Goal: Information Seeking & Learning: Learn about a topic

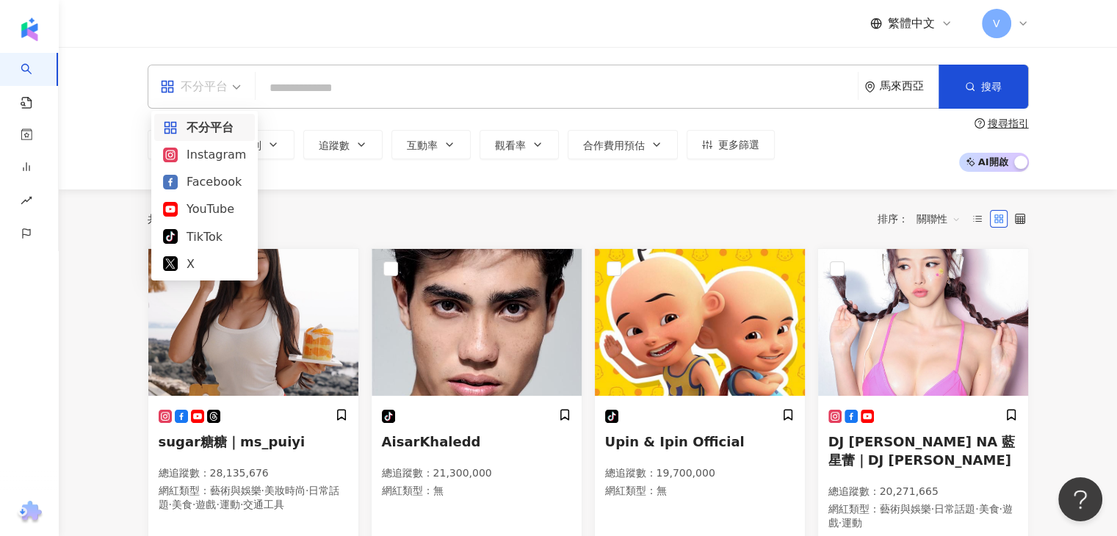
click at [214, 86] on div "不分平台" at bounding box center [194, 87] width 68 height 24
click at [367, 79] on input "search" at bounding box center [557, 88] width 591 height 28
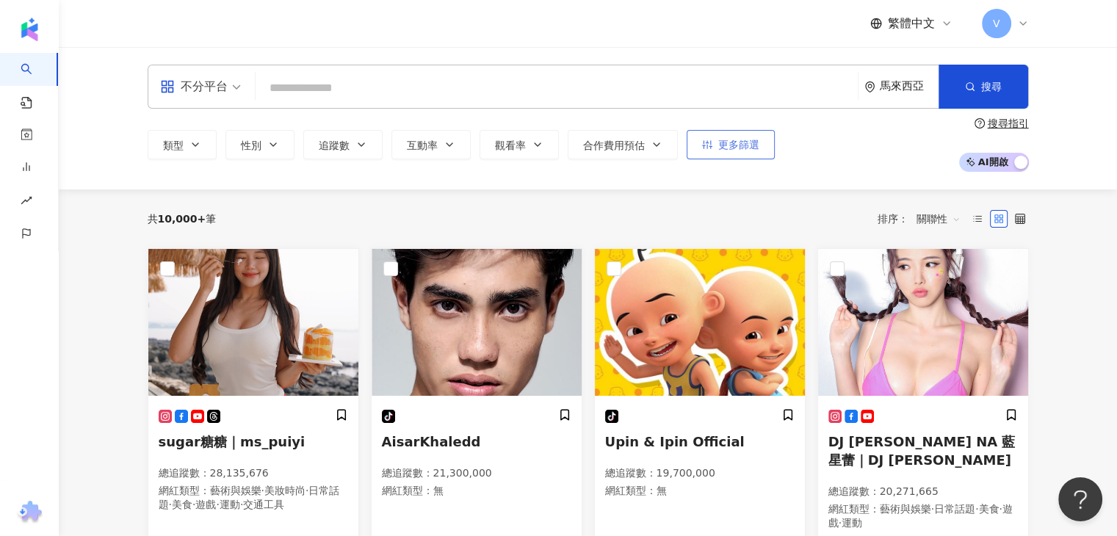
click at [705, 148] on icon "button" at bounding box center [707, 144] width 10 height 9
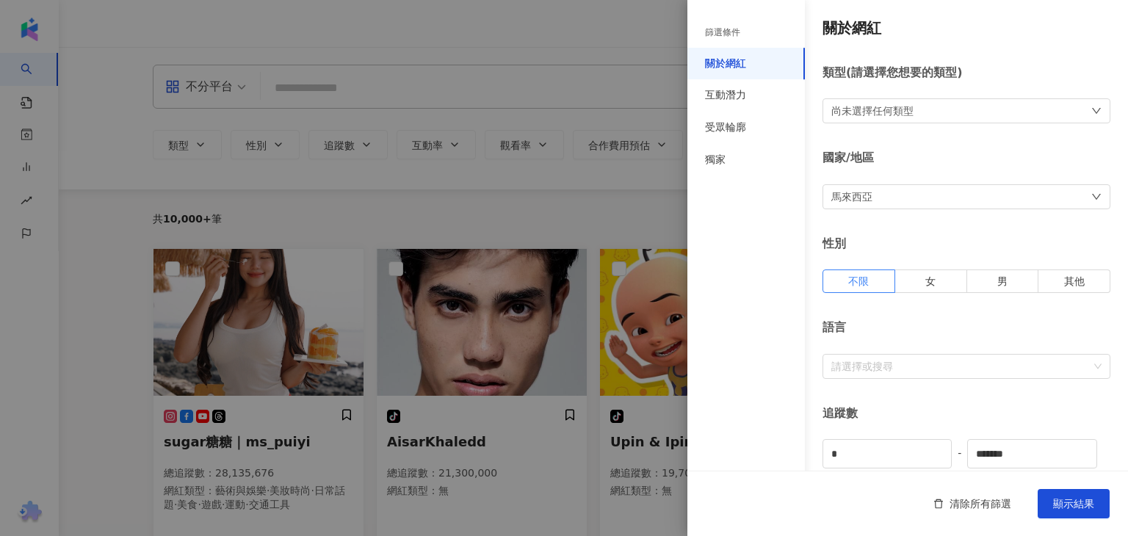
click at [1001, 112] on div "尚未選擇任何類型" at bounding box center [967, 110] width 288 height 25
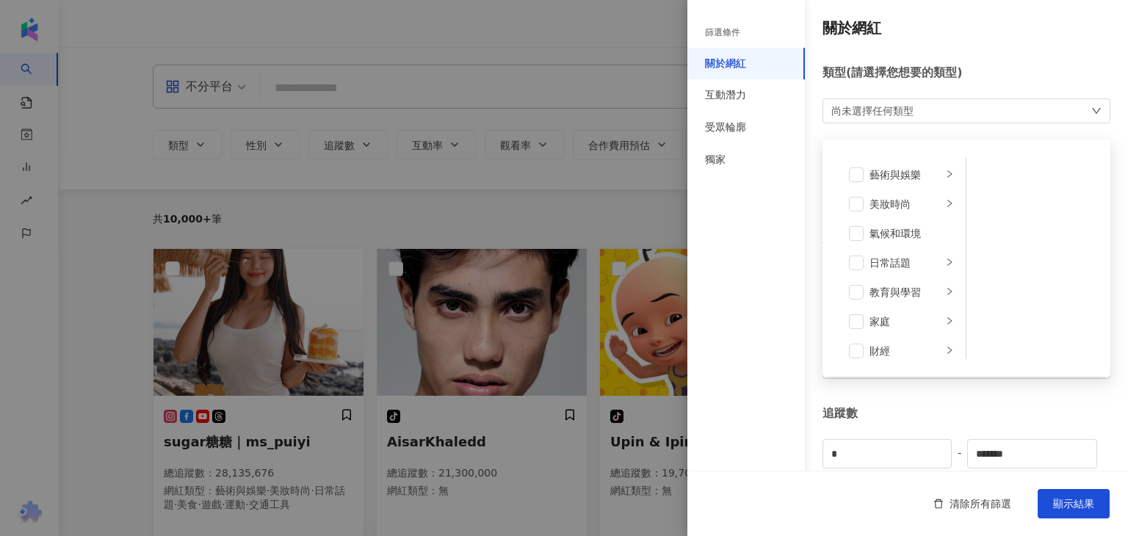
drag, startPoint x: 972, startPoint y: 101, endPoint x: 961, endPoint y: 112, distance: 16.1
click at [971, 101] on div "尚未選擇任何類型 藝術與娛樂 美妝時尚 氣候和環境 日常話題 教育與學習 家庭 財經 美食 命理占卜 遊戲 法政社會 生活風格 影視娛樂 醫療與健康 寵物 攝…" at bounding box center [967, 110] width 288 height 25
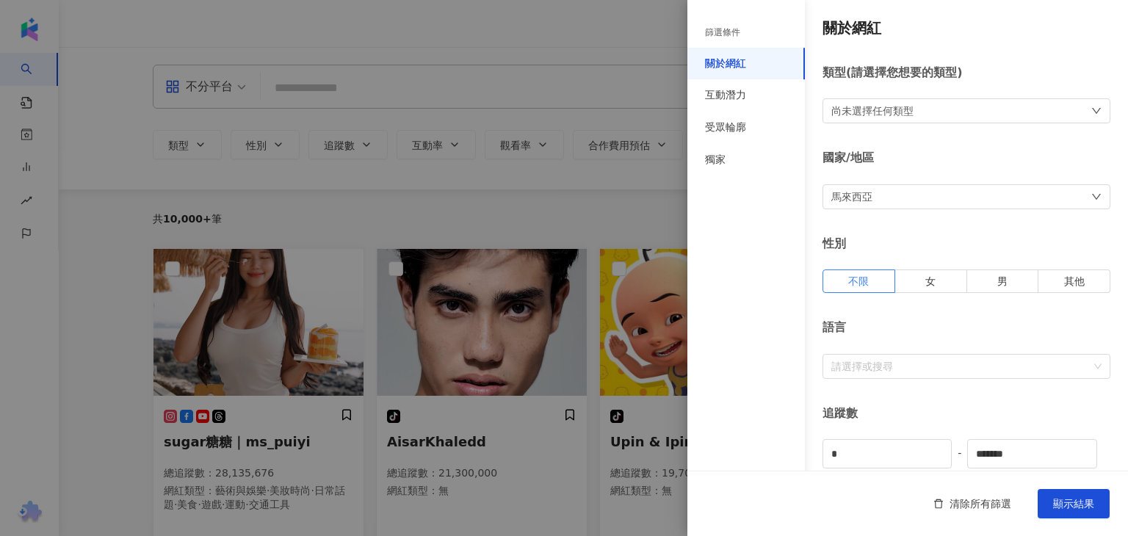
scroll to position [73, 0]
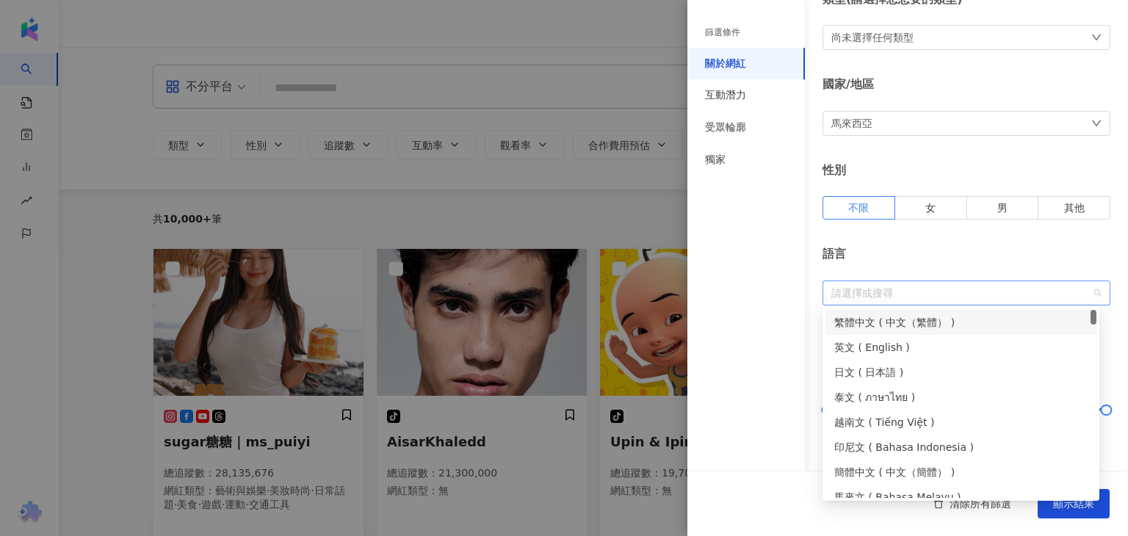
click at [917, 292] on div at bounding box center [959, 292] width 267 height 11
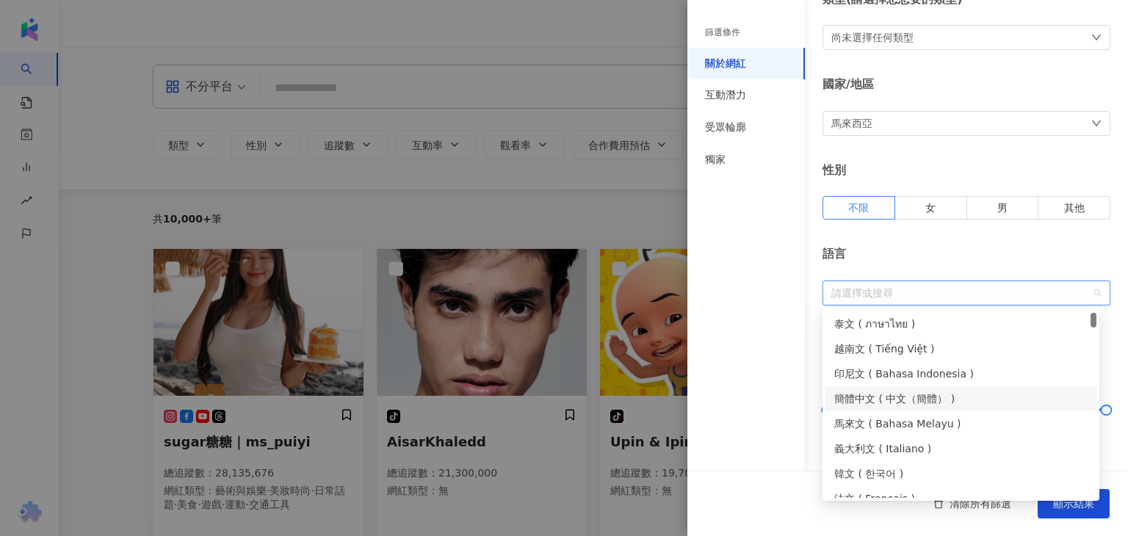
click at [882, 398] on div "簡體中文 ( 中文（簡體） )" at bounding box center [960, 399] width 253 height 16
click at [958, 262] on div "語言 簡體中文" at bounding box center [967, 275] width 288 height 59
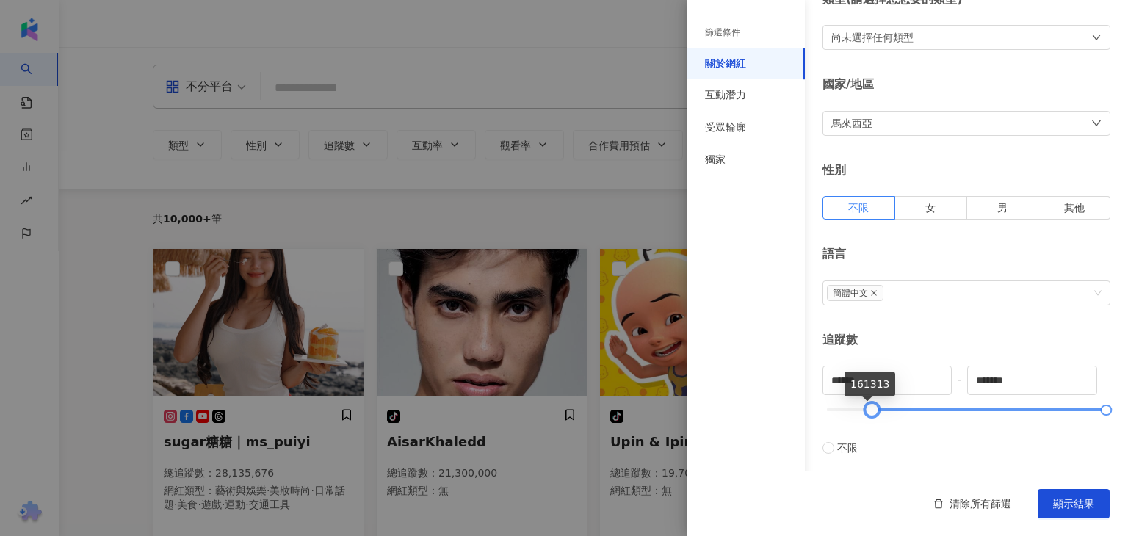
type input "******"
drag, startPoint x: 825, startPoint y: 405, endPoint x: 868, endPoint y: 413, distance: 44.1
click at [868, 413] on div at bounding box center [872, 410] width 8 height 8
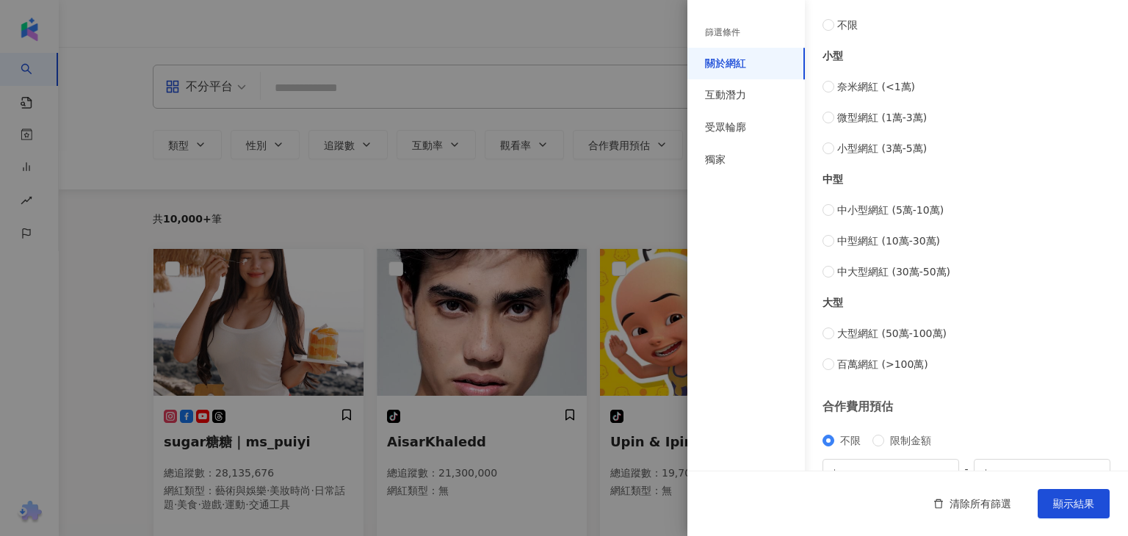
scroll to position [571, 0]
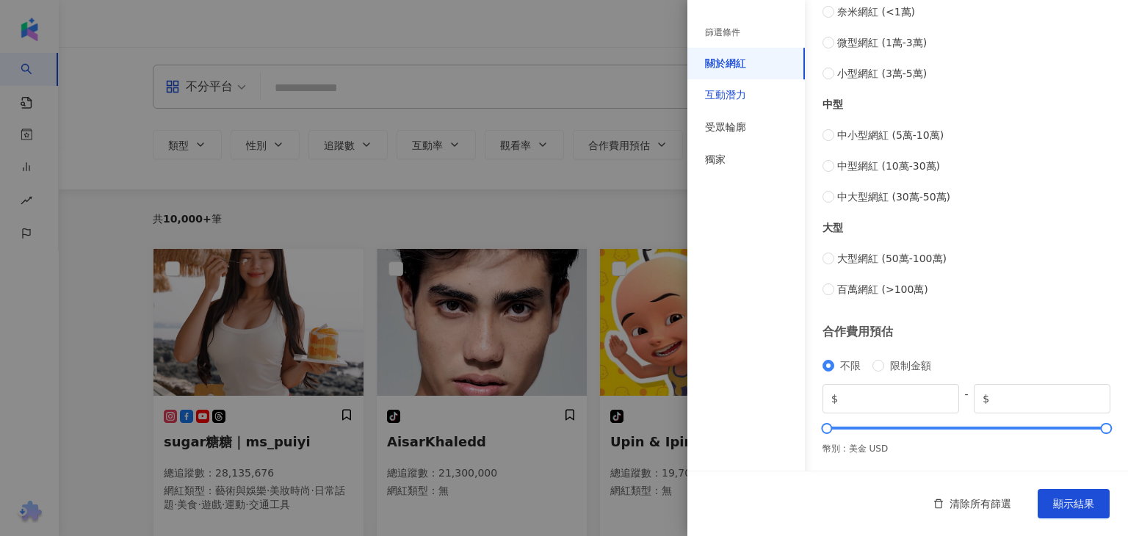
click at [721, 101] on div "互動潛力" at bounding box center [725, 95] width 41 height 15
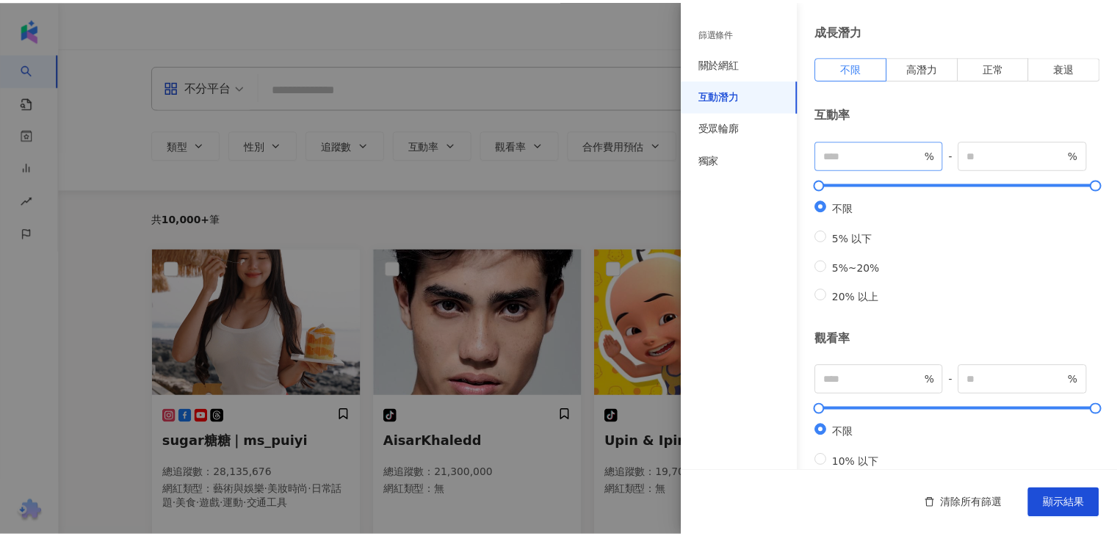
scroll to position [0, 0]
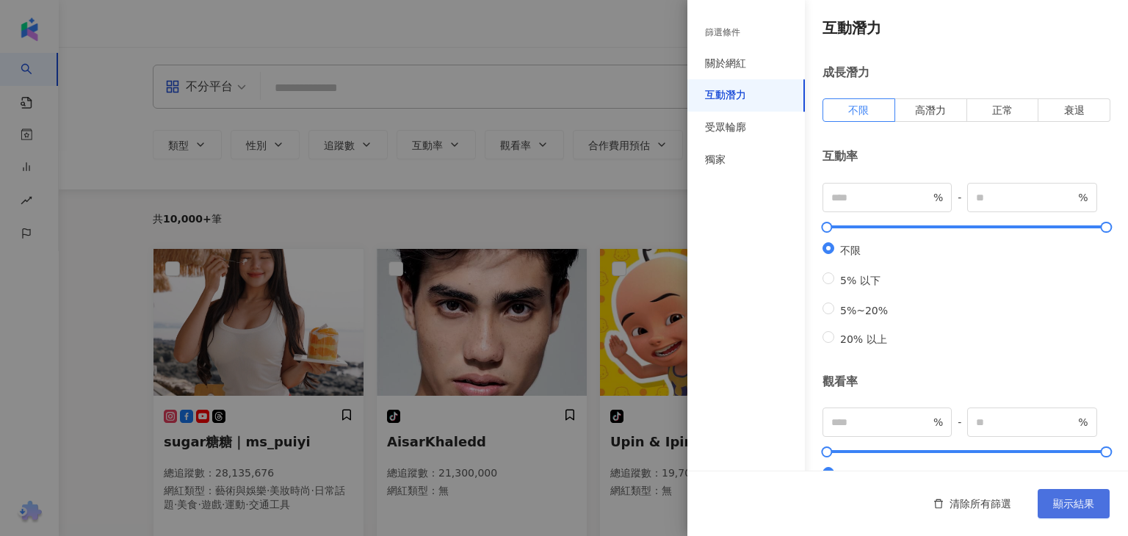
click at [1081, 502] on span "顯示結果" at bounding box center [1073, 504] width 41 height 12
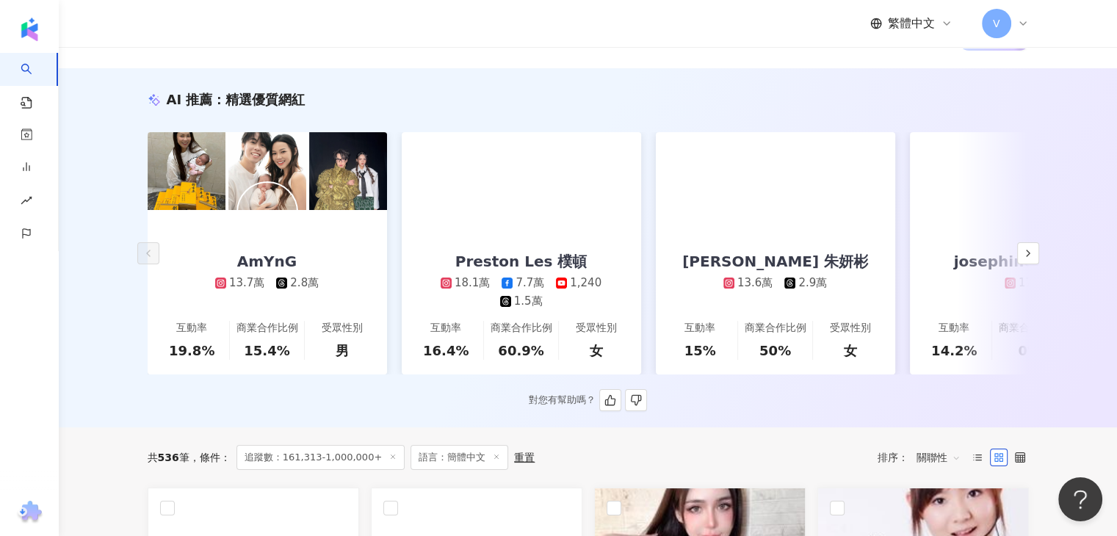
scroll to position [147, 0]
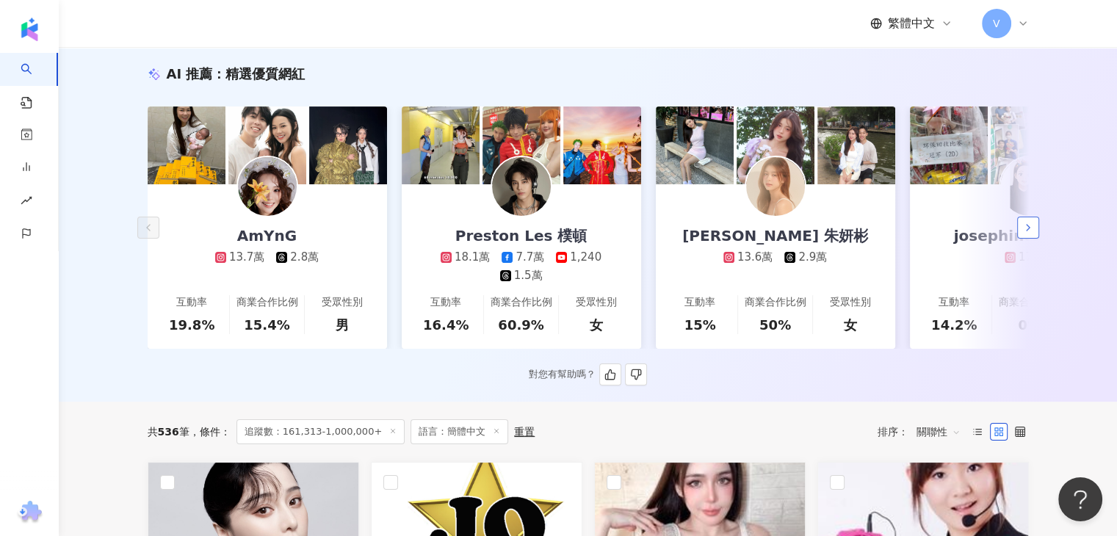
click at [1023, 233] on button "button" at bounding box center [1028, 228] width 22 height 22
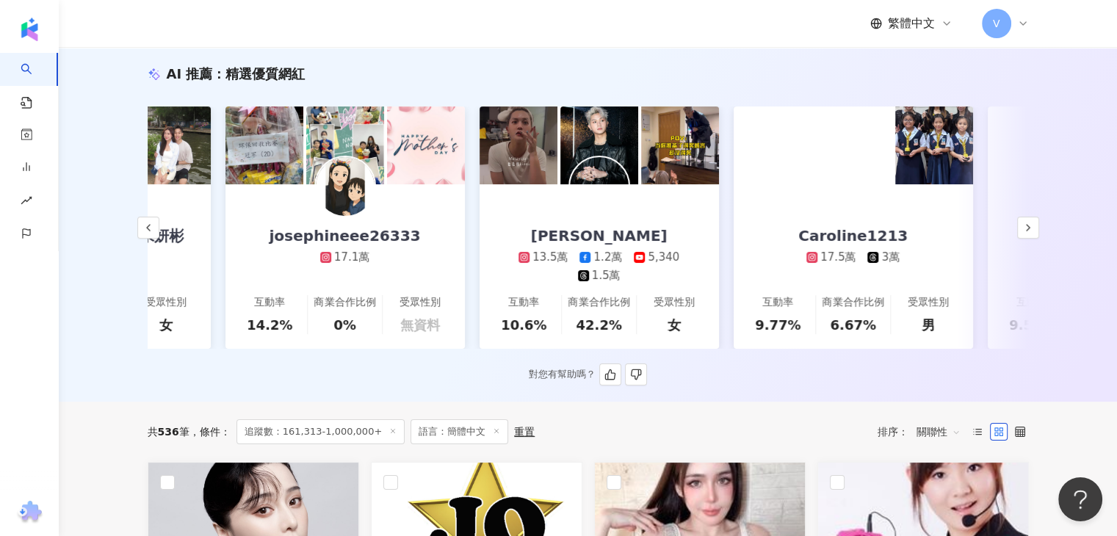
scroll to position [0, 762]
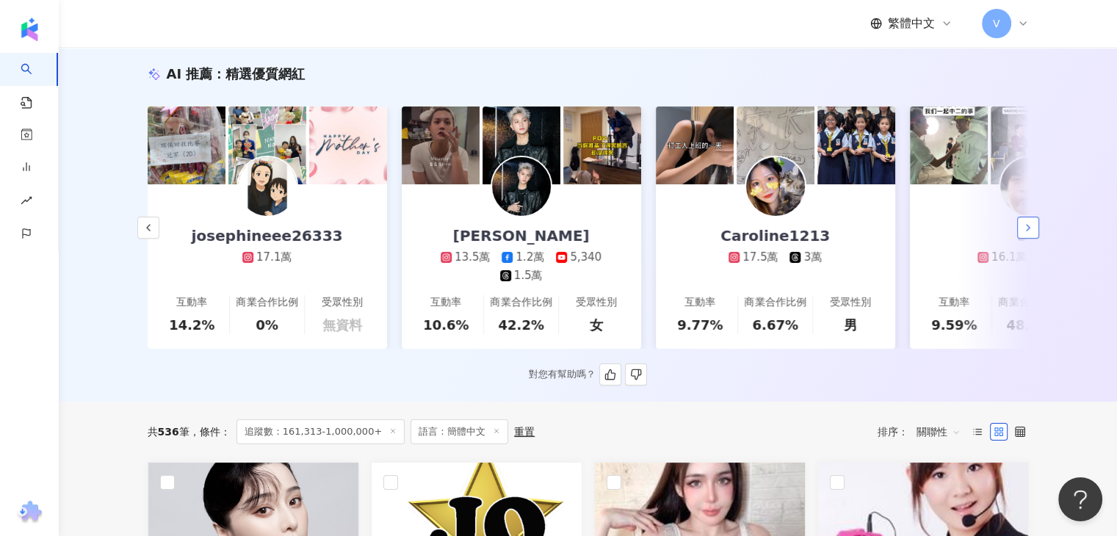
click at [1028, 228] on icon "button" at bounding box center [1029, 228] width 12 height 12
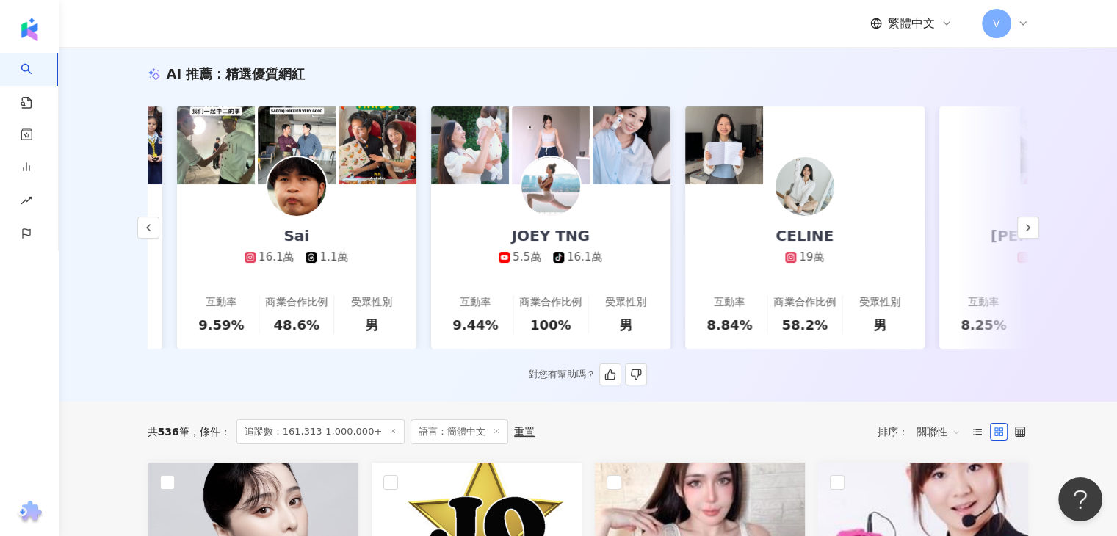
scroll to position [0, 1525]
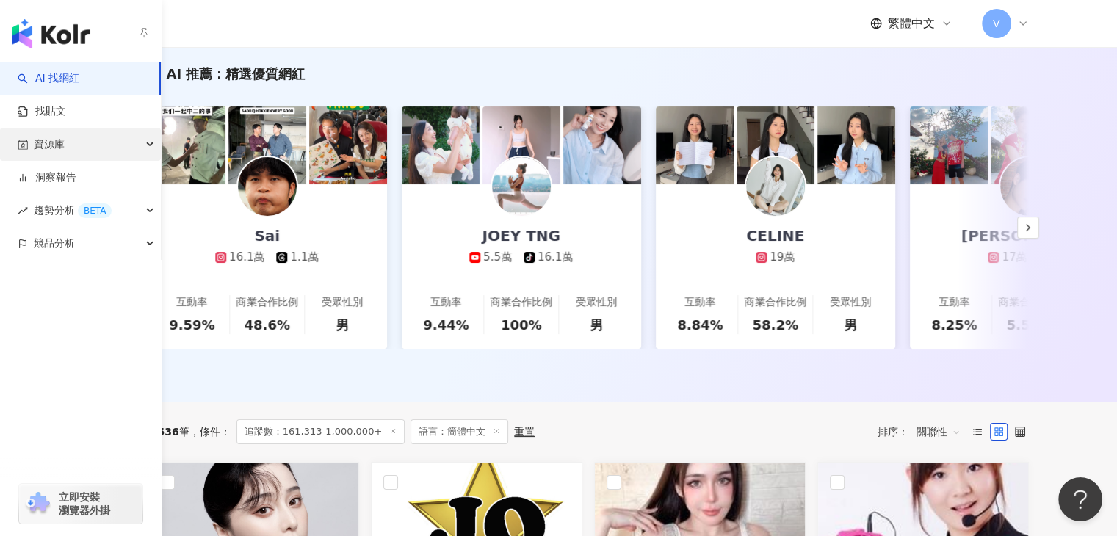
click at [136, 146] on div "資源庫" at bounding box center [80, 144] width 161 height 33
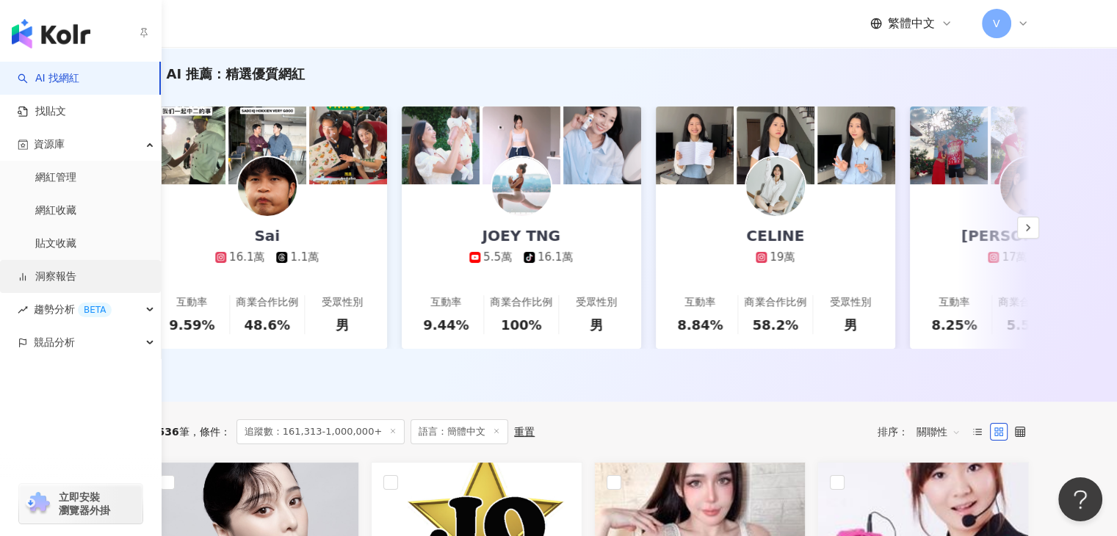
click at [54, 274] on link "洞察報告" at bounding box center [47, 277] width 59 height 15
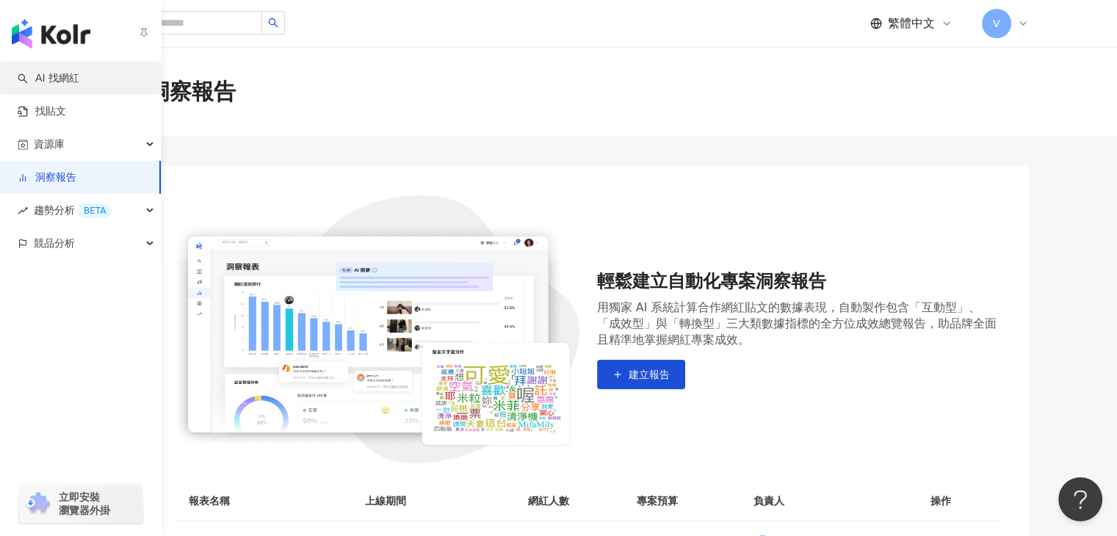
click at [46, 77] on link "AI 找網紅" at bounding box center [49, 78] width 62 height 15
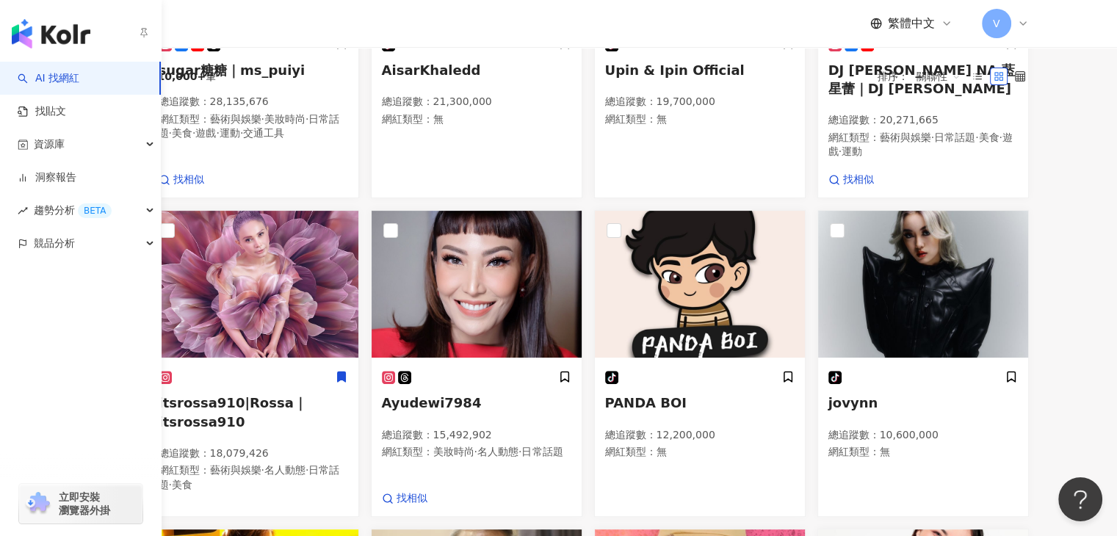
scroll to position [142, 0]
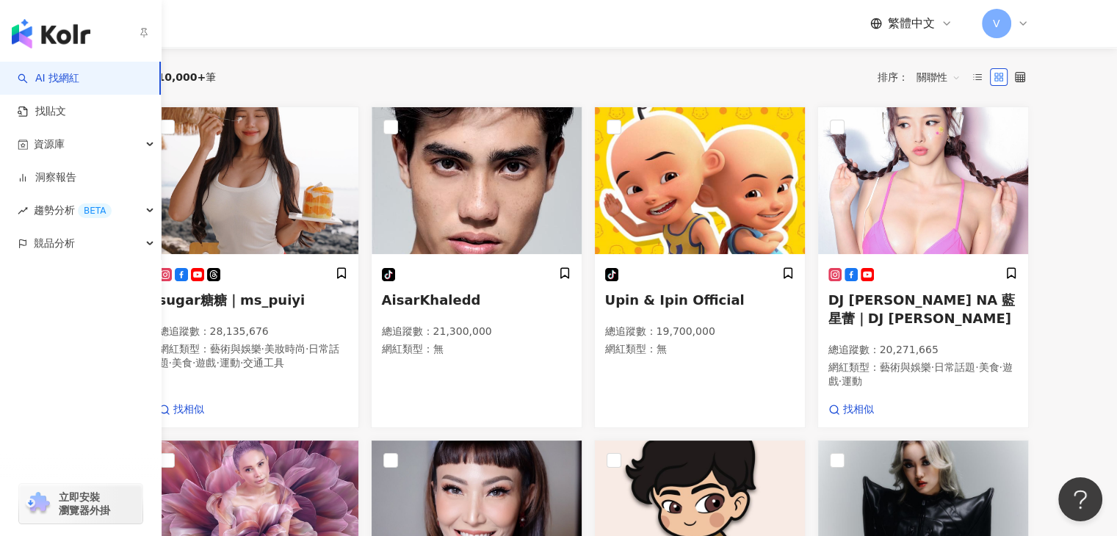
click at [38, 33] on img "button" at bounding box center [51, 33] width 79 height 29
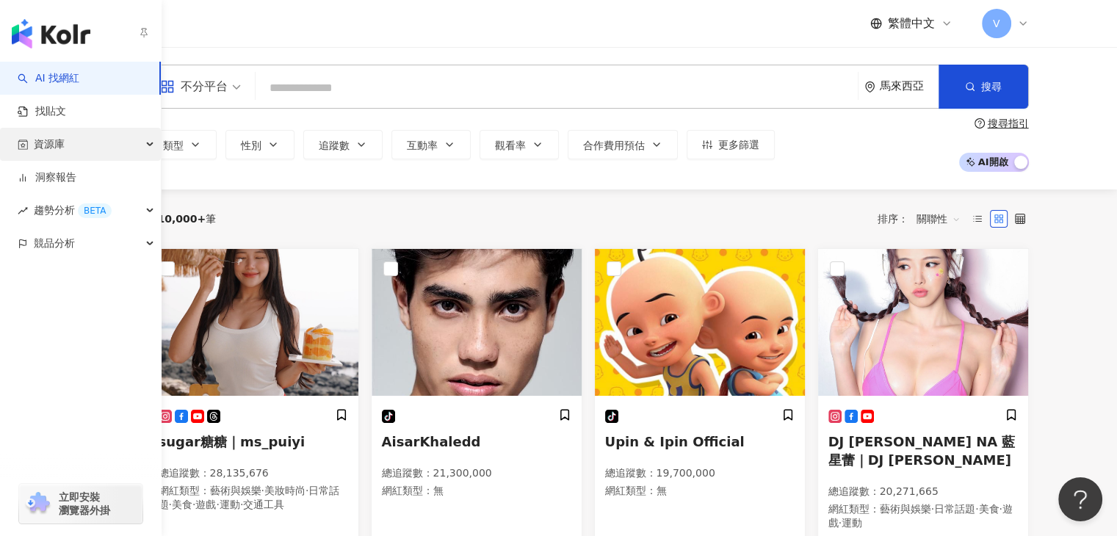
click at [159, 144] on div "資源庫" at bounding box center [80, 144] width 161 height 33
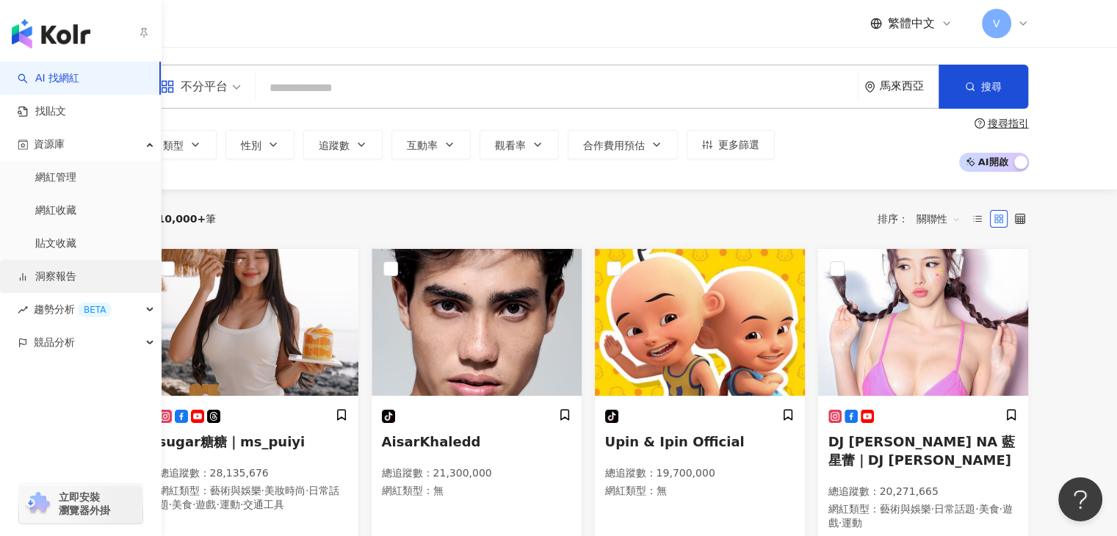
click at [76, 276] on link "洞察報告" at bounding box center [47, 277] width 59 height 15
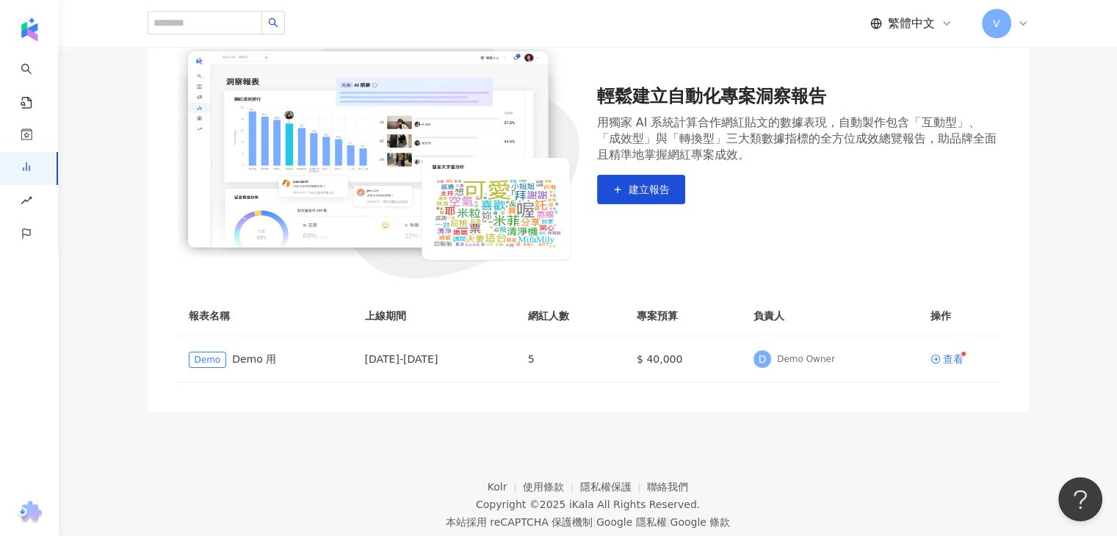
scroll to position [224, 0]
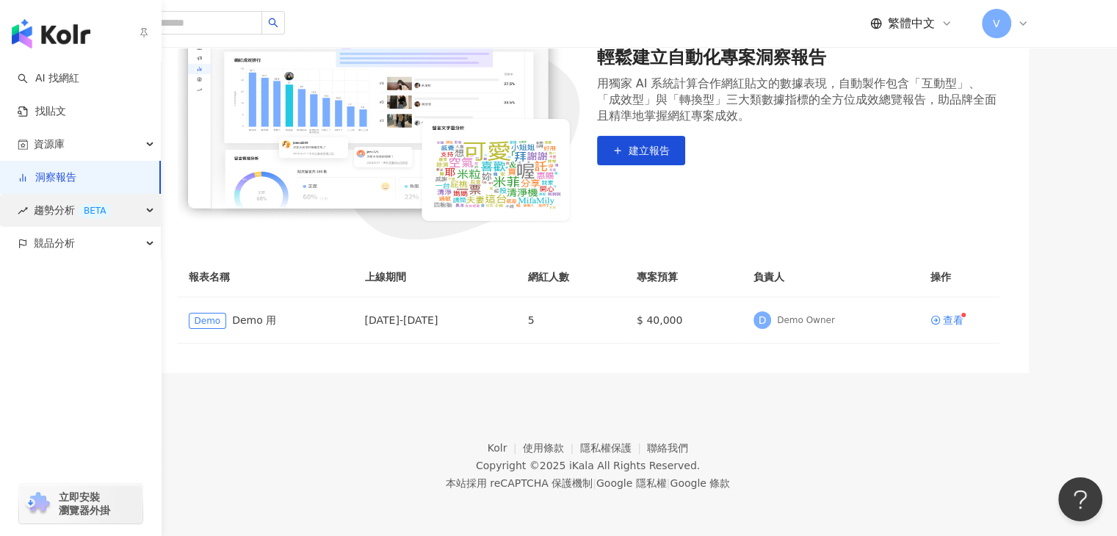
click at [150, 214] on div "趨勢分析 BETA" at bounding box center [80, 210] width 161 height 33
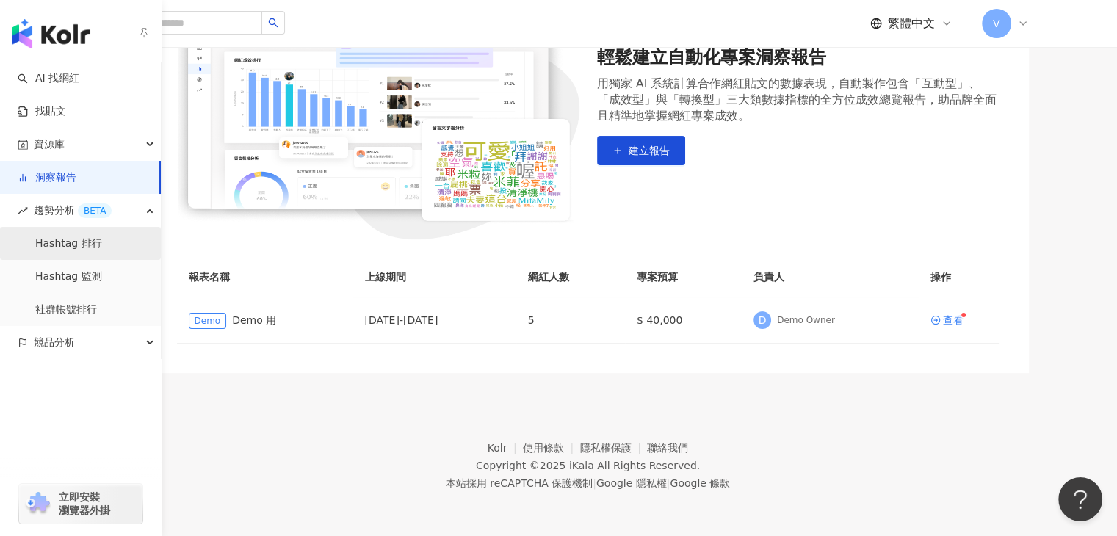
click at [91, 237] on link "Hashtag 排行" at bounding box center [68, 244] width 67 height 15
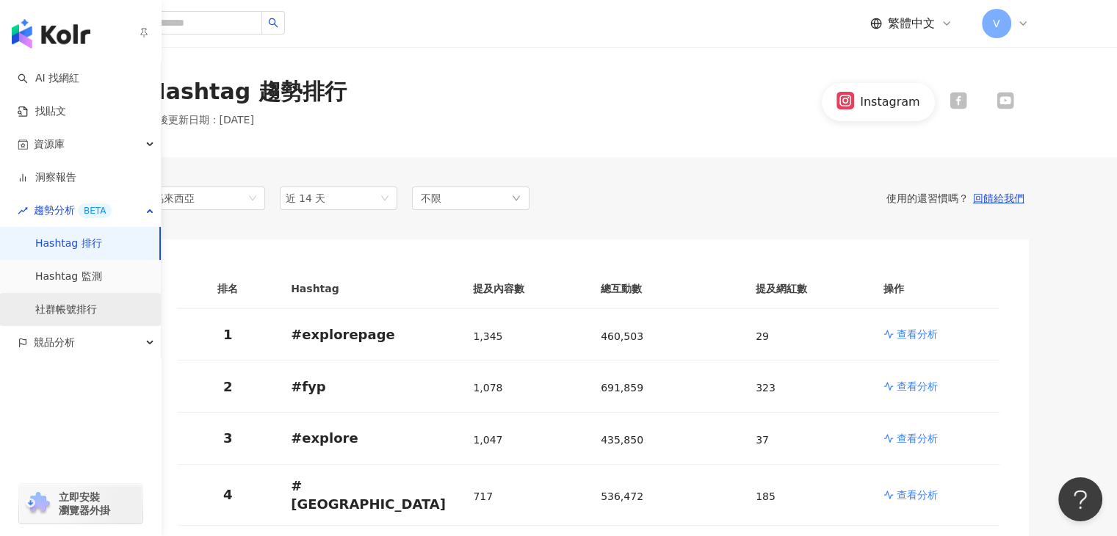
click at [59, 312] on link "社群帳號排行" at bounding box center [66, 310] width 62 height 15
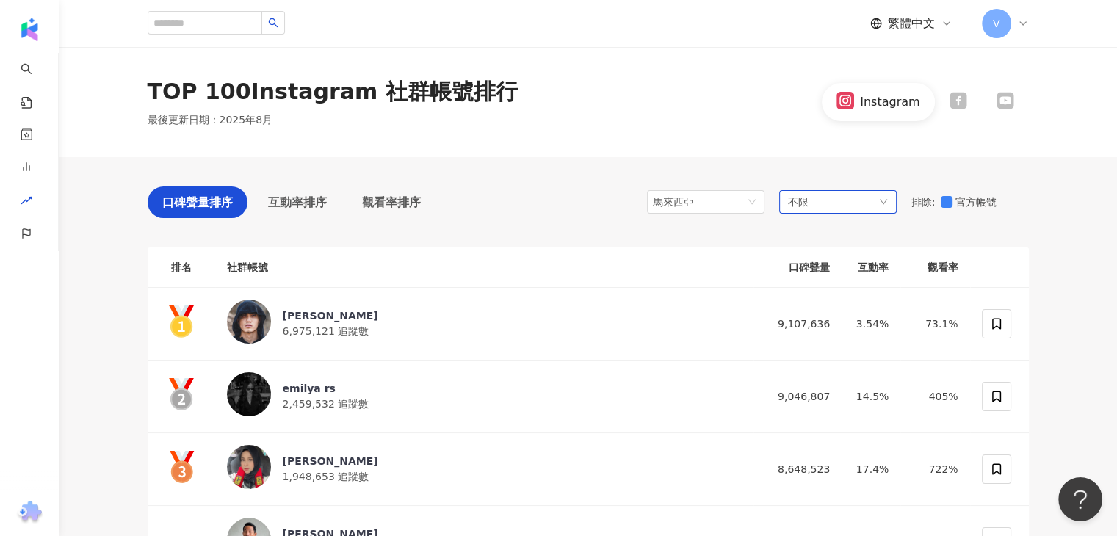
click at [877, 207] on div "不限" at bounding box center [838, 202] width 118 height 24
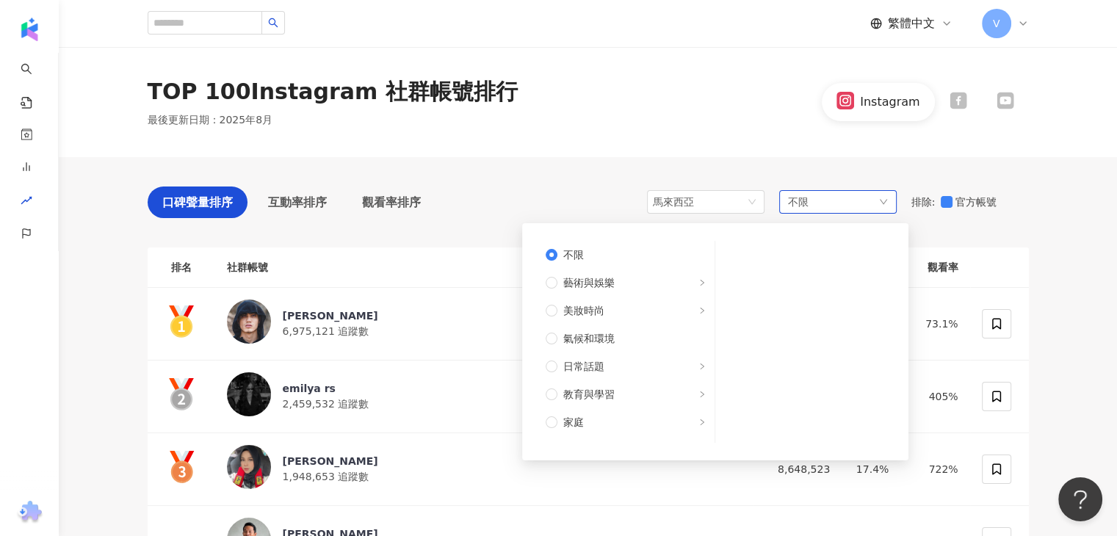
click at [882, 200] on icon "down" at bounding box center [883, 202] width 9 height 9
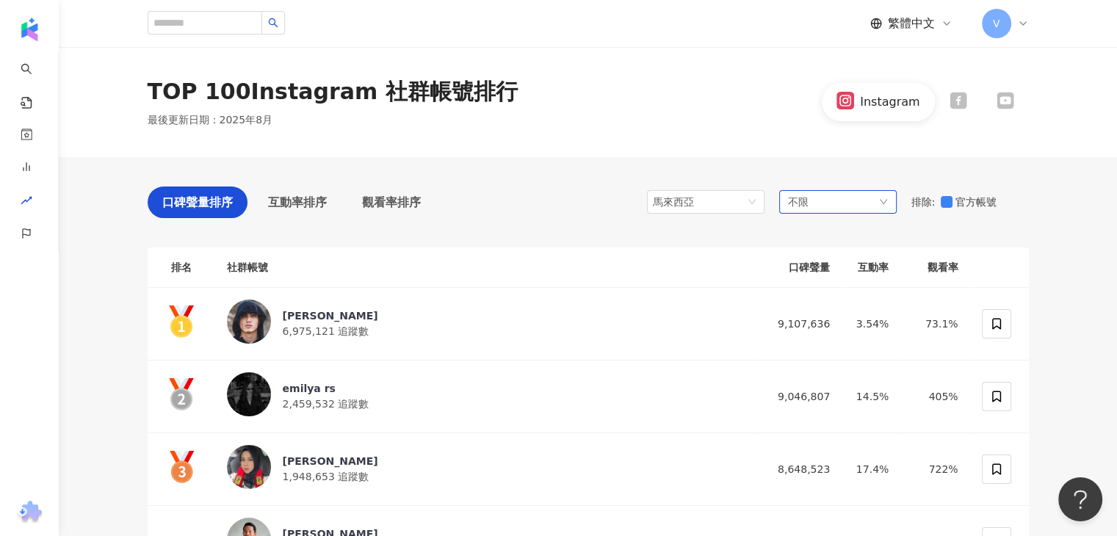
click at [882, 200] on icon "down" at bounding box center [883, 202] width 9 height 9
click at [749, 206] on span "馬來西亞" at bounding box center [706, 202] width 106 height 22
click at [861, 206] on div "不限" at bounding box center [838, 202] width 118 height 24
click at [855, 212] on div "不限" at bounding box center [838, 202] width 118 height 24
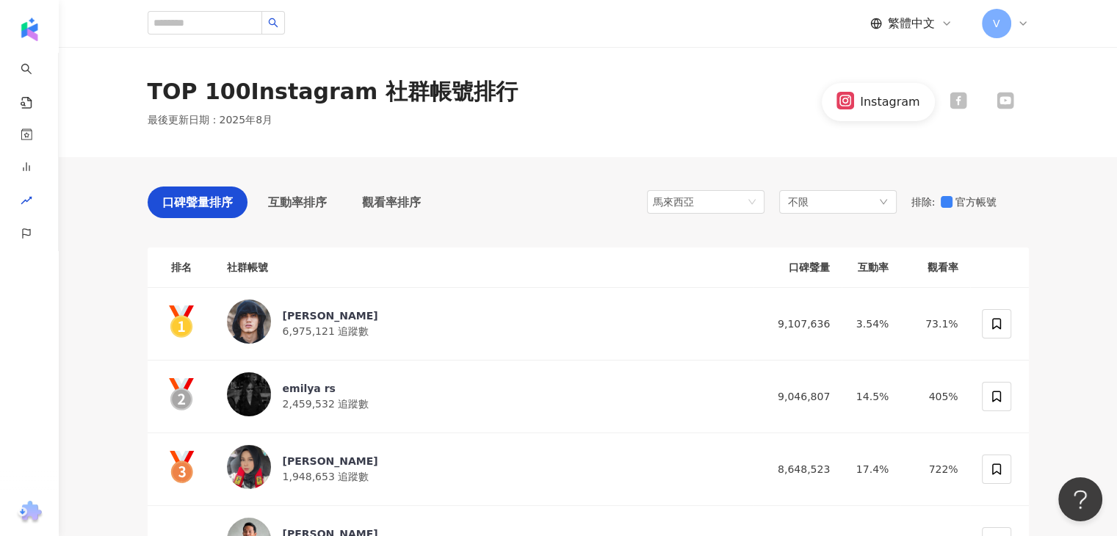
click at [245, 204] on div "口碑聲量排序" at bounding box center [198, 203] width 100 height 32
click at [333, 214] on div "互動率排序" at bounding box center [297, 203] width 88 height 32
click at [311, 212] on div "互動率排序" at bounding box center [297, 203] width 88 height 32
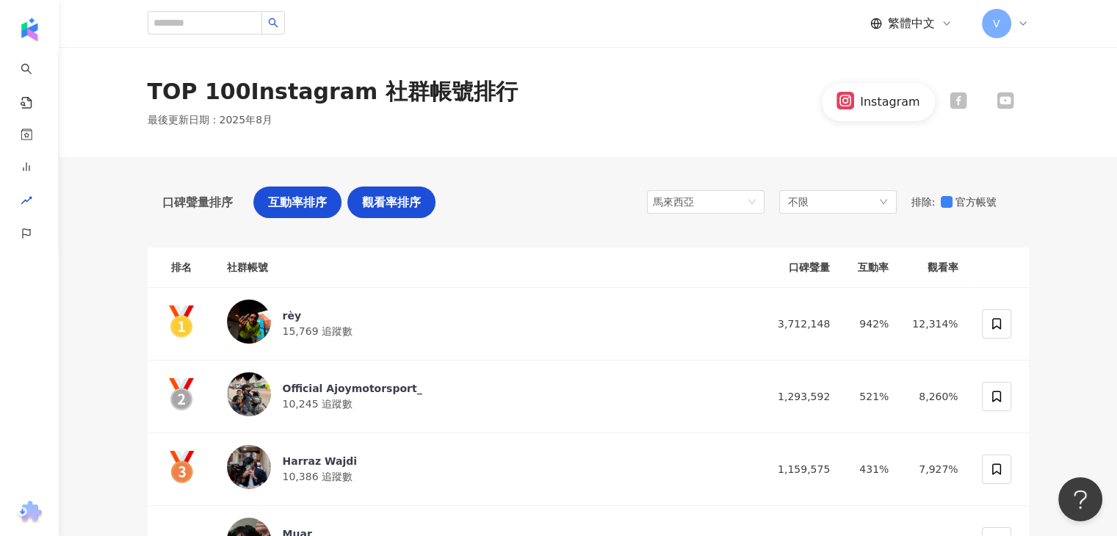
click at [378, 203] on span "觀看率排序" at bounding box center [391, 202] width 59 height 18
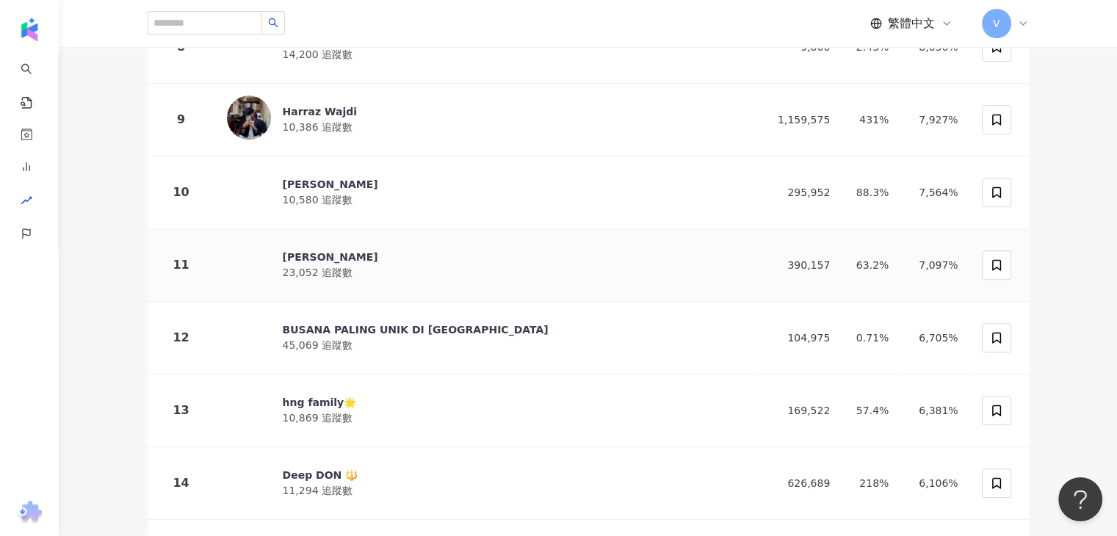
scroll to position [881, 0]
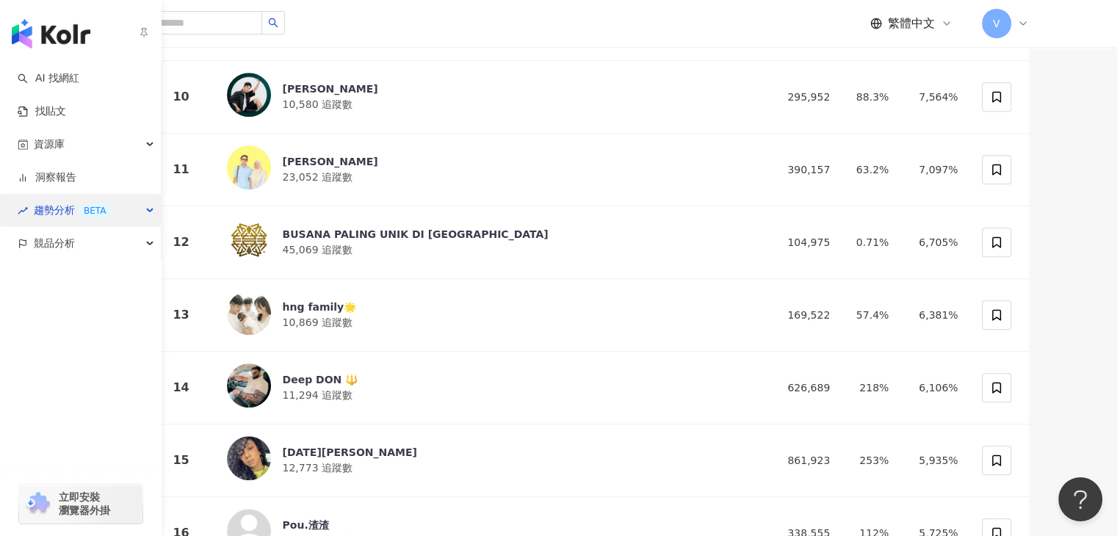
click at [149, 212] on div "趨勢分析 BETA" at bounding box center [80, 210] width 161 height 33
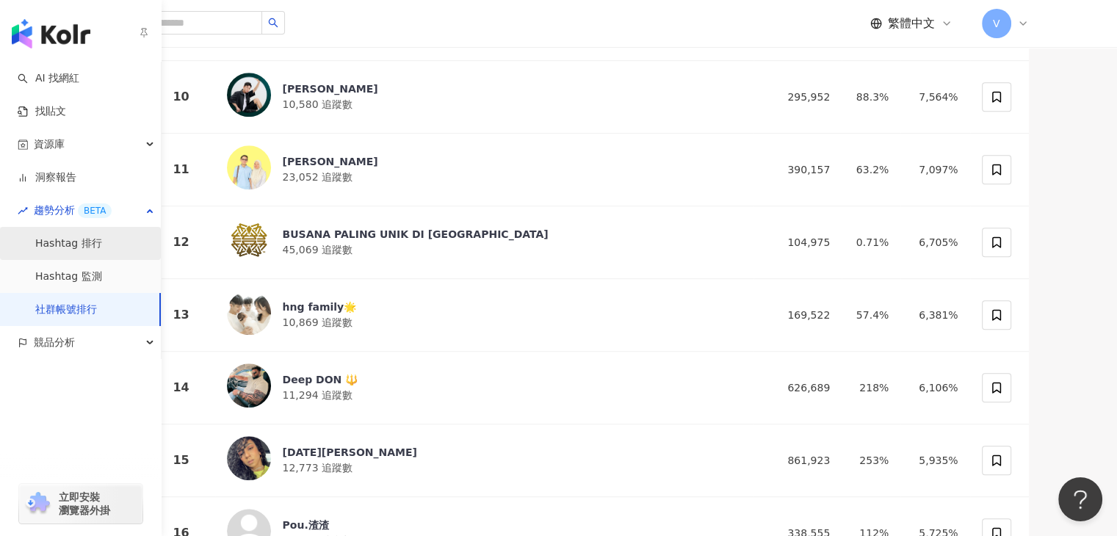
click at [102, 243] on link "Hashtag 排行" at bounding box center [68, 244] width 67 height 15
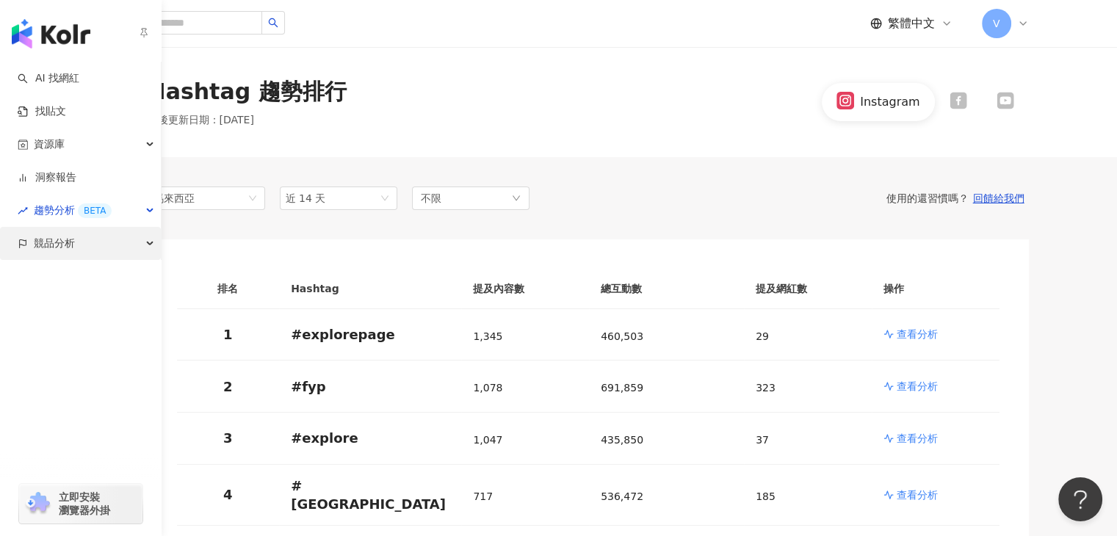
click at [144, 250] on div "競品分析" at bounding box center [80, 243] width 161 height 33
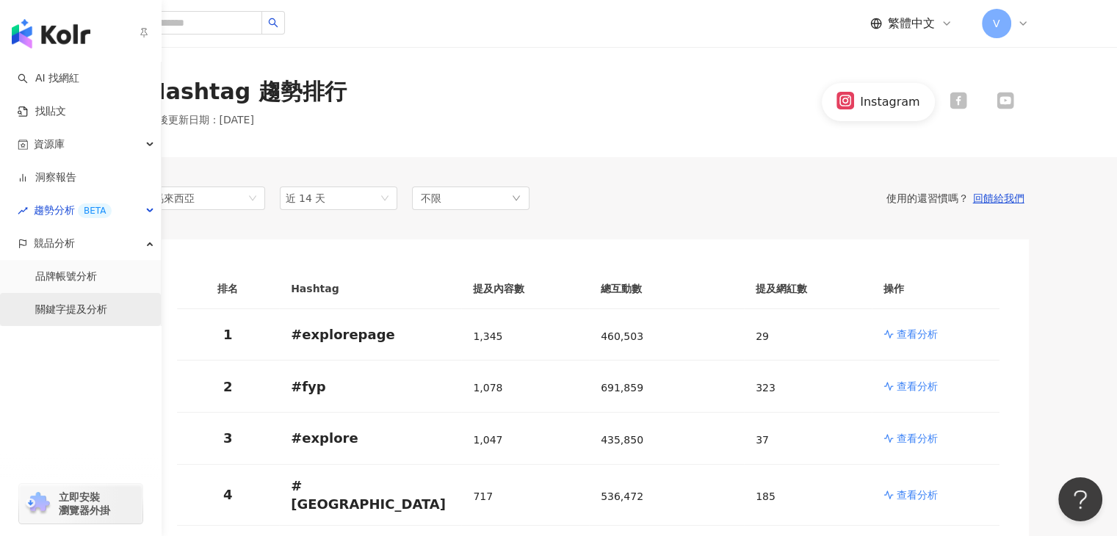
click at [91, 303] on link "關鍵字提及分析" at bounding box center [71, 310] width 72 height 15
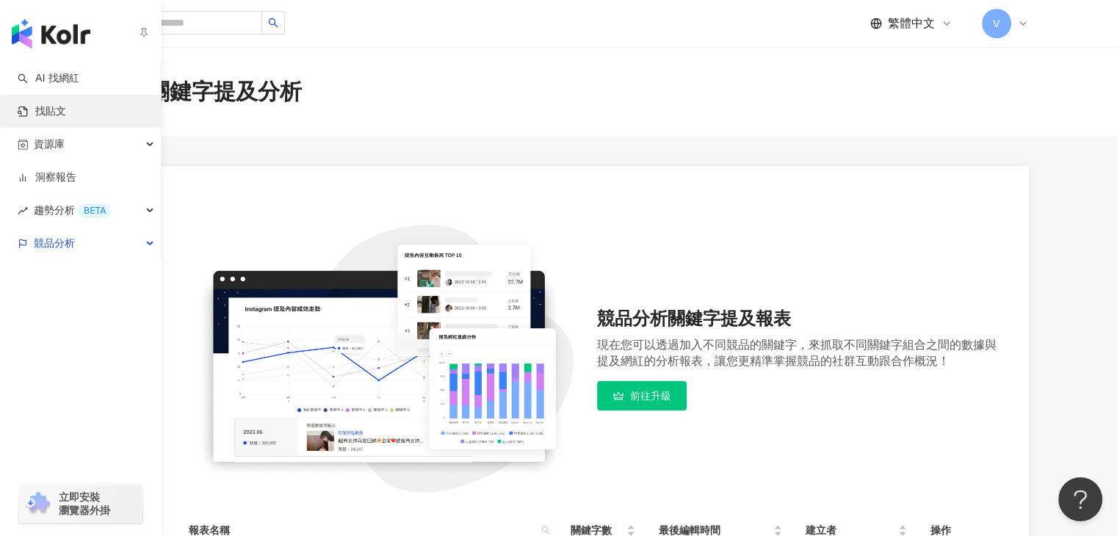
click at [66, 118] on link "找貼文" at bounding box center [42, 111] width 48 height 15
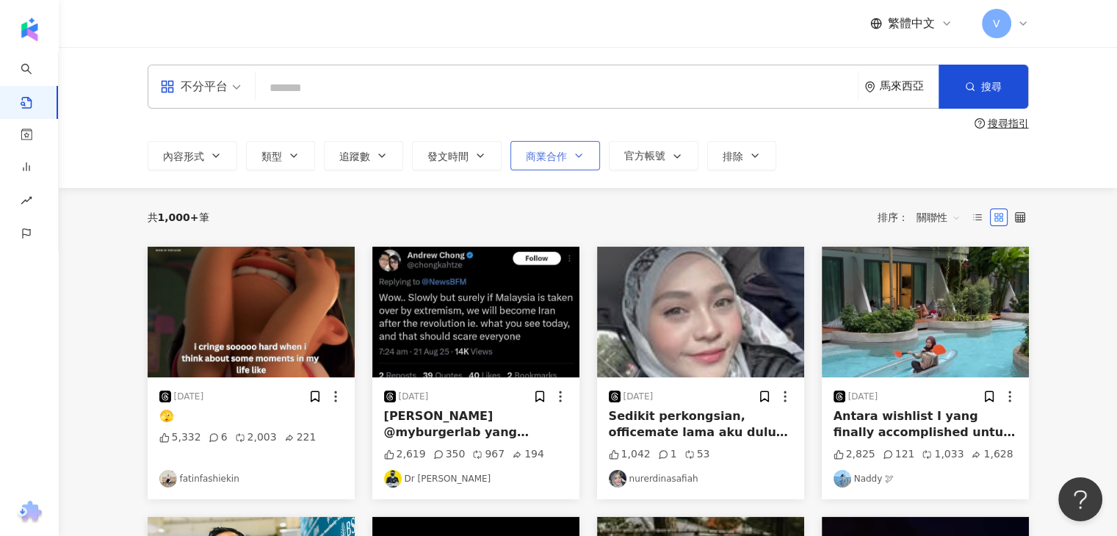
click at [544, 156] on span "商業合作" at bounding box center [546, 157] width 41 height 12
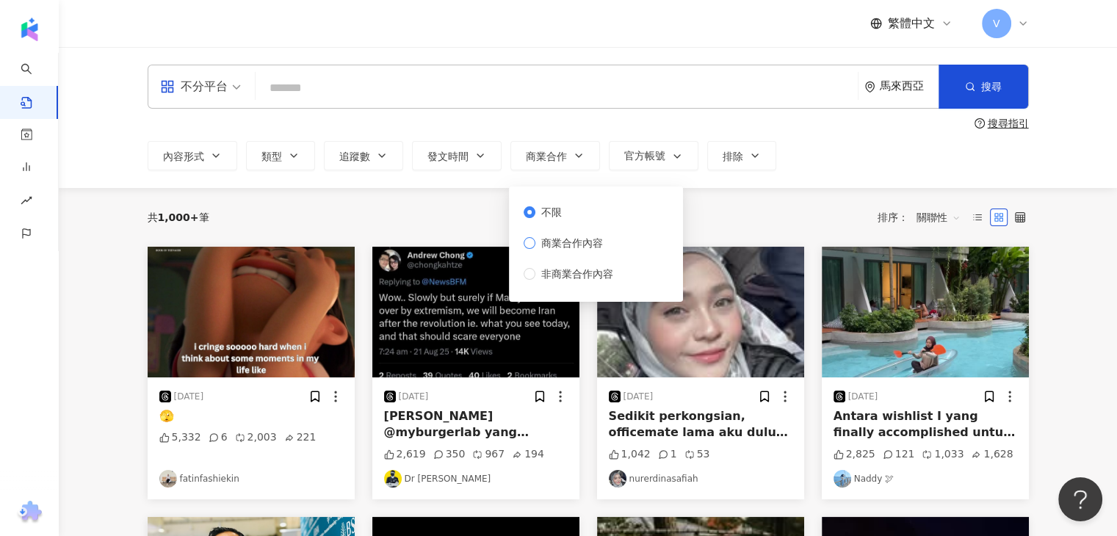
click at [547, 245] on span "商業合作內容" at bounding box center [571, 243] width 73 height 16
click at [212, 154] on icon "button" at bounding box center [216, 156] width 12 height 12
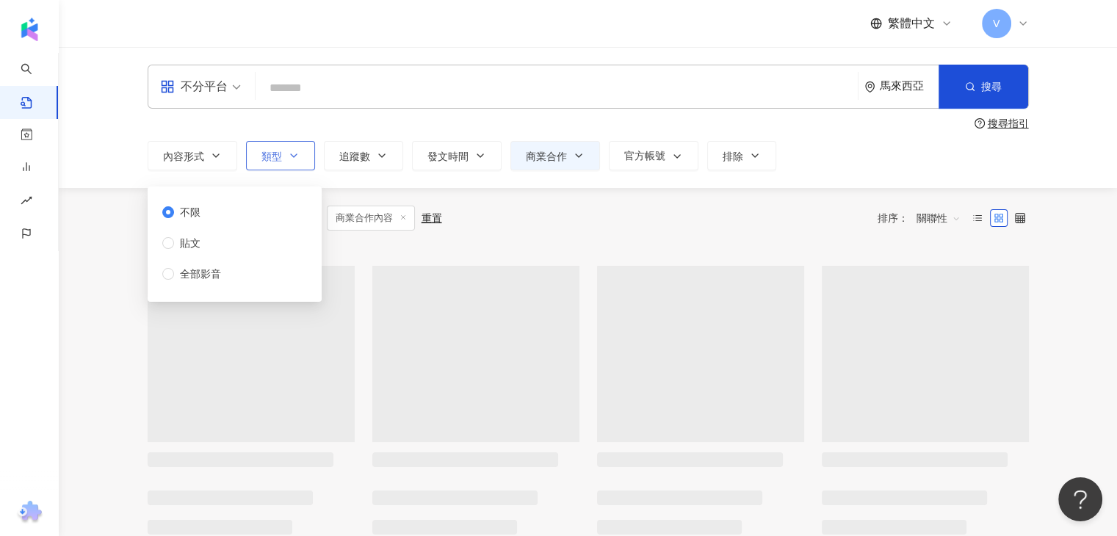
click at [303, 158] on button "類型" at bounding box center [280, 155] width 69 height 29
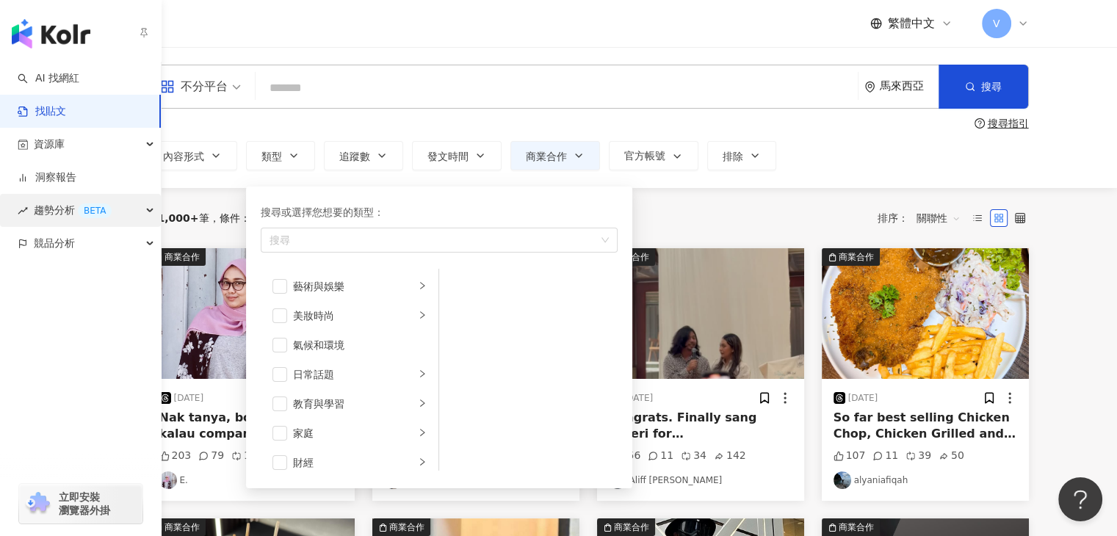
click at [44, 220] on div "趨勢分析 BETA" at bounding box center [80, 210] width 161 height 33
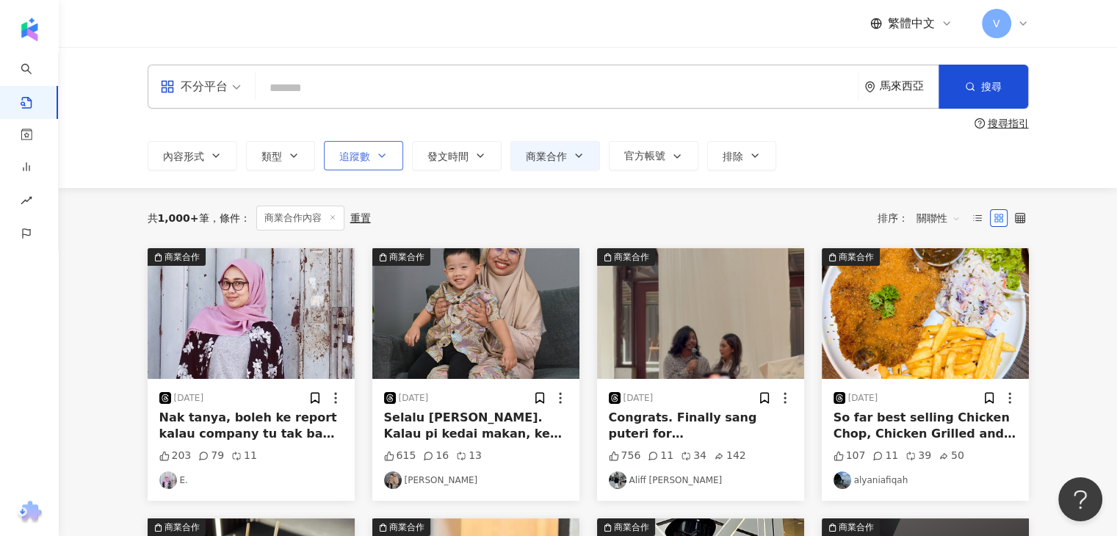
click at [376, 156] on icon "button" at bounding box center [382, 156] width 12 height 12
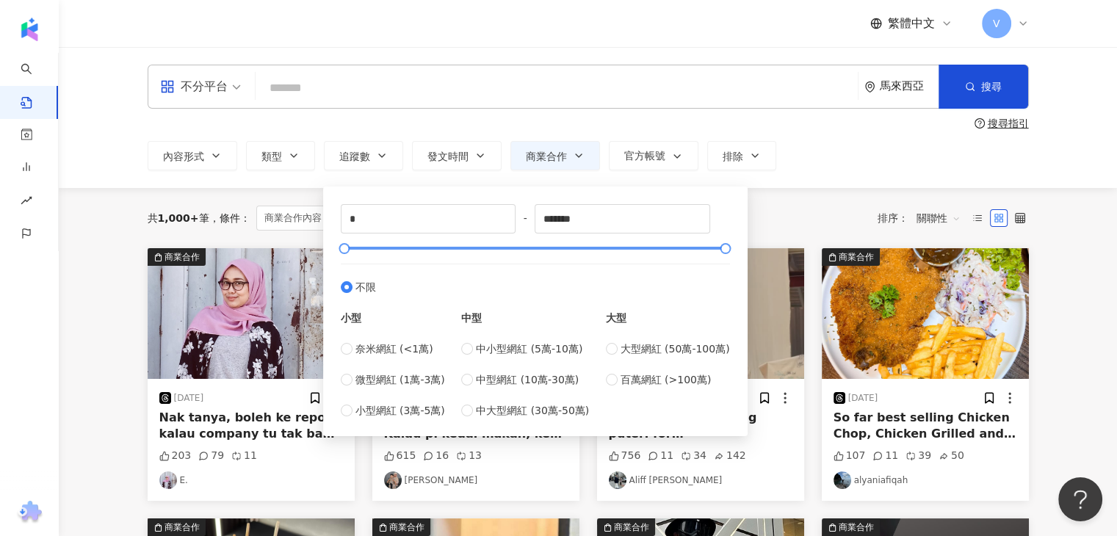
drag, startPoint x: 339, startPoint y: 251, endPoint x: 369, endPoint y: 248, distance: 30.3
click at [392, 248] on div "* - ******* 不限 小型 奈米網紅 (<1萬) 微型網紅 (1萬-3萬) 小型網紅 (3萬-5萬) 中型 中小型網紅 (5萬-10萬) 中型網紅 (…" at bounding box center [535, 311] width 407 height 232
click at [400, 245] on div at bounding box center [397, 249] width 8 height 8
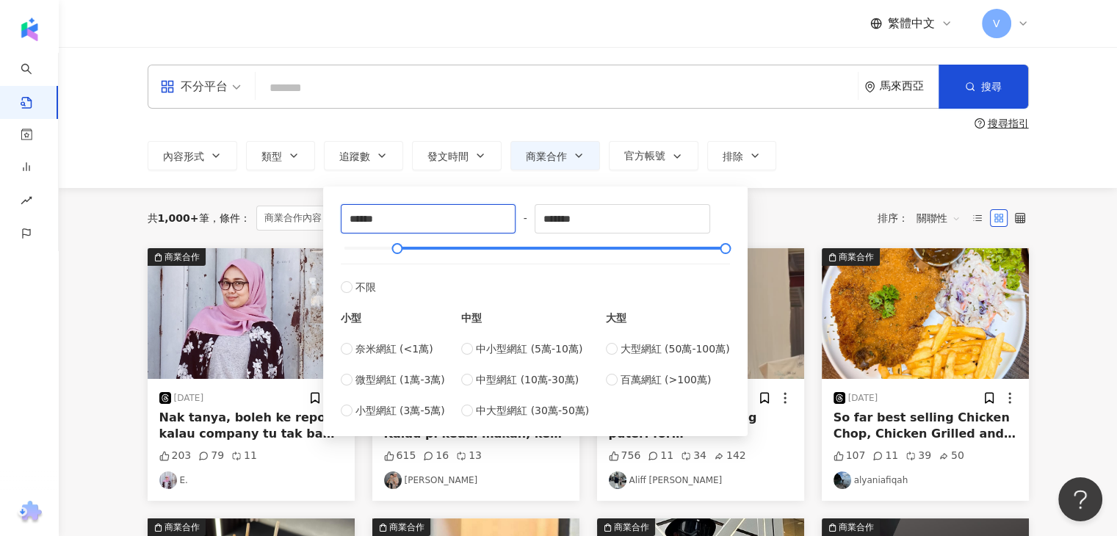
drag, startPoint x: 403, startPoint y: 218, endPoint x: 306, endPoint y: 228, distance: 97.4
click at [787, 213] on div "共 1,000+ 筆 條件 ： 商業合作內容 重置 排序： 關聯性" at bounding box center [588, 218] width 881 height 25
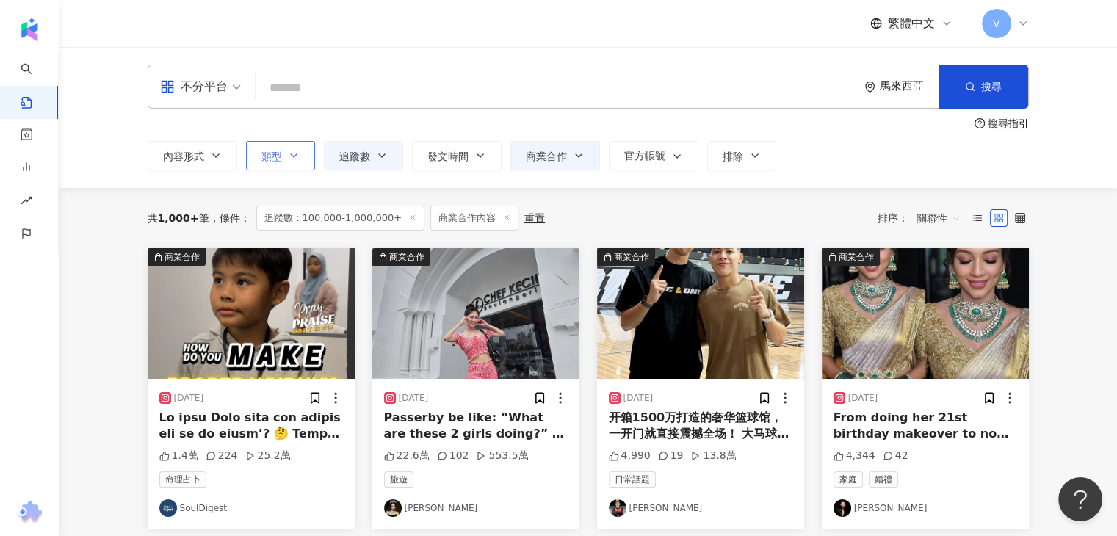
click at [288, 156] on icon "button" at bounding box center [294, 156] width 12 height 12
click at [796, 201] on div "共 1,000+ 筆 條件 ： 追蹤數：100,000-1,000,000+ 商業合作內容 重置 排序： 關聯性" at bounding box center [588, 218] width 881 height 60
click at [753, 162] on button "排除" at bounding box center [741, 155] width 69 height 29
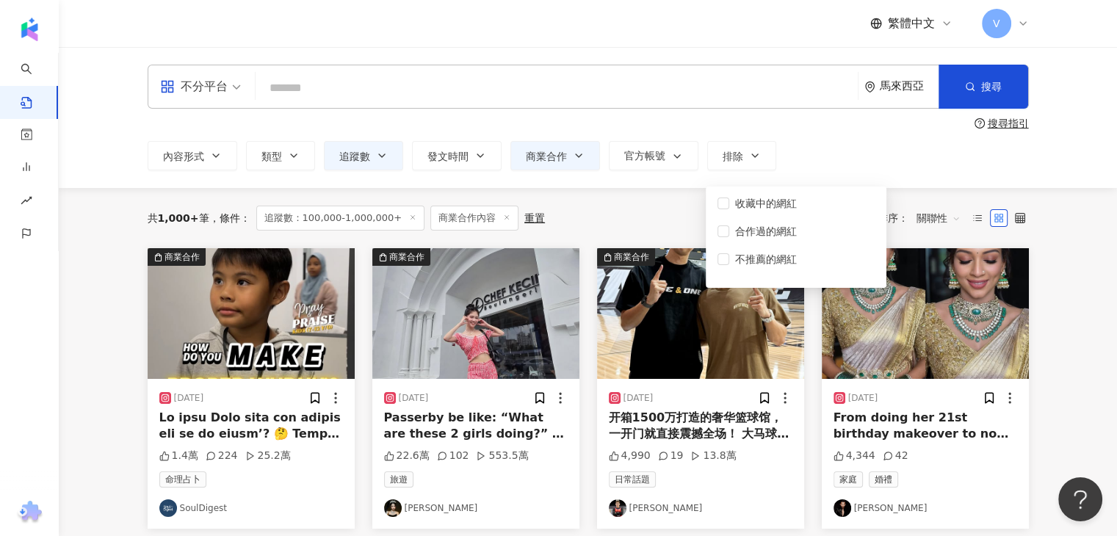
click at [796, 165] on div "內容形式 類型 追蹤數 發文時間 商業合作 官方帳號 排除 不限 商業合作內容 非商業合作內容 不限 貼文 全部影音 ****** - ******* 不限 …" at bounding box center [588, 155] width 881 height 29
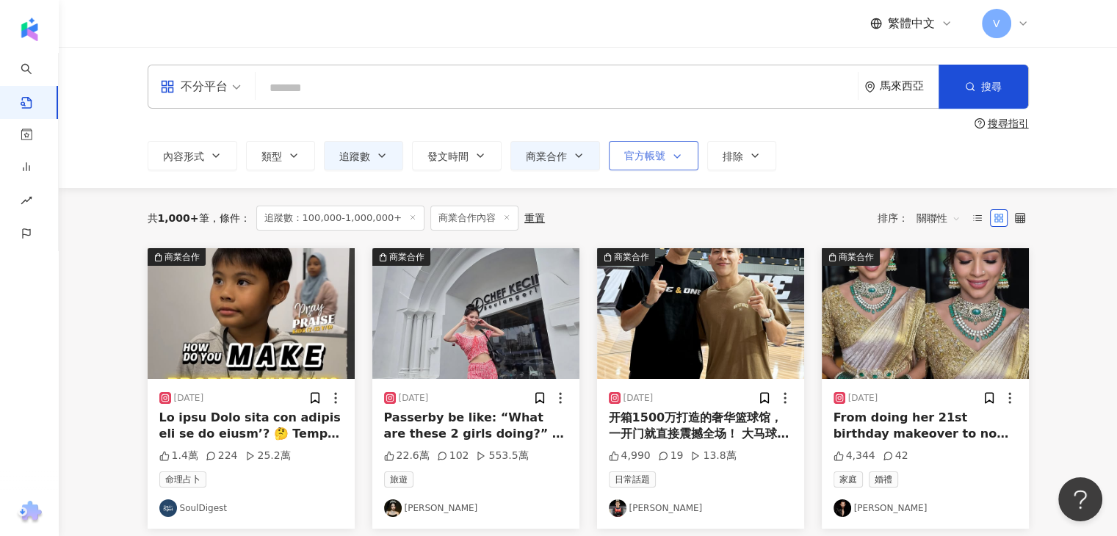
click at [675, 160] on icon "button" at bounding box center [677, 157] width 12 height 12
click at [764, 198] on div "共 1,000+ 筆 條件 ： 追蹤數：100,000-1,000,000+ 商業合作內容 重置 排序： 關聯性" at bounding box center [588, 218] width 881 height 60
click at [379, 156] on icon "button" at bounding box center [382, 156] width 12 height 12
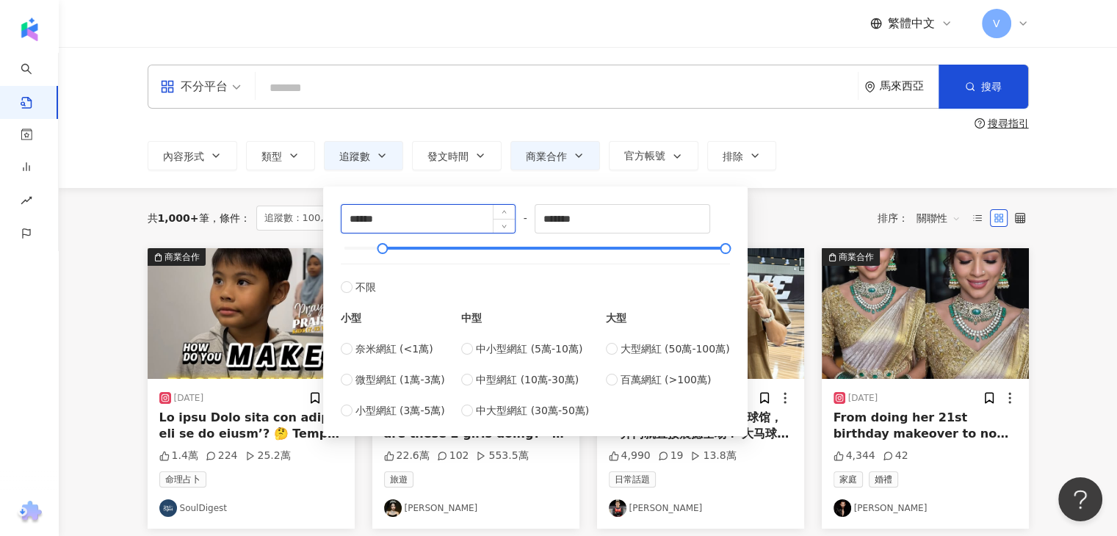
click at [409, 205] on input "******" at bounding box center [429, 219] width 174 height 28
drag, startPoint x: 405, startPoint y: 217, endPoint x: 182, endPoint y: 218, distance: 223.3
type input "*****"
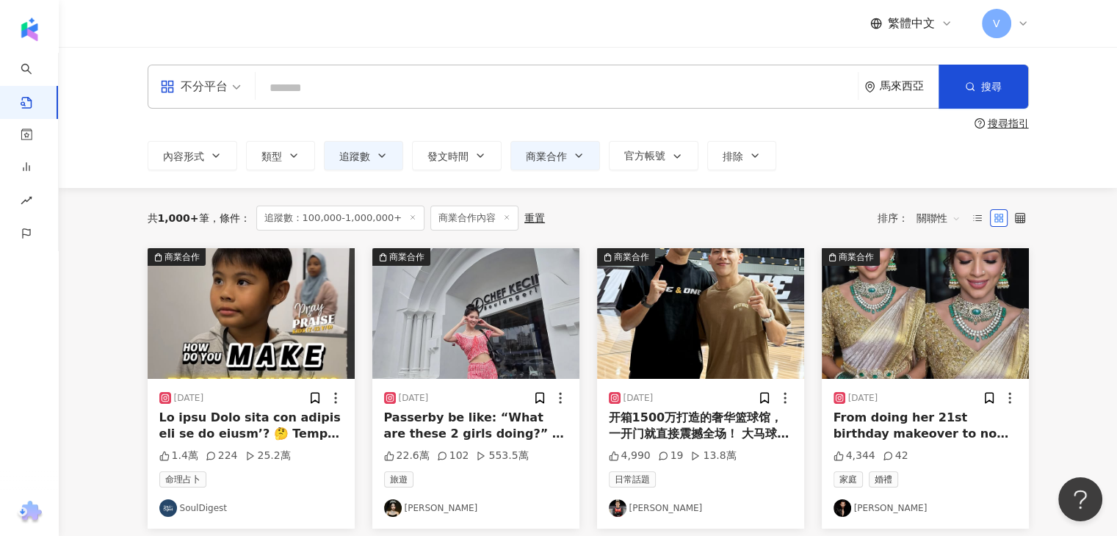
click at [804, 201] on div "共 1,000+ 筆 條件 ： 追蹤數：100,000-1,000,000+ 商業合作內容 重置 排序： 關聯性" at bounding box center [588, 218] width 881 height 60
click at [377, 158] on icon "button" at bounding box center [382, 156] width 12 height 12
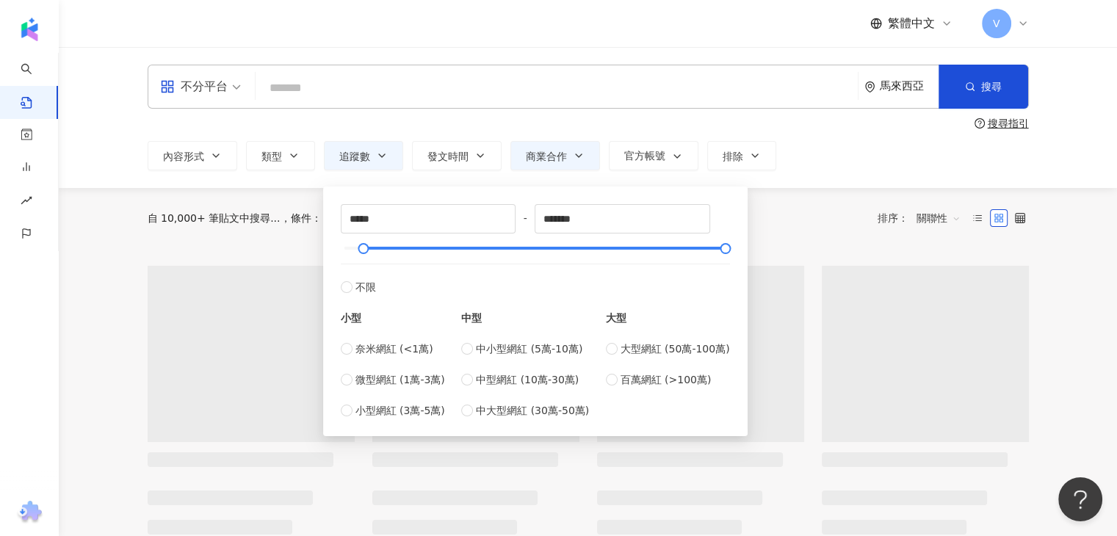
click at [811, 213] on div "自 10,000+ 筆貼文中搜尋... 條件 ： 追蹤數：50,000-1,000,000+ 商業合作內容 重置 排序： 關聯性" at bounding box center [588, 218] width 881 height 25
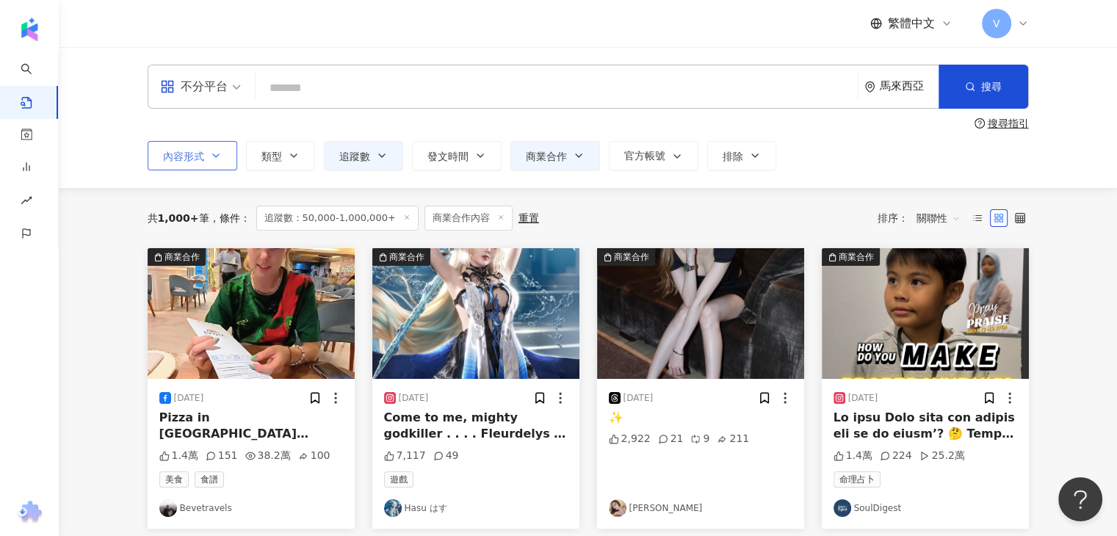
click at [228, 153] on button "內容形式" at bounding box center [193, 155] width 90 height 29
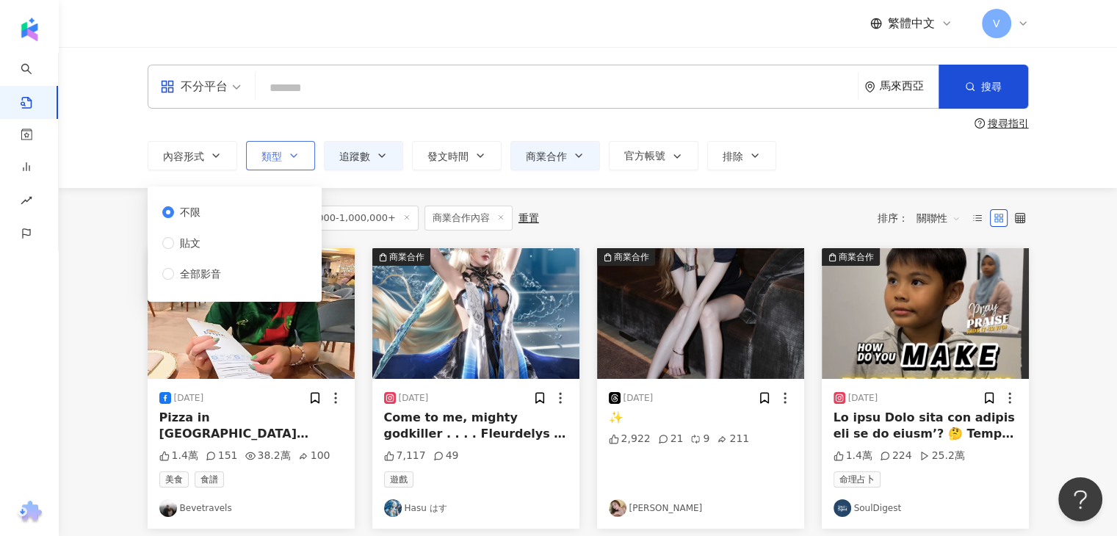
click at [282, 157] on button "類型" at bounding box center [280, 155] width 69 height 29
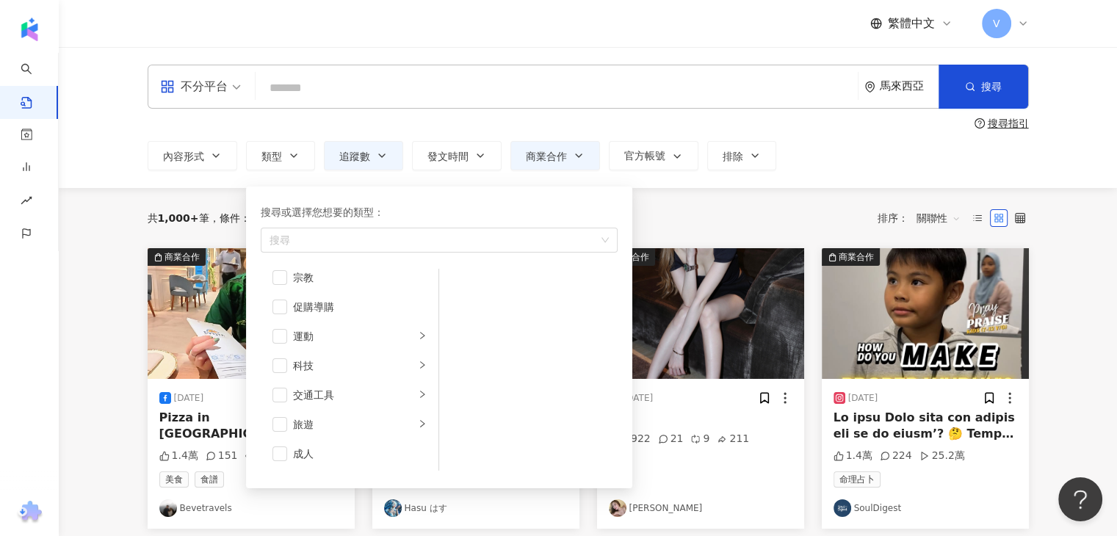
click at [871, 191] on div "共 1,000+ 筆 條件 ： 追蹤數：50,000-1,000,000+ 商業合作內容 重置 排序： 關聯性" at bounding box center [588, 218] width 881 height 60
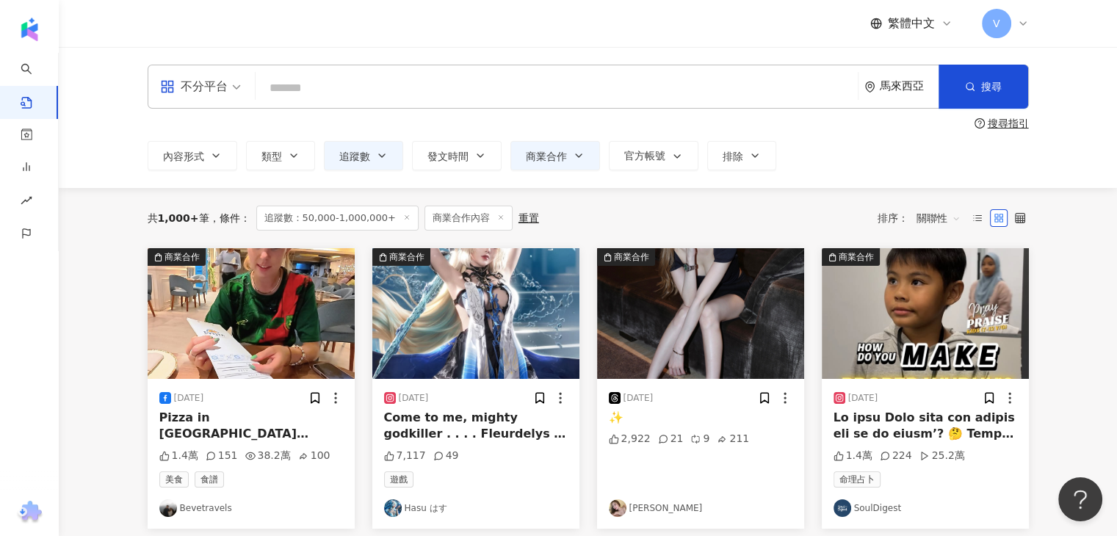
click at [779, 82] on input "search" at bounding box center [557, 88] width 591 height 32
click at [855, 87] on div "不分平台 馬來西亞 搜尋" at bounding box center [588, 87] width 881 height 44
click at [873, 89] on icon "environment" at bounding box center [869, 87] width 9 height 11
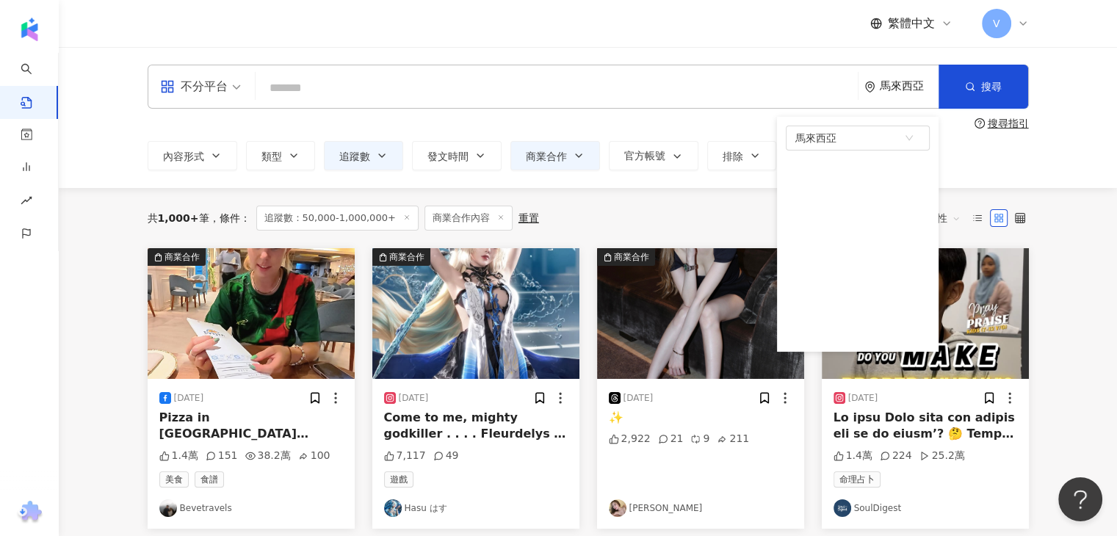
click at [712, 89] on input "search" at bounding box center [557, 88] width 591 height 32
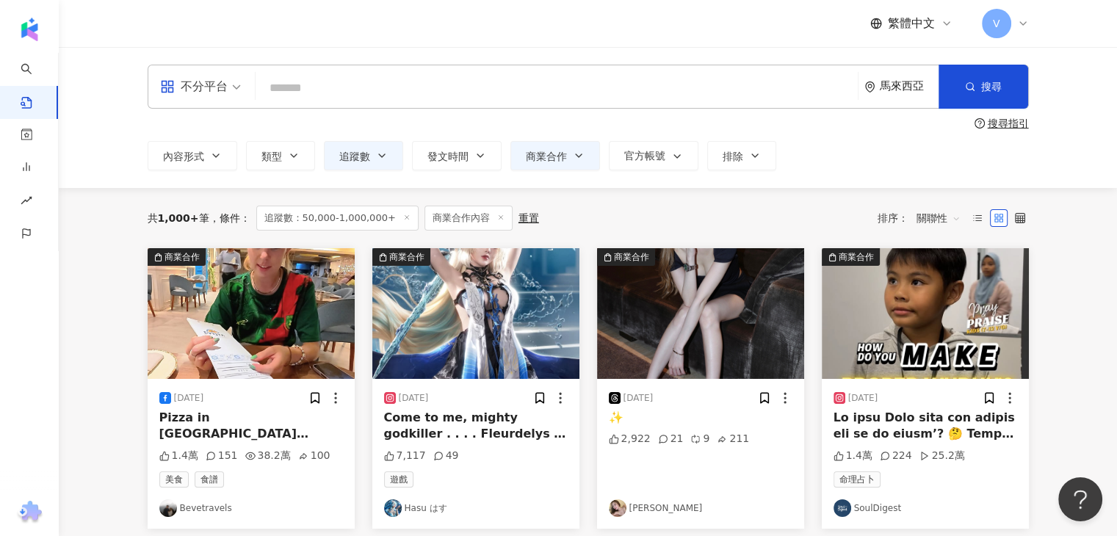
click at [206, 85] on div "不分平台" at bounding box center [194, 87] width 68 height 24
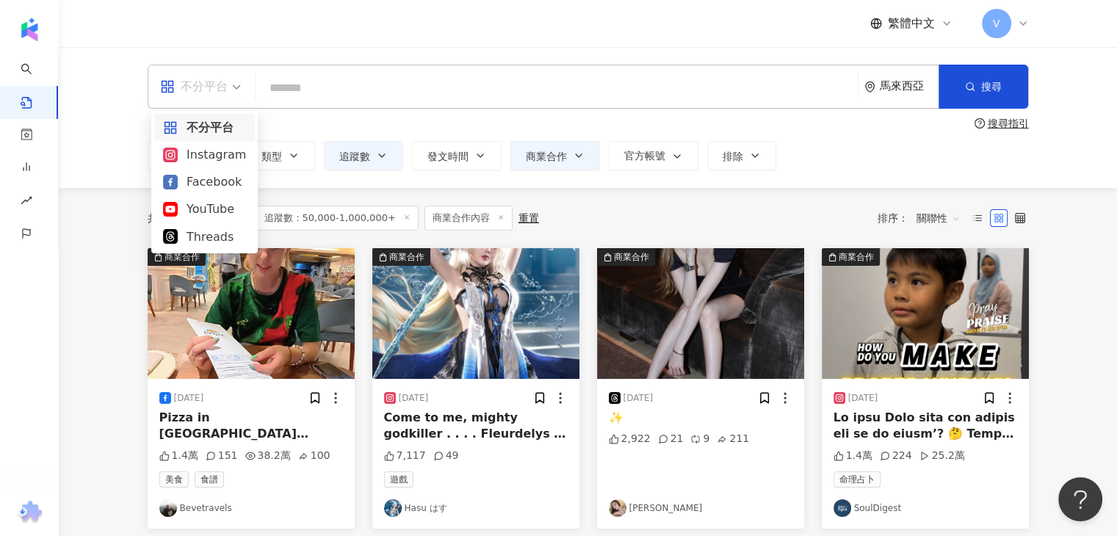
click at [387, 80] on input "search" at bounding box center [557, 88] width 591 height 32
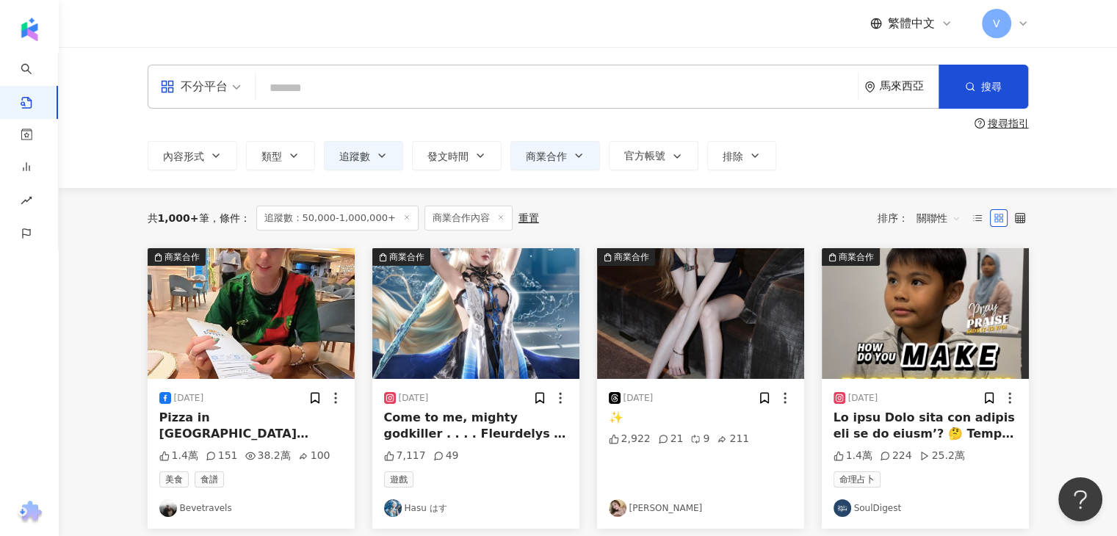
click at [210, 81] on div "不分平台" at bounding box center [194, 87] width 68 height 24
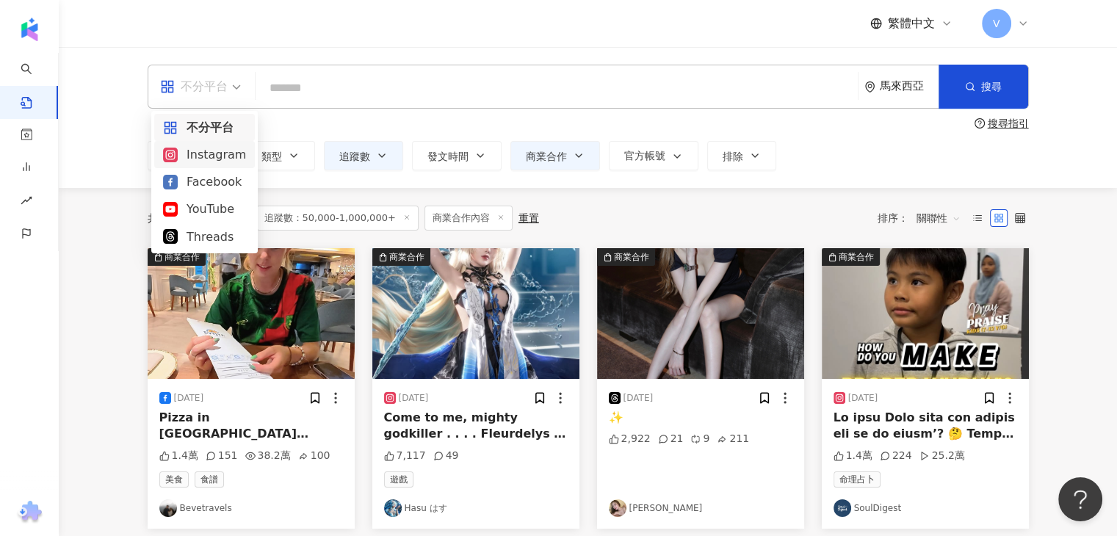
click at [225, 152] on div "Instagram" at bounding box center [204, 154] width 83 height 18
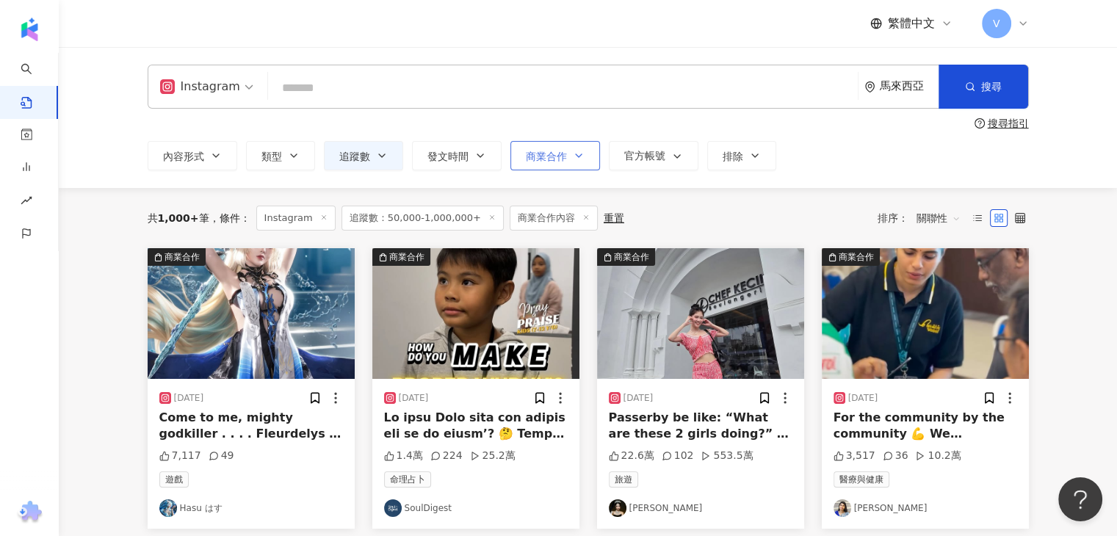
click at [566, 153] on button "商業合作" at bounding box center [556, 155] width 90 height 29
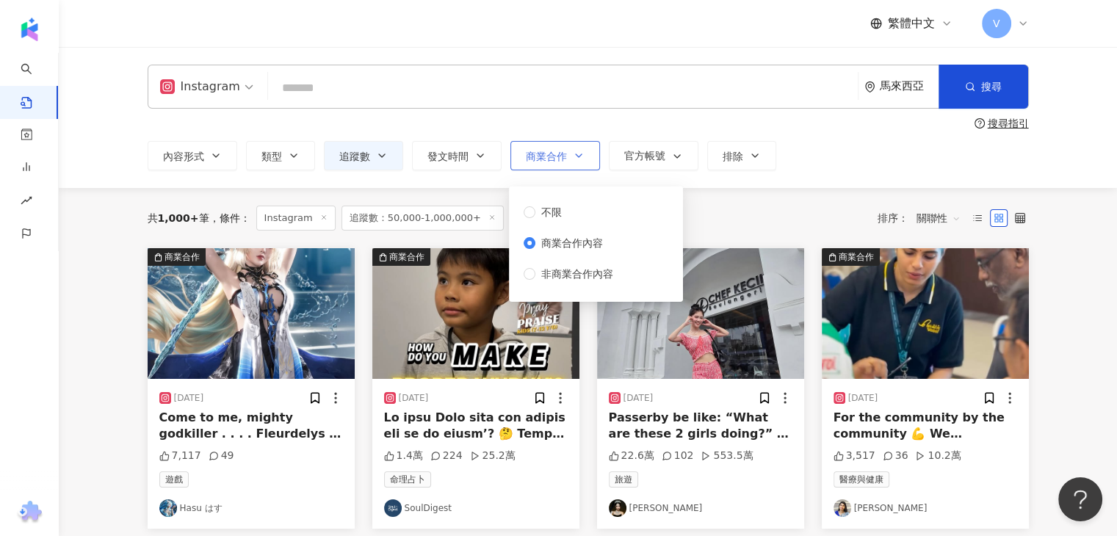
click at [566, 153] on button "商業合作" at bounding box center [556, 155] width 90 height 29
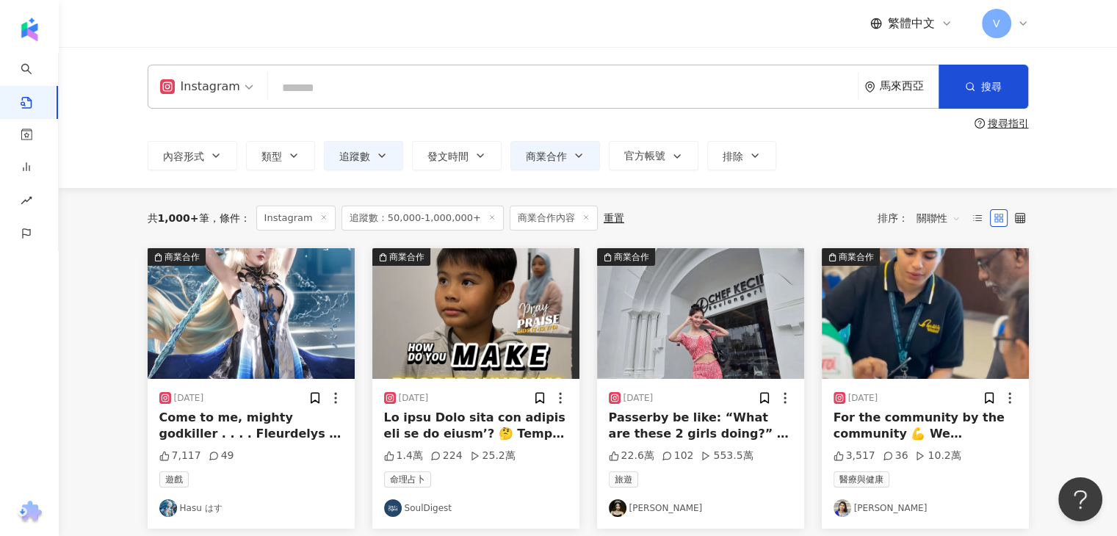
click at [527, 215] on span "商業合作內容" at bounding box center [554, 218] width 88 height 25
click at [985, 224] on label at bounding box center [978, 218] width 18 height 18
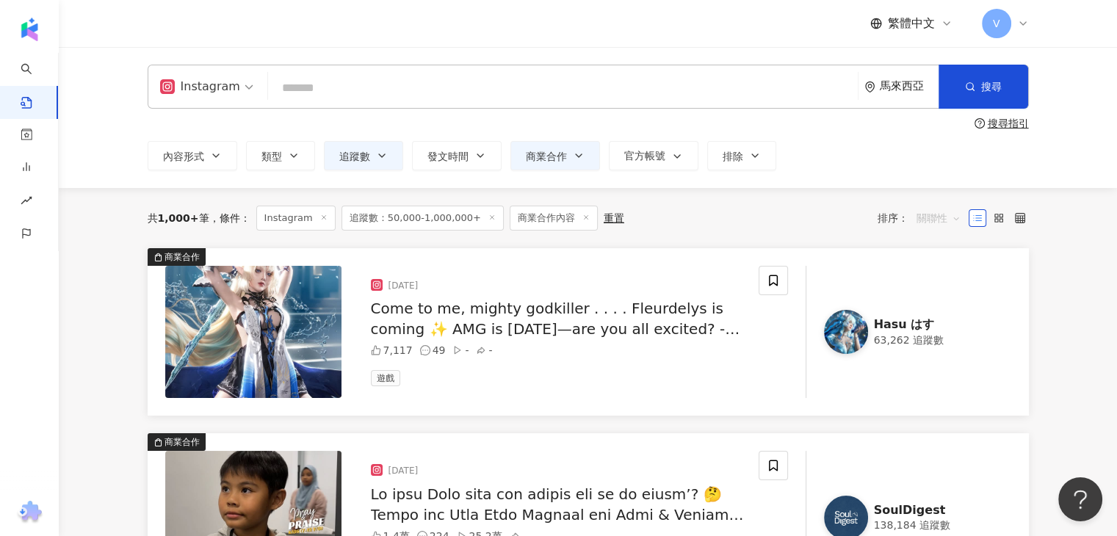
click at [935, 218] on span "關聯性" at bounding box center [939, 218] width 44 height 24
click at [1005, 215] on label at bounding box center [999, 218] width 18 height 18
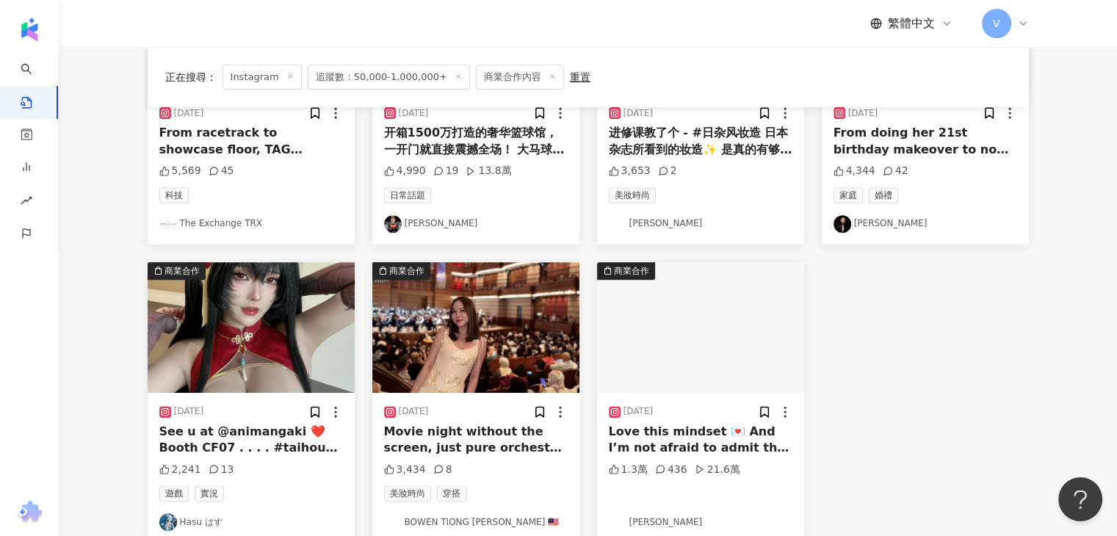
scroll to position [661, 0]
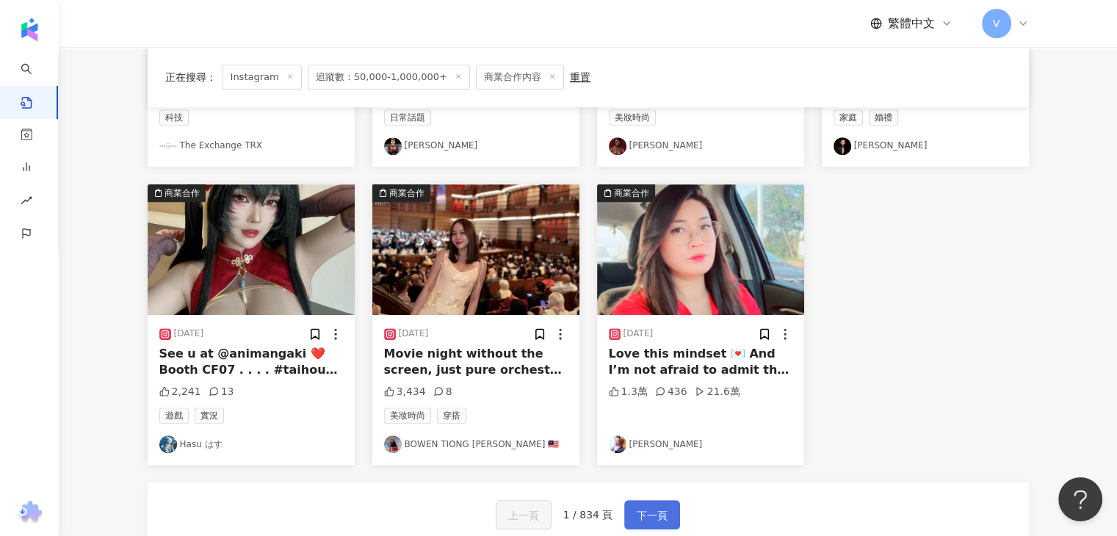
click at [657, 513] on span "下一頁" at bounding box center [652, 516] width 31 height 18
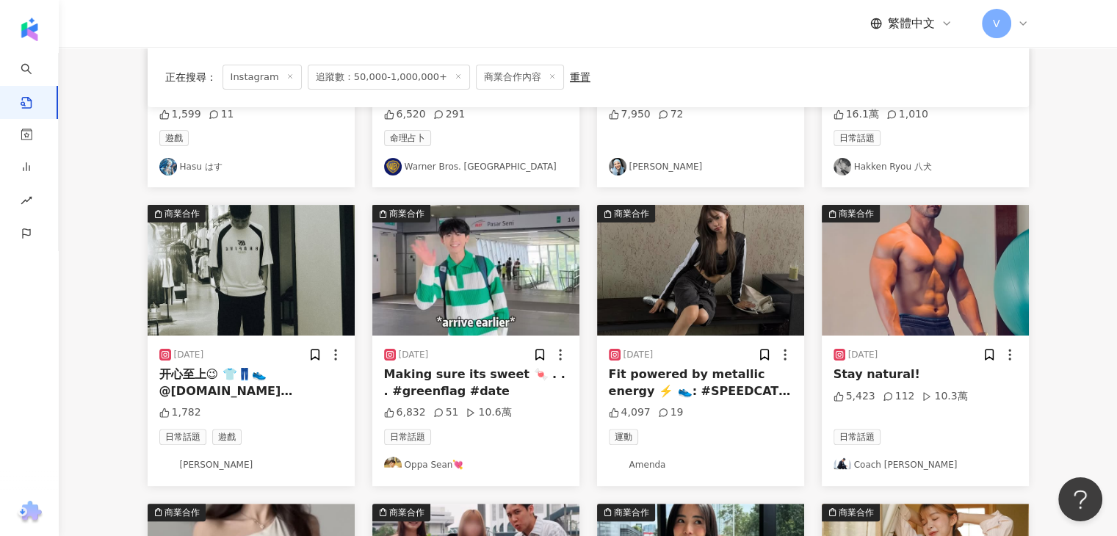
scroll to position [367, 0]
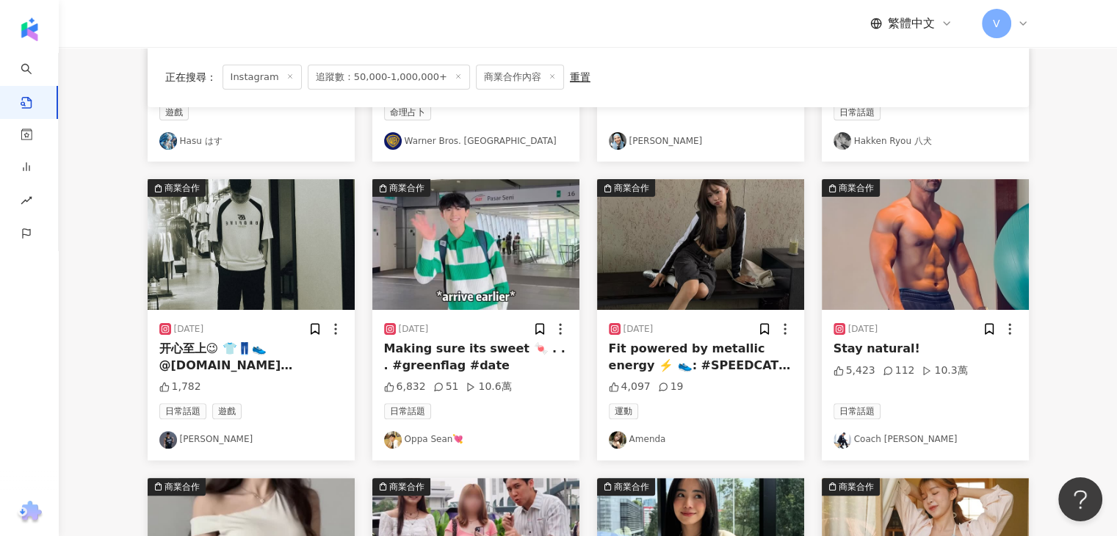
drag, startPoint x: 408, startPoint y: 438, endPoint x: 1073, endPoint y: 397, distance: 666.0
click at [1089, 397] on main "Instagram 馬來西亞 搜尋 搜尋指引 內容形式 類型 追蹤數 發文時間 商業合作 官方帳號 排除 不限 商業合作內容 非商業合作內容 不限 貼文 全部…" at bounding box center [588, 279] width 1058 height 1198
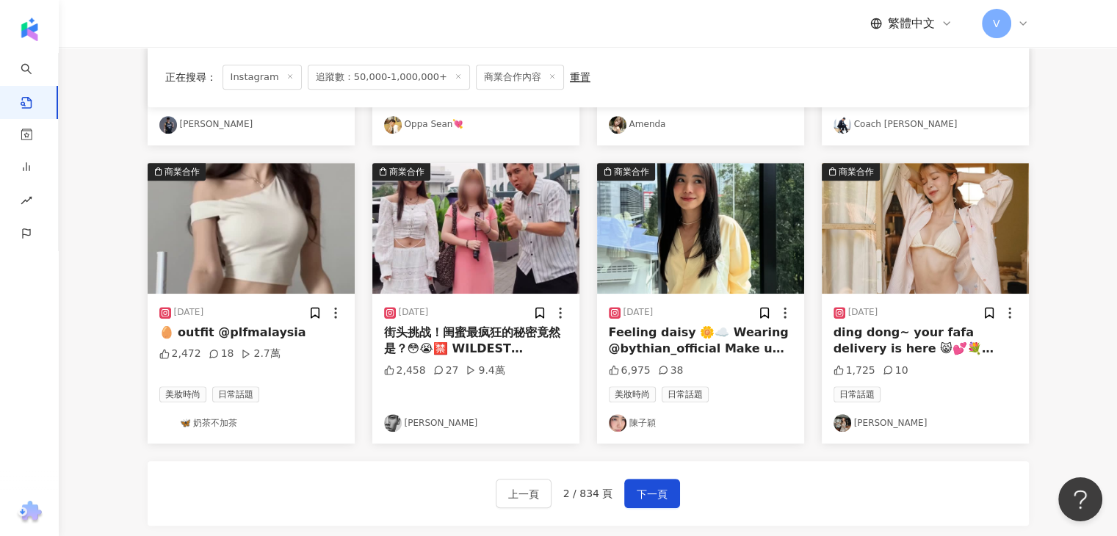
scroll to position [661, 0]
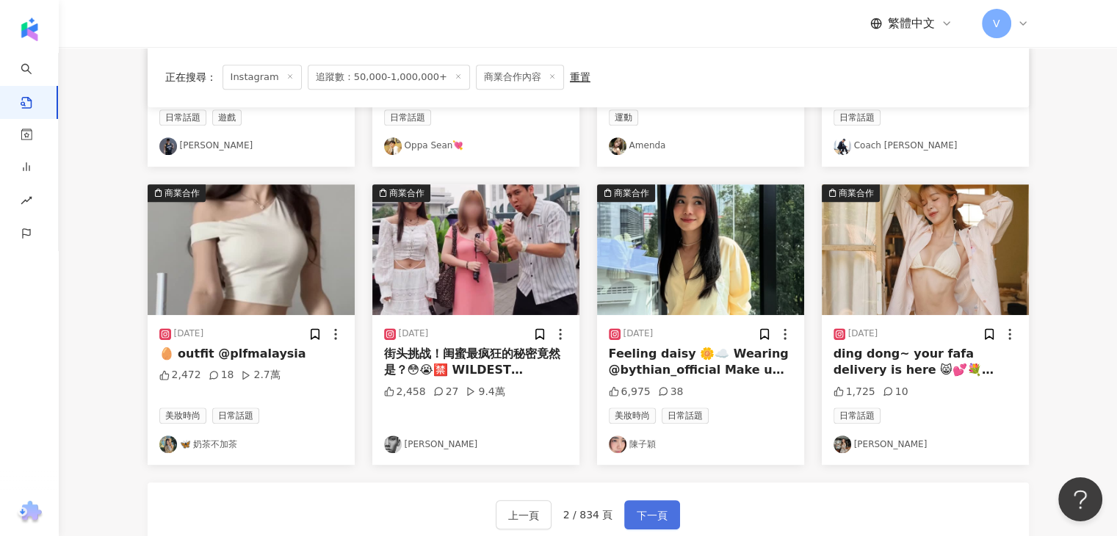
drag, startPoint x: 223, startPoint y: 444, endPoint x: 647, endPoint y: 527, distance: 431.9
click at [647, 527] on button "下一頁" at bounding box center [652, 514] width 56 height 29
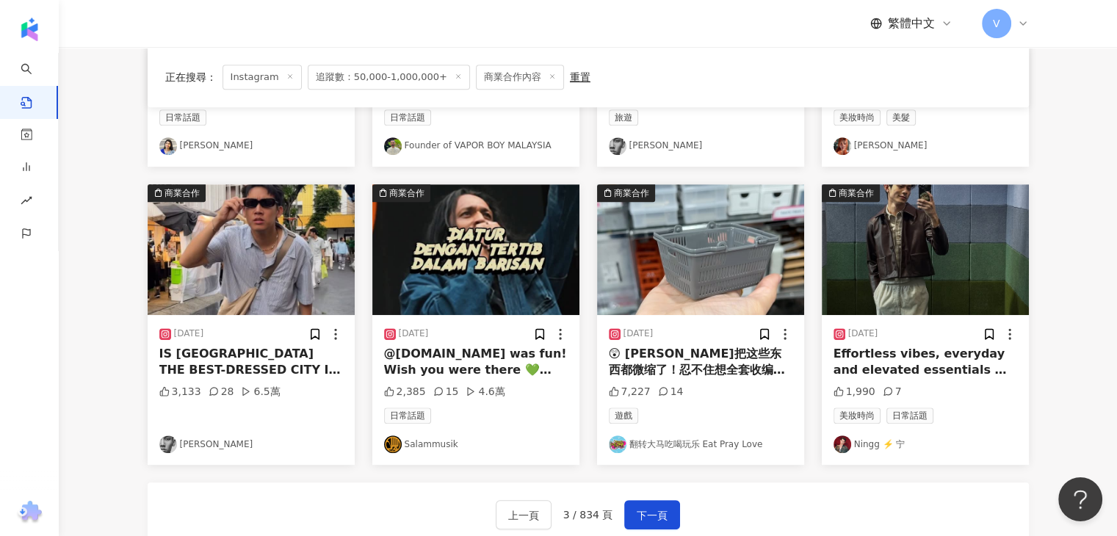
click at [669, 497] on div "上一頁 3 / 834 頁 下一頁" at bounding box center [588, 515] width 881 height 65
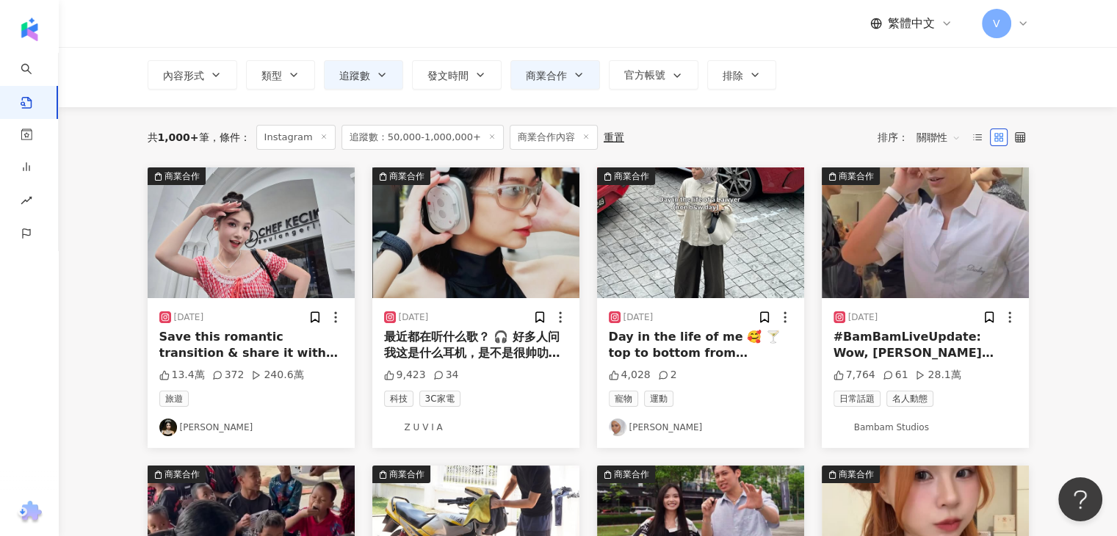
scroll to position [0, 0]
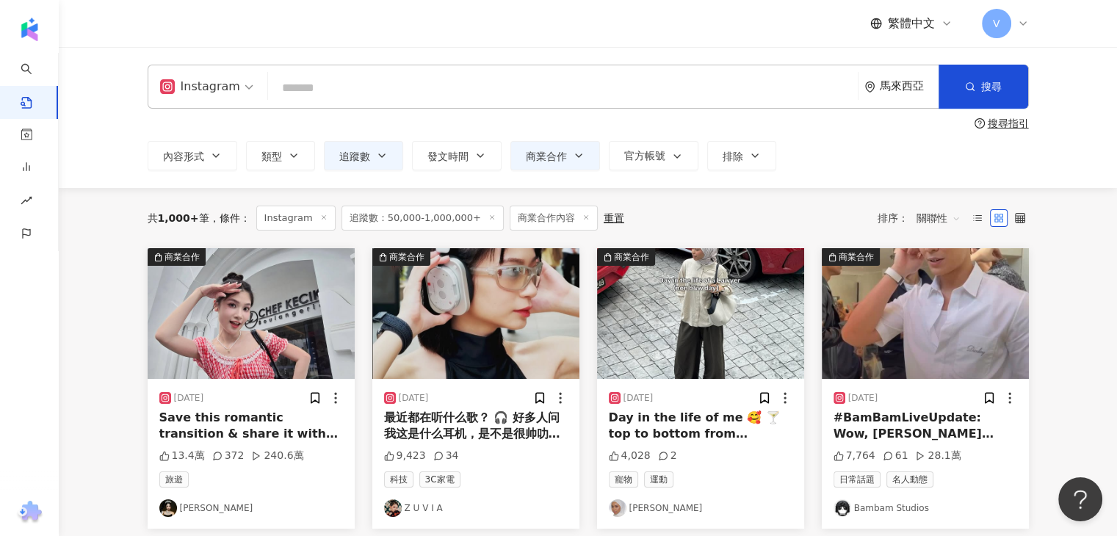
click at [411, 224] on span "追蹤數：50,000-1,000,000+" at bounding box center [423, 218] width 162 height 25
click at [426, 213] on span "追蹤數：50,000-1,000,000+" at bounding box center [423, 218] width 162 height 25
click at [381, 160] on icon "button" at bounding box center [382, 156] width 12 height 12
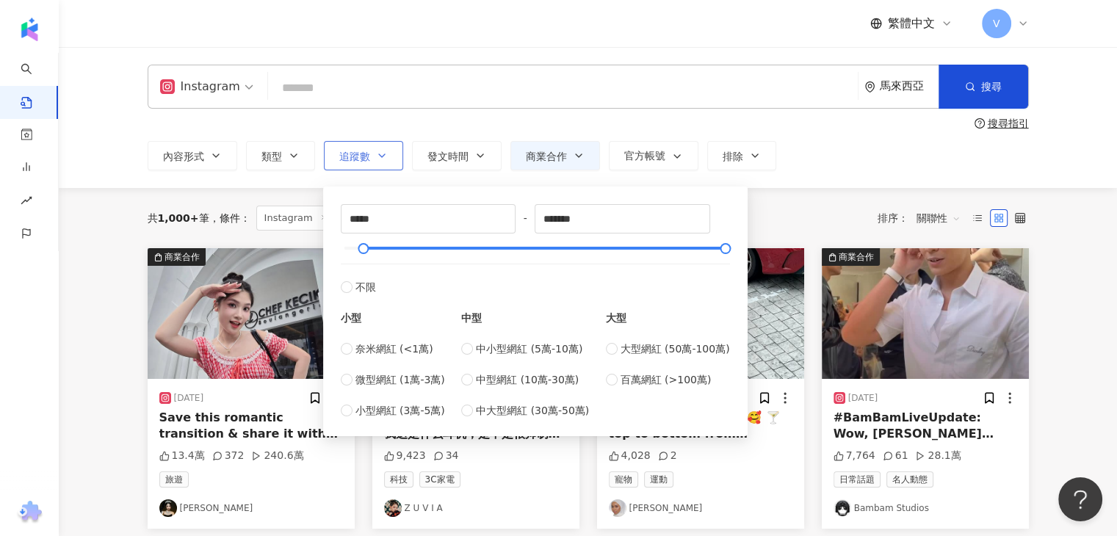
drag, startPoint x: 382, startPoint y: 165, endPoint x: 325, endPoint y: 168, distance: 56.7
click at [382, 165] on button "追蹤數" at bounding box center [363, 155] width 79 height 29
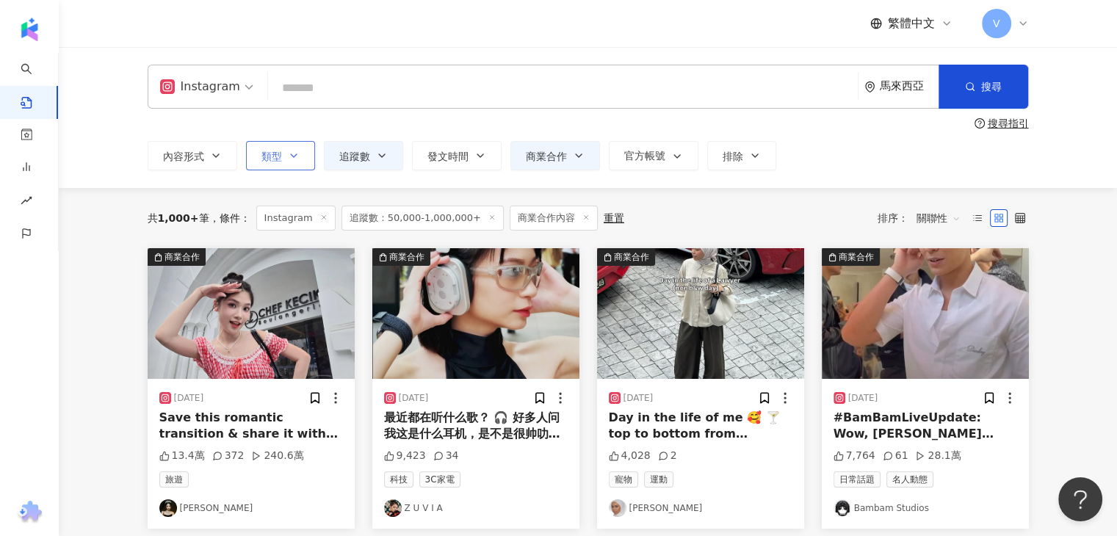
click at [295, 159] on icon "button" at bounding box center [294, 156] width 12 height 12
click at [487, 161] on button "發文時間" at bounding box center [457, 155] width 90 height 29
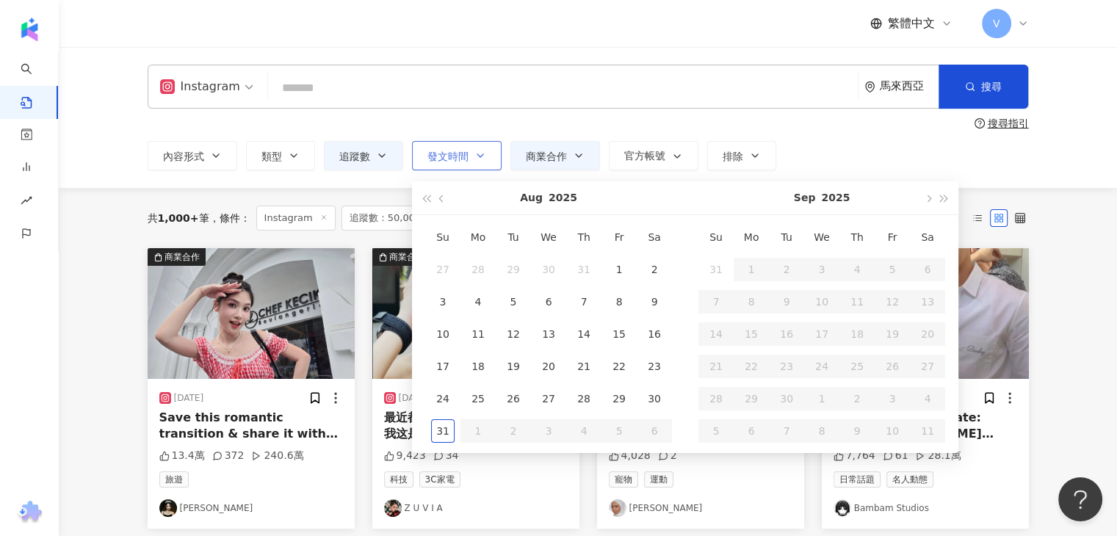
click at [486, 162] on button "發文時間" at bounding box center [457, 155] width 90 height 29
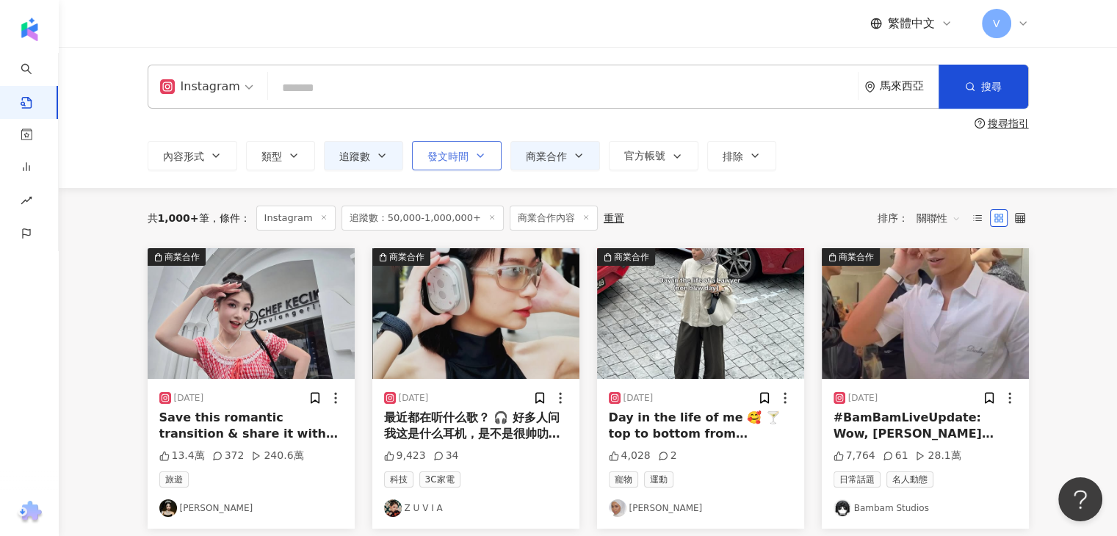
click at [486, 162] on button "發文時間" at bounding box center [457, 155] width 90 height 29
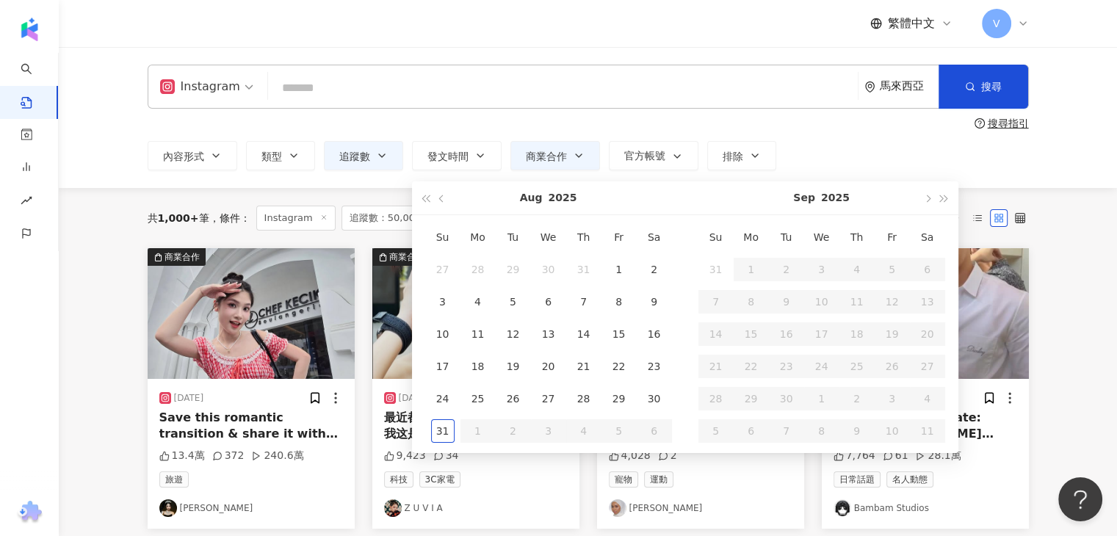
click at [591, 121] on div "搜尋指引" at bounding box center [588, 124] width 881 height 12
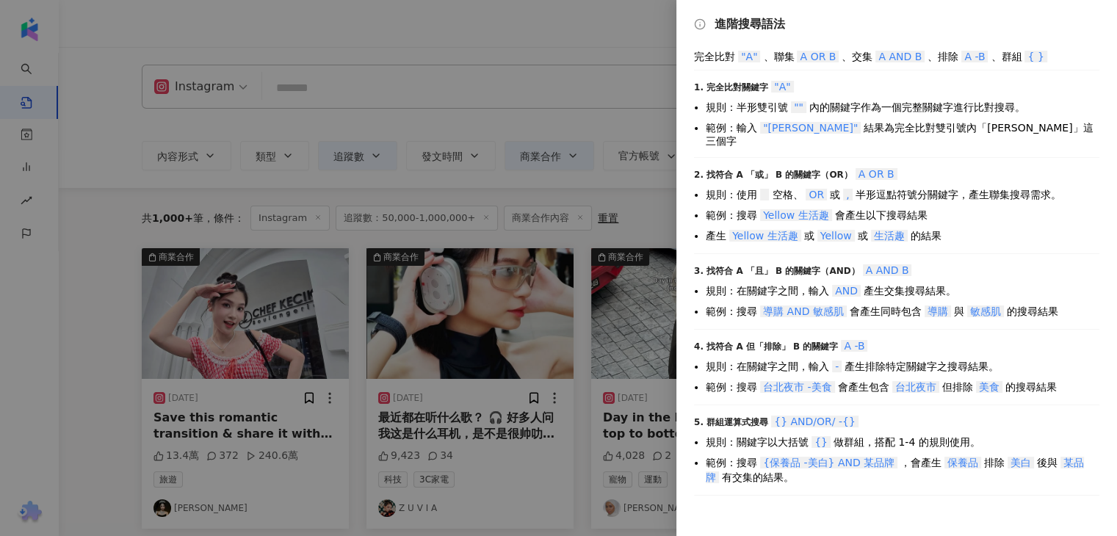
click at [588, 111] on div at bounding box center [558, 268] width 1117 height 536
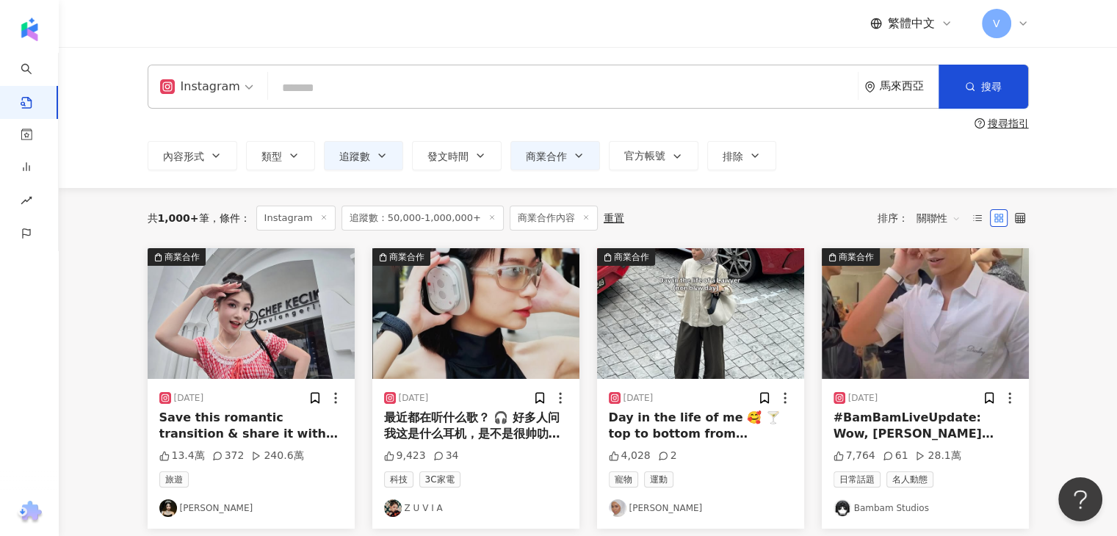
click at [238, 148] on div "內容形式 類型 追蹤數 發文時間 Aug 2025 Su Mo Tu We Th Fr Sa 27 28 29 30 31 1 2 3 4 5 6 7 8 9…" at bounding box center [588, 155] width 881 height 29
click at [214, 154] on icon "button" at bounding box center [216, 156] width 12 height 12
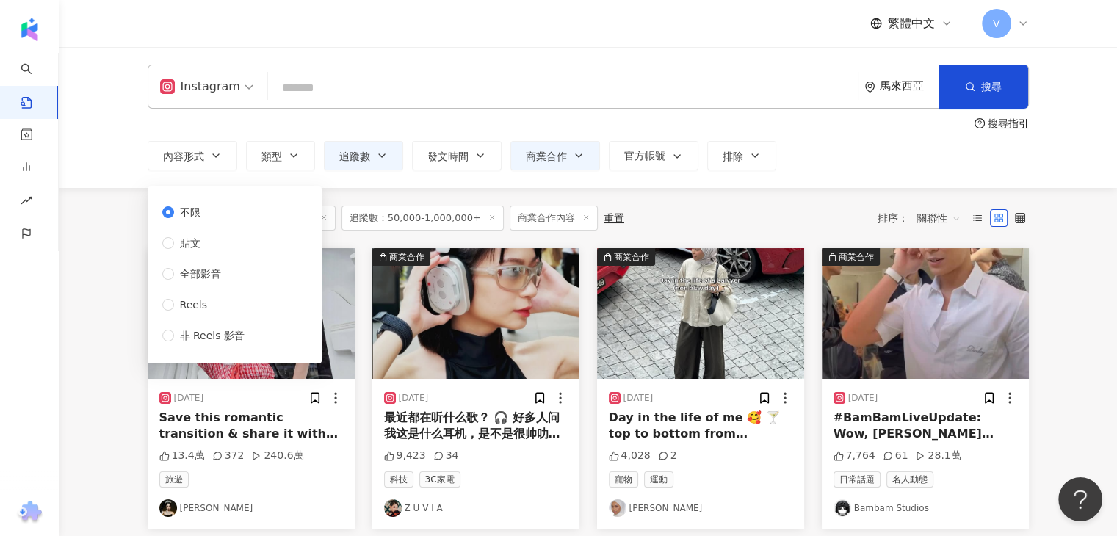
click at [106, 134] on div "Instagram 馬來西亞 搜尋 搜尋指引 內容形式 類型 追蹤數 發文時間 Aug 2025 Su Mo Tu We Th Fr Sa 27 28 29 …" at bounding box center [588, 117] width 1058 height 141
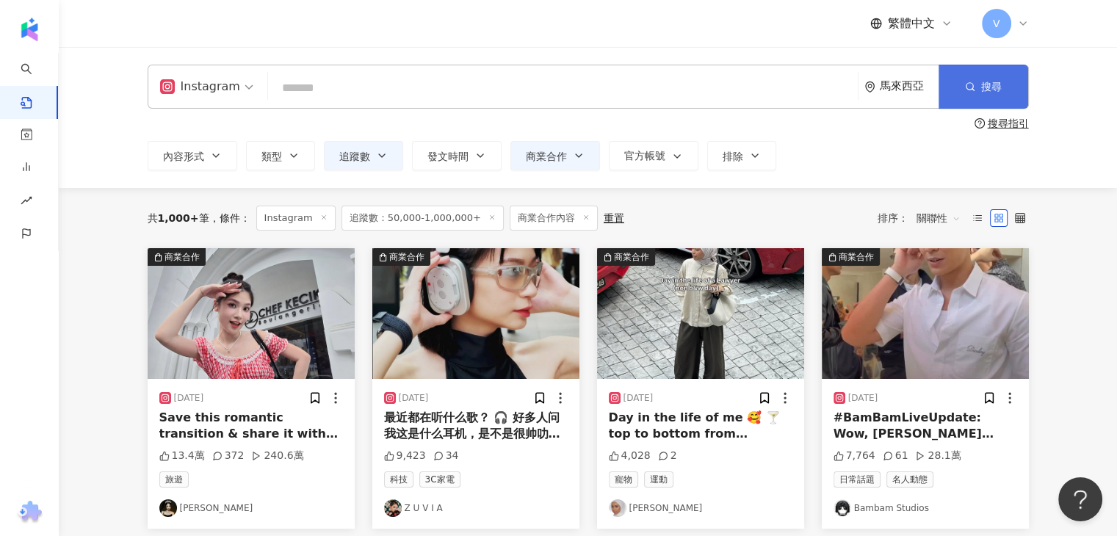
click at [975, 83] on button "搜尋" at bounding box center [984, 87] width 90 height 44
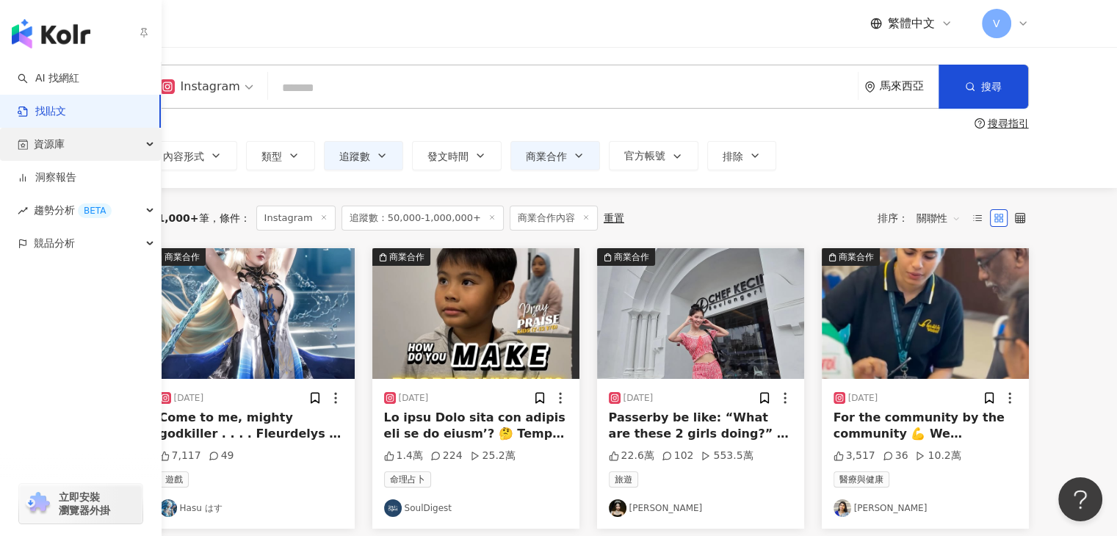
click at [148, 145] on icon "button" at bounding box center [151, 145] width 7 height 0
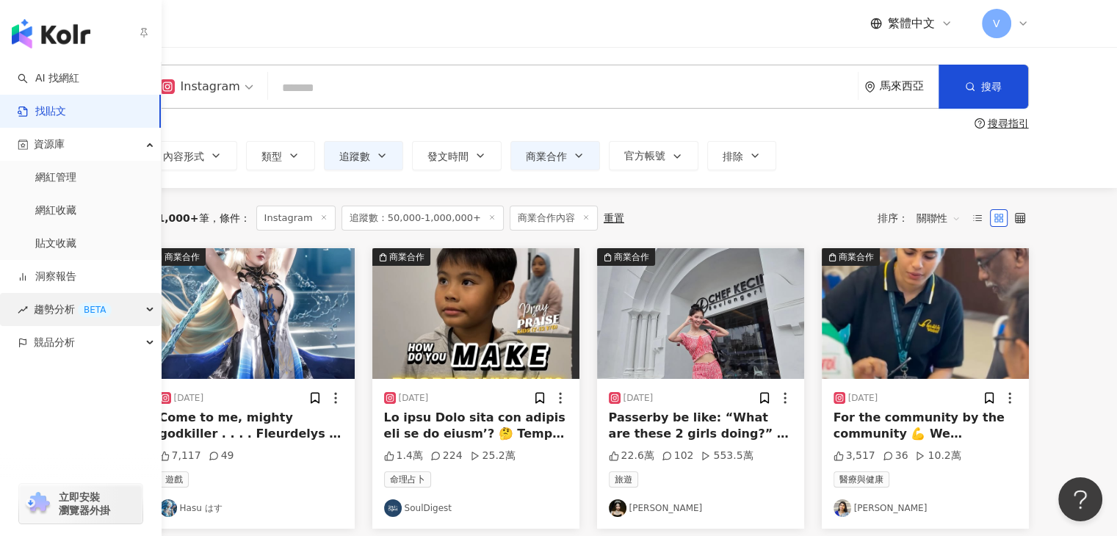
click at [152, 311] on div "趨勢分析 BETA" at bounding box center [80, 309] width 161 height 33
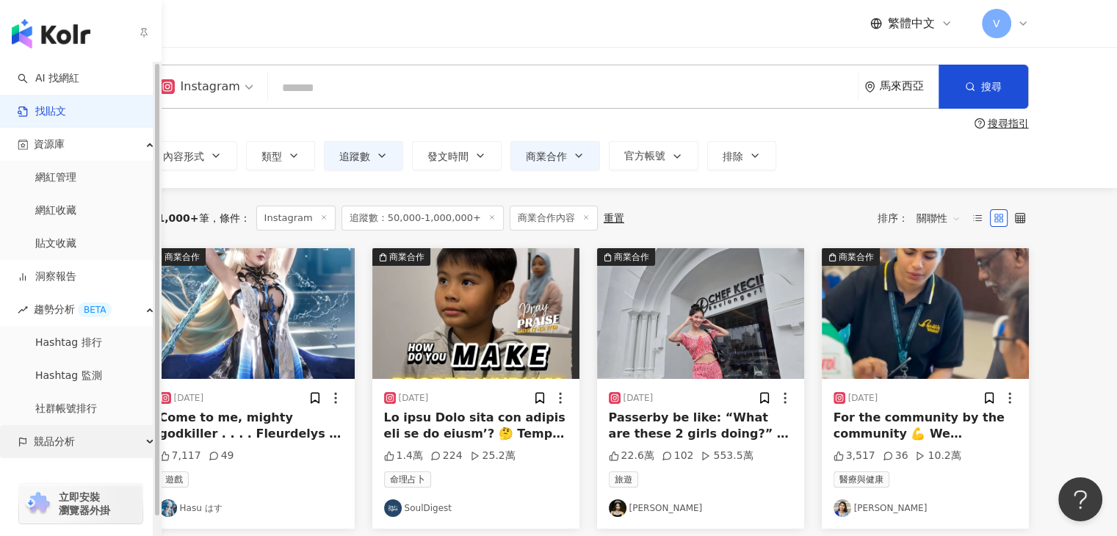
click at [140, 444] on div "競品分析" at bounding box center [80, 441] width 161 height 33
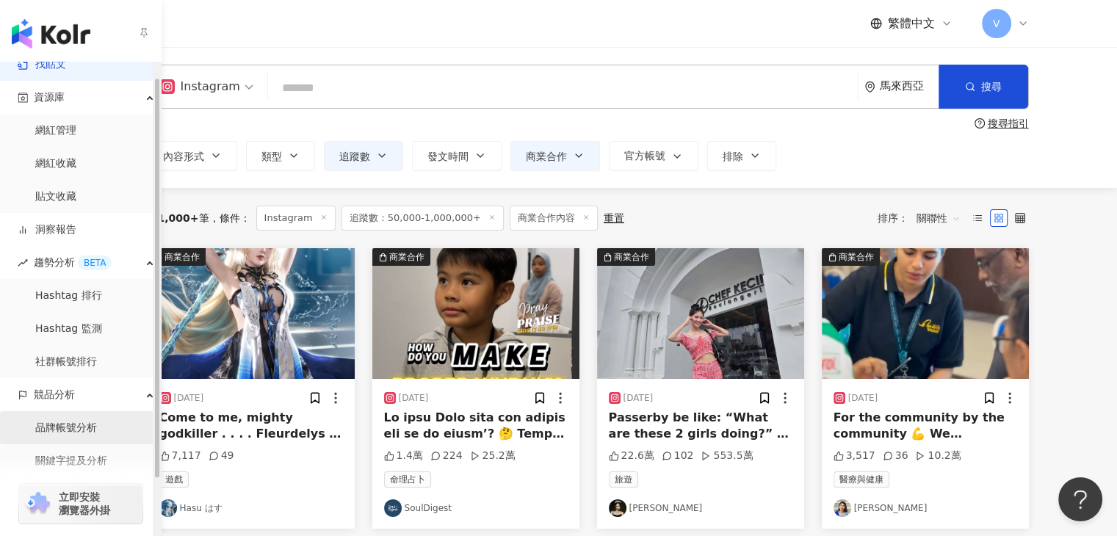
scroll to position [85, 0]
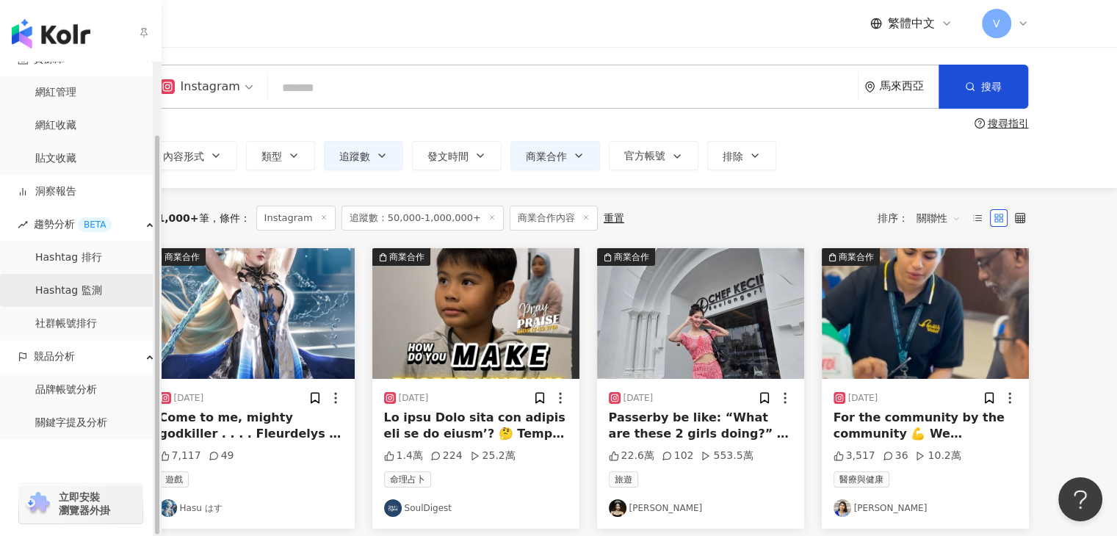
click at [102, 286] on link "Hashtag 監測" at bounding box center [68, 291] width 67 height 15
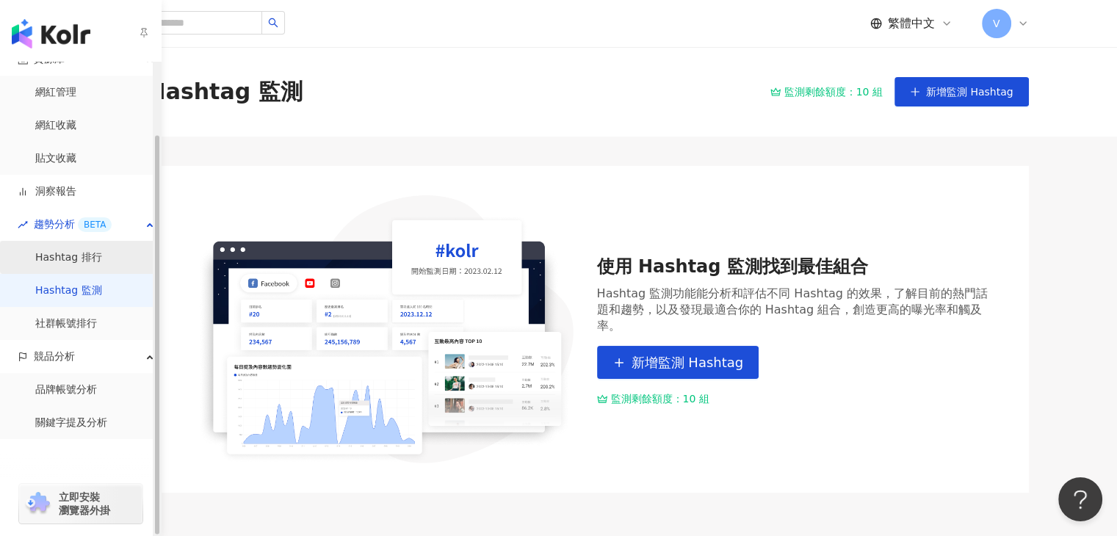
click at [102, 260] on link "Hashtag 排行" at bounding box center [68, 257] width 67 height 15
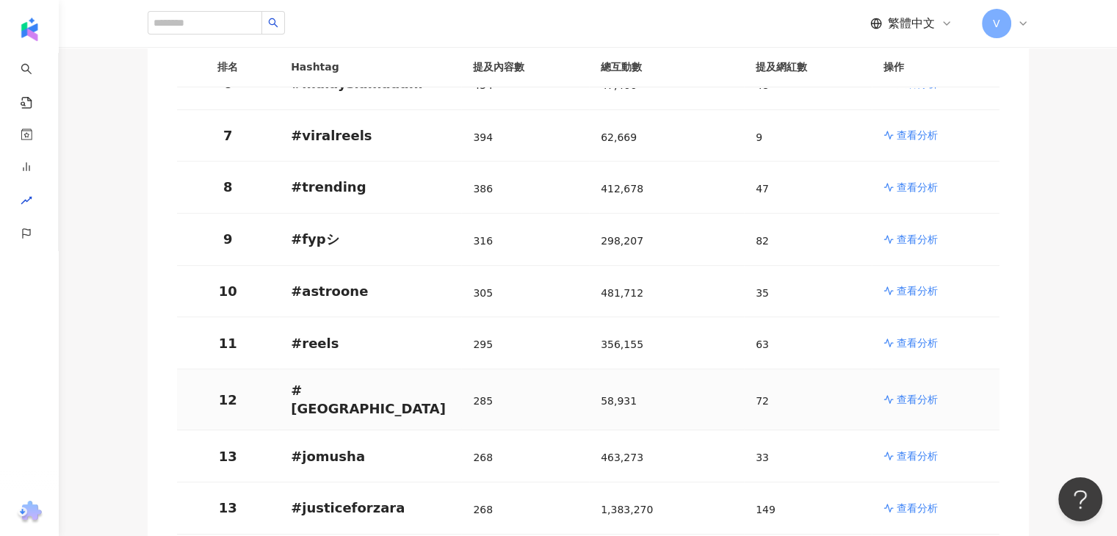
scroll to position [588, 0]
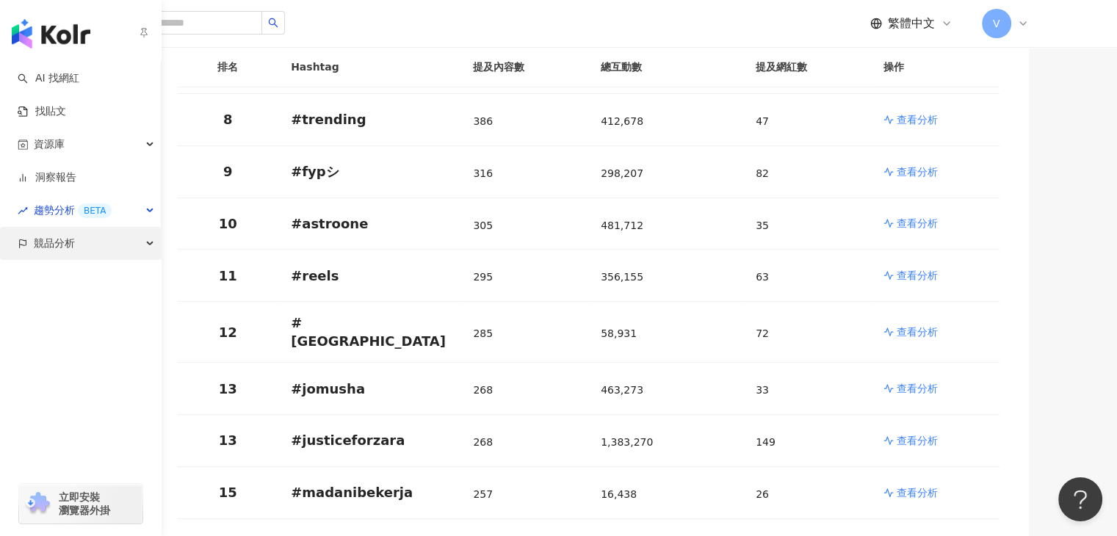
click at [137, 252] on div "競品分析" at bounding box center [80, 243] width 161 height 33
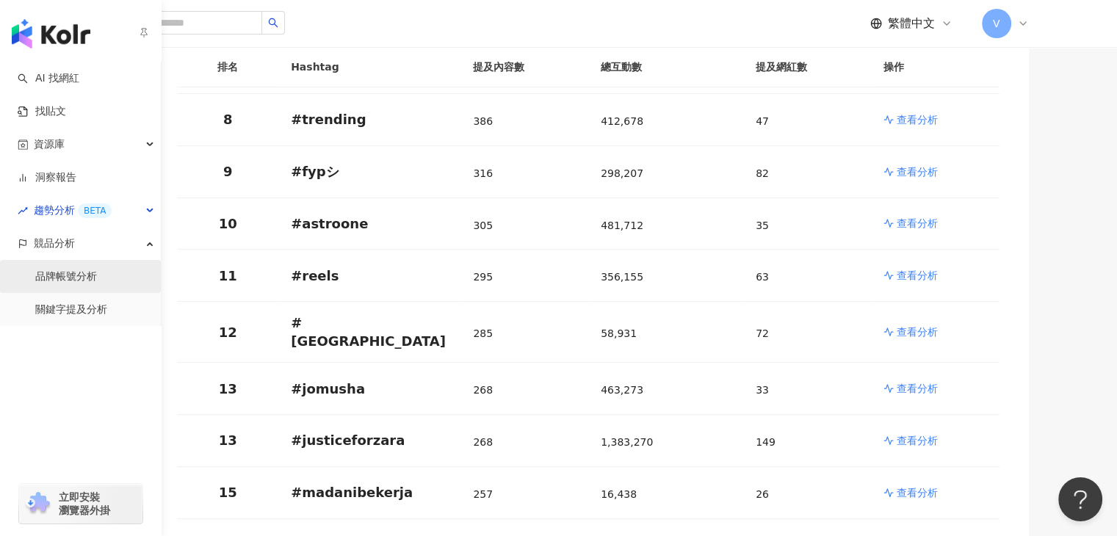
click at [97, 276] on link "品牌帳號分析" at bounding box center [66, 277] width 62 height 15
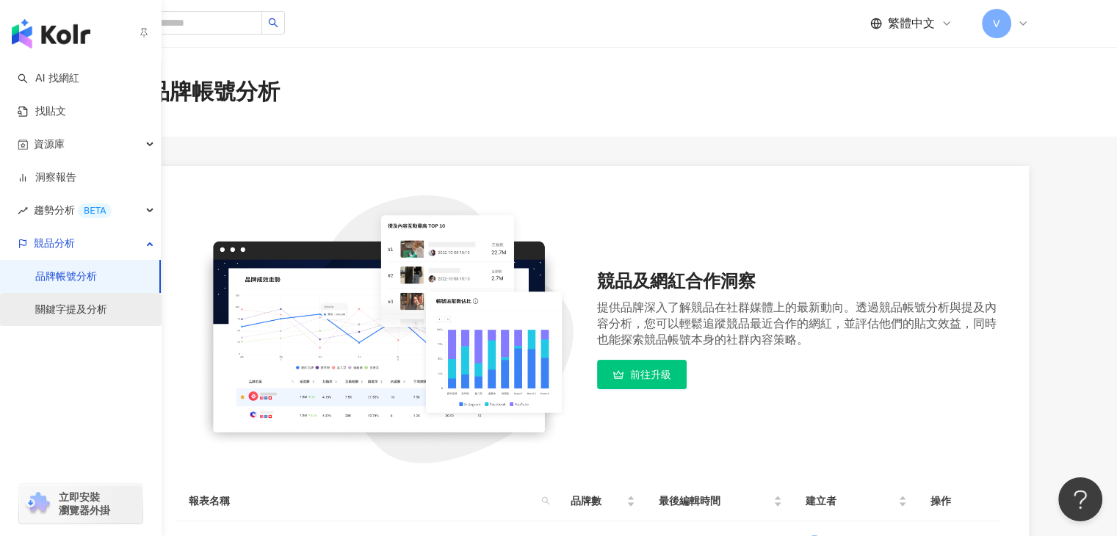
click at [100, 307] on link "關鍵字提及分析" at bounding box center [71, 310] width 72 height 15
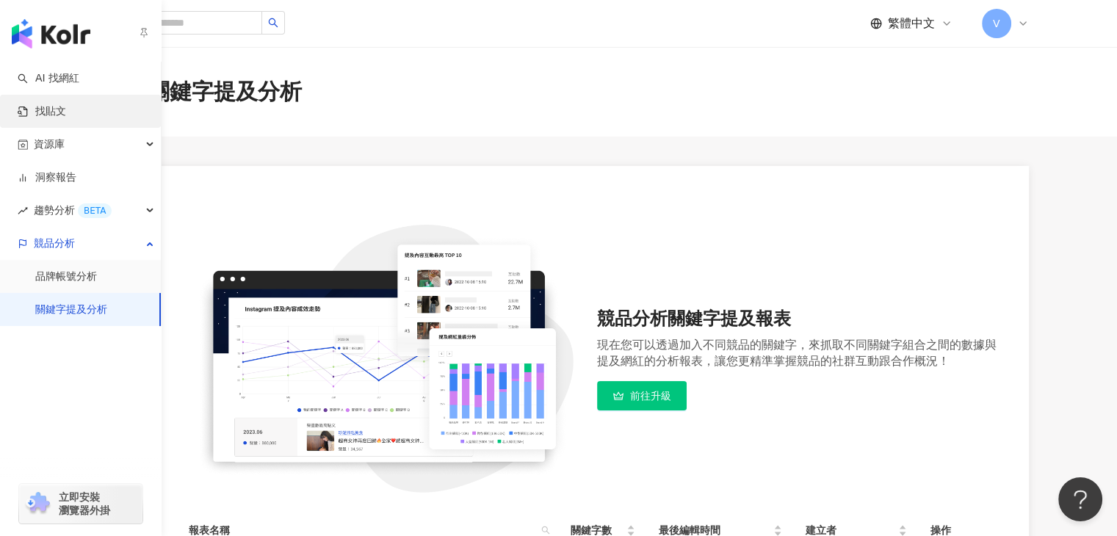
click at [66, 107] on link "找貼文" at bounding box center [42, 111] width 48 height 15
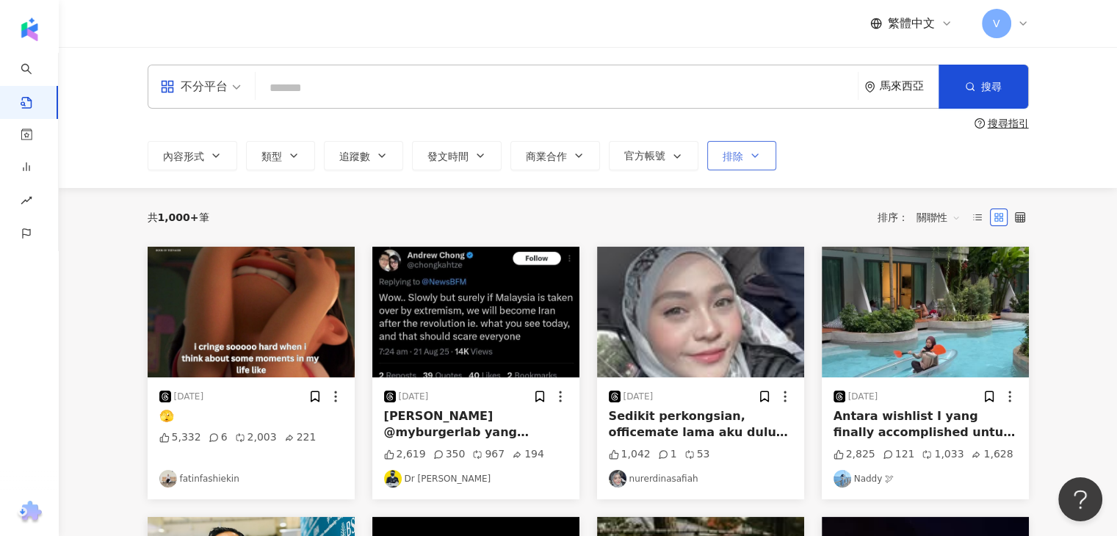
click at [749, 168] on button "排除" at bounding box center [741, 155] width 69 height 29
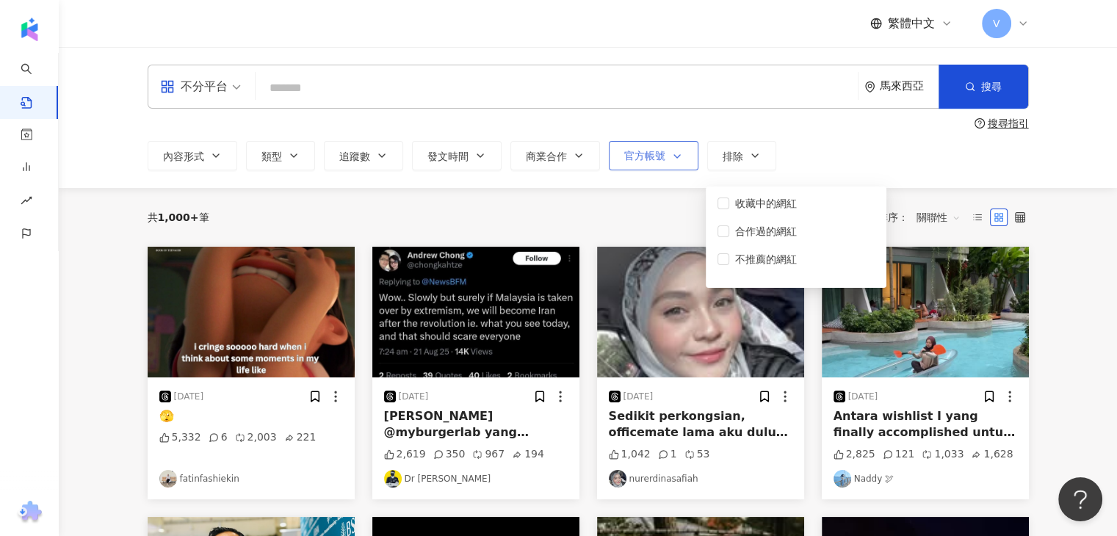
drag, startPoint x: 666, startPoint y: 156, endPoint x: 658, endPoint y: 151, distance: 9.0
click at [661, 156] on button "官方帳號" at bounding box center [654, 155] width 90 height 29
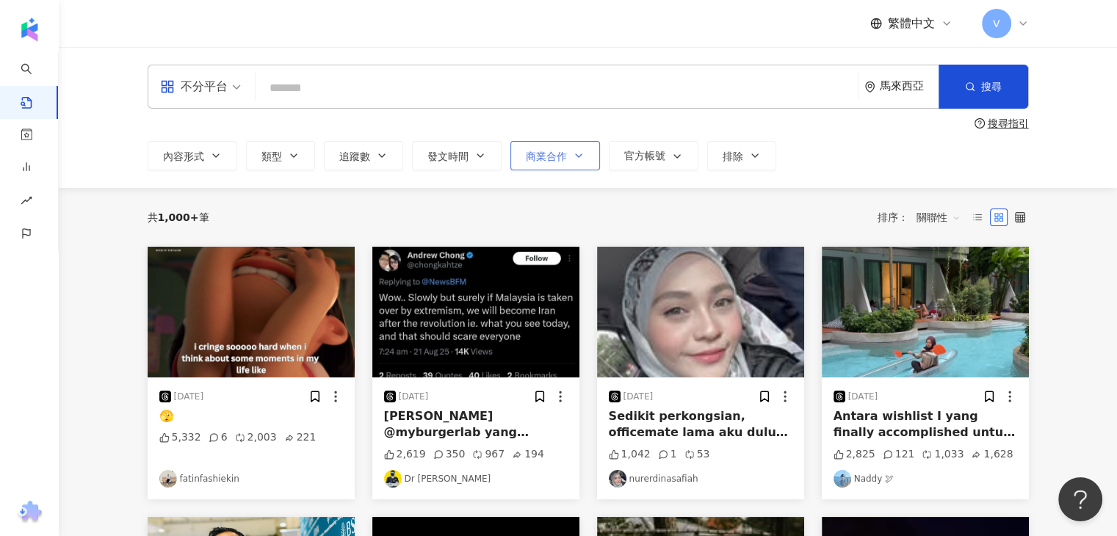
click at [562, 160] on span "商業合作" at bounding box center [546, 157] width 41 height 12
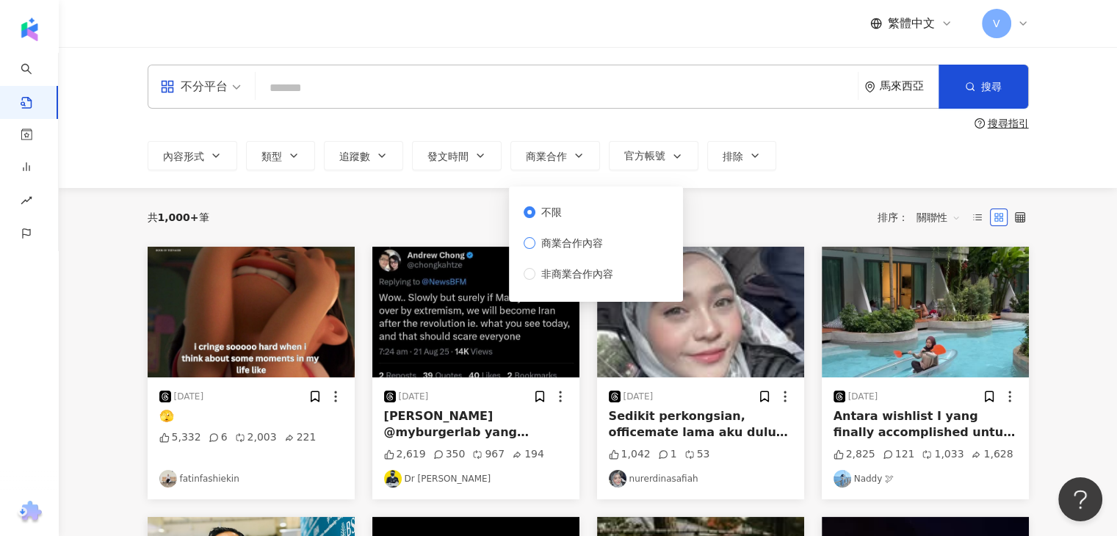
click at [591, 241] on span "商業合作內容" at bounding box center [571, 243] width 73 height 16
click at [560, 113] on div "不分平台 馬來西亞 搜尋 搜尋指引 內容形式 類型 追蹤數 發文時間 商業合作 官方帳號 排除 收藏中的網紅 合作過的網紅 不推薦的網紅 不顯示 顯示 不限 …" at bounding box center [588, 118] width 940 height 106
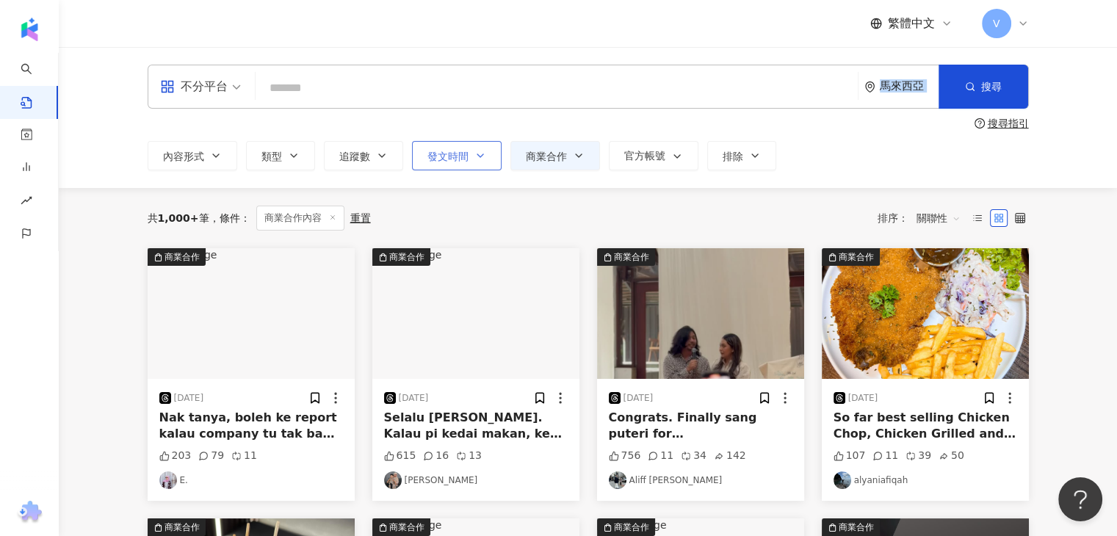
click at [479, 159] on icon "button" at bounding box center [481, 156] width 12 height 12
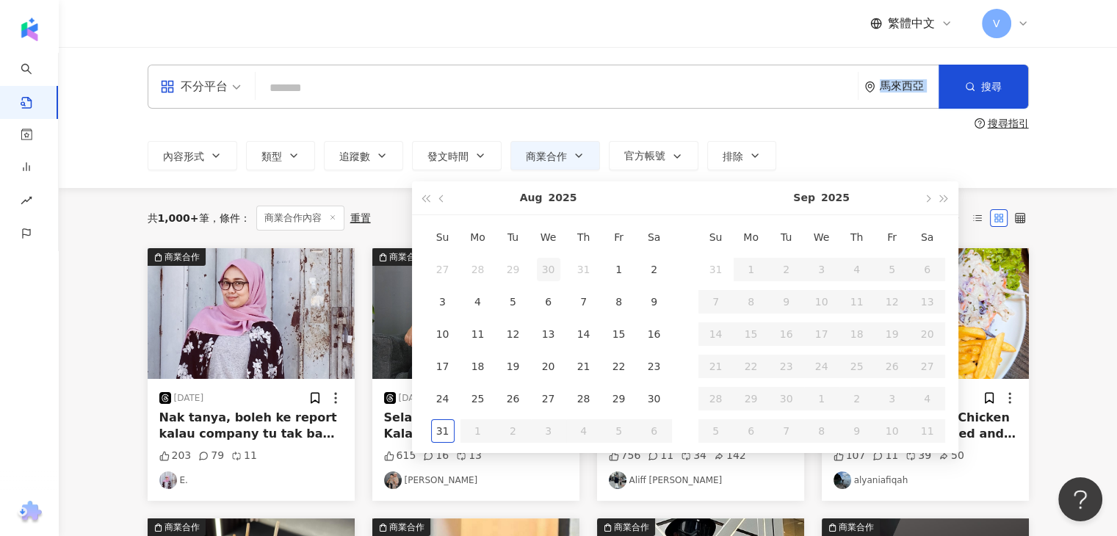
type input "**********"
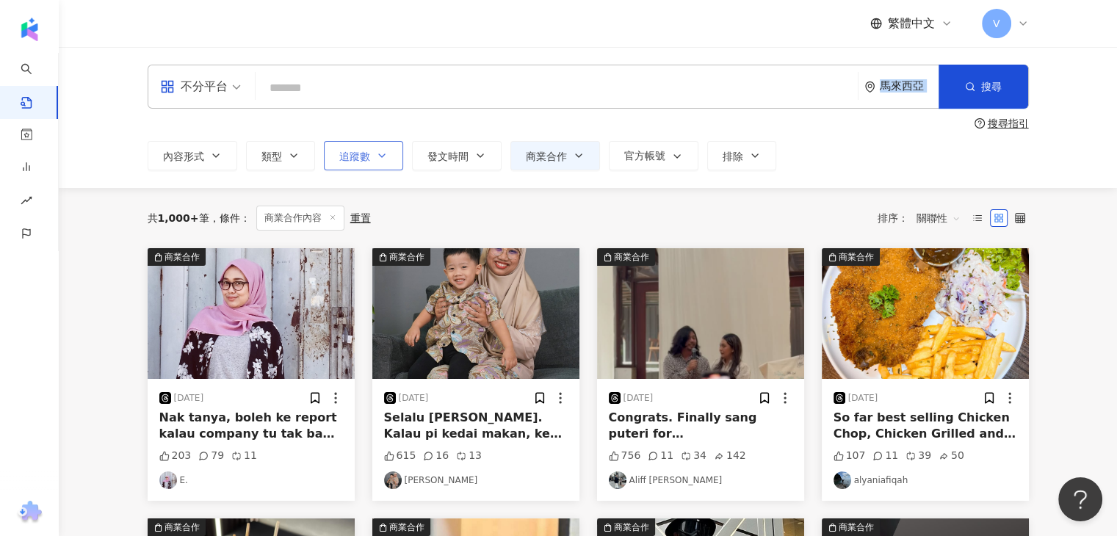
click at [370, 151] on button "追蹤數" at bounding box center [363, 155] width 79 height 29
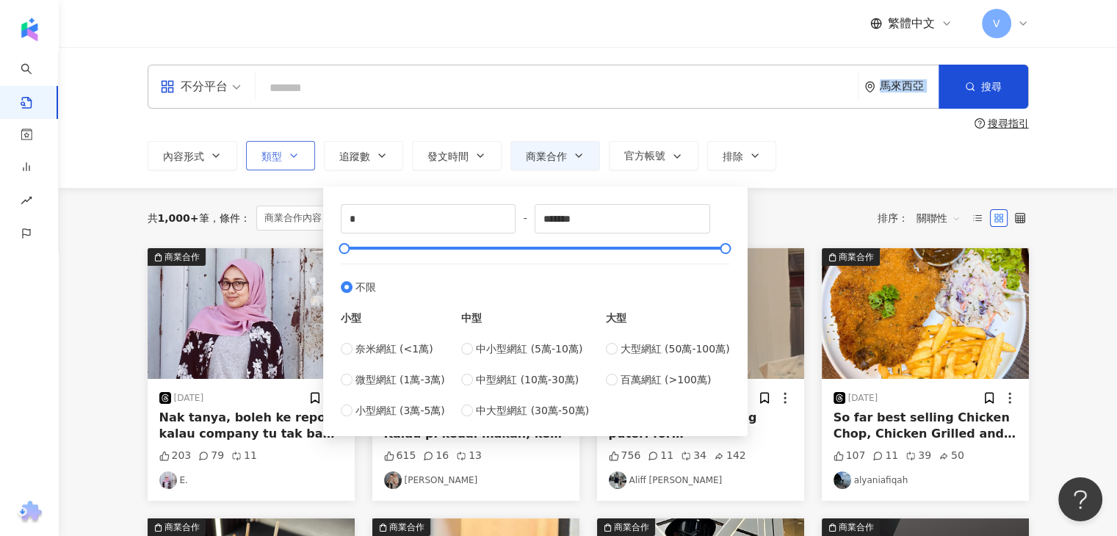
click at [294, 148] on button "類型" at bounding box center [280, 155] width 69 height 29
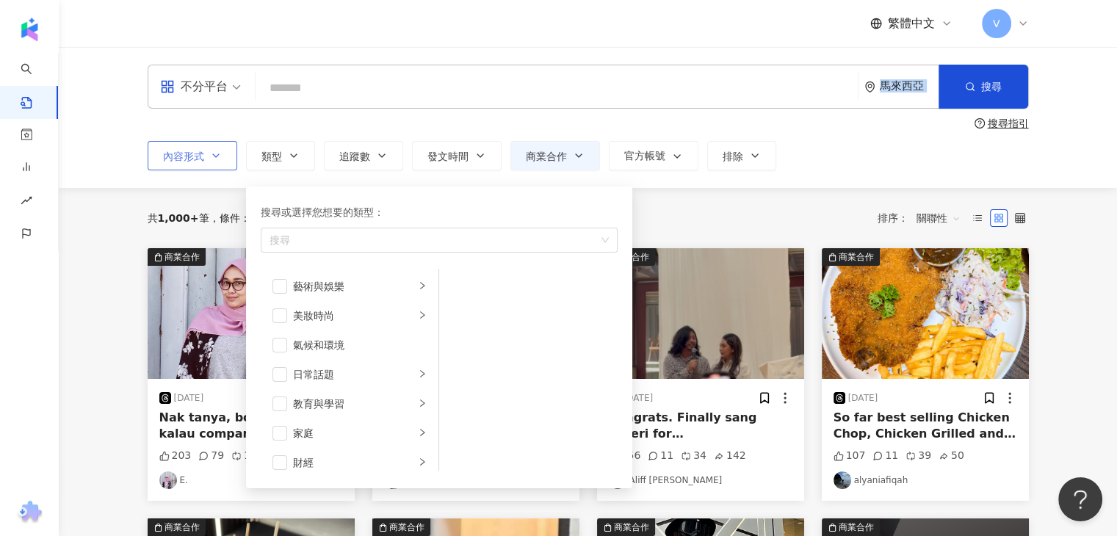
click at [212, 165] on button "內容形式" at bounding box center [193, 155] width 90 height 29
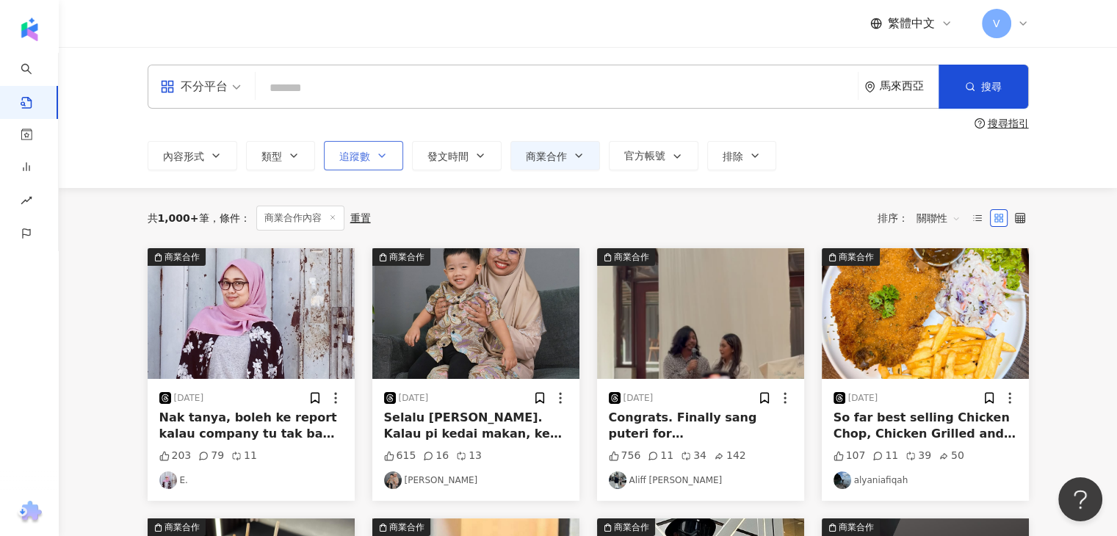
click at [361, 154] on span "追蹤數" at bounding box center [354, 157] width 31 height 12
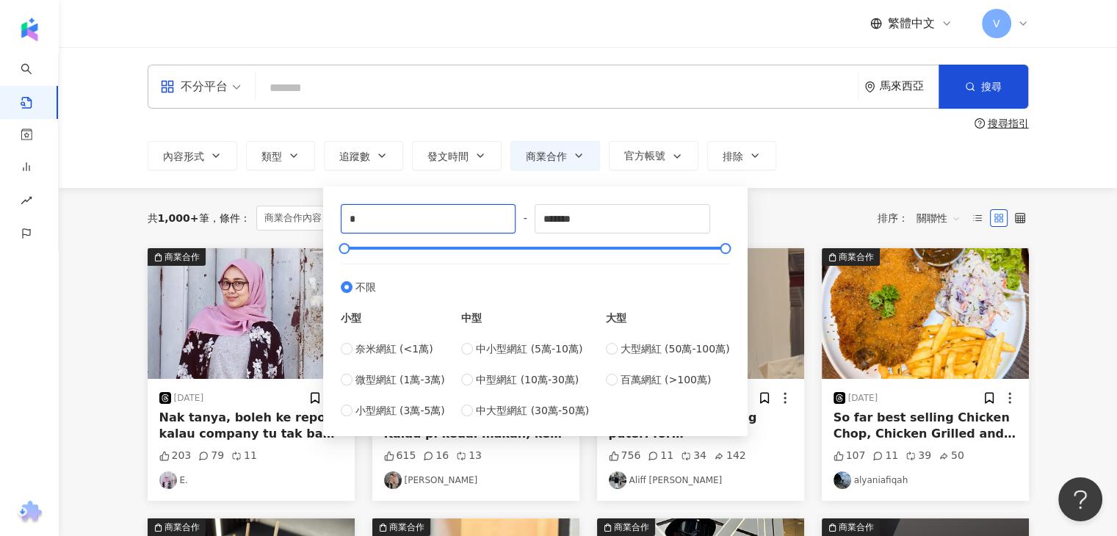
drag, startPoint x: 384, startPoint y: 212, endPoint x: 276, endPoint y: 242, distance: 112.1
type input "*****"
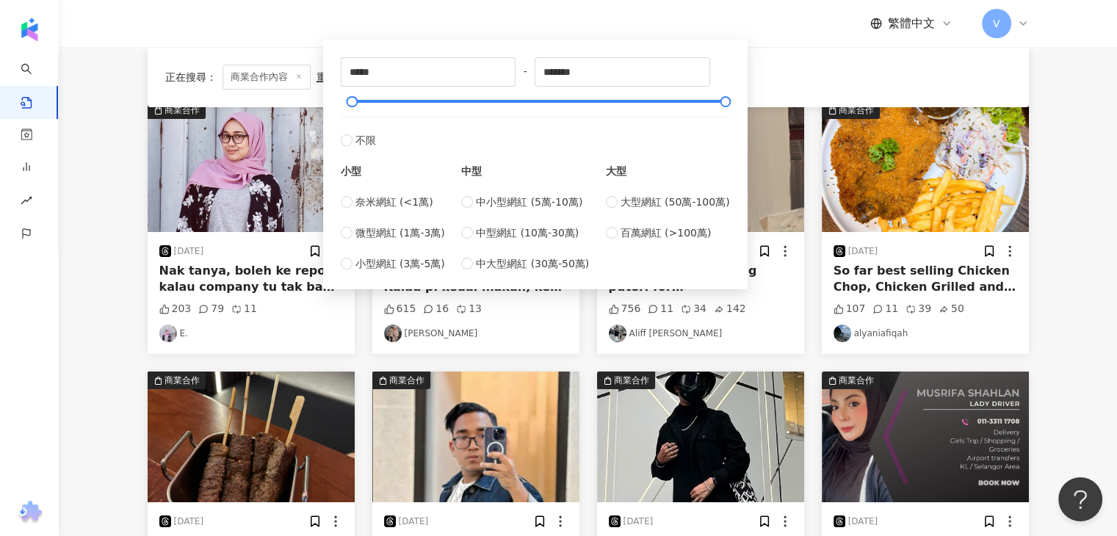
click at [1077, 367] on main "不分平台 馬來西亞 搜尋 搜尋指引 內容形式 類型 追蹤數 發文時間 Aug 2025 Su Mo Tu We Th Fr Sa 27 28 29 30 31…" at bounding box center [588, 457] width 1058 height 1114
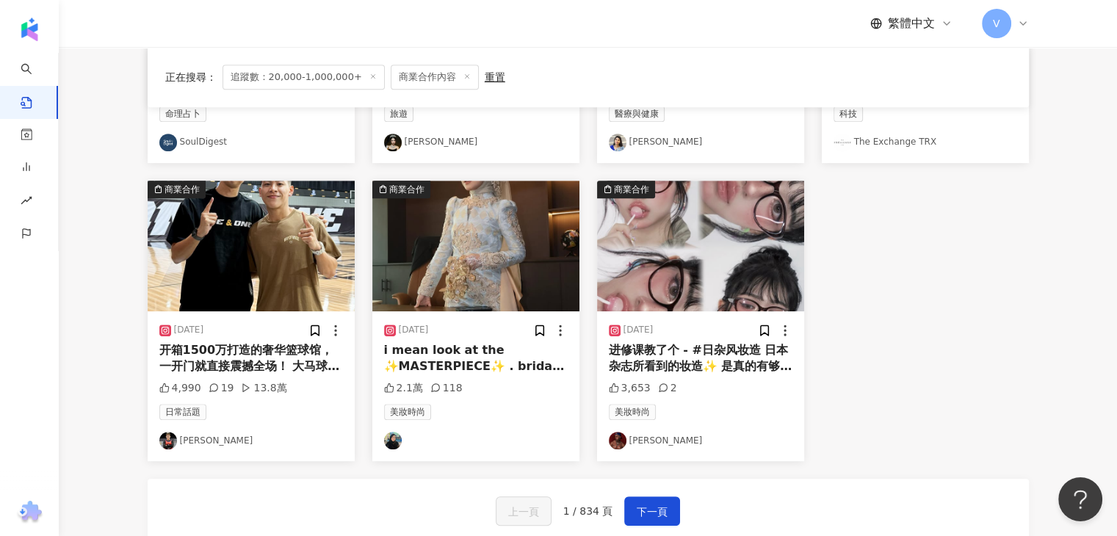
scroll to position [735, 0]
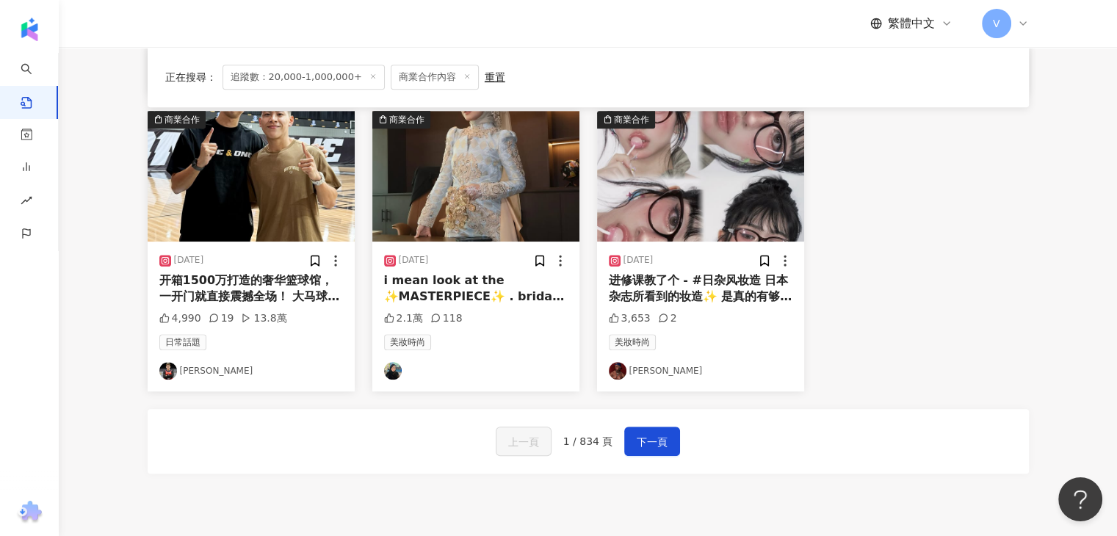
click at [665, 457] on div "上一頁 1 / 834 頁 下一頁" at bounding box center [588, 441] width 881 height 65
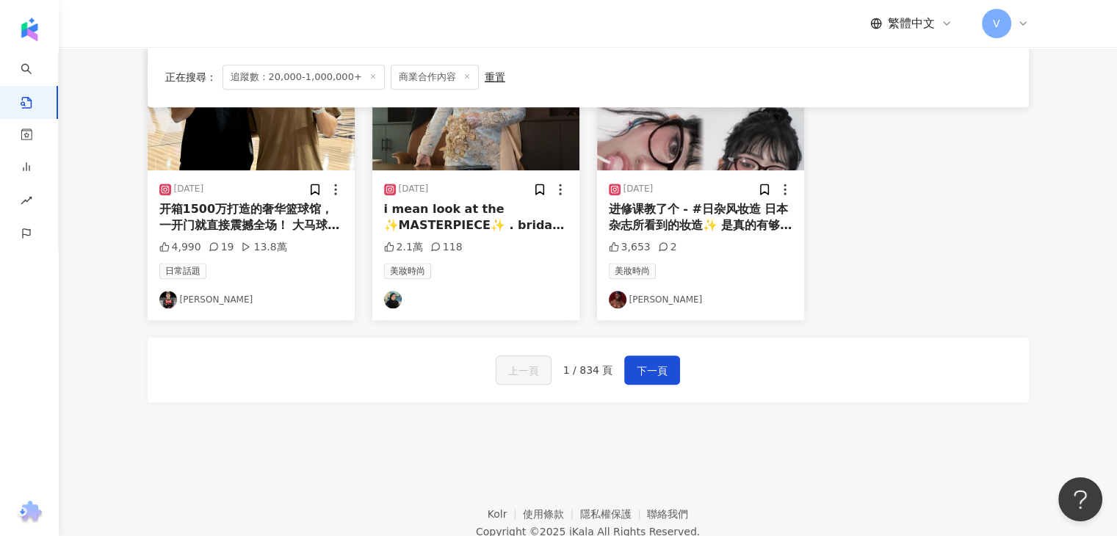
scroll to position [871, 0]
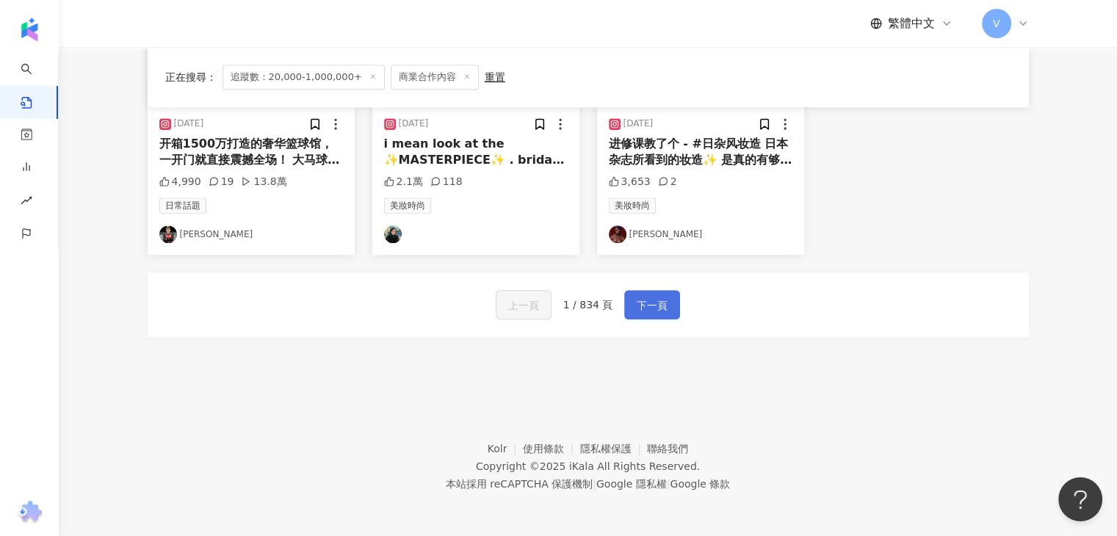
click at [640, 297] on span "下一頁" at bounding box center [652, 306] width 31 height 18
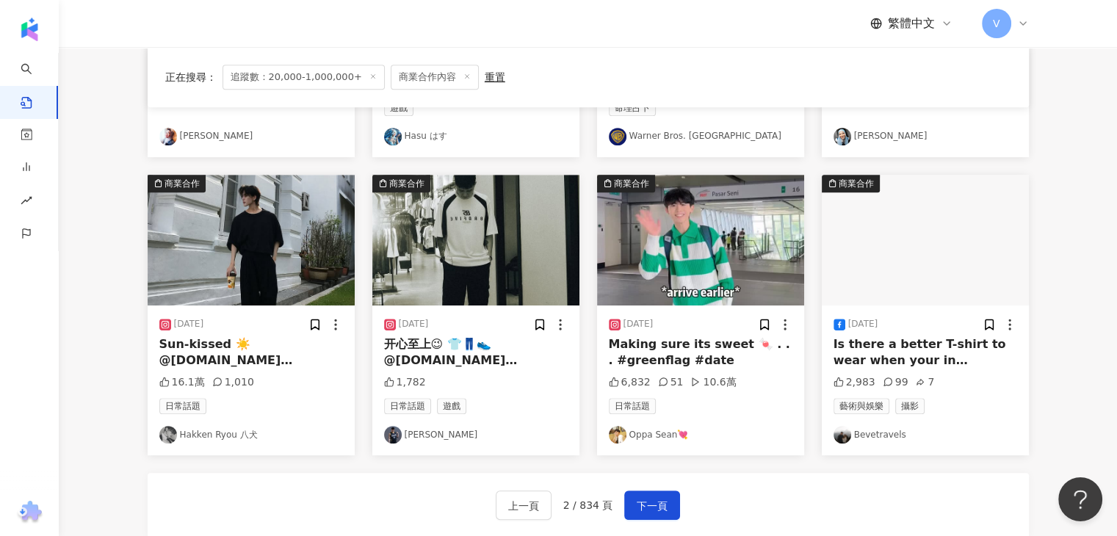
scroll to position [808, 0]
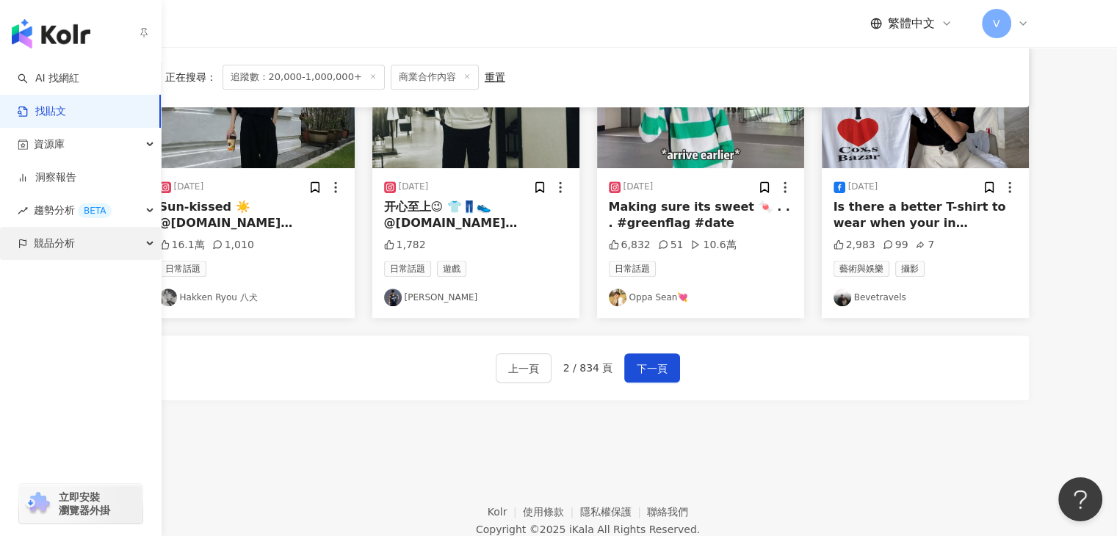
click at [82, 235] on div "競品分析" at bounding box center [80, 243] width 161 height 33
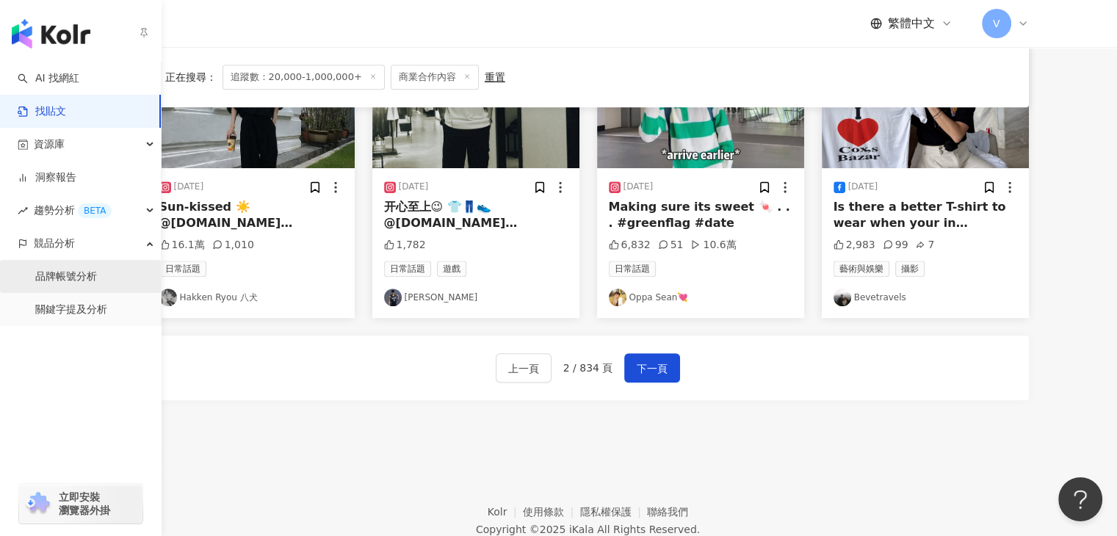
click at [73, 281] on link "品牌帳號分析" at bounding box center [66, 277] width 62 height 15
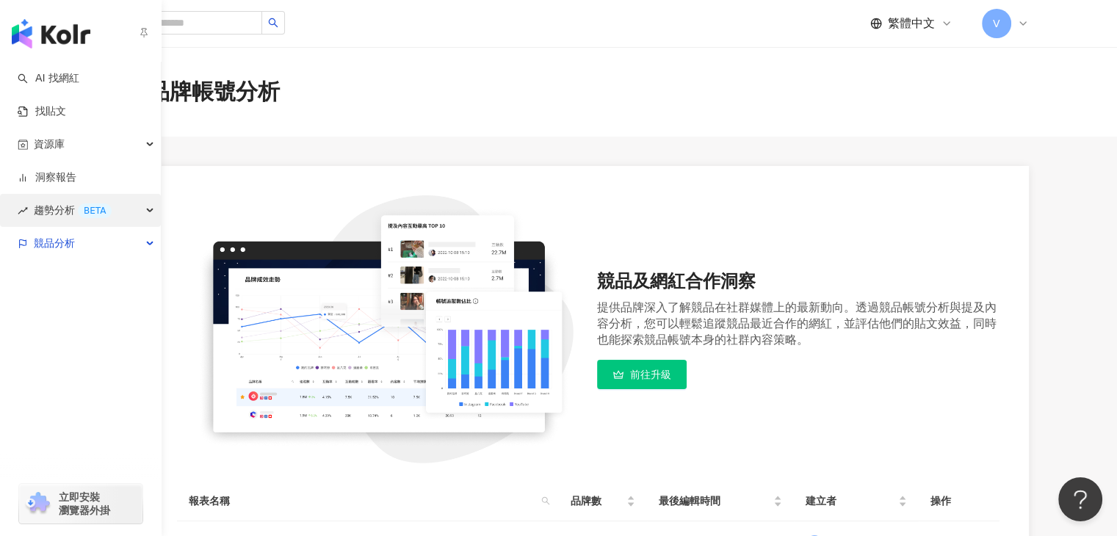
click at [90, 208] on div "BETA" at bounding box center [95, 210] width 34 height 15
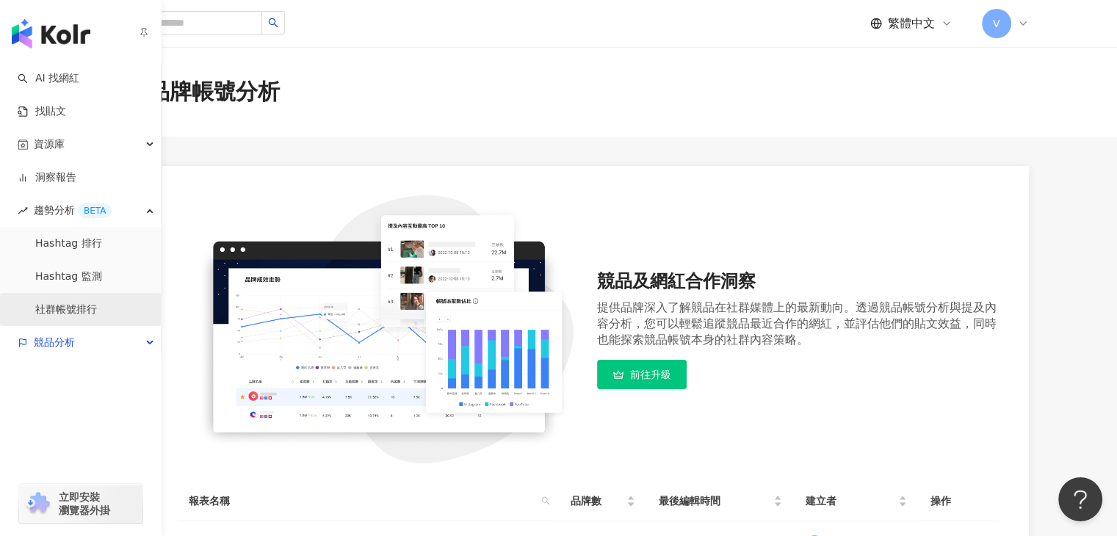
click at [70, 312] on link "社群帳號排行" at bounding box center [66, 310] width 62 height 15
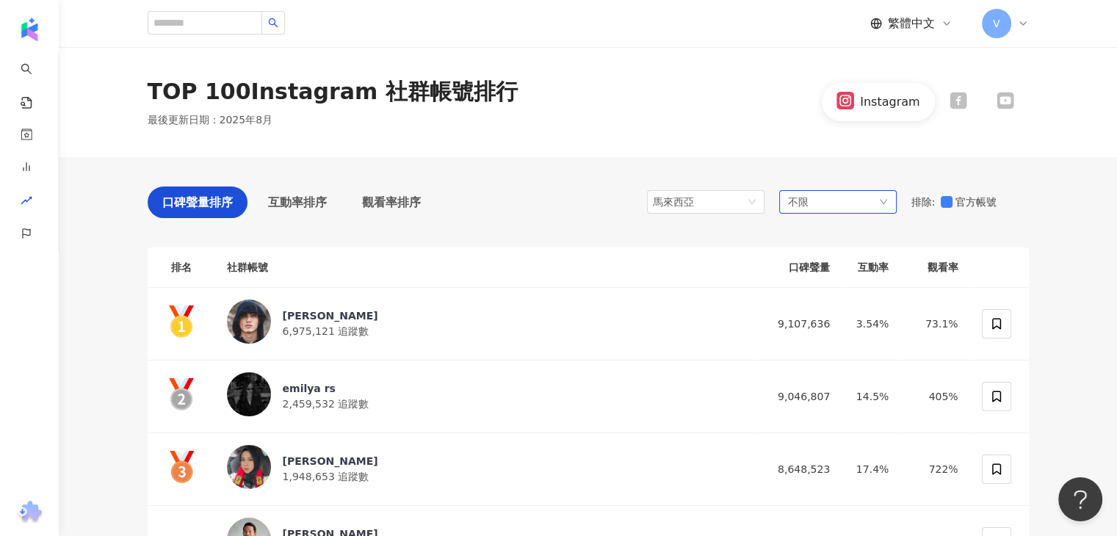
click at [845, 203] on div "不限" at bounding box center [838, 202] width 118 height 24
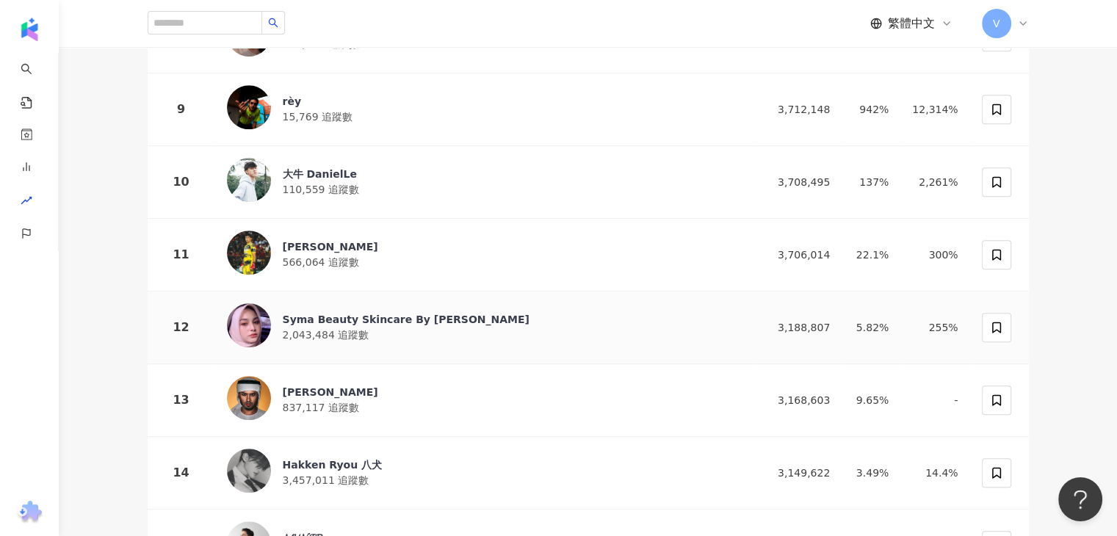
scroll to position [881, 0]
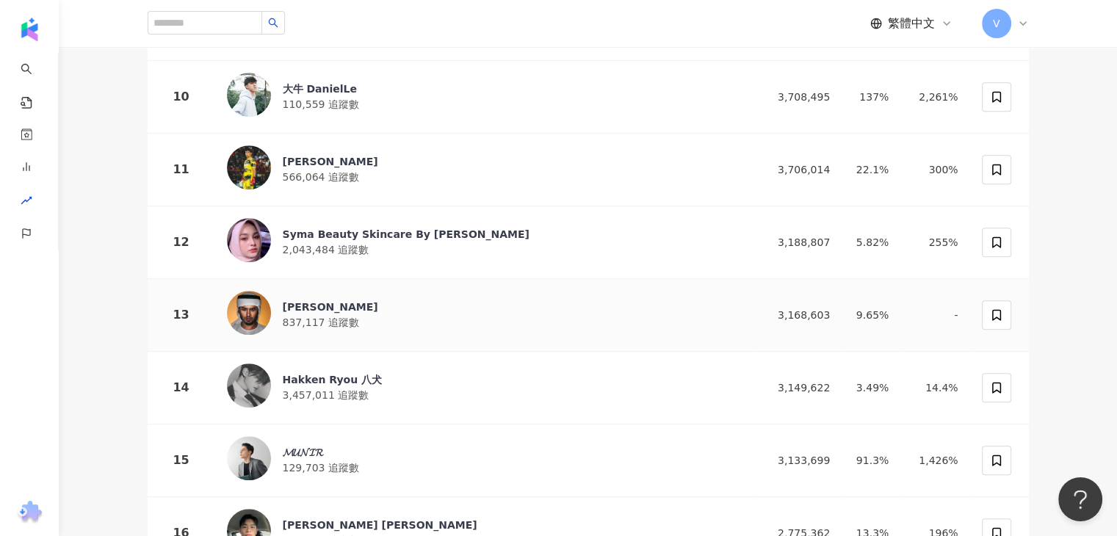
click at [335, 317] on span "837,117 追蹤數" at bounding box center [321, 323] width 76 height 12
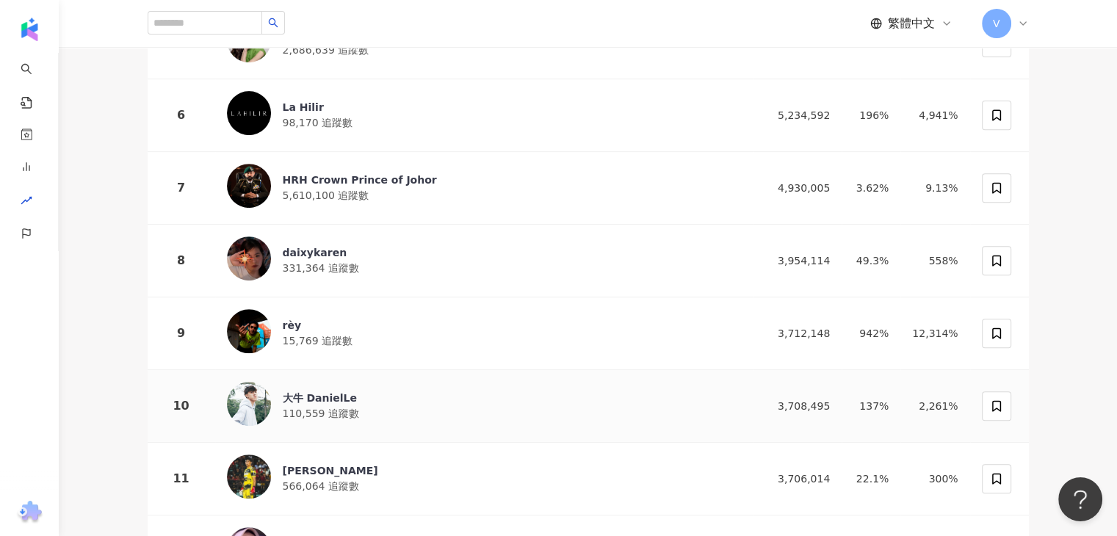
scroll to position [588, 0]
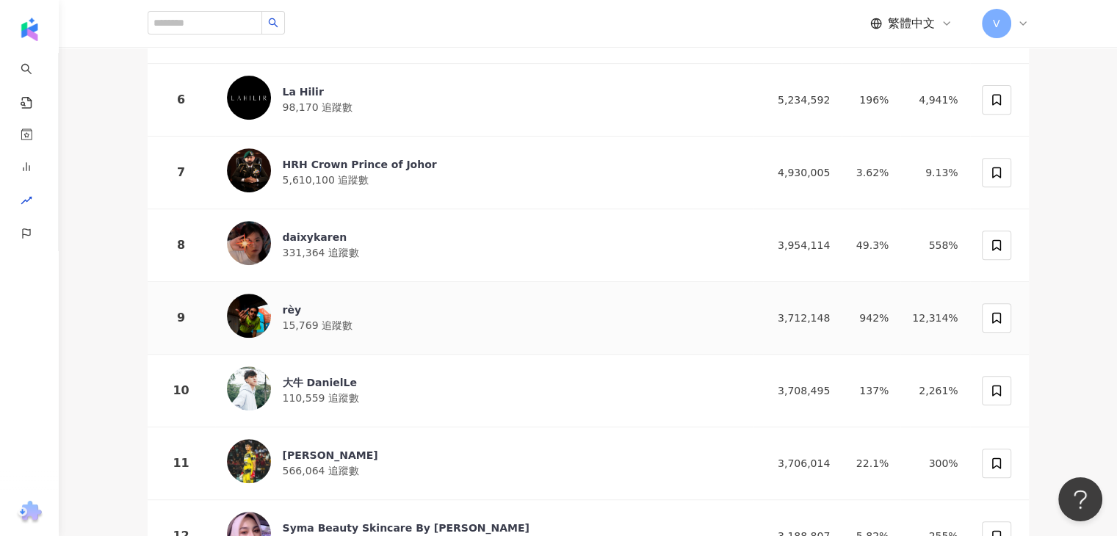
drag, startPoint x: 295, startPoint y: 310, endPoint x: 291, endPoint y: 330, distance: 20.3
click at [291, 330] on div "rèy 15,769 追蹤數" at bounding box center [485, 318] width 516 height 48
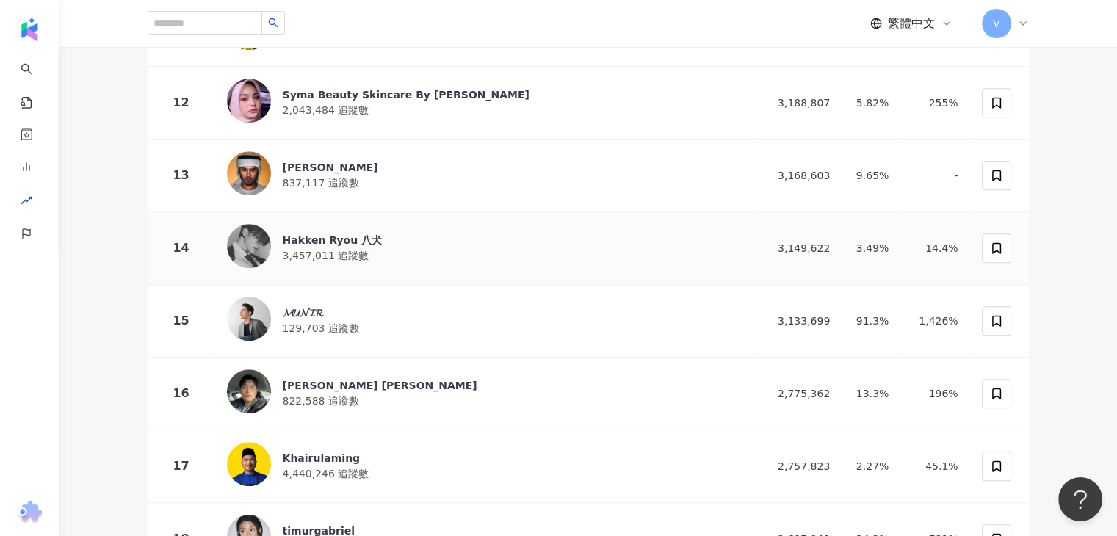
scroll to position [1028, 0]
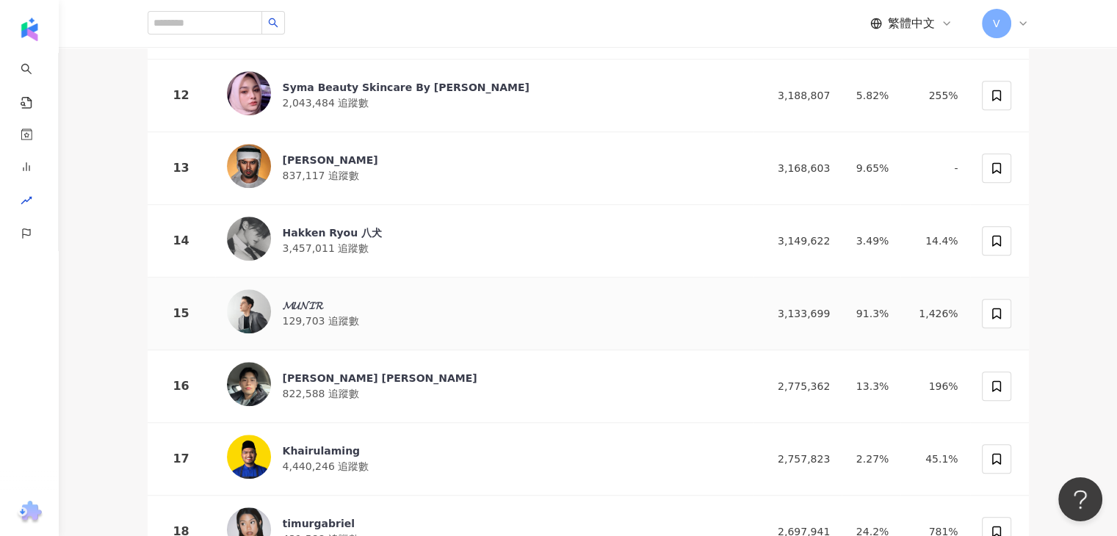
click at [321, 298] on div "𝓜𝓤𝓝𝓘𝓡" at bounding box center [321, 305] width 76 height 15
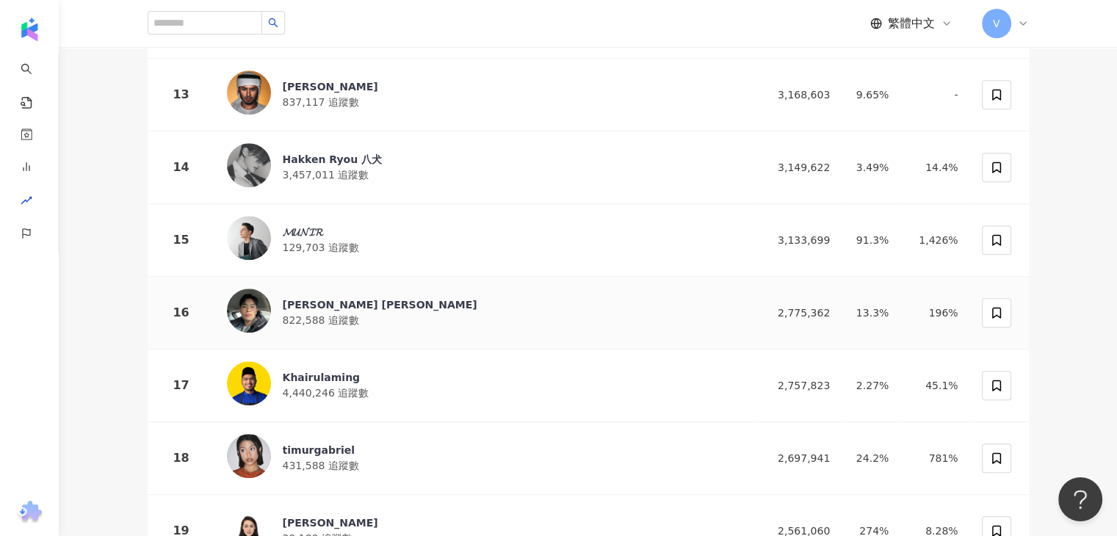
click at [339, 297] on div "Moses Wong 黄俊康" at bounding box center [380, 304] width 195 height 15
click at [311, 370] on div "Khairulaming" at bounding box center [326, 377] width 87 height 15
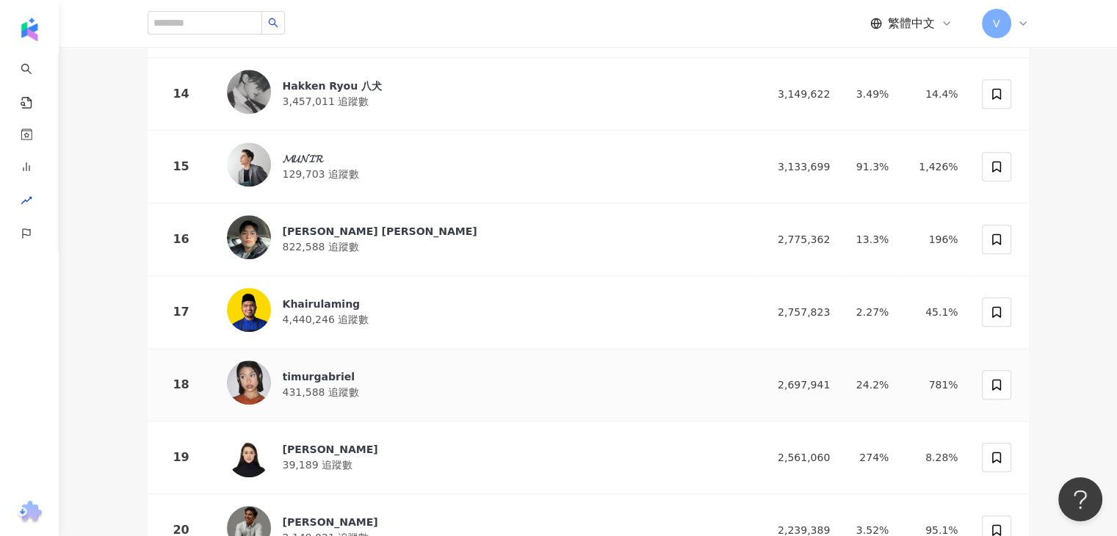
click at [329, 369] on div "timurgabriel" at bounding box center [321, 376] width 76 height 15
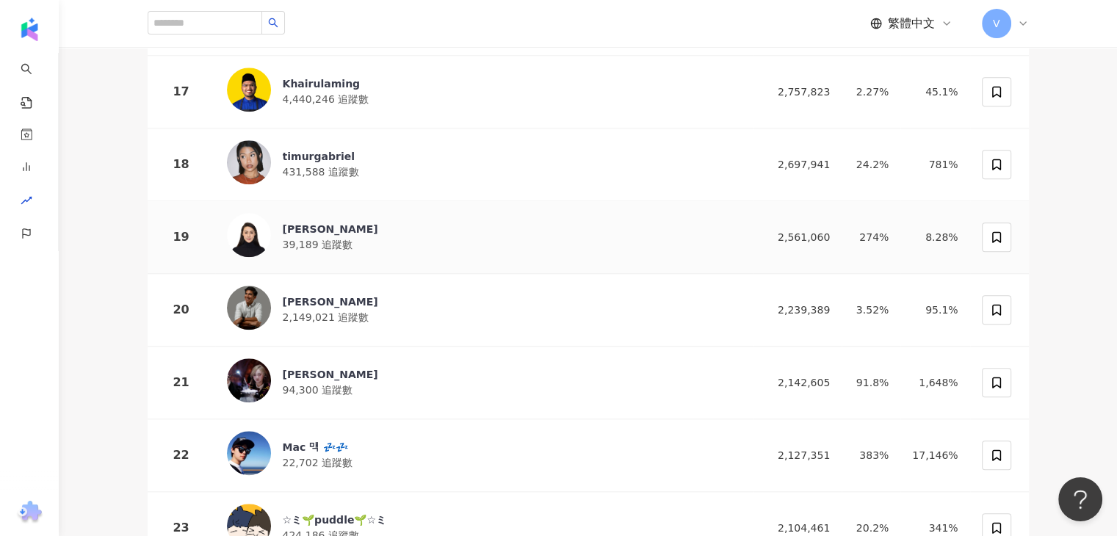
click at [323, 222] on div "Michelle Yin 蜜雪儿" at bounding box center [330, 229] width 95 height 15
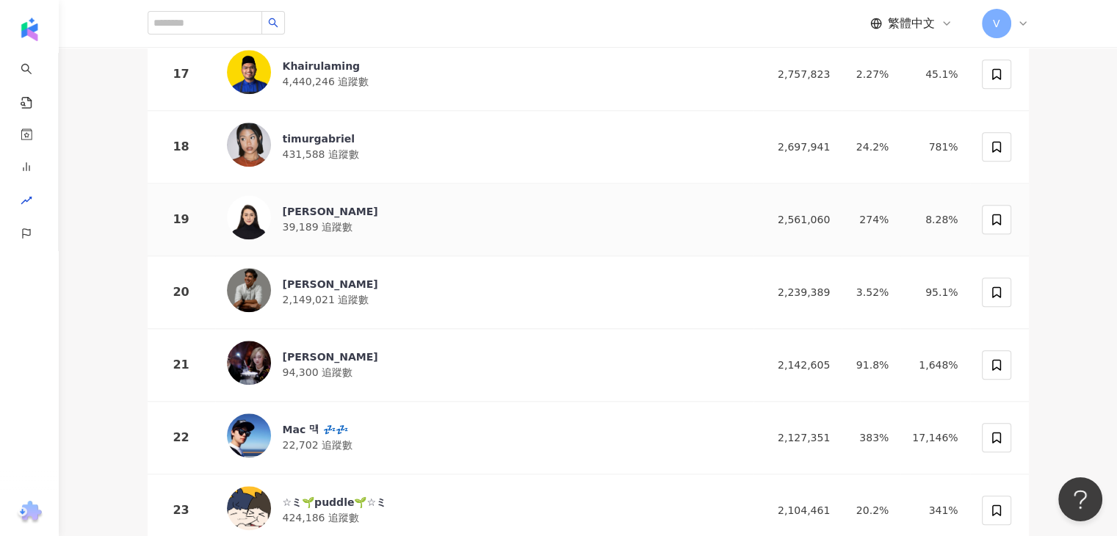
scroll to position [1543, 0]
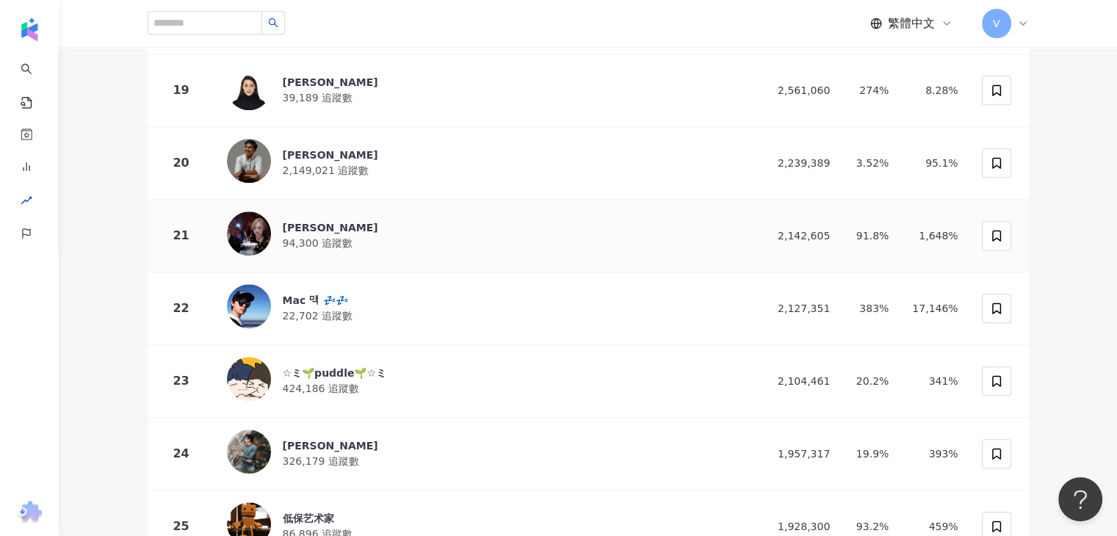
drag, startPoint x: 298, startPoint y: 209, endPoint x: 372, endPoint y: 5, distance: 217.3
click at [298, 220] on div "joan lee" at bounding box center [330, 227] width 95 height 15
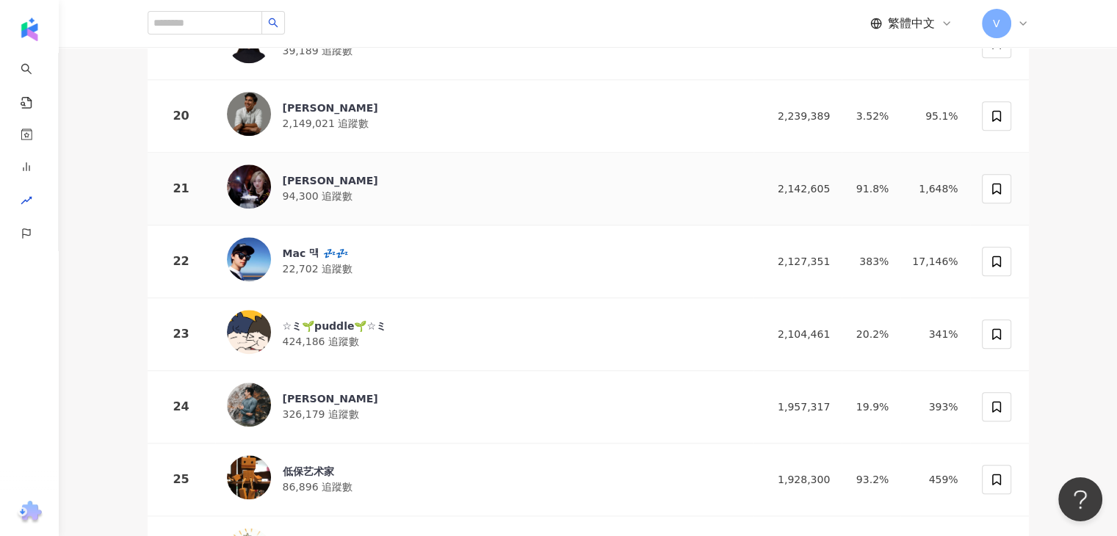
scroll to position [1616, 0]
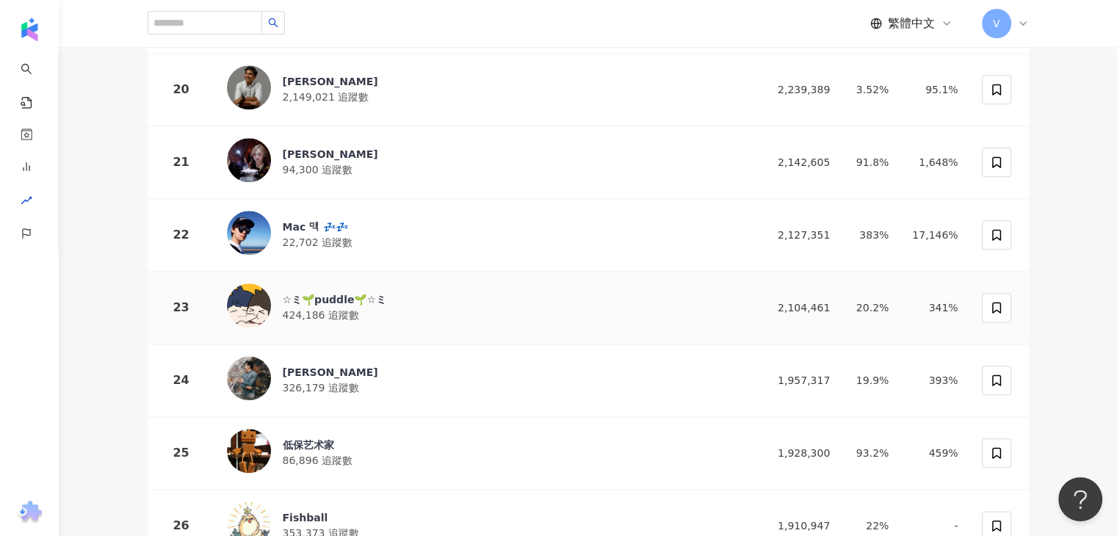
click at [318, 292] on div "☆ミ🌱puddle🌱☆ミ" at bounding box center [335, 299] width 104 height 15
click at [317, 365] on div "Anas Khalid" at bounding box center [330, 372] width 95 height 15
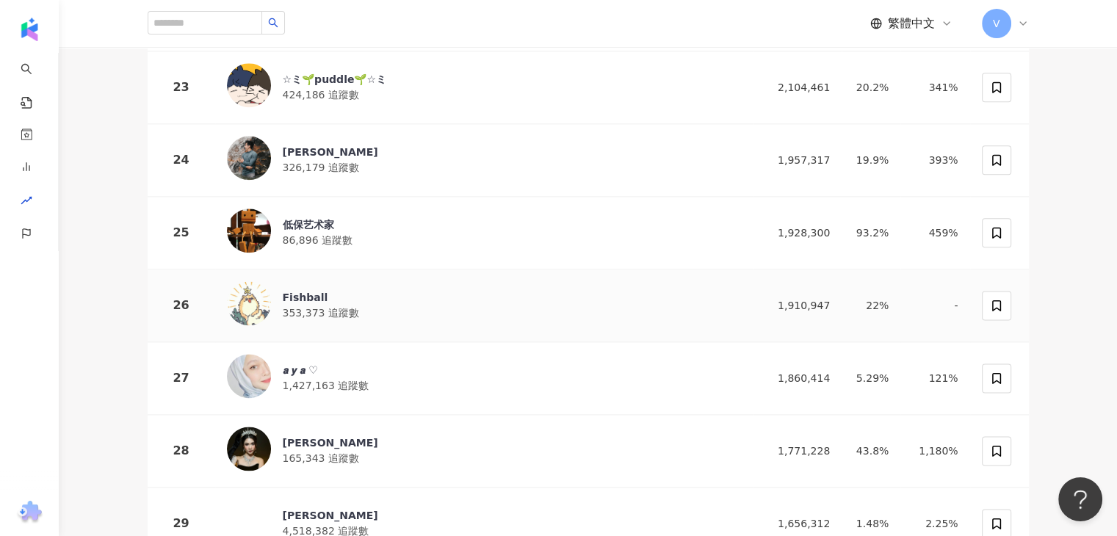
scroll to position [1910, 0]
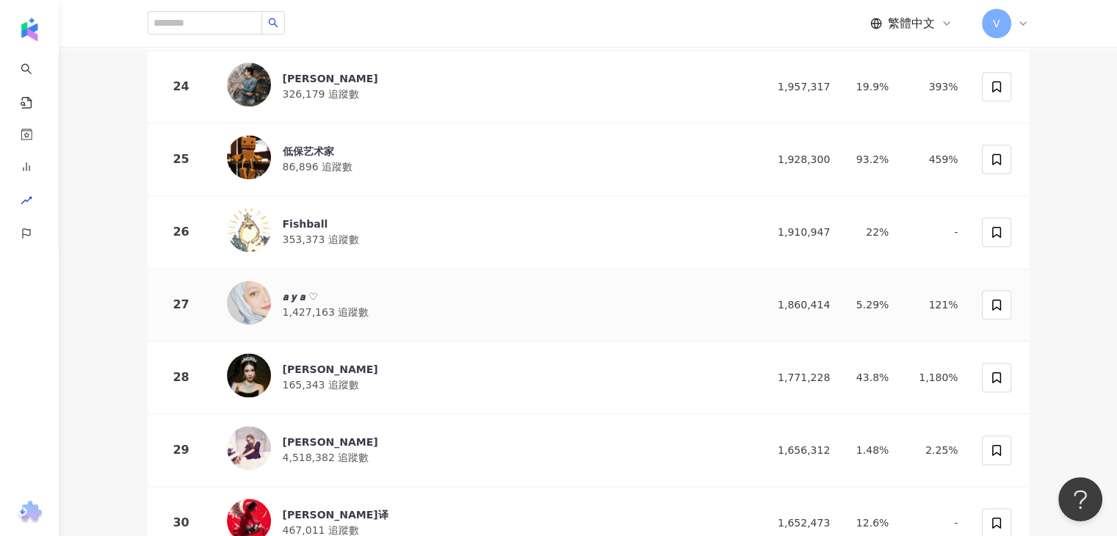
click at [306, 306] on span "1,427,163 追蹤數" at bounding box center [326, 312] width 87 height 12
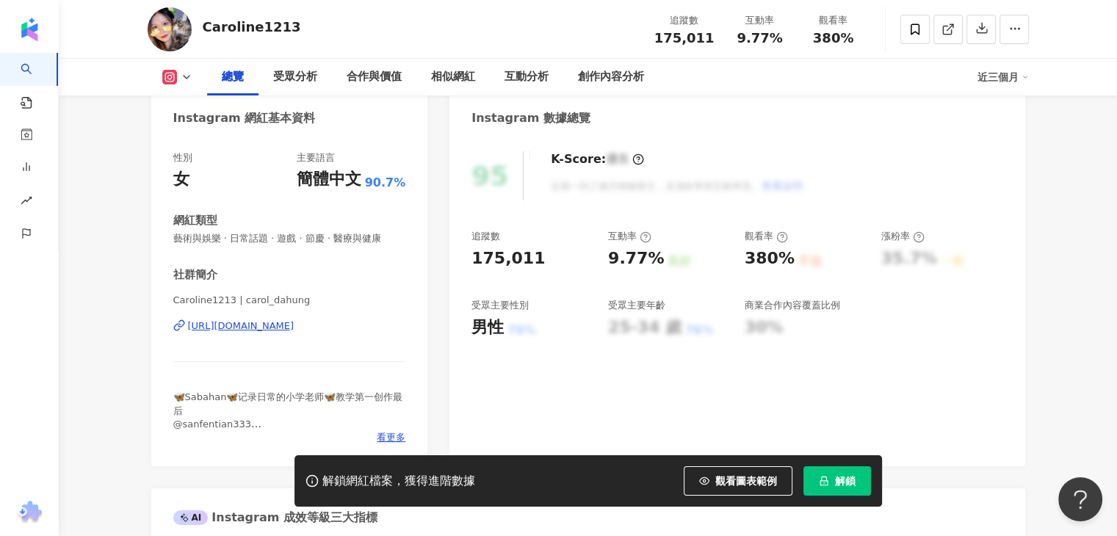
scroll to position [147, 0]
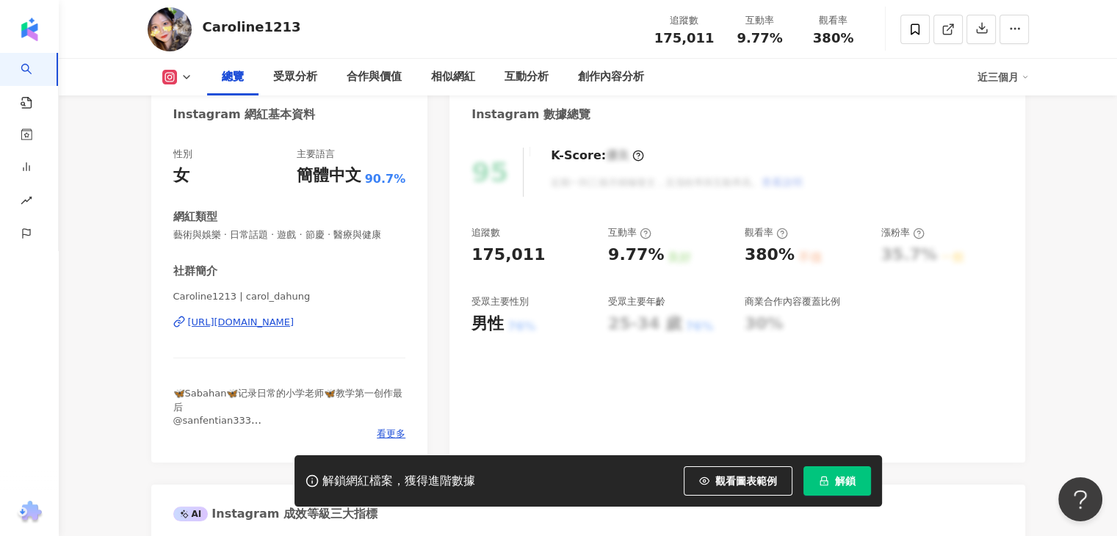
click at [295, 322] on div "https://www.instagram.com/carol_dahung/" at bounding box center [241, 322] width 107 height 13
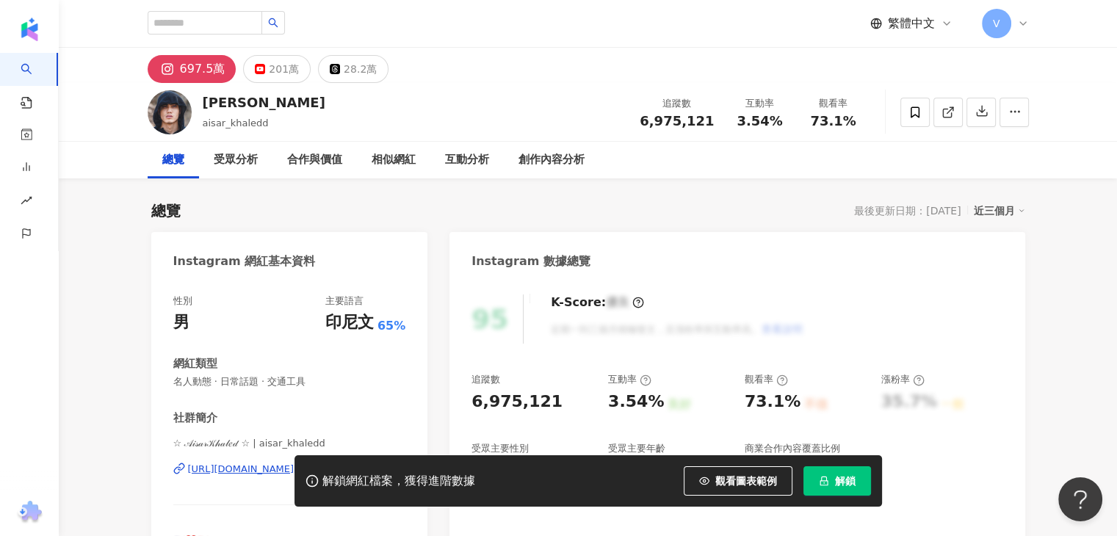
click at [291, 463] on div "https://www.instagram.com/aisar_khaledd/" at bounding box center [281, 469] width 186 height 13
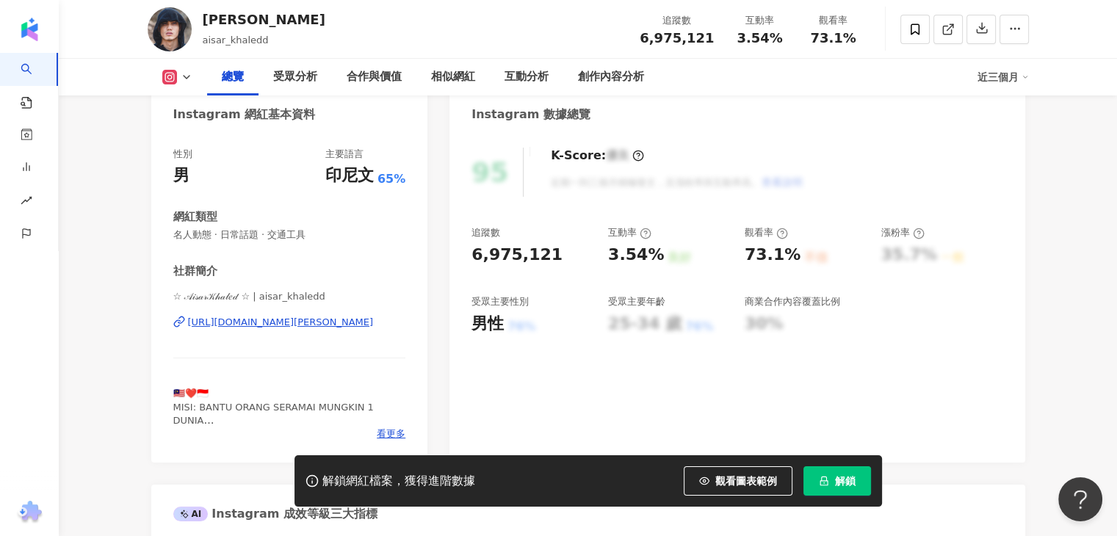
click at [279, 321] on div "https://www.instagram.com/aisar_khaledd/" at bounding box center [281, 322] width 186 height 13
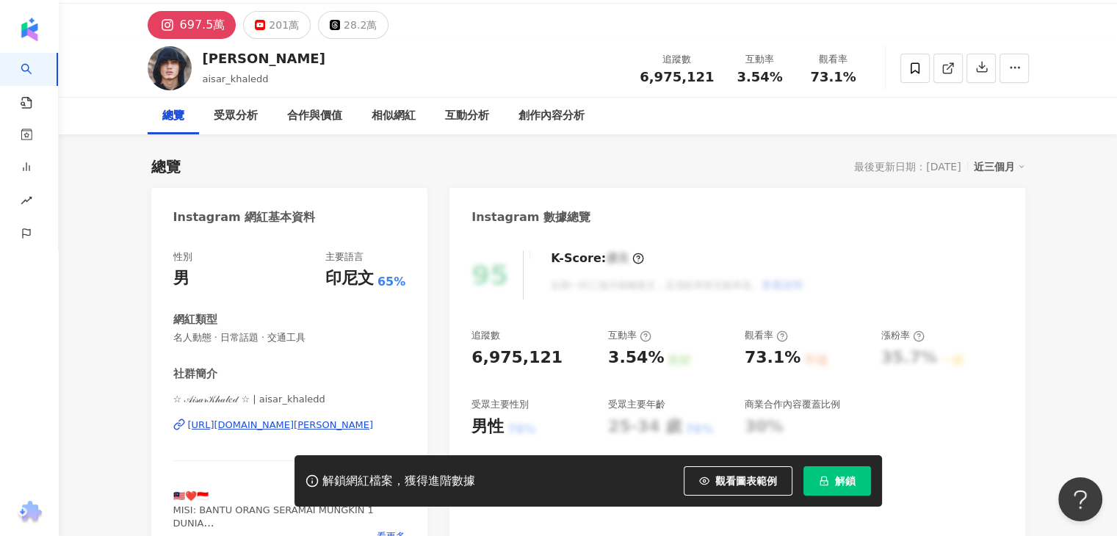
scroll to position [367, 0]
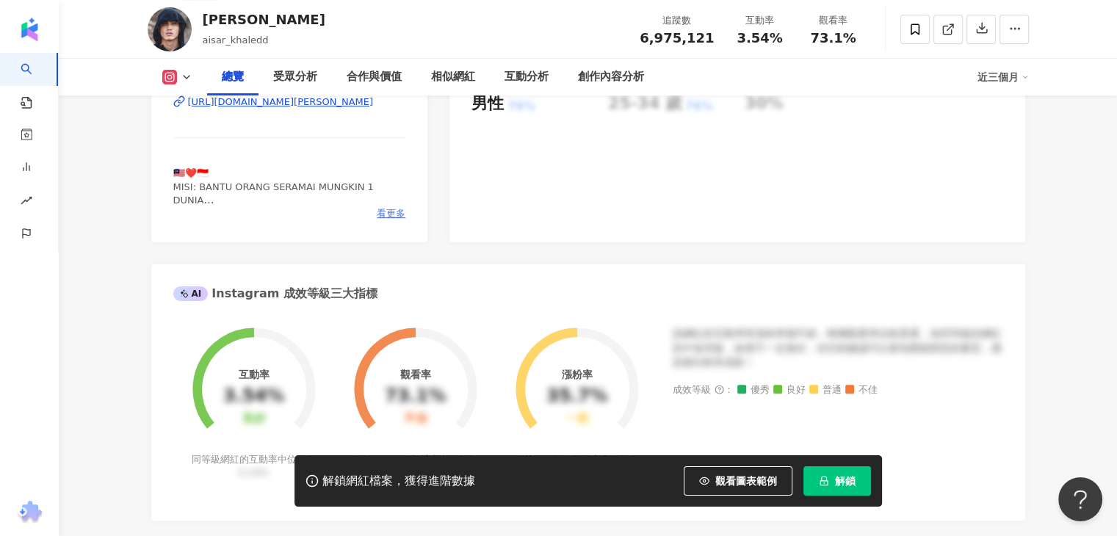
click at [388, 212] on span "看更多" at bounding box center [391, 213] width 29 height 13
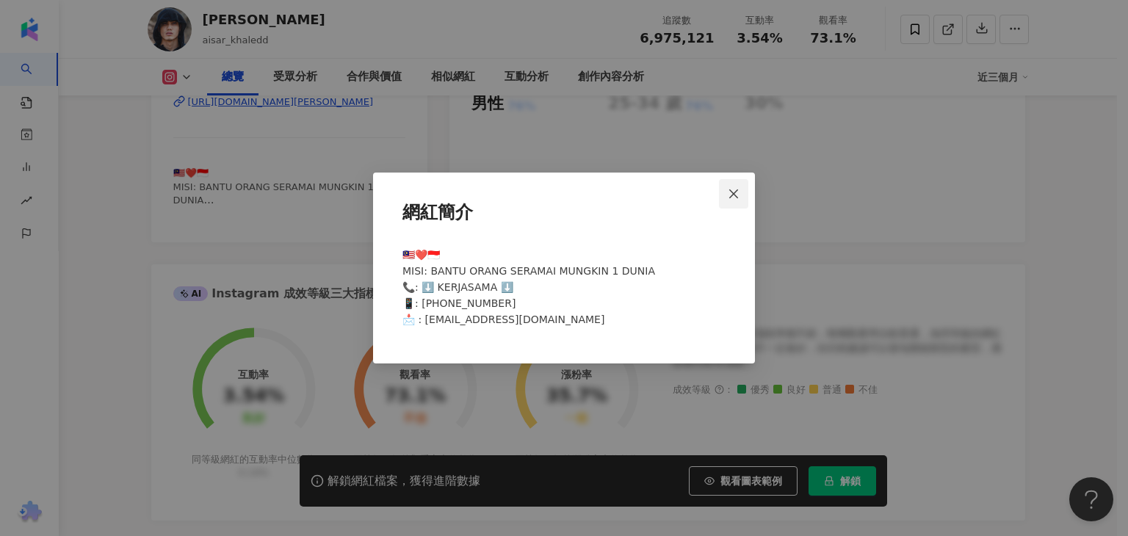
click at [737, 195] on icon "close" at bounding box center [734, 194] width 12 height 12
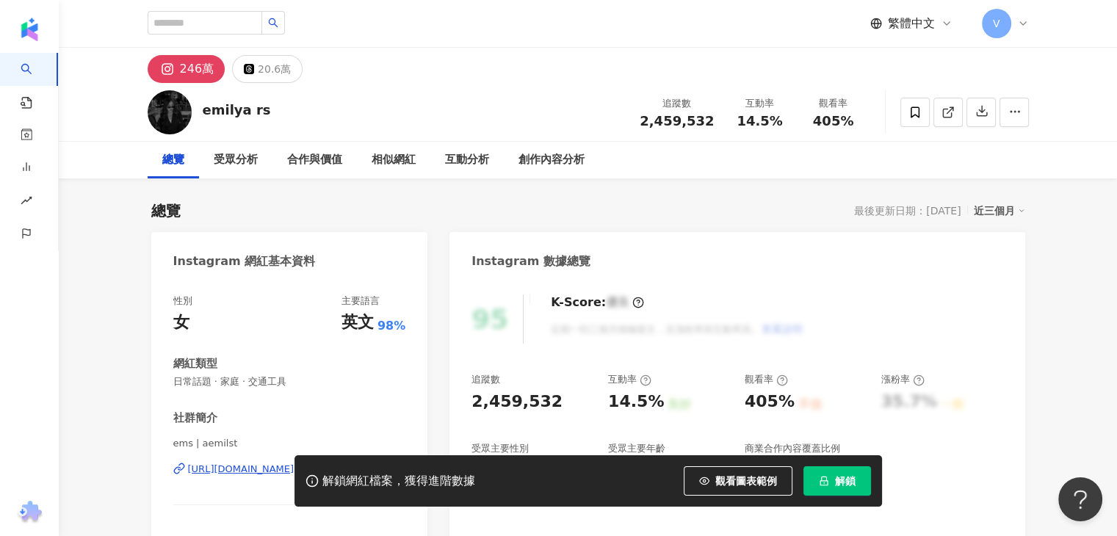
click at [273, 463] on div "https://www.instagram.com/aemilst/" at bounding box center [241, 469] width 107 height 13
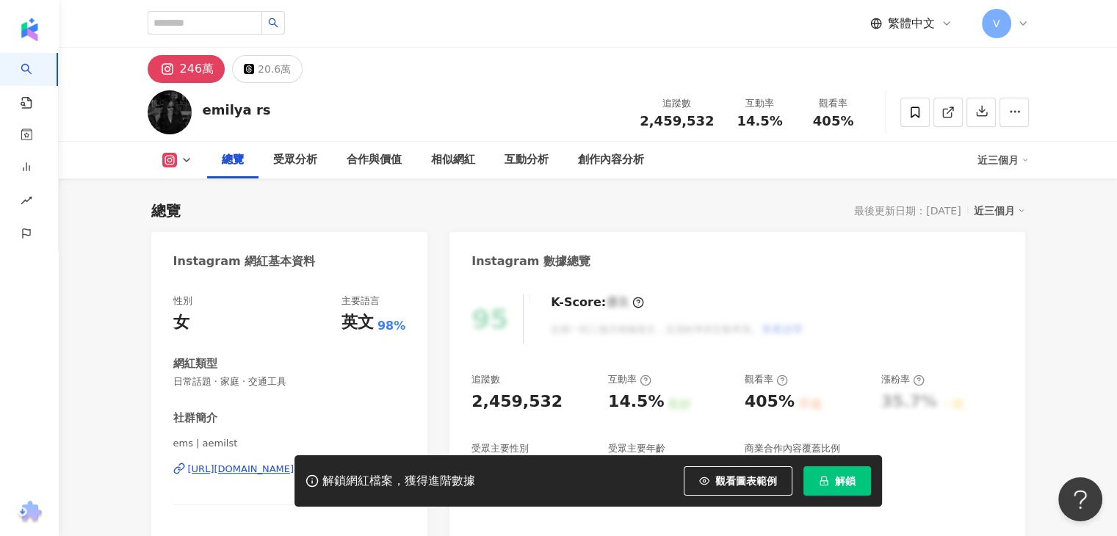
scroll to position [147, 0]
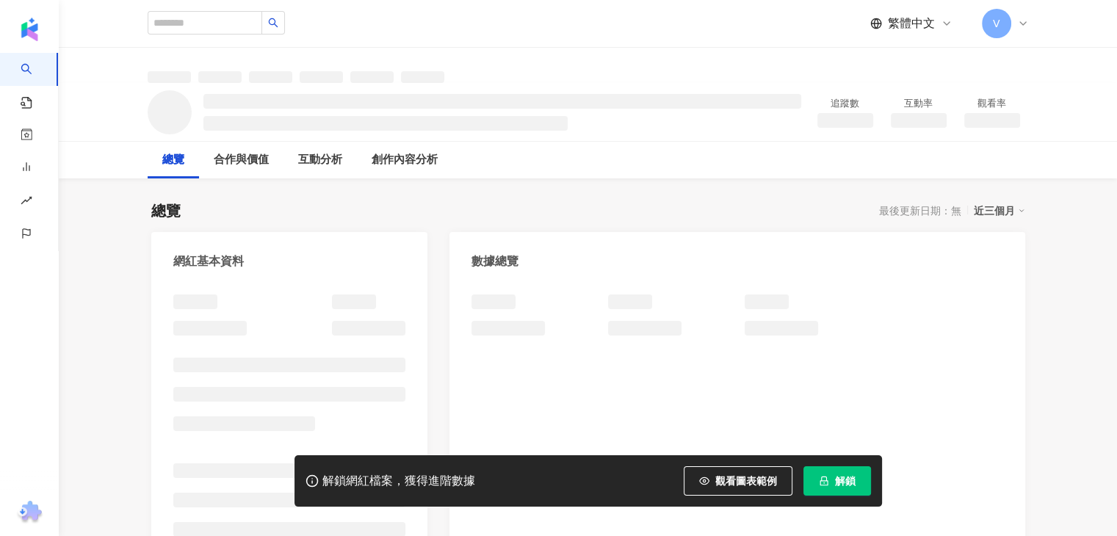
scroll to position [73, 0]
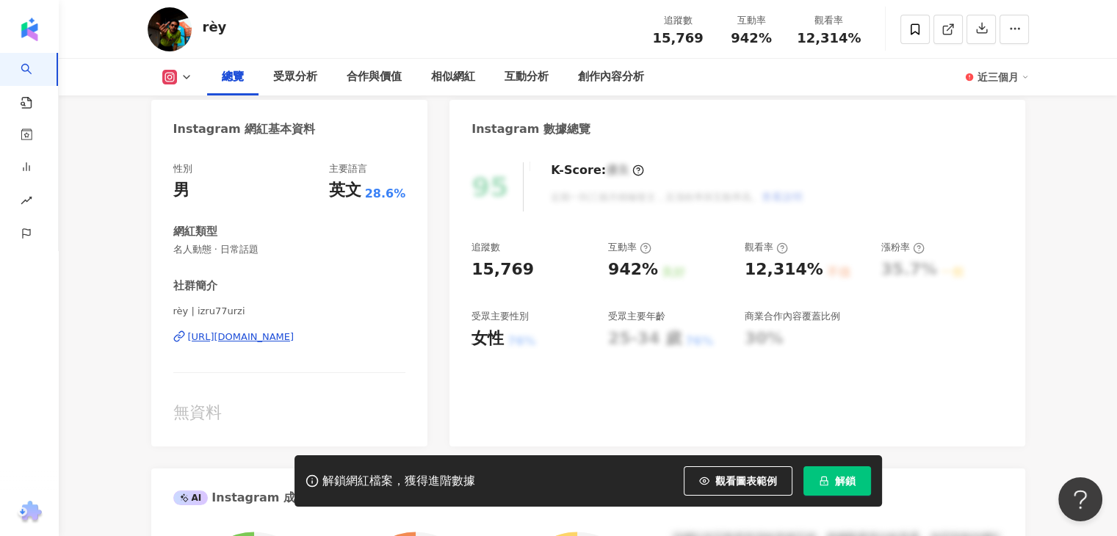
click at [295, 340] on div "https://www.instagram.com/izru77urzi/" at bounding box center [241, 337] width 107 height 13
click at [287, 338] on div "https://www.instagram.com/izru77urzi/" at bounding box center [241, 337] width 107 height 13
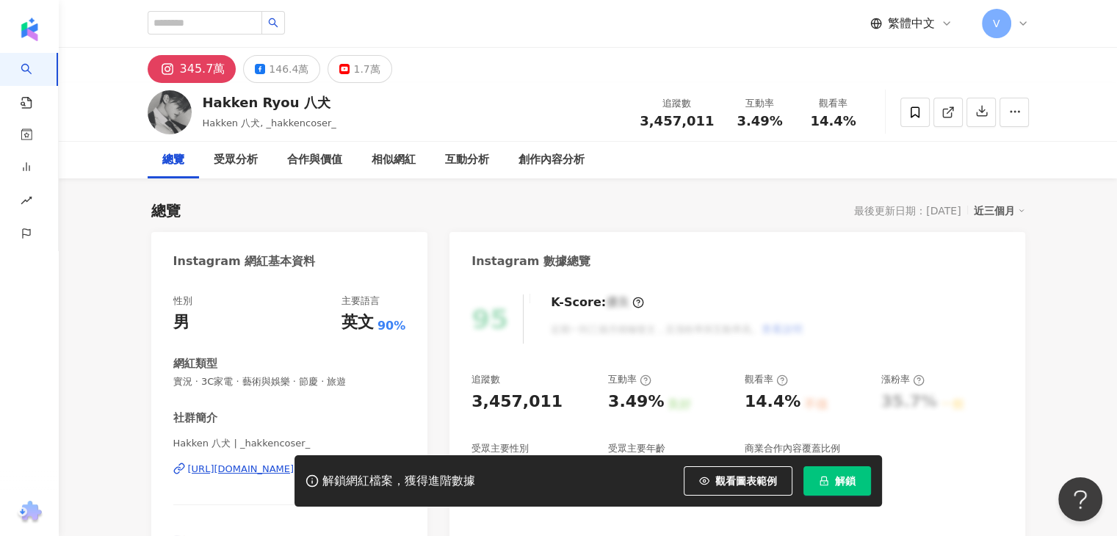
click at [238, 468] on div "解鎖網紅檔案，獲得進階數據 觀看圖表範例 解鎖" at bounding box center [558, 480] width 1117 height 51
click at [198, 73] on div "345.7萬" at bounding box center [203, 69] width 46 height 21
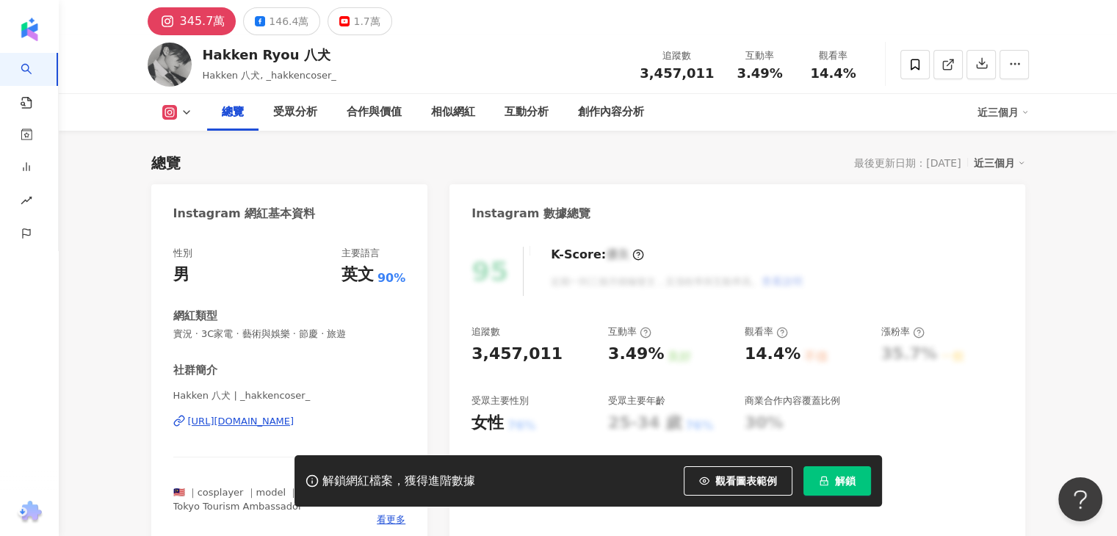
scroll to position [73, 0]
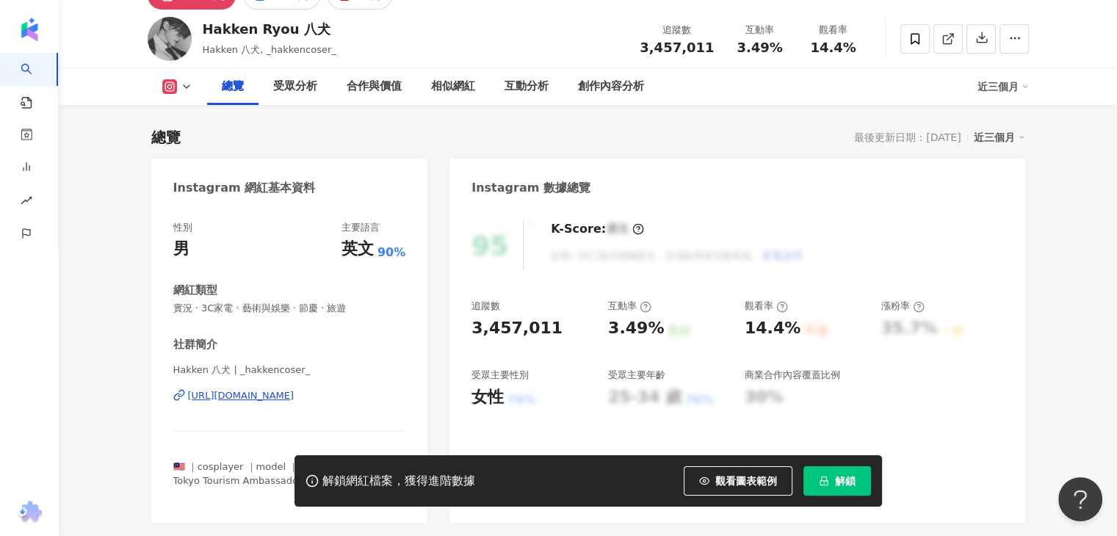
click at [288, 394] on div "https://www.instagram.com/_hakkencoser_/" at bounding box center [241, 395] width 107 height 13
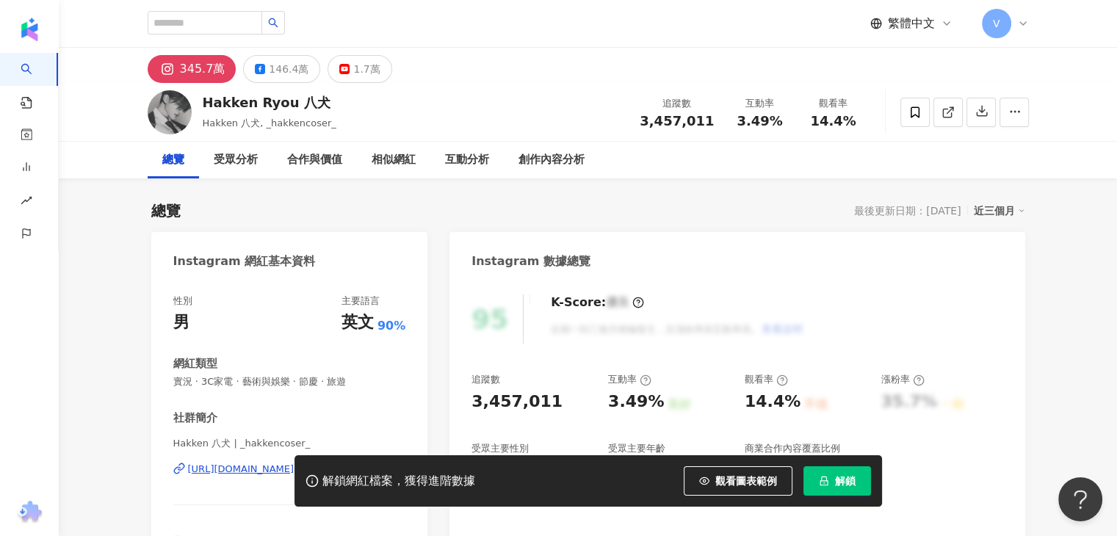
scroll to position [0, 0]
drag, startPoint x: 358, startPoint y: 108, endPoint x: 206, endPoint y: 101, distance: 152.2
click at [206, 101] on div "Hakken Ryou 八犬 Hakken 八犬, _hakkencoser_ 追蹤數 3,457,011 互動率 3.49% 觀看率 14.4%" at bounding box center [588, 112] width 940 height 58
copy div "Hakken Ryou 八犬"
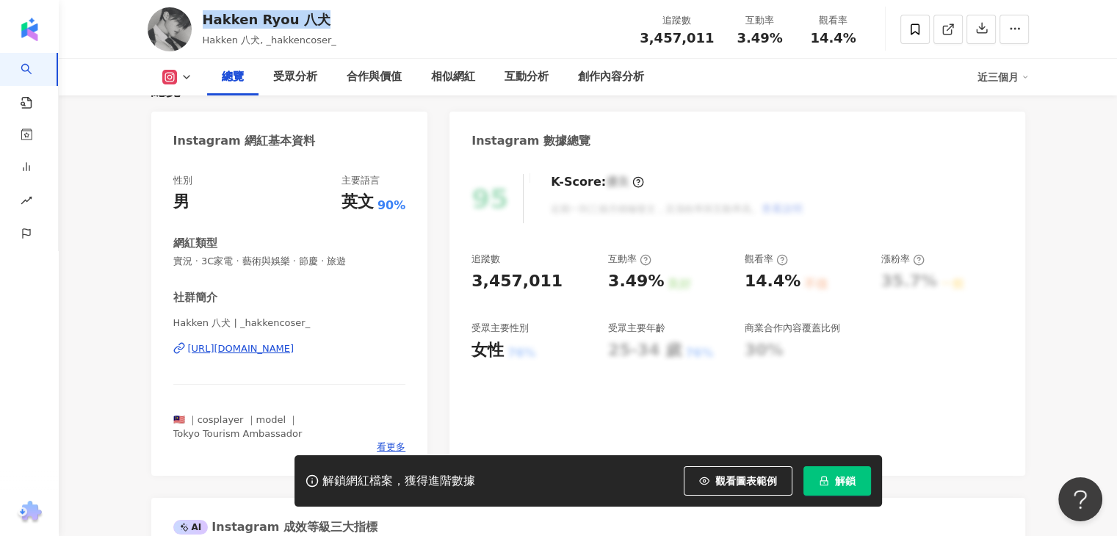
scroll to position [147, 0]
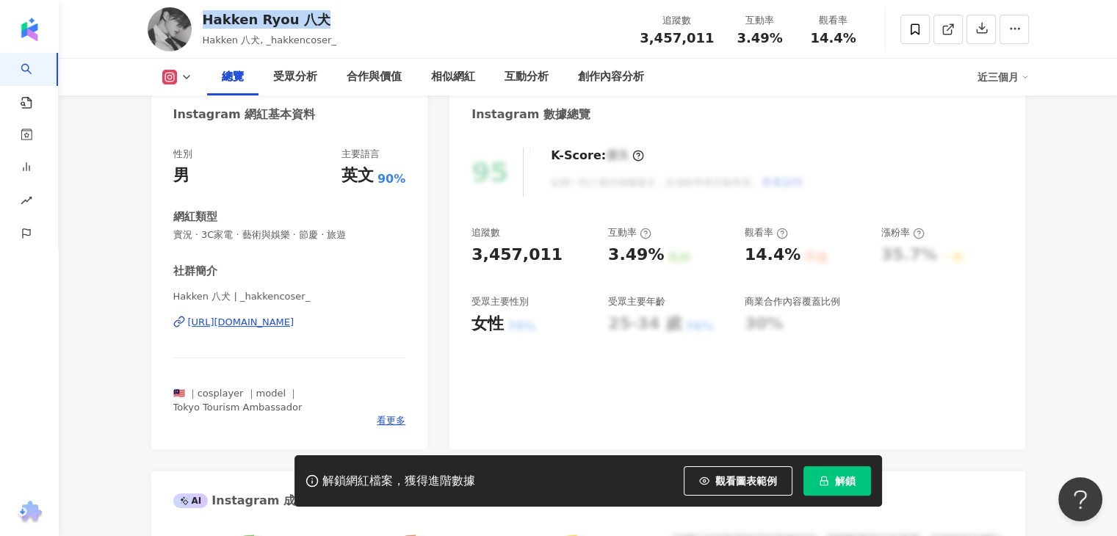
click at [295, 321] on div "https://www.instagram.com/_hakkencoser_/" at bounding box center [241, 322] width 107 height 13
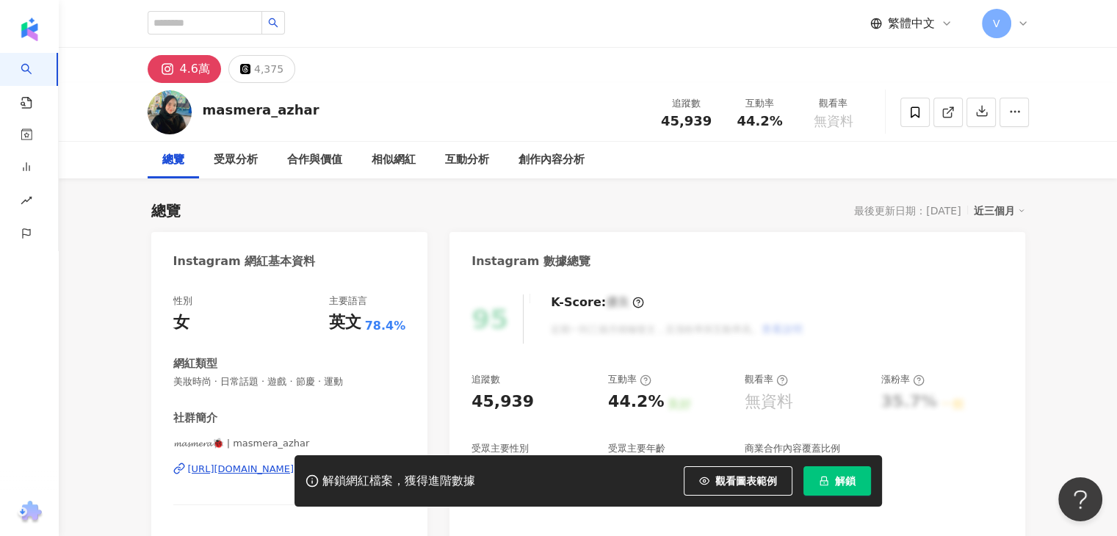
scroll to position [147, 0]
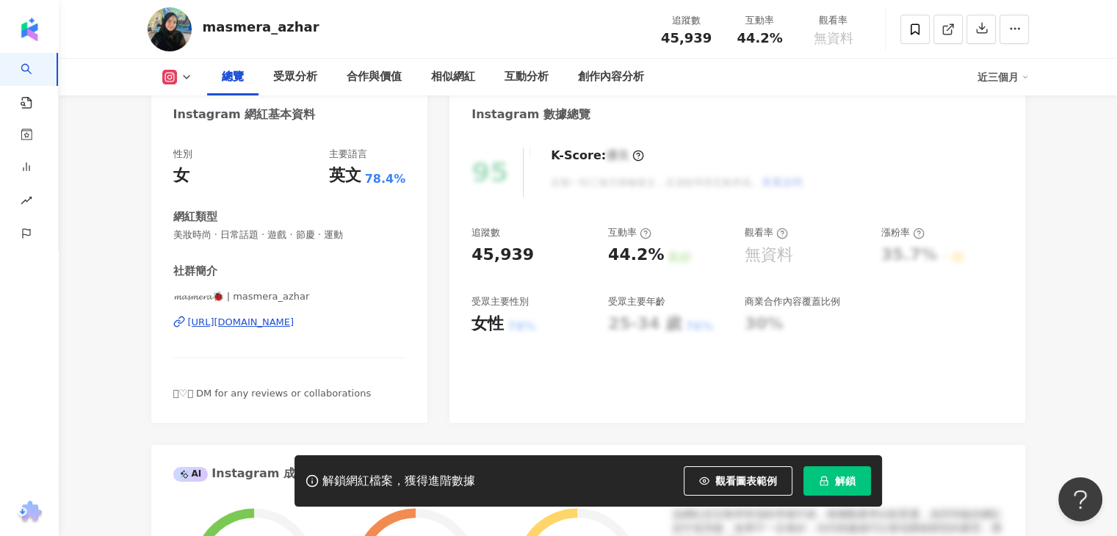
click at [295, 326] on div "https://www.instagram.com/masmera_azhar/" at bounding box center [241, 322] width 107 height 13
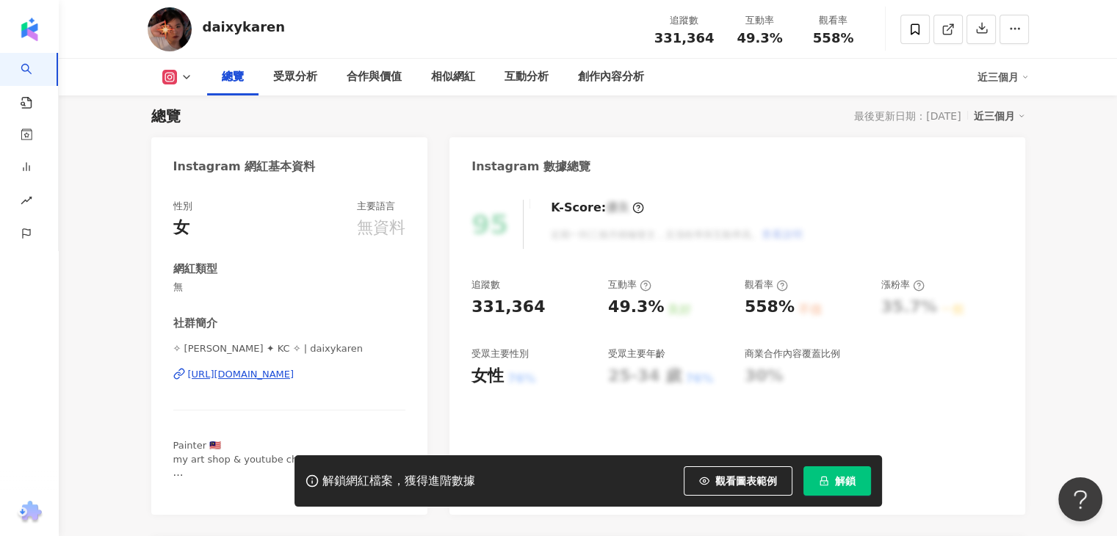
scroll to position [220, 0]
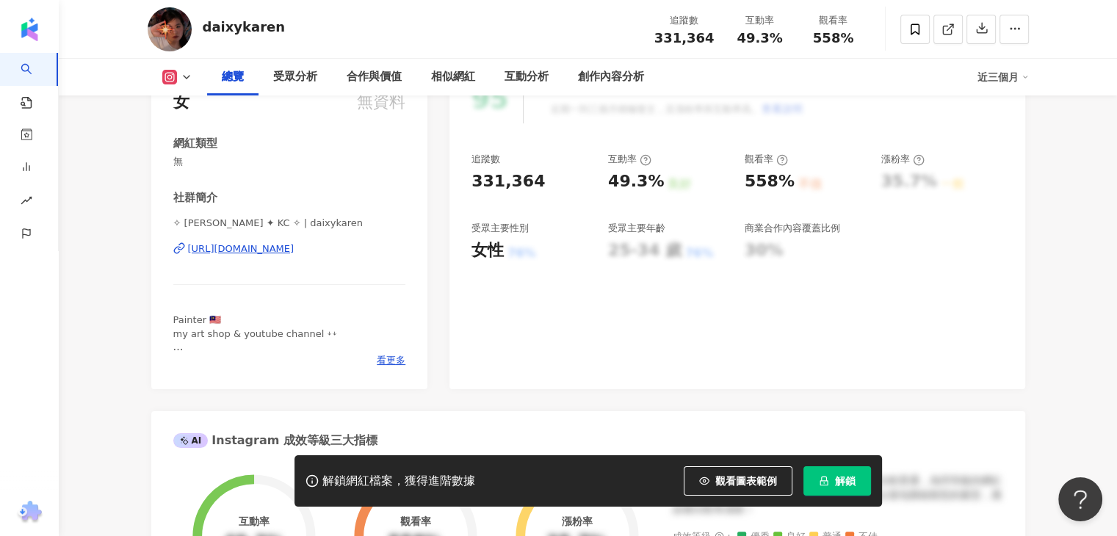
click at [295, 250] on div "[URL][DOMAIN_NAME]" at bounding box center [241, 248] width 107 height 13
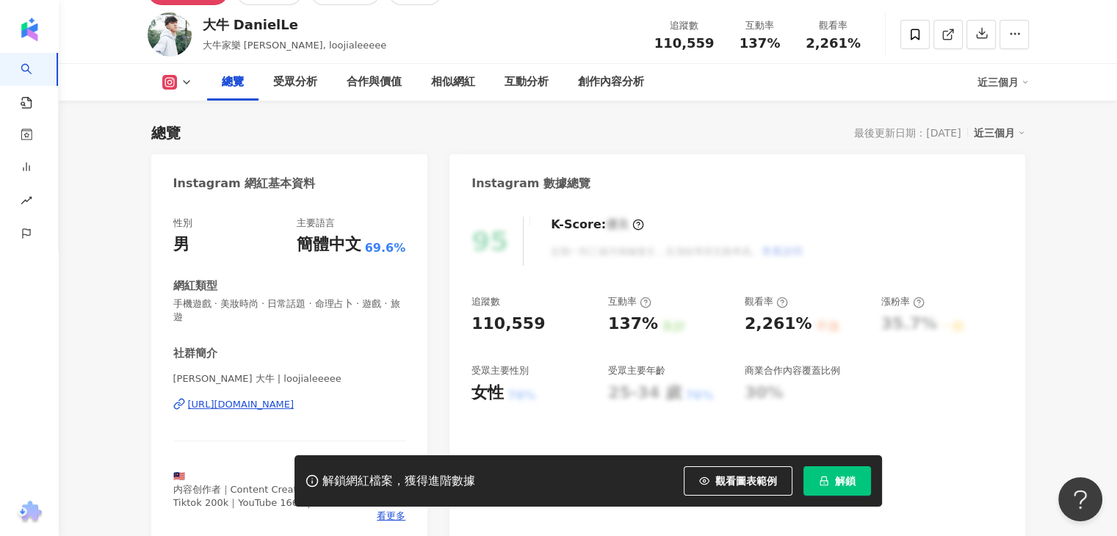
scroll to position [220, 0]
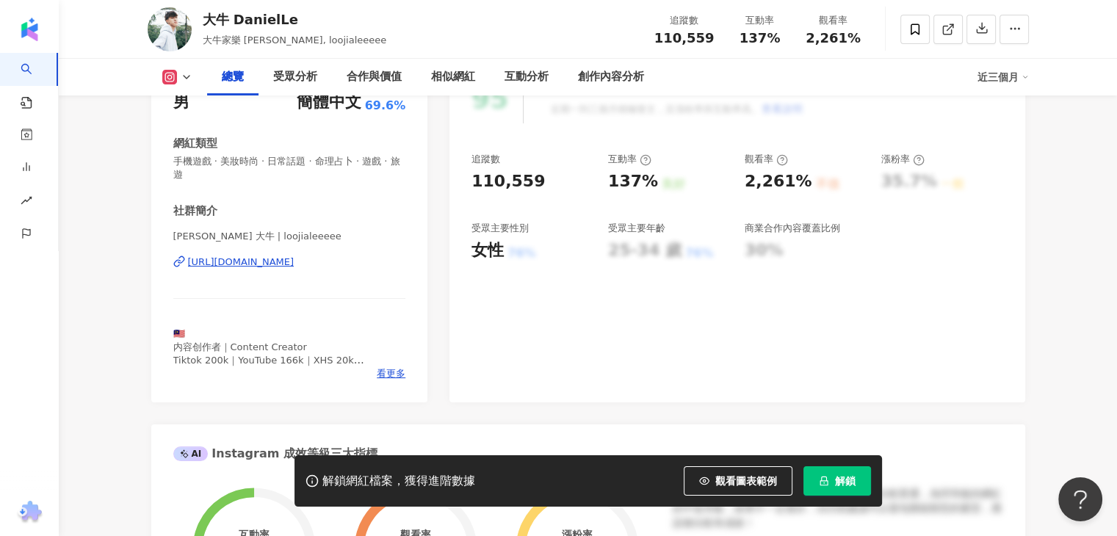
click at [295, 262] on div "https://www.instagram.com/loojialeeeee/" at bounding box center [241, 262] width 107 height 13
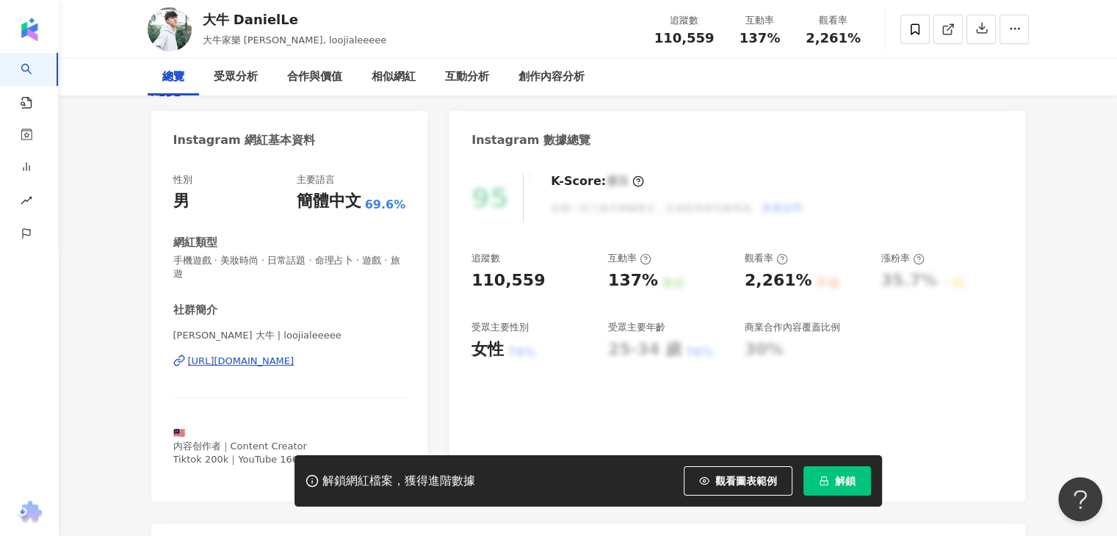
scroll to position [0, 0]
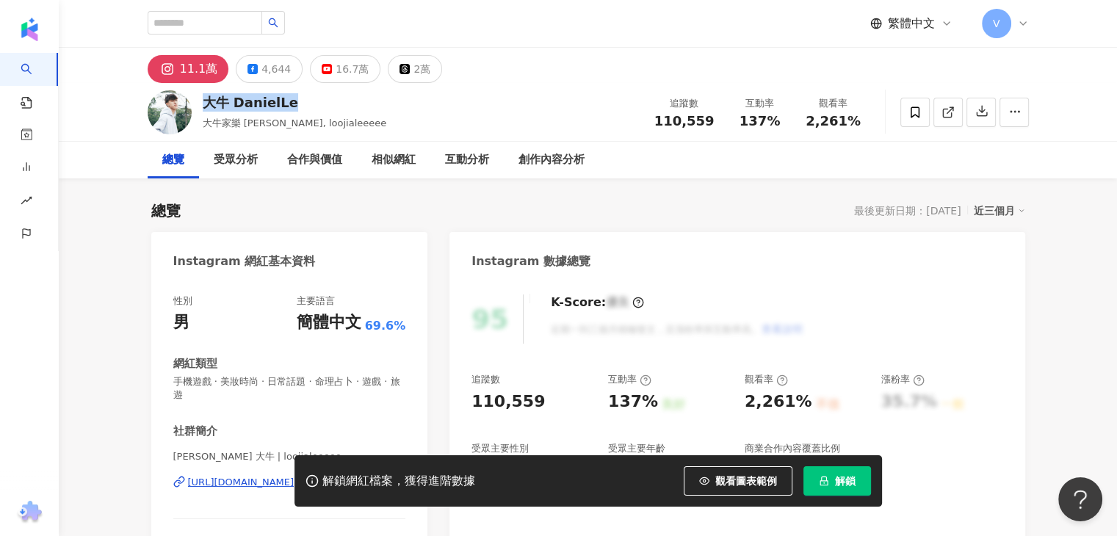
drag, startPoint x: 309, startPoint y: 105, endPoint x: 203, endPoint y: 107, distance: 105.1
click at [203, 107] on div "大牛 DanielLe" at bounding box center [295, 102] width 184 height 18
copy div "大牛 DanielLe"
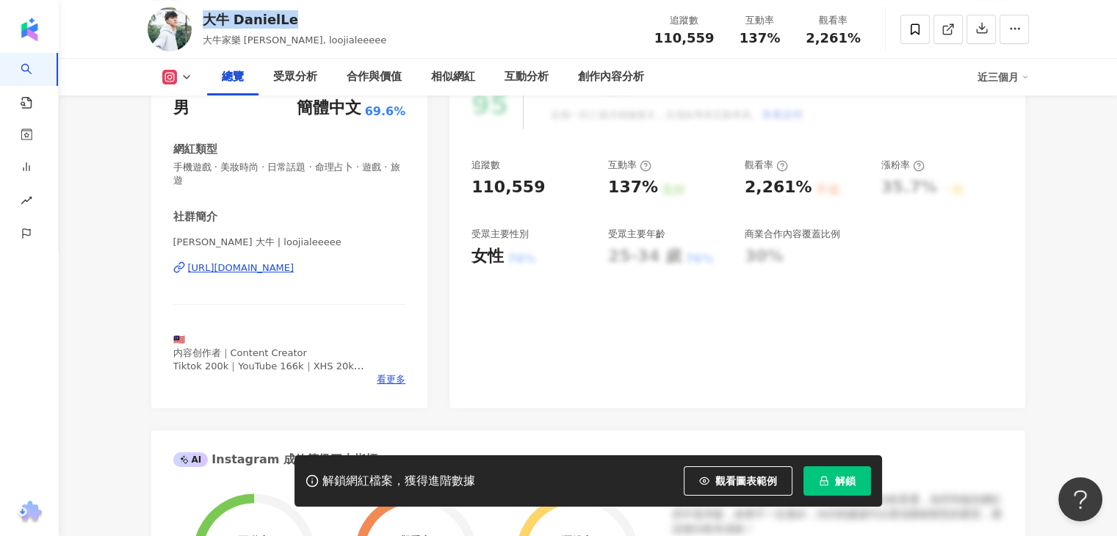
scroll to position [294, 0]
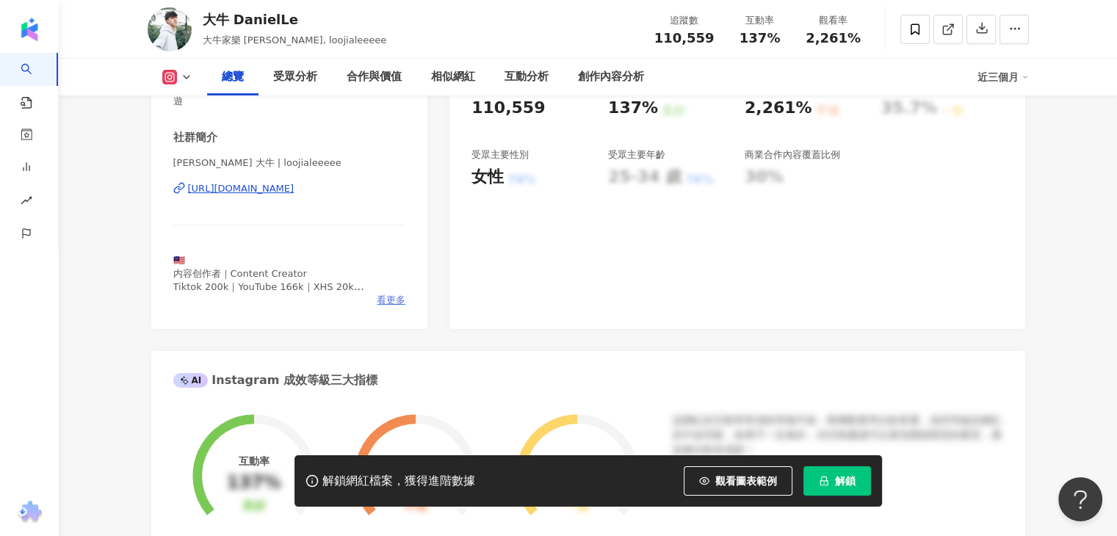
click at [401, 299] on span "看更多" at bounding box center [391, 300] width 29 height 13
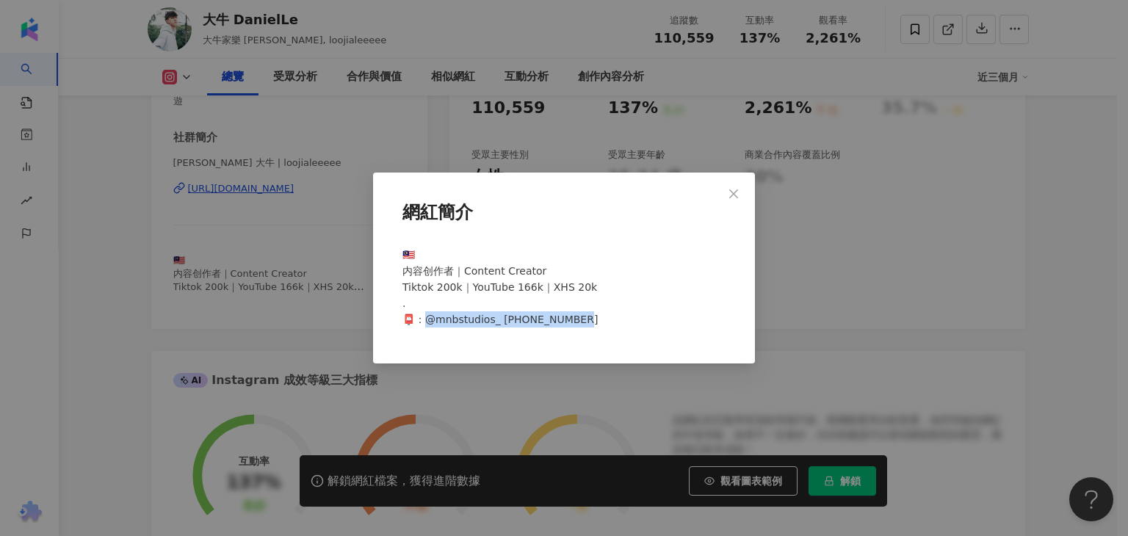
drag, startPoint x: 547, startPoint y: 321, endPoint x: 425, endPoint y: 330, distance: 123.0
click at [425, 330] on div "🇲🇾 内容创作者｜Content Creator Tiktok 200k｜YouTube 166k｜XHS 20k . 📮：@mnbstudios_ +601…" at bounding box center [564, 293] width 335 height 105
copy span "bstudios_ +6018-9478597"
click at [739, 186] on button "Close" at bounding box center [733, 193] width 29 height 29
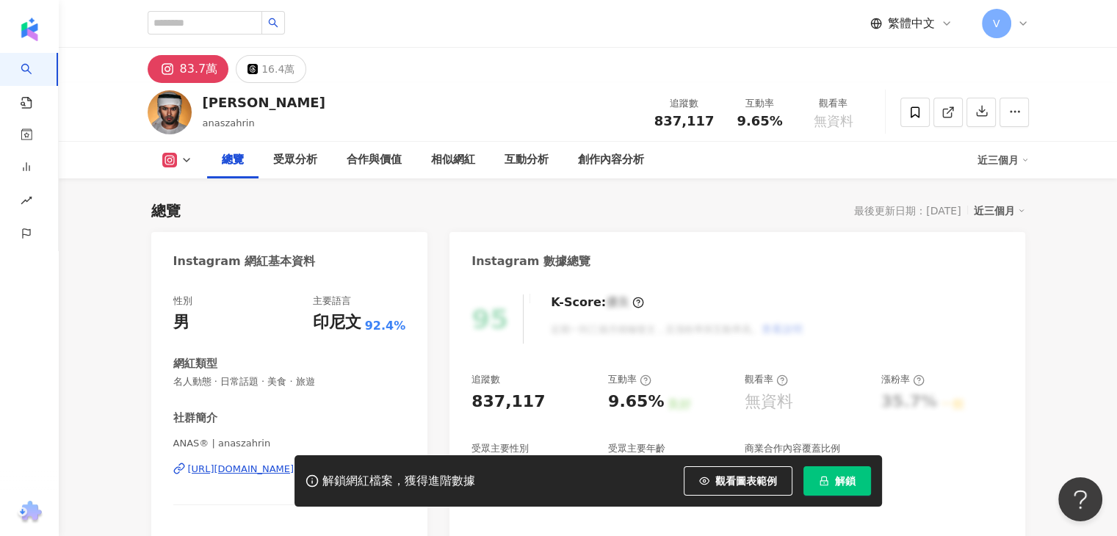
scroll to position [220, 0]
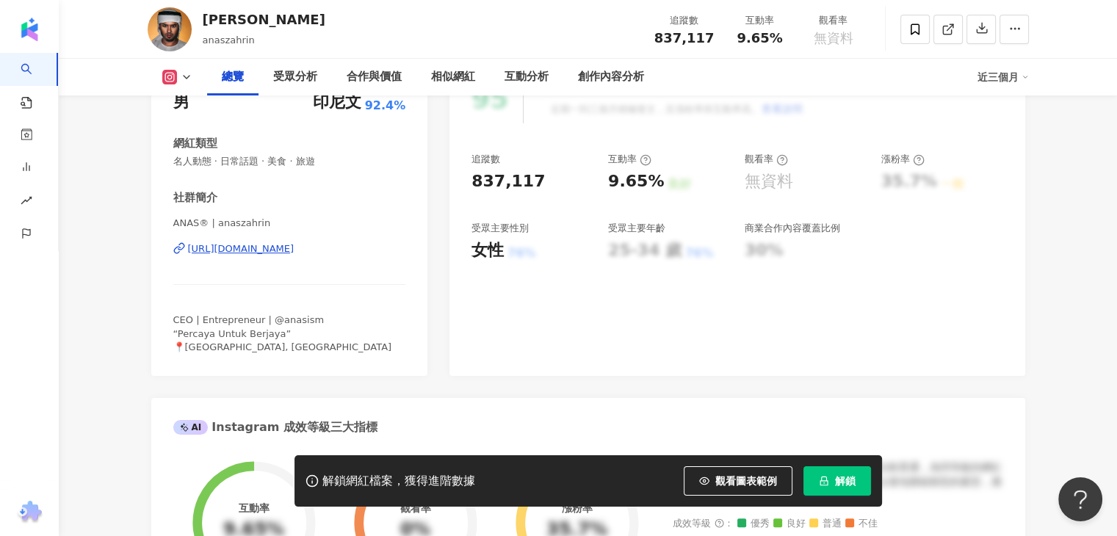
click at [324, 256] on div "ANAS® | anaszahrin https://www.instagram.com/anaszahrin/" at bounding box center [289, 260] width 233 height 86
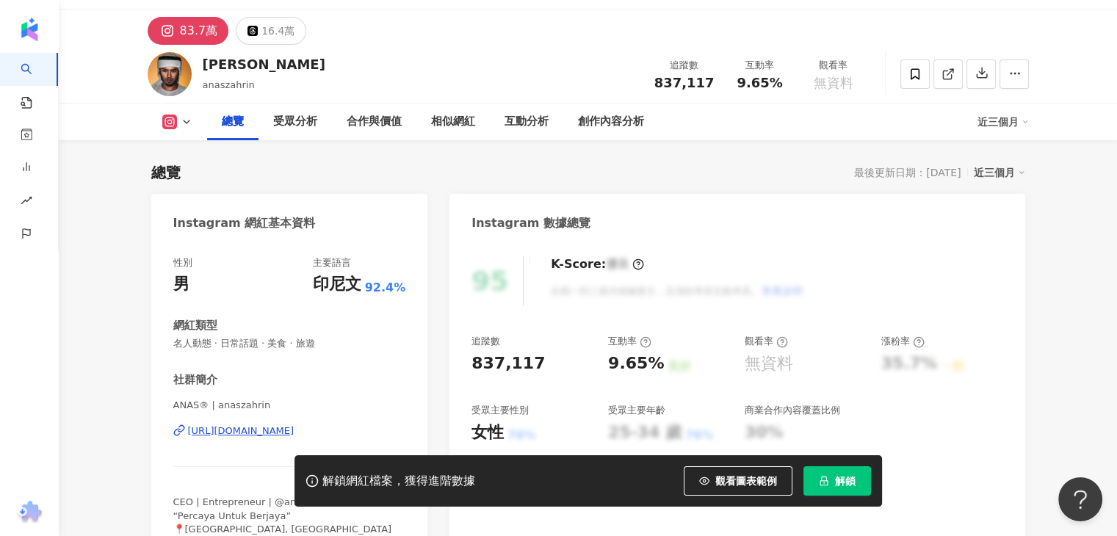
scroll to position [0, 0]
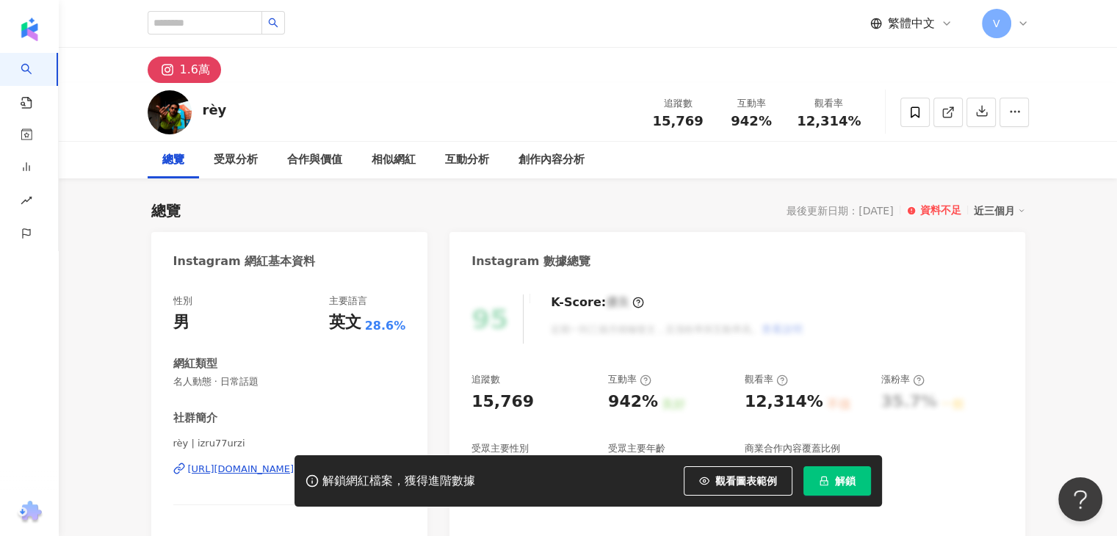
click at [259, 463] on div "https://www.instagram.com/izru77urzi/" at bounding box center [241, 469] width 107 height 13
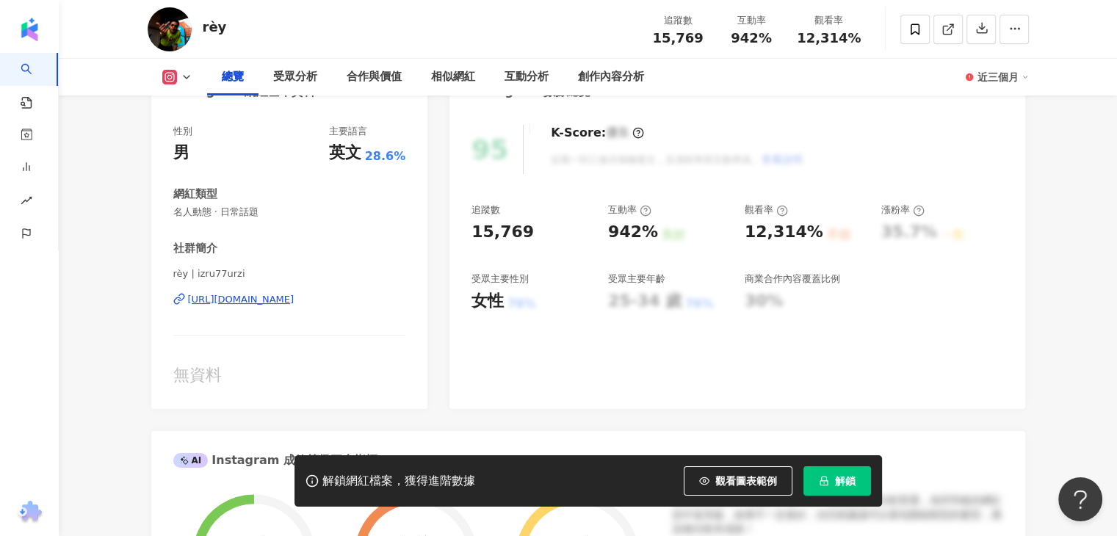
scroll to position [220, 0]
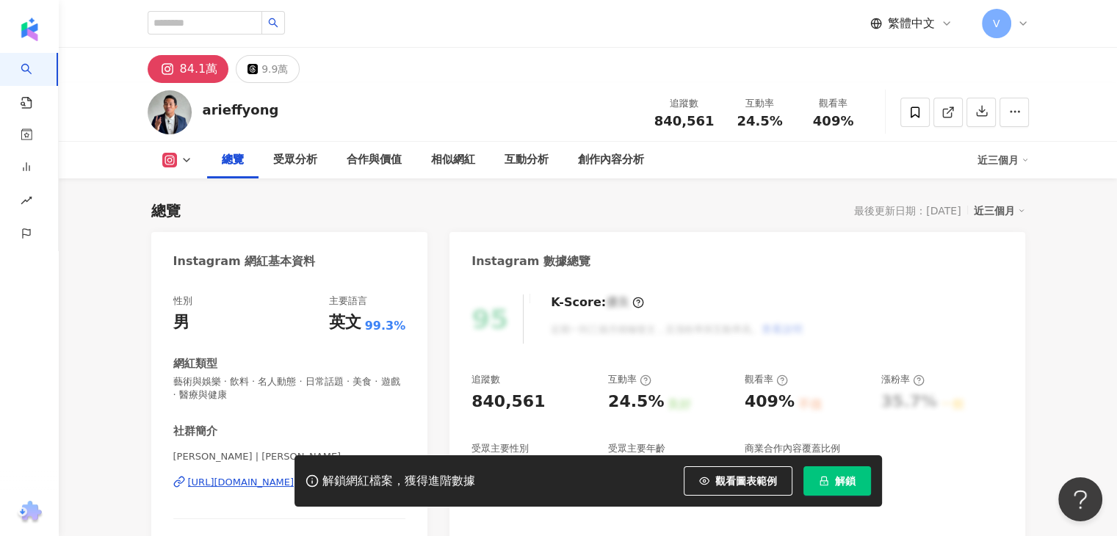
scroll to position [73, 0]
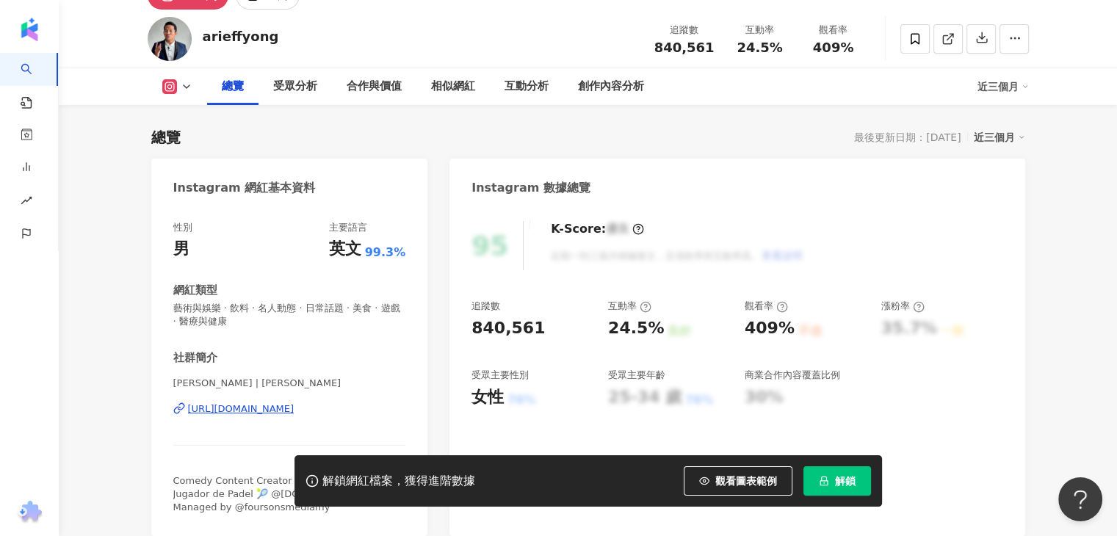
click at [291, 408] on div "[URL][DOMAIN_NAME]" at bounding box center [241, 409] width 107 height 13
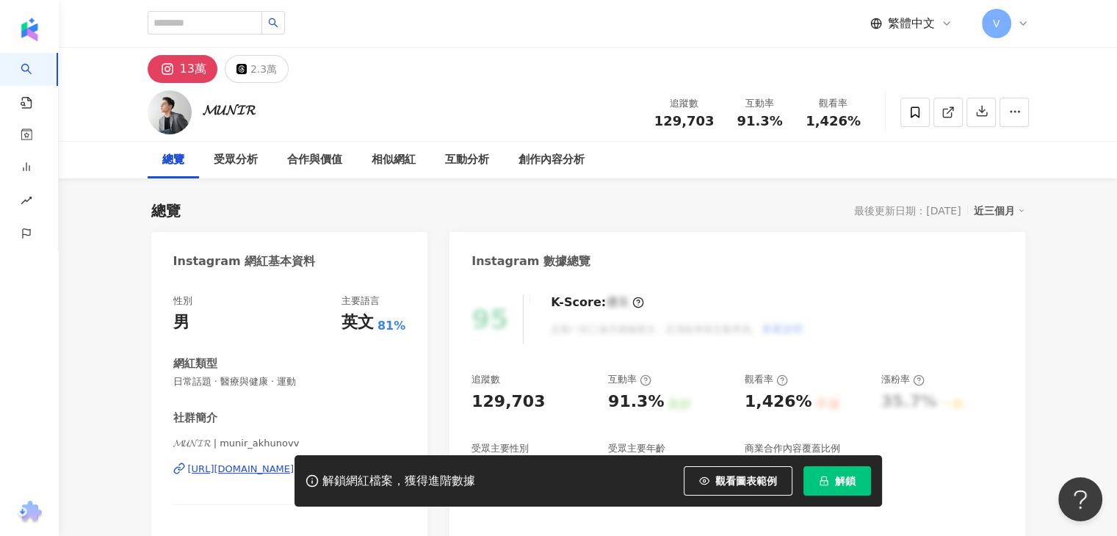
click at [267, 463] on div "https://www.instagram.com/munir_akhunovv/" at bounding box center [241, 469] width 107 height 13
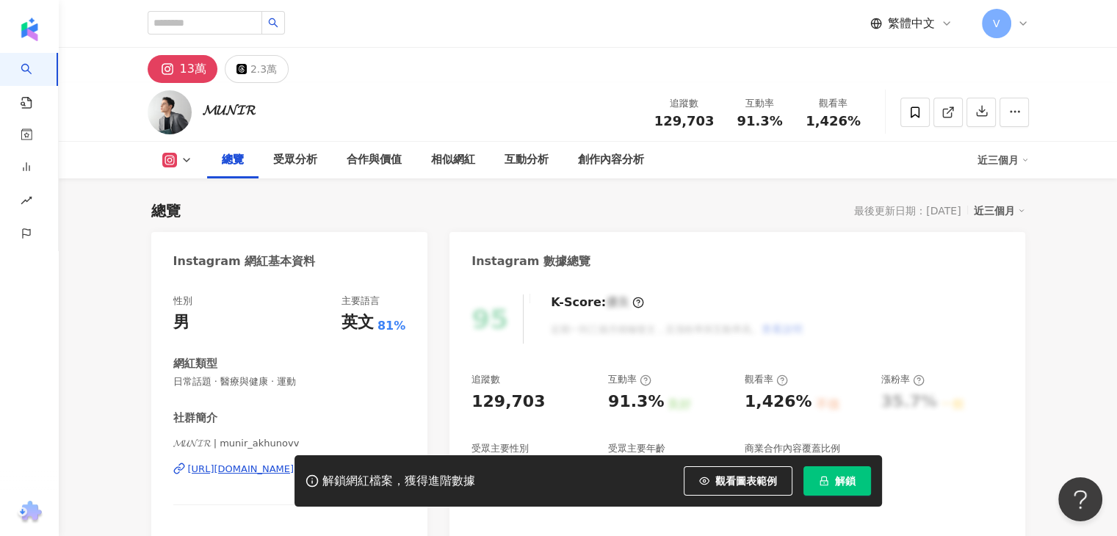
scroll to position [73, 0]
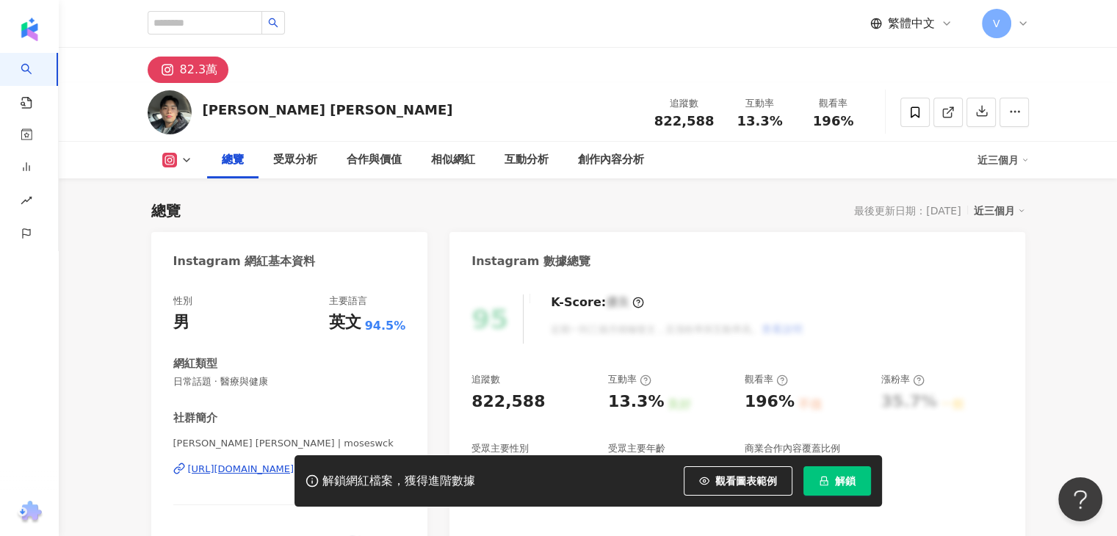
click at [291, 463] on div "[URL][DOMAIN_NAME]" at bounding box center [241, 469] width 107 height 13
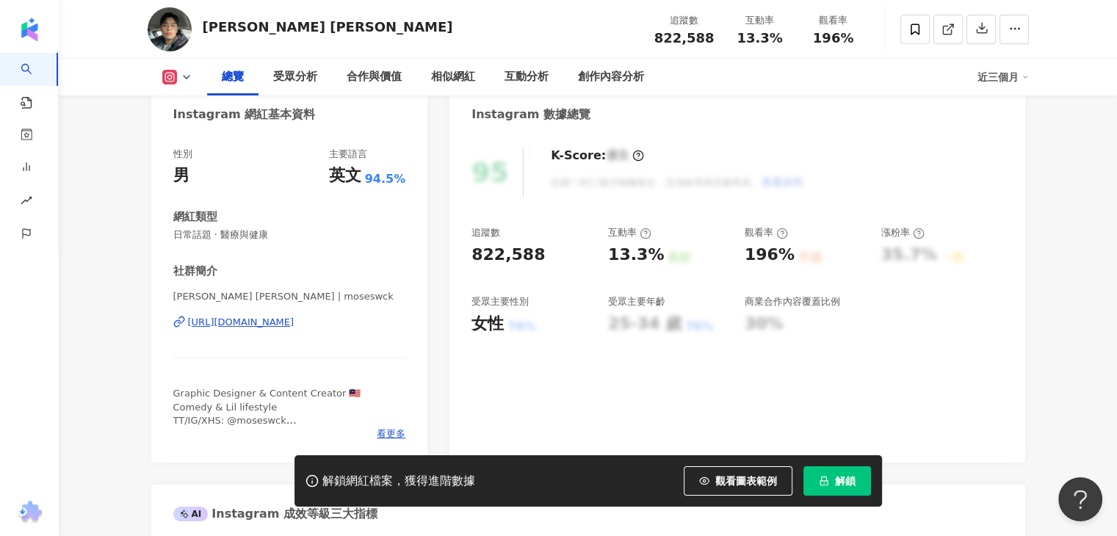
click at [840, 481] on span "解鎖" at bounding box center [845, 481] width 21 height 12
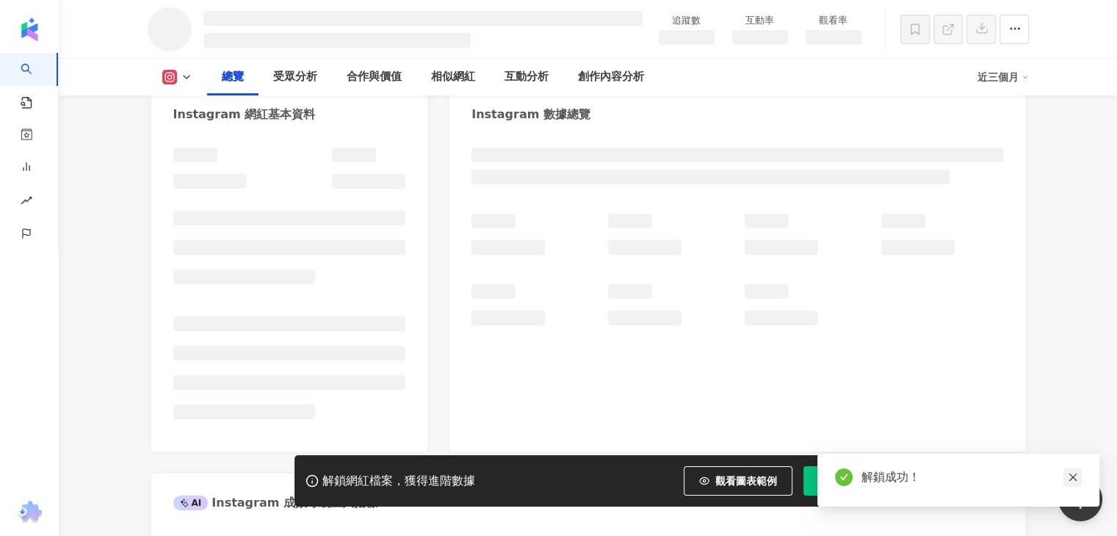
click at [1075, 480] on icon "close" at bounding box center [1073, 478] width 8 height 8
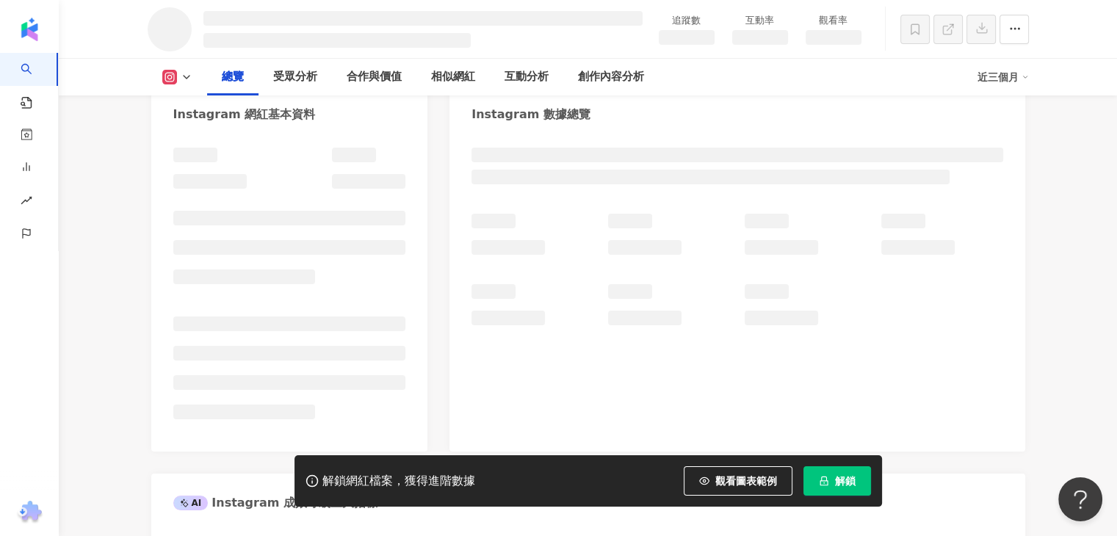
scroll to position [130, 0]
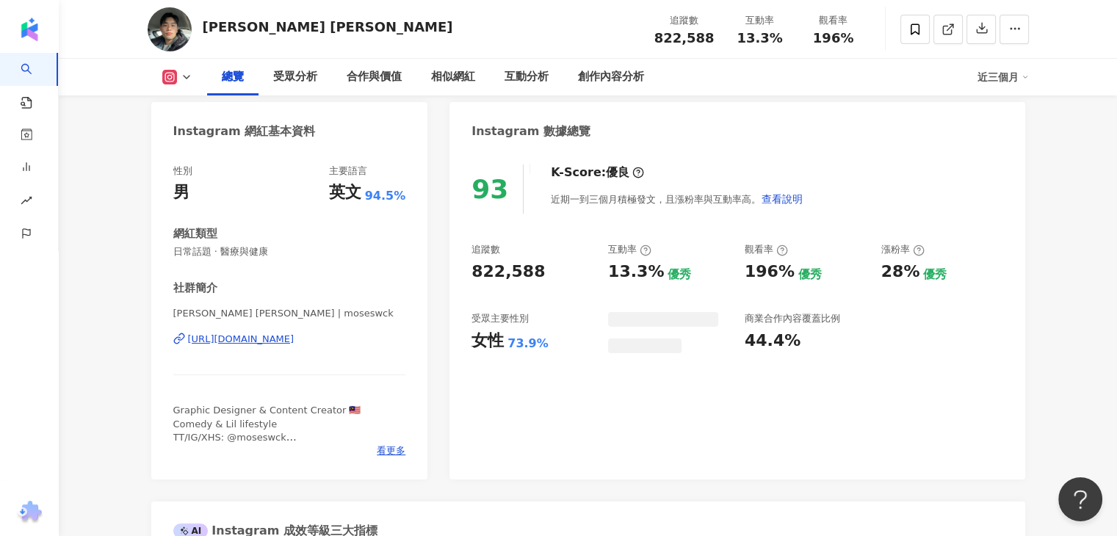
scroll to position [147, 0]
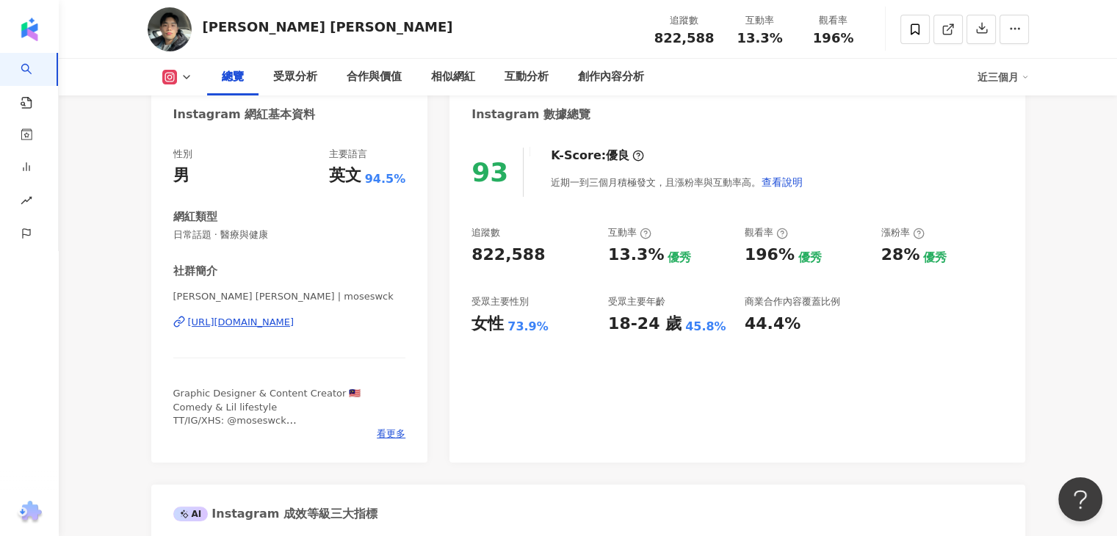
click at [652, 257] on div "追蹤數 822,588 互動率 13.3% 優秀 觀看率 196% 優秀 漲粉率 28% 優秀 受眾主要性別 女性 73.9% 受眾主要年齡 18-24 歲 …" at bounding box center [737, 280] width 531 height 109
click at [596, 271] on div "追蹤數 822,588 互動率 13.3% 優秀 觀看率 196% 優秀 漲粉率 28% 優秀 受眾主要性別 女性 73.9% 受眾主要年齡 18-24 歲 …" at bounding box center [737, 280] width 531 height 109
click at [606, 283] on div "追蹤數 822,588 互動率 13.3% 優秀 觀看率 196% 優秀 漲粉率 28% 優秀 受眾主要性別 女性 73.9% 受眾主要年齡 18-24 歲 …" at bounding box center [737, 280] width 531 height 109
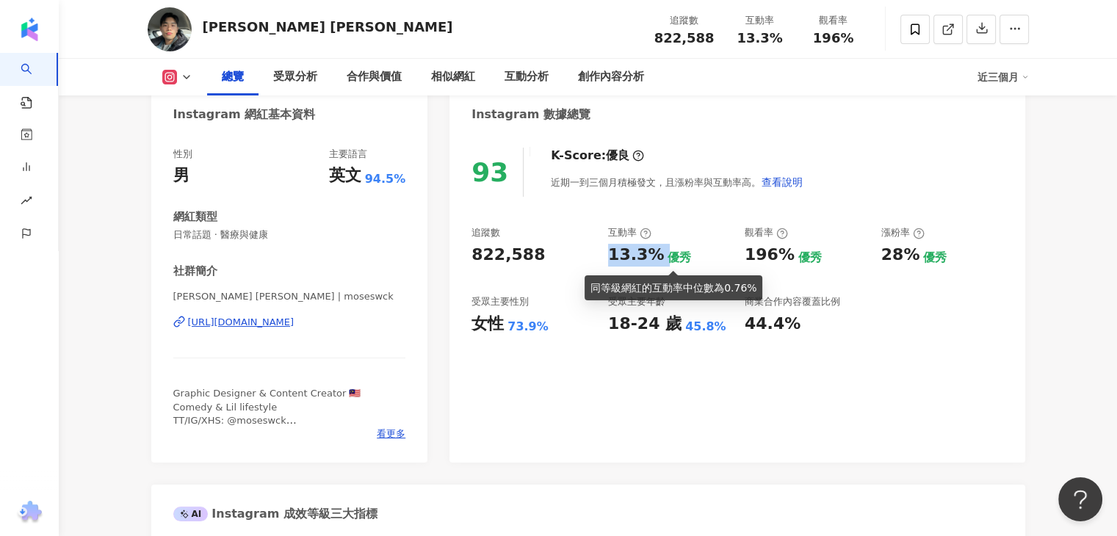
drag, startPoint x: 641, startPoint y: 259, endPoint x: 661, endPoint y: 258, distance: 19.8
click at [661, 258] on div "13.3% 優秀" at bounding box center [669, 255] width 122 height 23
copy div "13.3%"
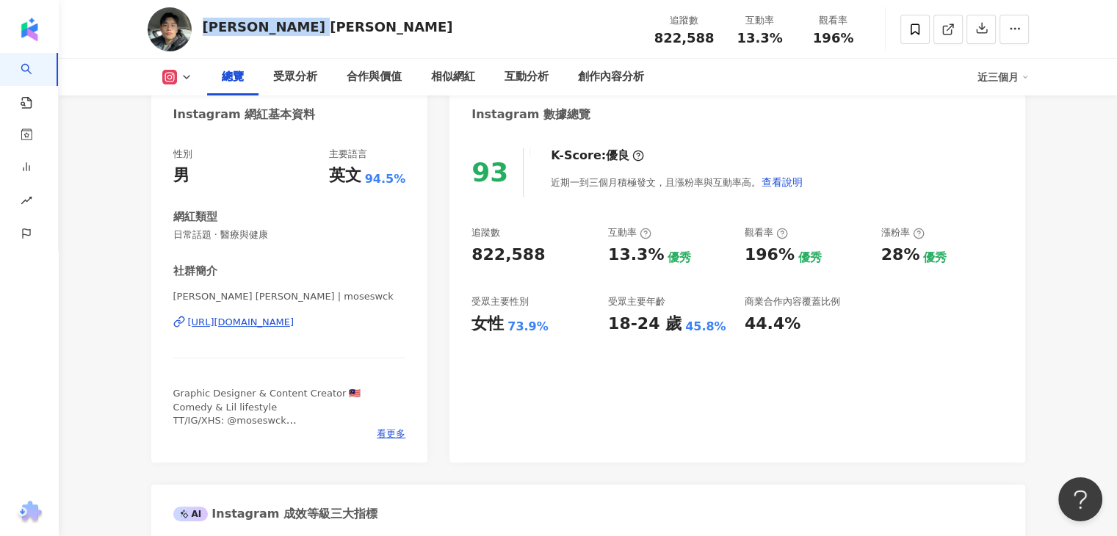
drag, startPoint x: 364, startPoint y: 27, endPoint x: 206, endPoint y: 32, distance: 158.0
click at [206, 32] on div "Moses Wong 黄俊康 追蹤數 822,588 互動率 13.3% 觀看率 196%" at bounding box center [588, 29] width 940 height 58
copy div "Moses Wong 黄俊康"
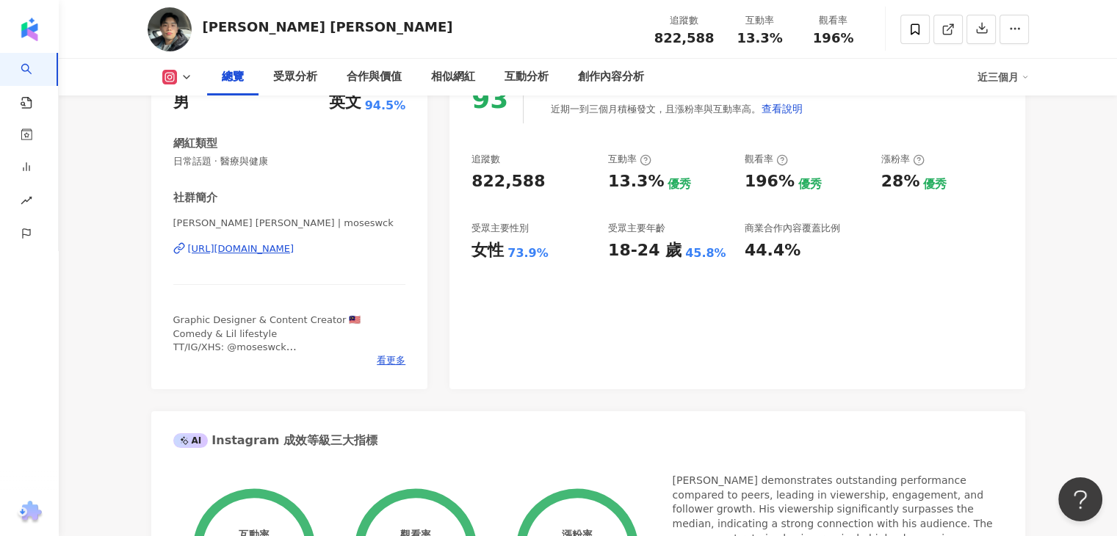
click at [619, 306] on div "93 K-Score : 優良 近期一到三個月積極發文，且漲粉率與互動率高。 查看說明 追蹤數 822,588 互動率 13.3% 優秀 觀看率 196% 優…" at bounding box center [737, 224] width 575 height 330
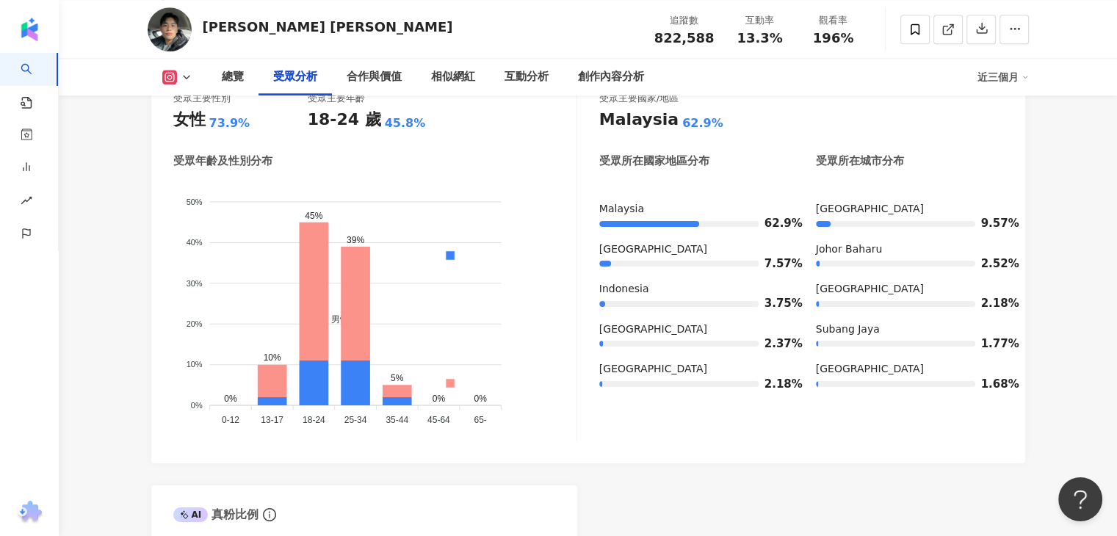
scroll to position [1396, 0]
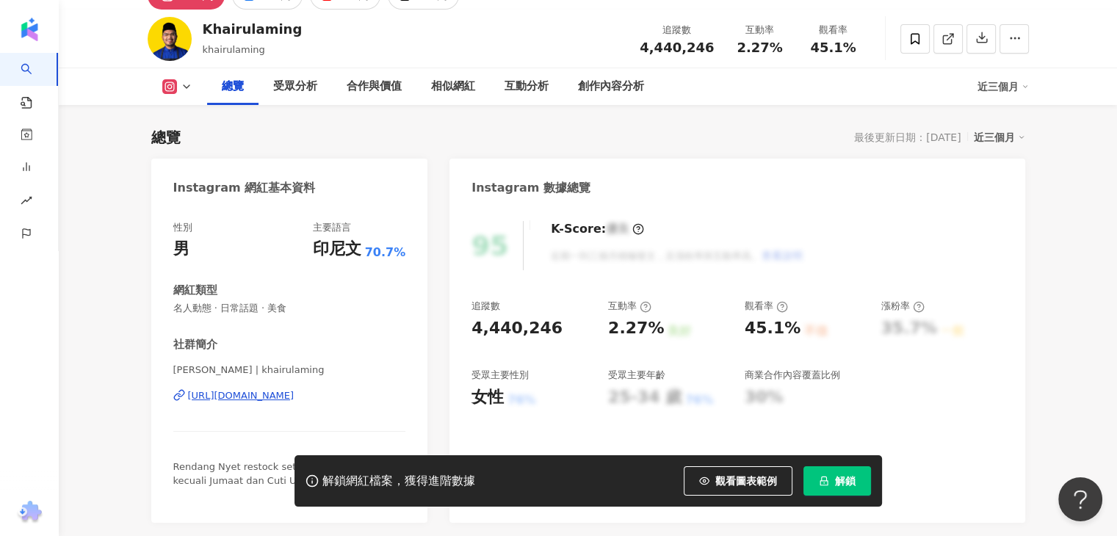
click at [245, 392] on div "[URL][DOMAIN_NAME]" at bounding box center [241, 395] width 107 height 13
drag, startPoint x: 317, startPoint y: 34, endPoint x: 203, endPoint y: 27, distance: 113.3
click at [203, 27] on div "Khairulaming khairulaming 追蹤數 4,440,246 互動率 2.27% 觀看率 45.1%" at bounding box center [588, 39] width 940 height 58
copy div "Khairulaming"
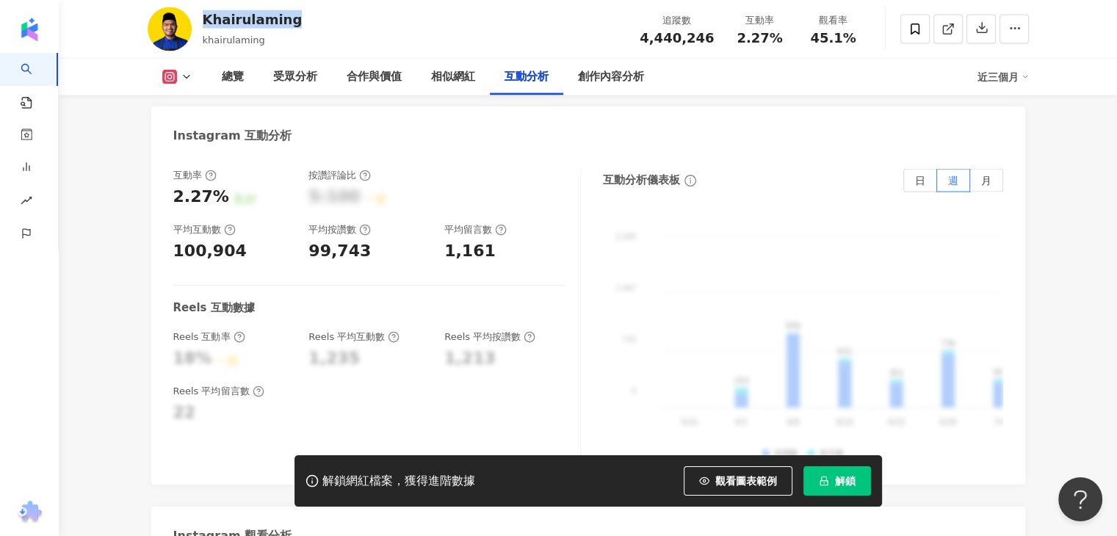
scroll to position [2398, 0]
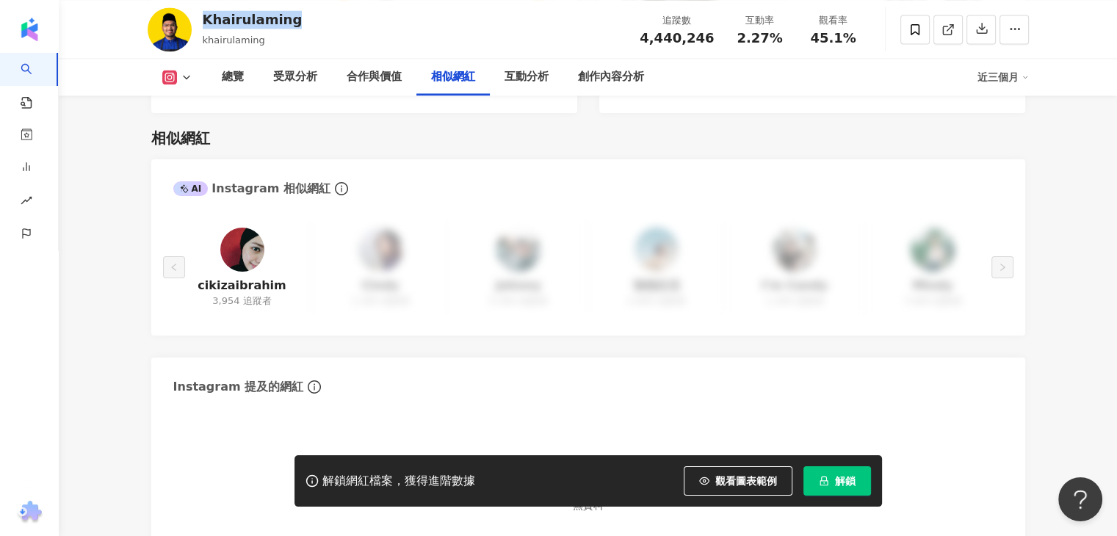
click at [821, 474] on button "解鎖" at bounding box center [838, 480] width 68 height 29
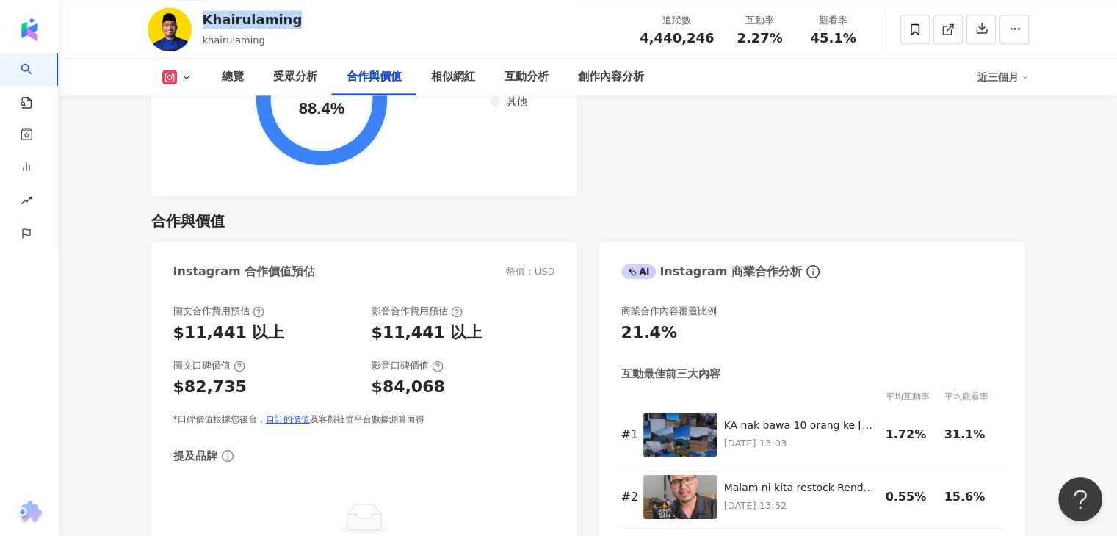
scroll to position [2277, 0]
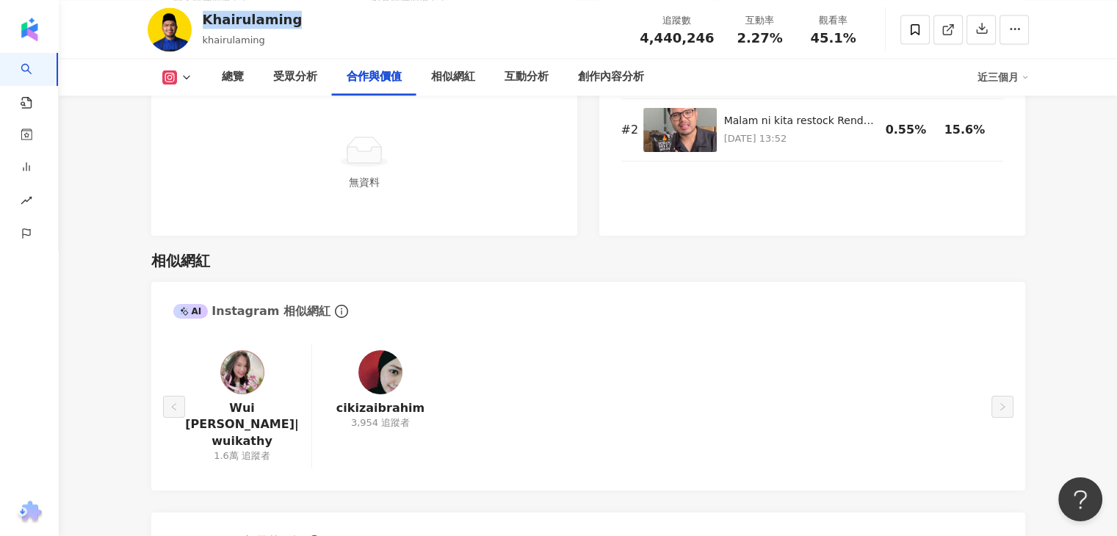
click at [235, 360] on img at bounding box center [242, 372] width 44 height 44
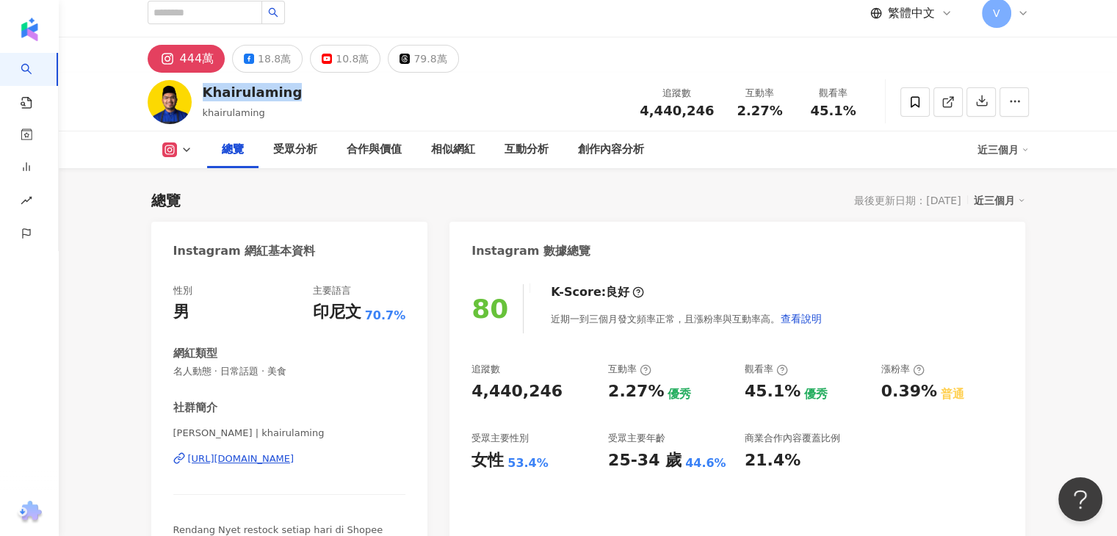
scroll to position [0, 0]
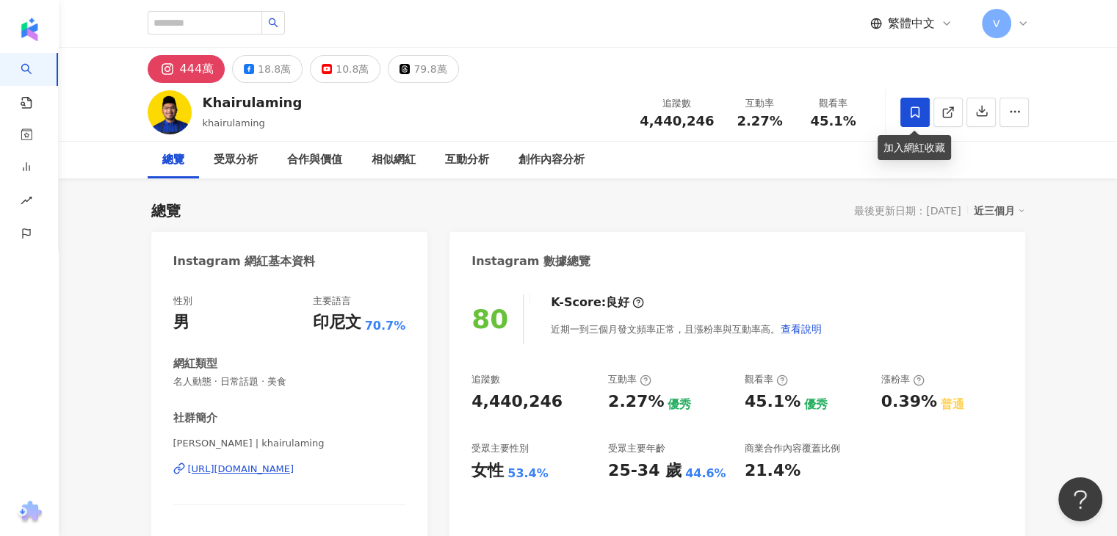
click at [918, 109] on icon at bounding box center [915, 112] width 9 height 11
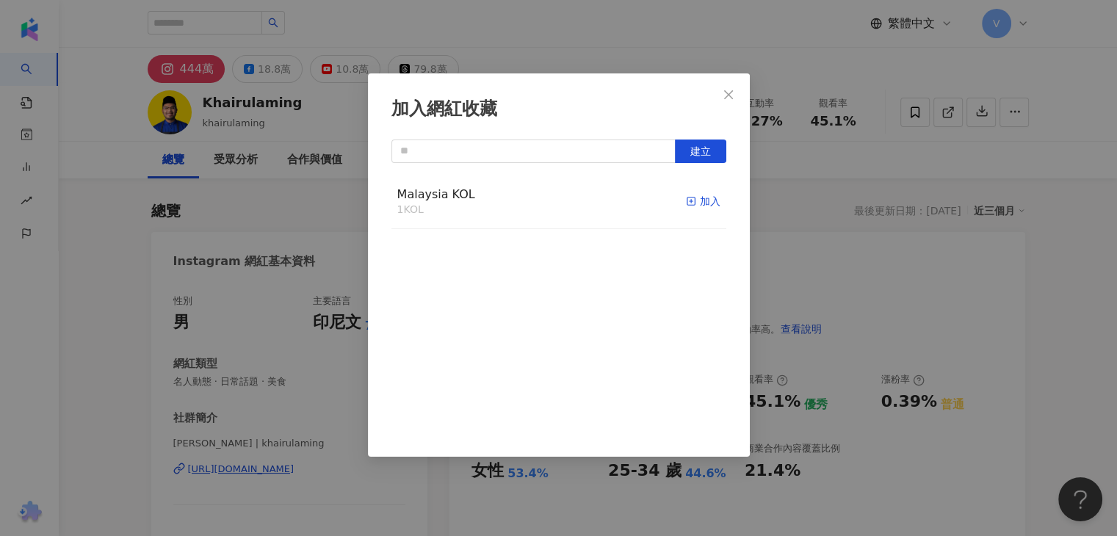
click at [687, 198] on rect "button" at bounding box center [691, 202] width 8 height 8
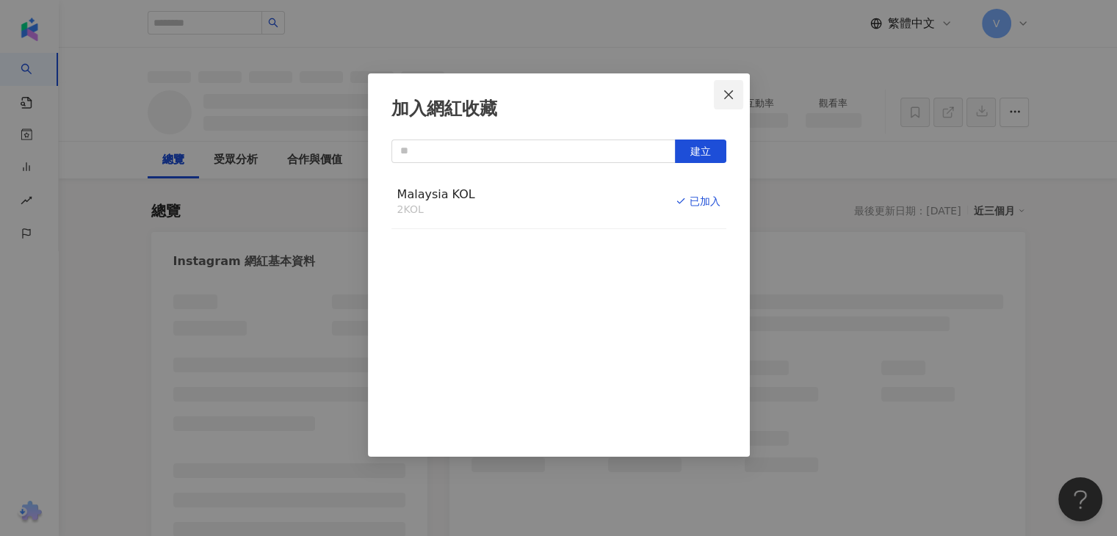
click at [727, 90] on icon "close" at bounding box center [729, 95] width 12 height 12
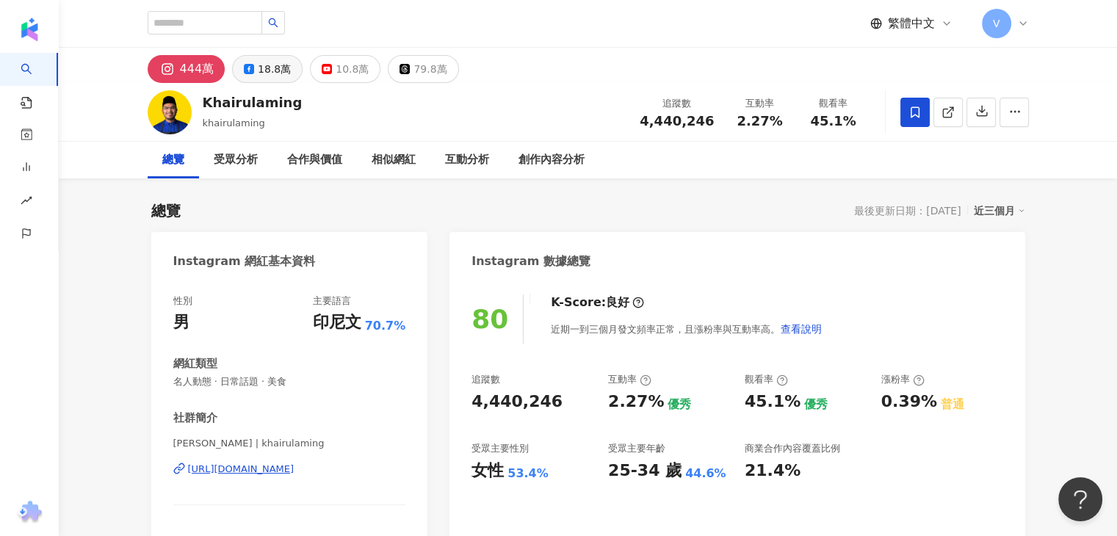
click at [269, 73] on div "18.8萬" at bounding box center [274, 69] width 33 height 21
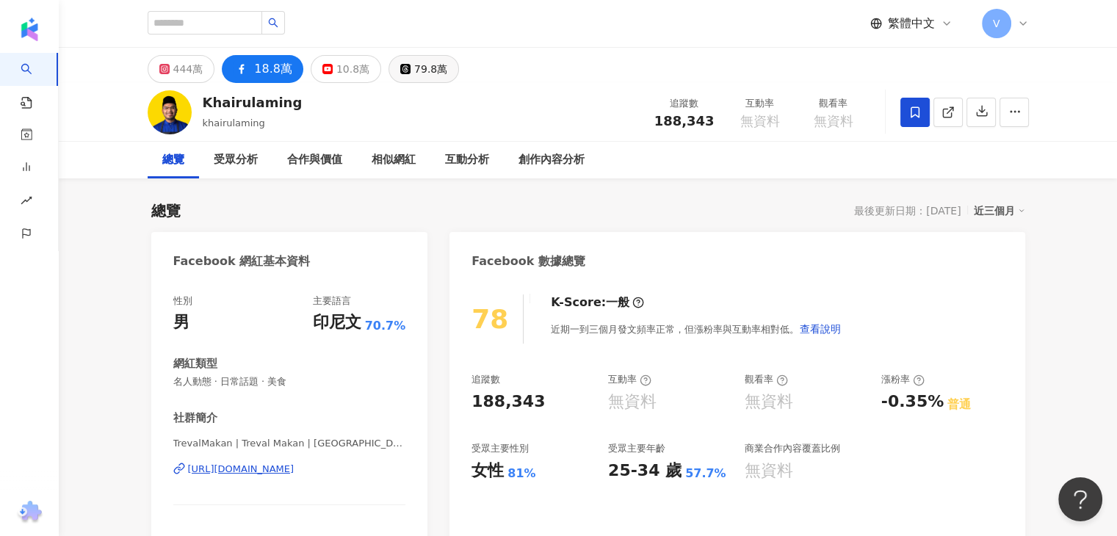
click at [391, 78] on button "79.8萬" at bounding box center [424, 69] width 71 height 28
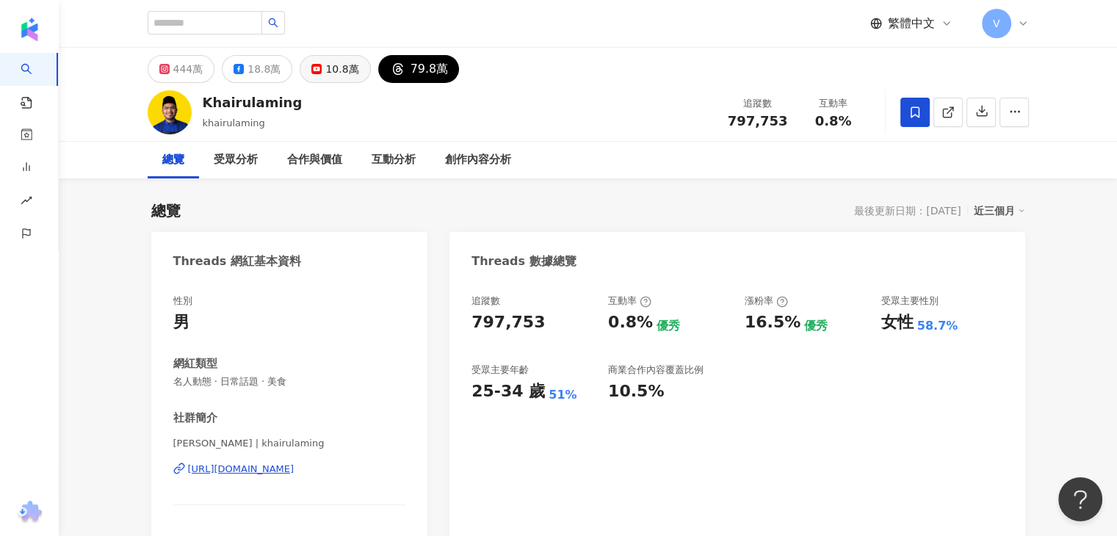
click at [335, 70] on div "10.8萬" at bounding box center [341, 69] width 33 height 21
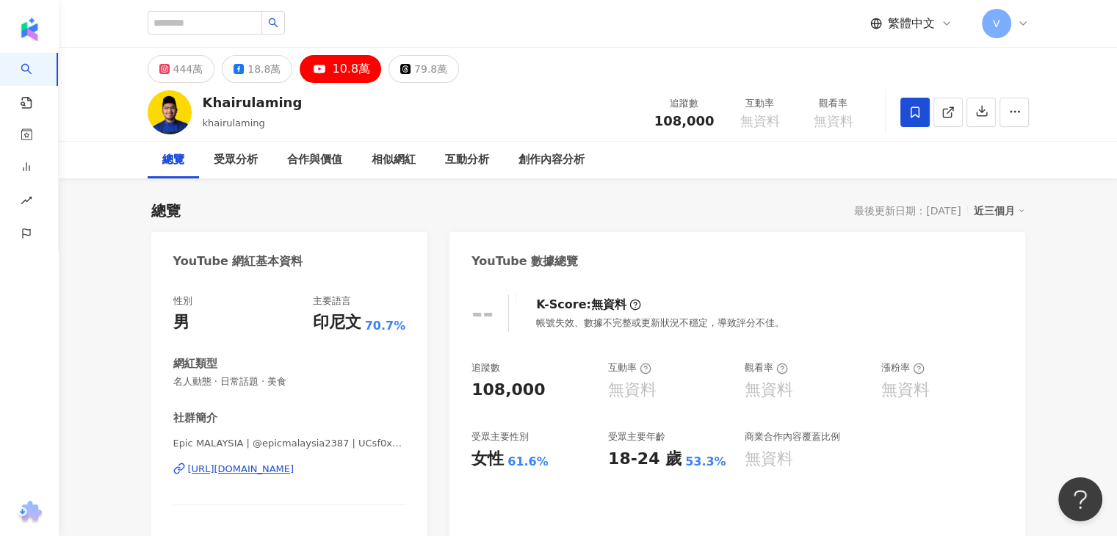
click at [295, 464] on div "https://www.youtube.com/channel/UCsf0x8zoWmxGoReW0rRhQvw" at bounding box center [241, 469] width 107 height 13
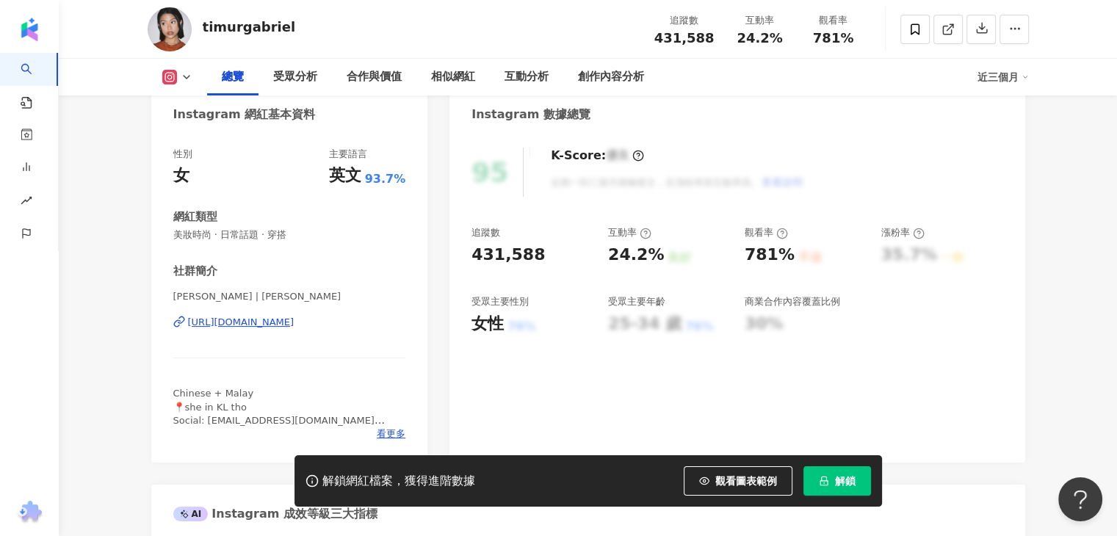
click at [281, 322] on div "[URL][DOMAIN_NAME]" at bounding box center [241, 322] width 107 height 13
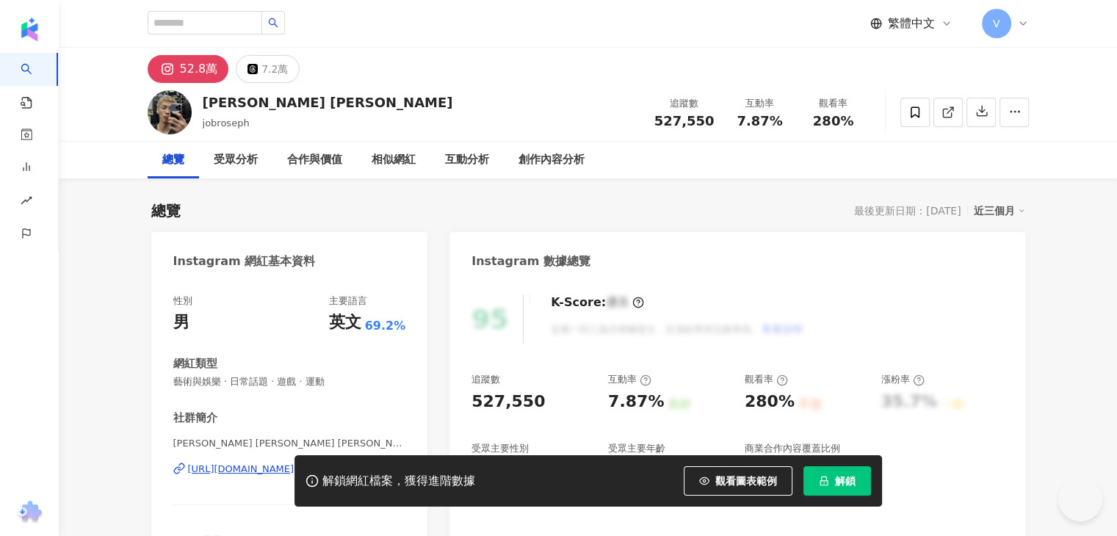
click at [295, 463] on div "[URL][DOMAIN_NAME]" at bounding box center [241, 469] width 107 height 13
click at [252, 104] on div "Joseph Lee" at bounding box center [328, 102] width 250 height 18
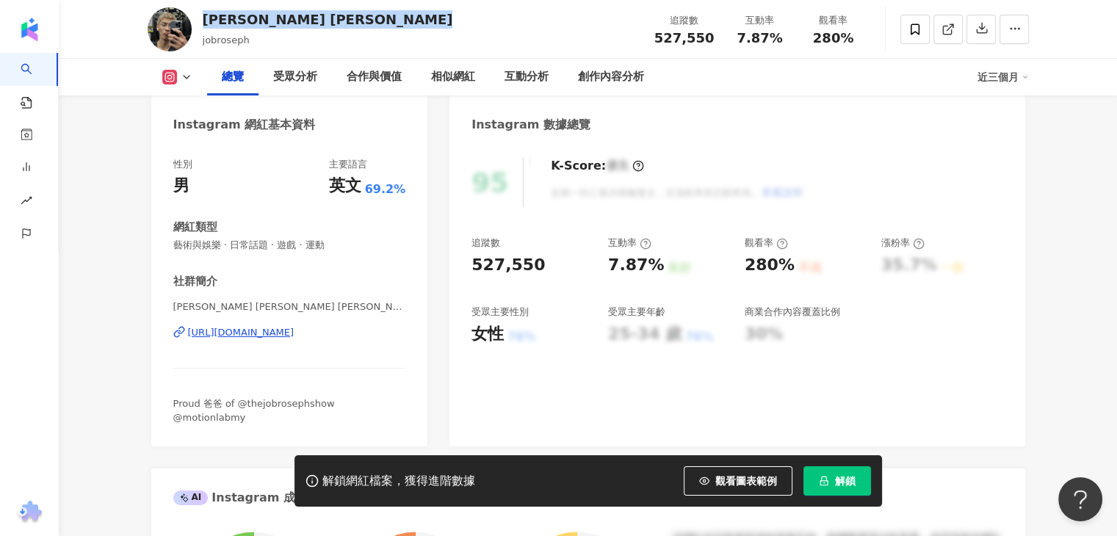
scroll to position [147, 0]
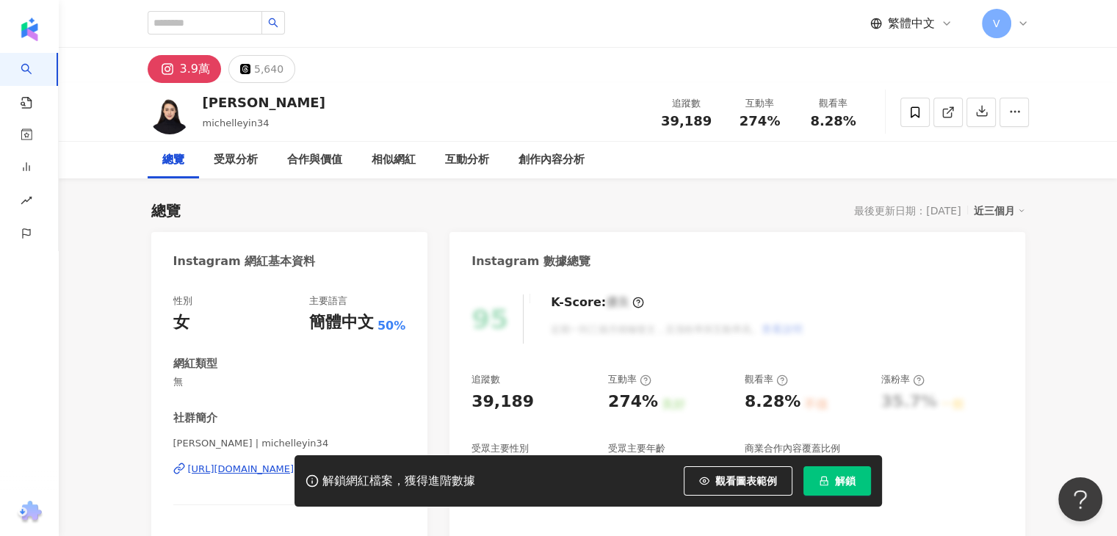
scroll to position [73, 0]
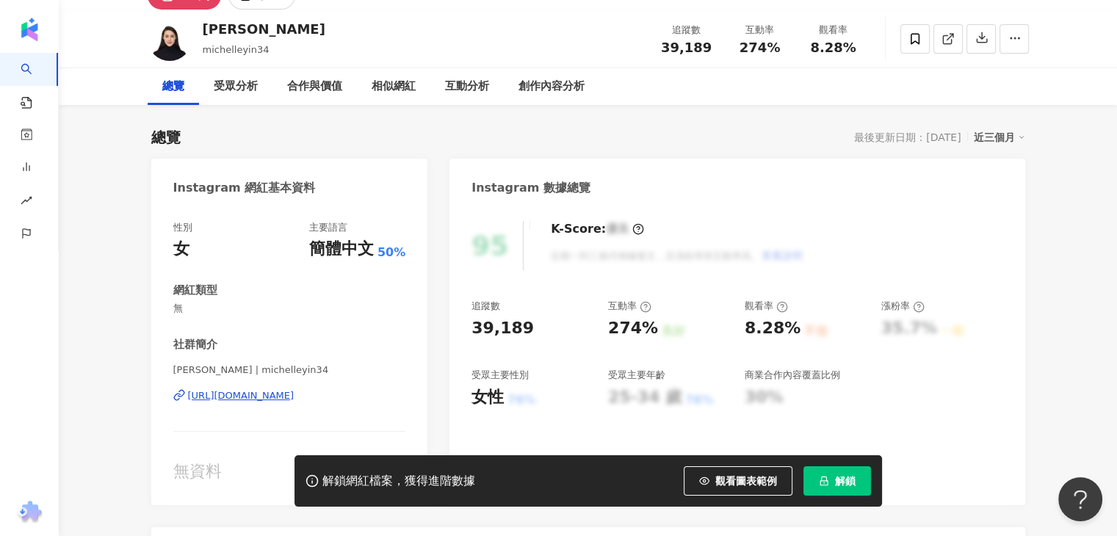
click at [295, 392] on div "[URL][DOMAIN_NAME]" at bounding box center [241, 395] width 107 height 13
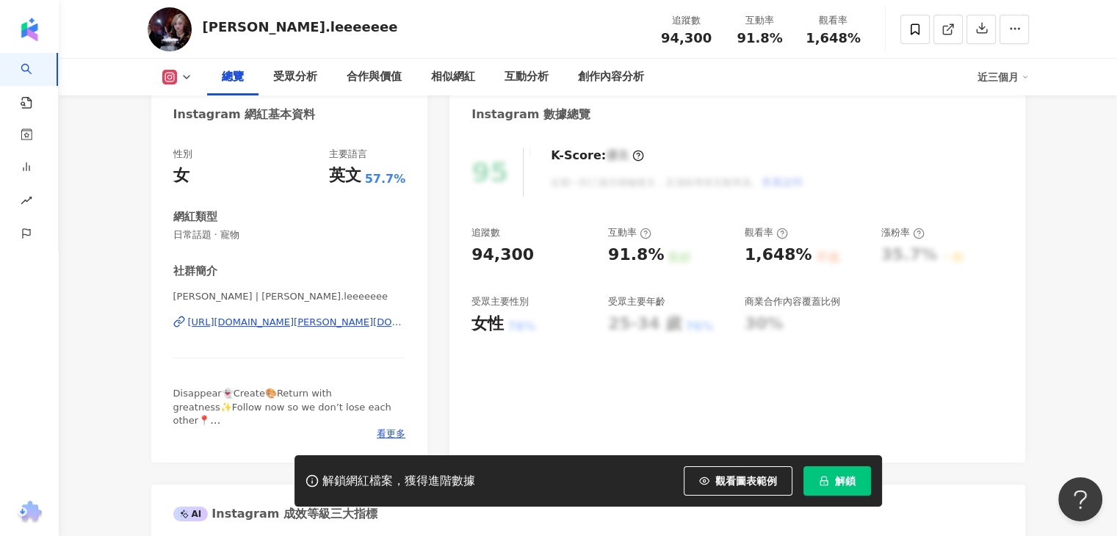
click at [311, 323] on div "https://www.instagram.com/joan.leeeeeee/" at bounding box center [297, 322] width 218 height 13
click at [248, 36] on div "joan.leeeeeee" at bounding box center [300, 27] width 195 height 18
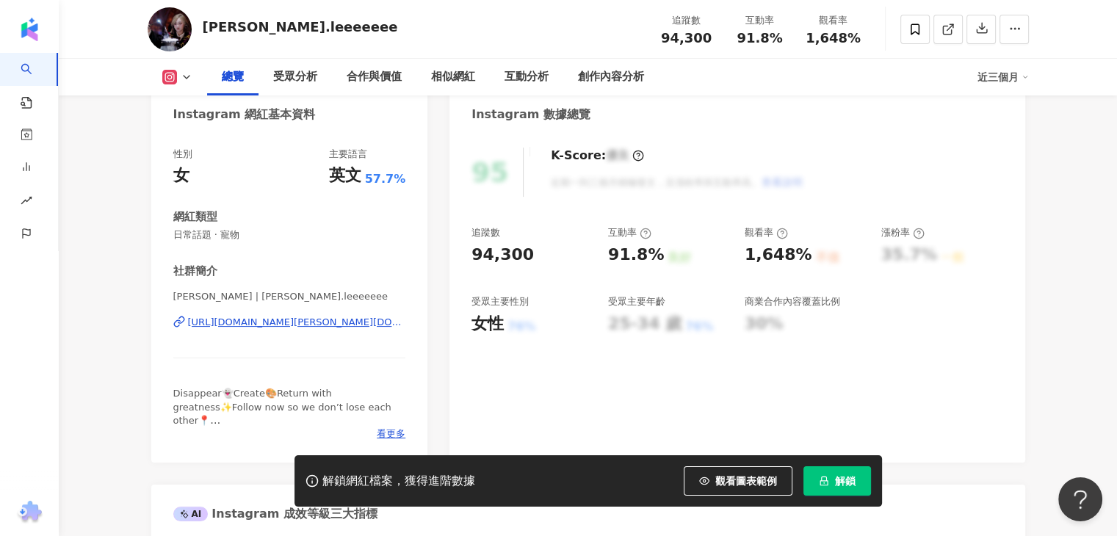
scroll to position [0, 0]
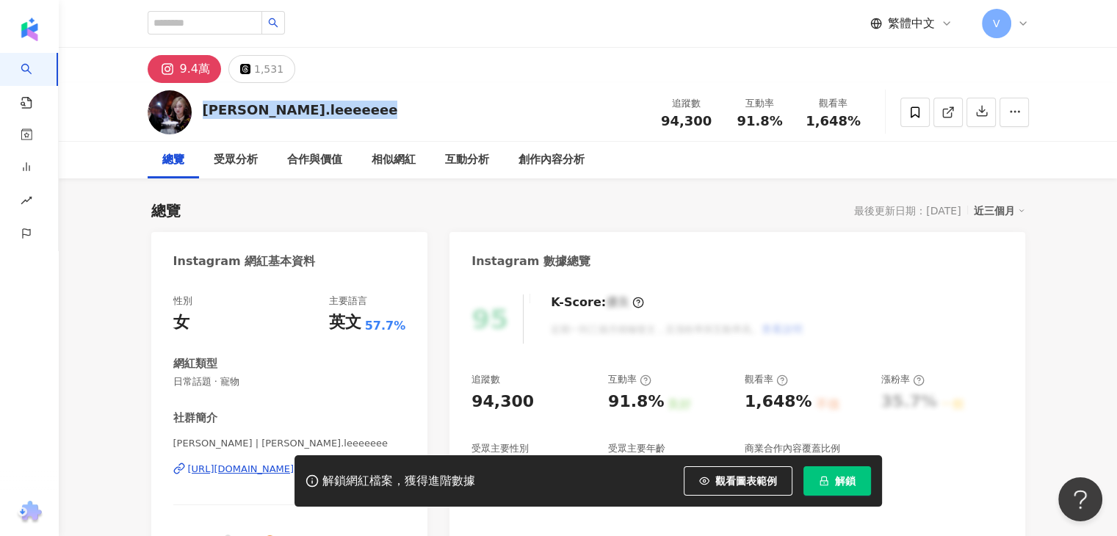
copy div "joan.leeeeeee"
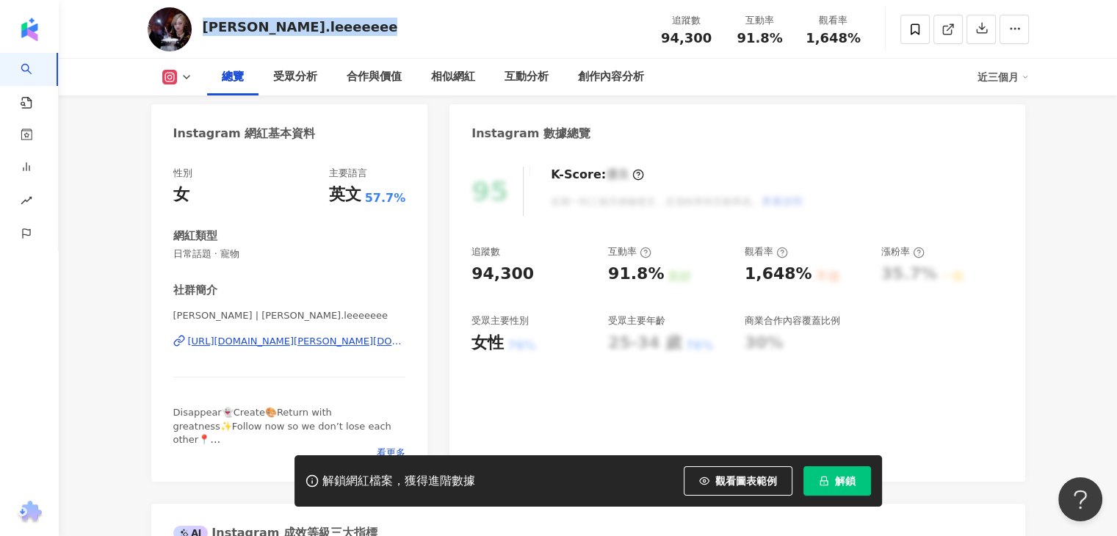
scroll to position [73, 0]
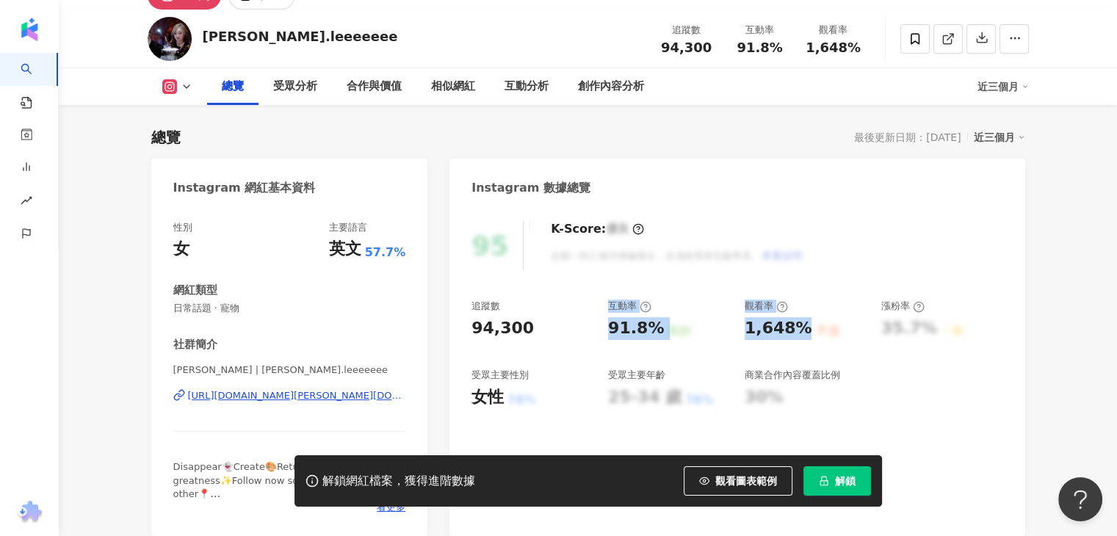
drag, startPoint x: 618, startPoint y: 325, endPoint x: 801, endPoint y: 328, distance: 183.7
click at [801, 328] on div "追蹤數 94,300 互動率 91.8% 良好 觀看率 1,648% 不佳 漲粉率 35.7% 一般 受眾主要性別 女性 76% 受眾主要年齡 25-34 歲…" at bounding box center [737, 354] width 531 height 109
click at [699, 325] on div "91.8% 良好" at bounding box center [669, 328] width 122 height 23
click at [640, 331] on div "91.8%" at bounding box center [636, 328] width 56 height 23
click at [602, 340] on div "追蹤數 94,300 互動率 91.8% 良好 觀看率 1,648% 不佳 漲粉率 35.7% 一般 受眾主要性別 女性 76% 受眾主要年齡 25-34 歲…" at bounding box center [737, 354] width 531 height 109
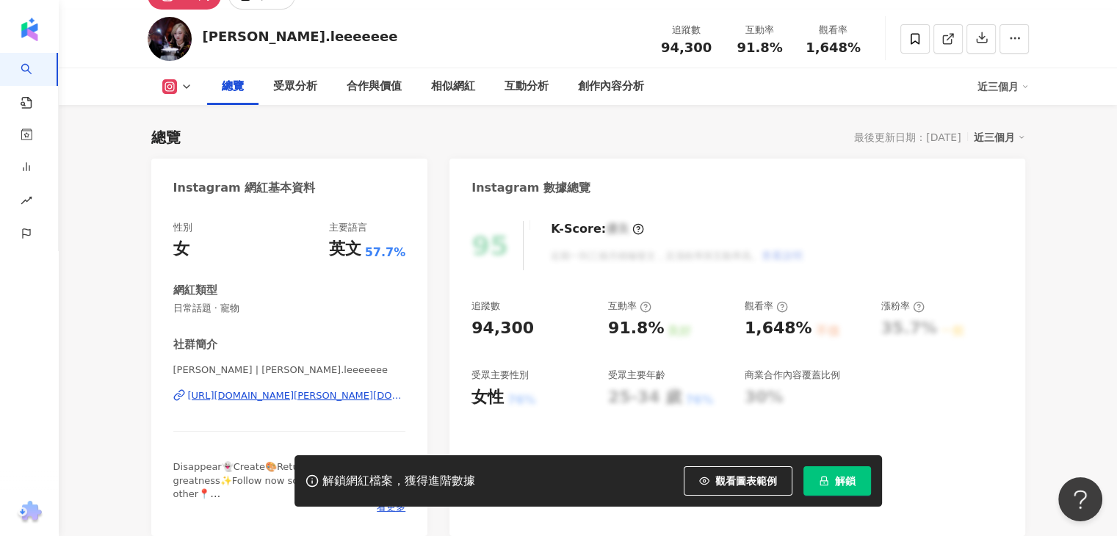
click at [608, 355] on div "追蹤數 94,300 互動率 91.8% 良好 觀看率 1,648% 不佳 漲粉率 35.7% 一般 受眾主要性別 女性 76% 受眾主要年齡 25-34 歲…" at bounding box center [737, 354] width 531 height 109
drag, startPoint x: 610, startPoint y: 326, endPoint x: 790, endPoint y: 334, distance: 180.9
click at [790, 334] on div "追蹤數 94,300 互動率 91.8% 良好 觀看率 1,648% 不佳 漲粉率 35.7% 一般 受眾主要性別 女性 76% 受眾主要年齡 25-34 歲…" at bounding box center [737, 354] width 531 height 109
copy div "91.8% 良好 觀看率 1,648"
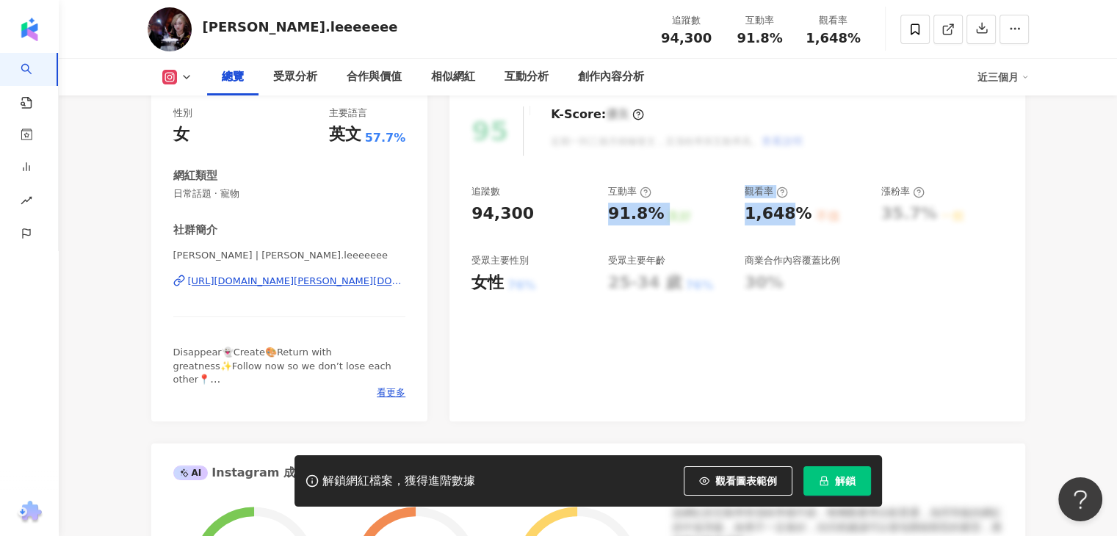
scroll to position [367, 0]
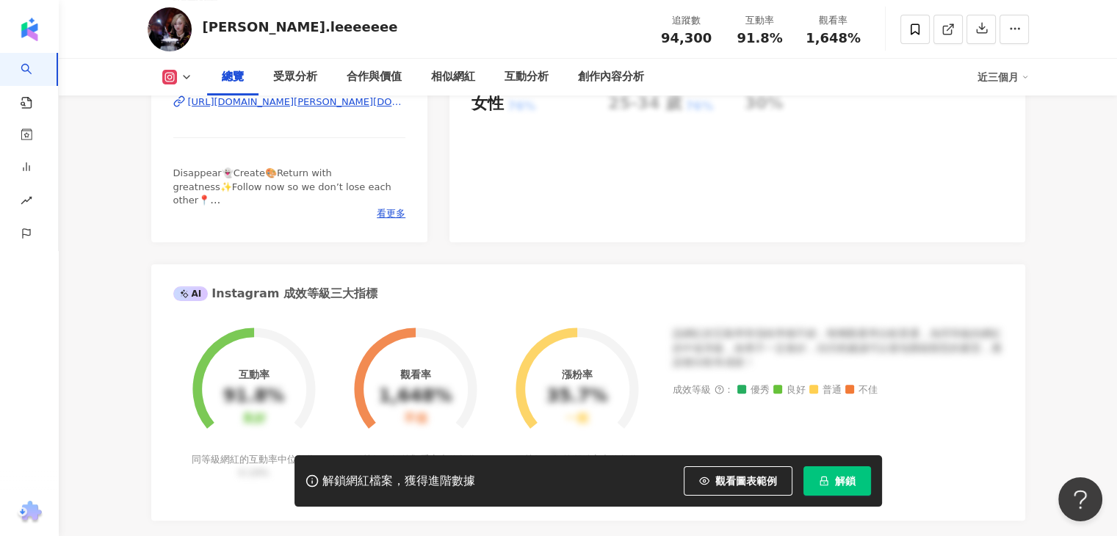
click at [388, 203] on div "Disappear👻Create🎨Return with greatness✨Follow now so we don’t lose each other📍 …" at bounding box center [289, 187] width 233 height 40
click at [388, 217] on span "看更多" at bounding box center [391, 213] width 29 height 13
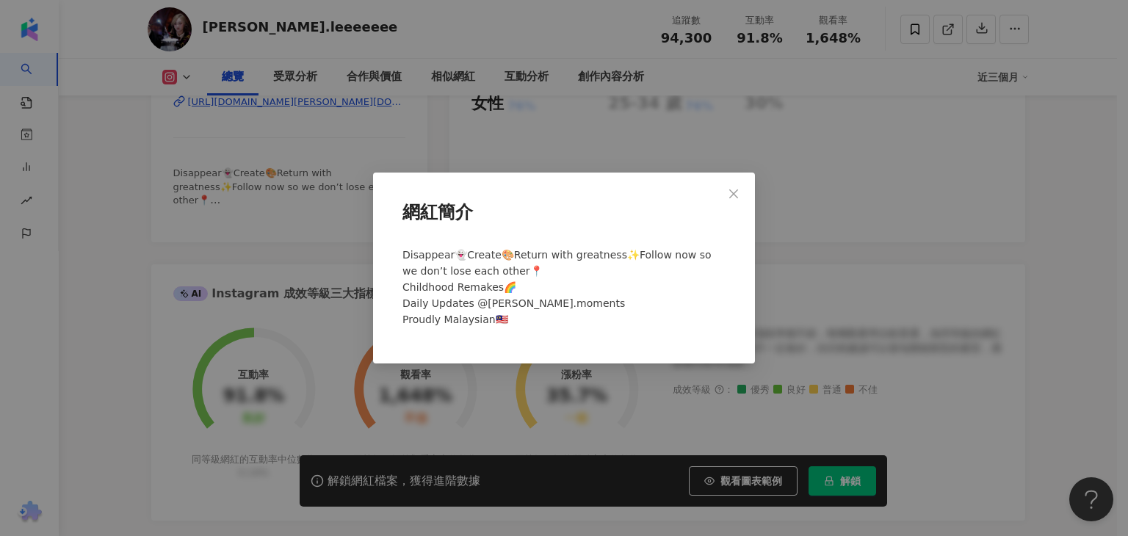
click at [737, 192] on icon "close" at bounding box center [734, 194] width 12 height 12
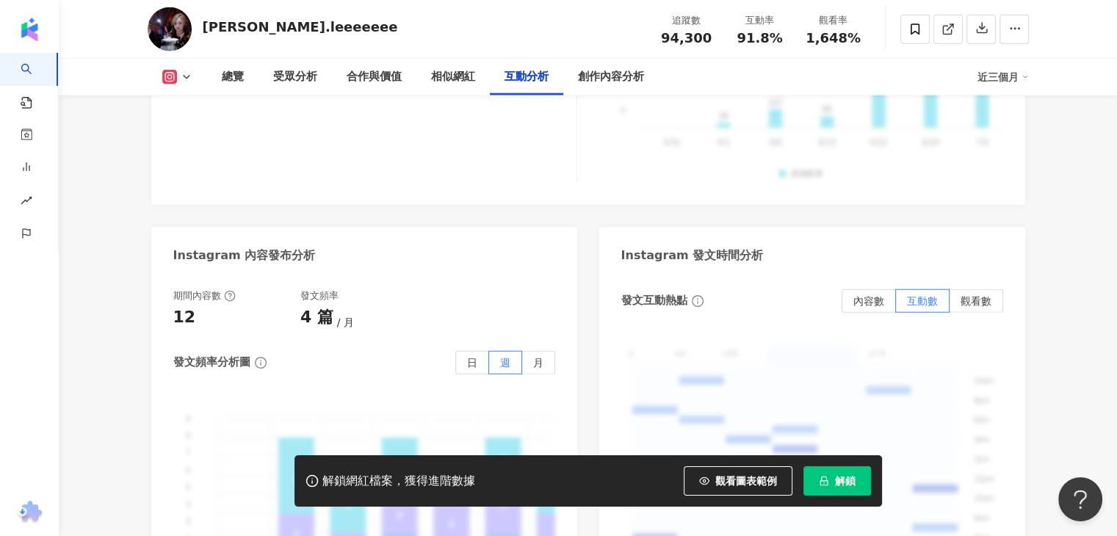
scroll to position [3673, 0]
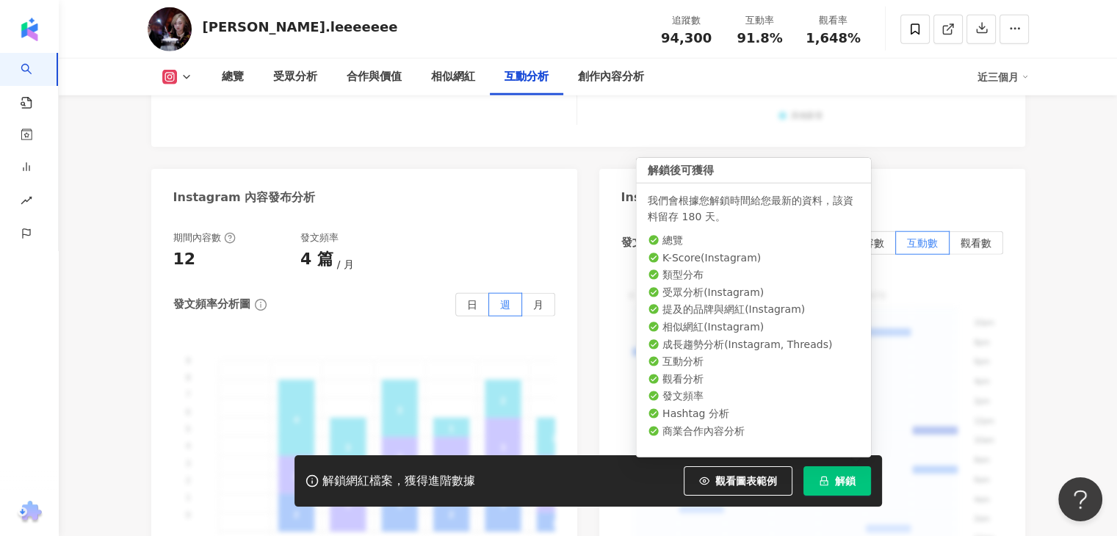
click at [826, 481] on icon "lock" at bounding box center [824, 481] width 10 height 10
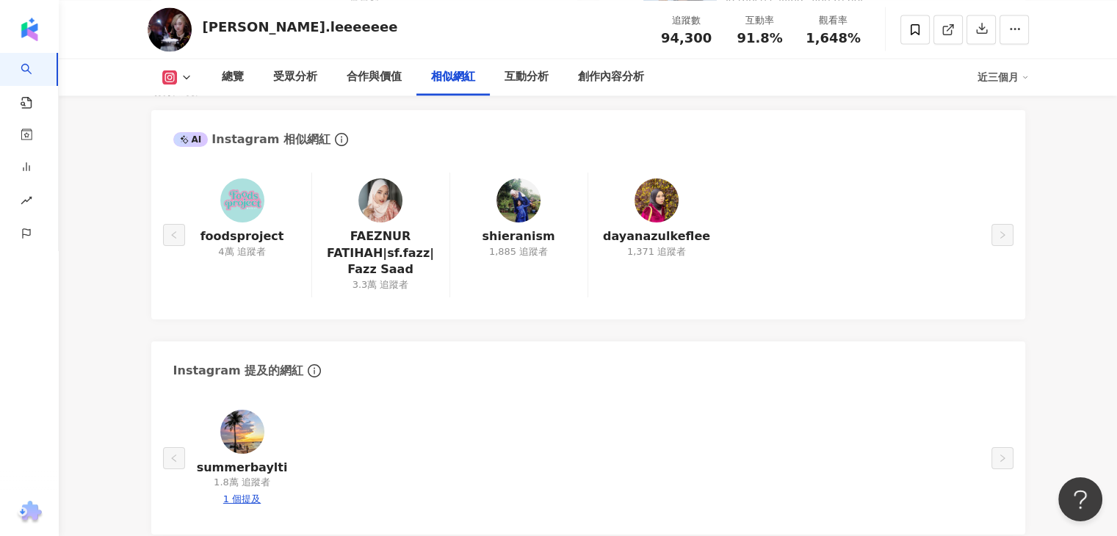
scroll to position [2369, 0]
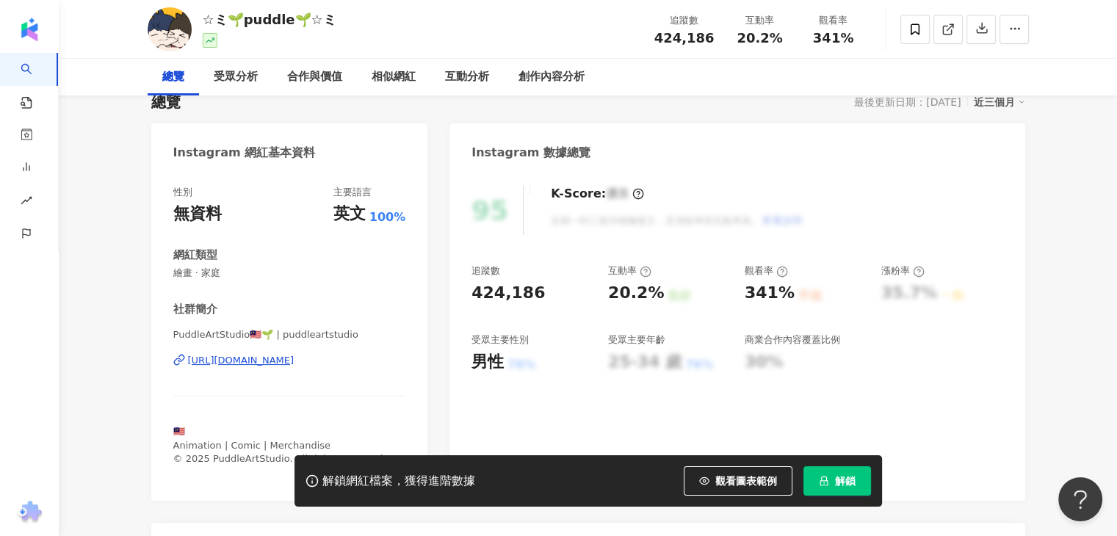
scroll to position [147, 0]
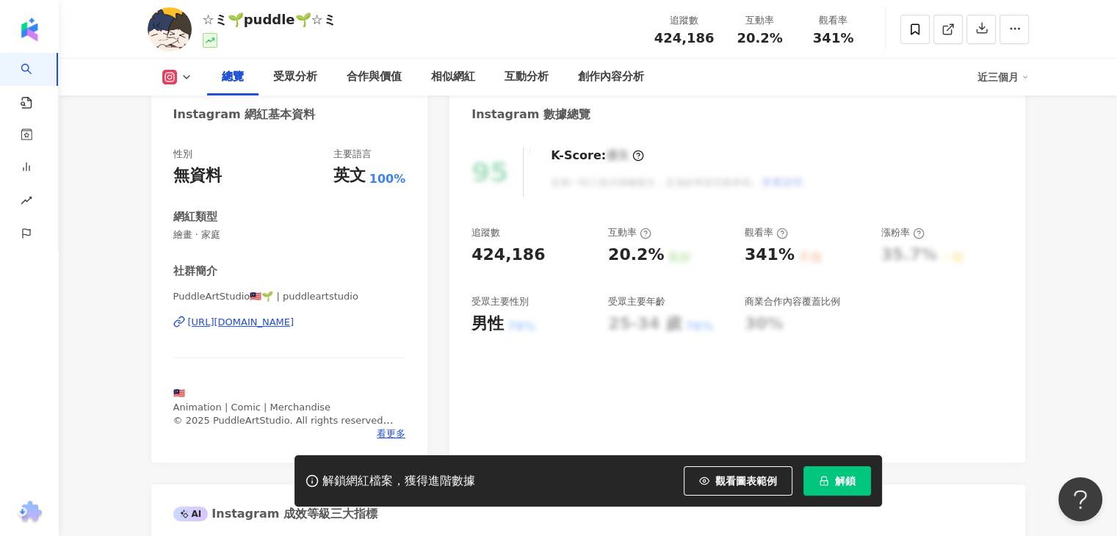
click at [295, 321] on div "https://www.instagram.com/puddleartstudio/" at bounding box center [241, 322] width 107 height 13
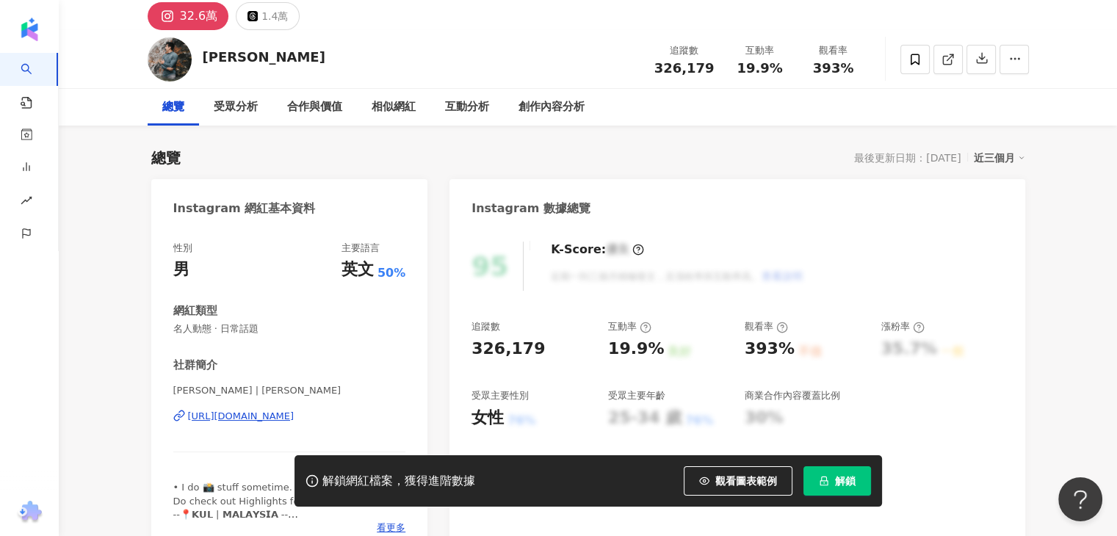
scroll to position [147, 0]
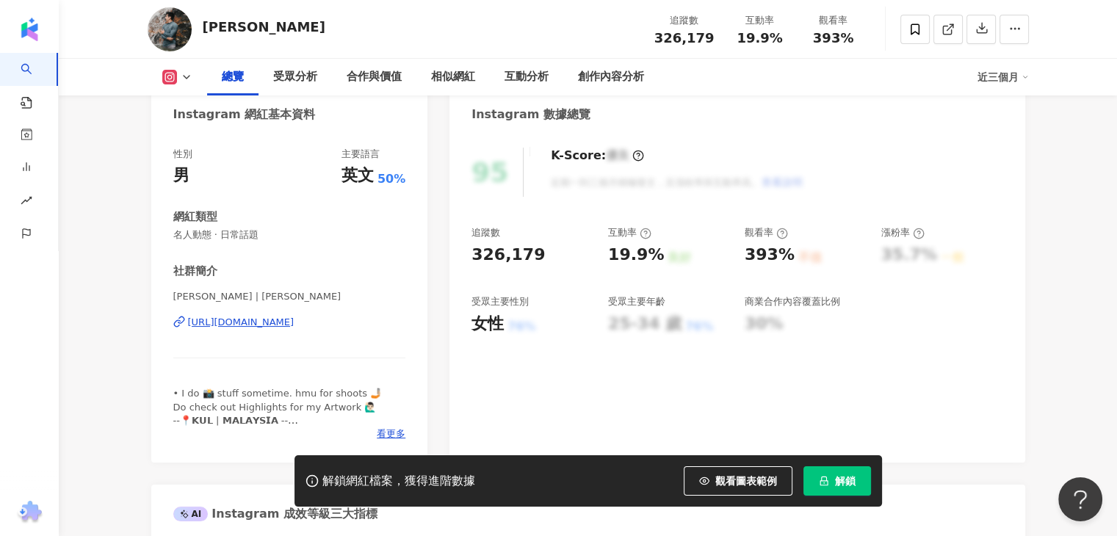
click at [247, 325] on div "https://www.instagram.com/anskhalid/" at bounding box center [241, 322] width 107 height 13
drag, startPoint x: 295, startPoint y: 22, endPoint x: 192, endPoint y: 22, distance: 102.8
click at [192, 22] on div "Anas Khalid 追蹤數 326,179 互動率 19.9% 觀看率 393%" at bounding box center [588, 29] width 940 height 58
copy div "Anas Khalid"
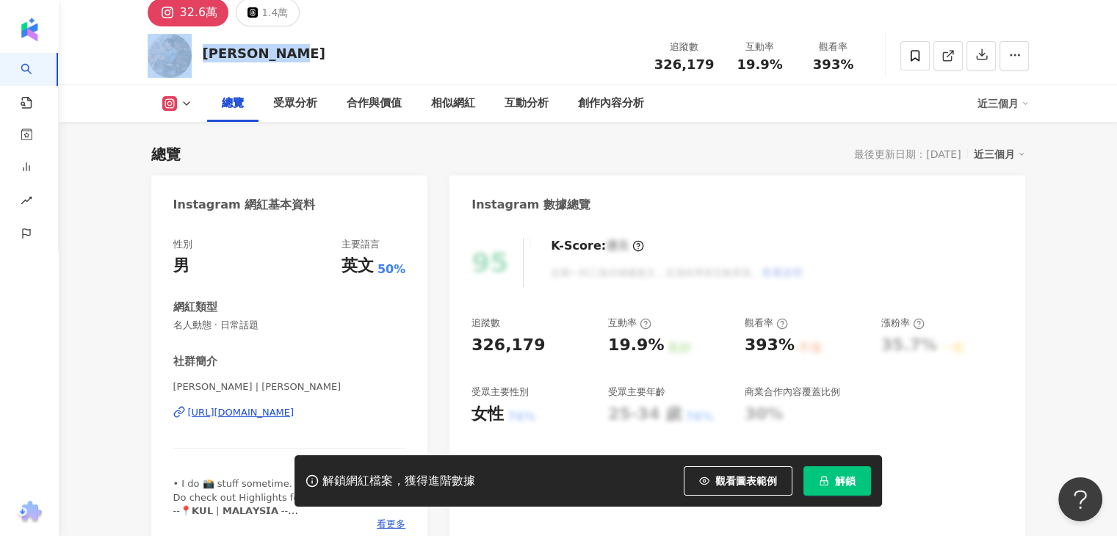
scroll to position [73, 0]
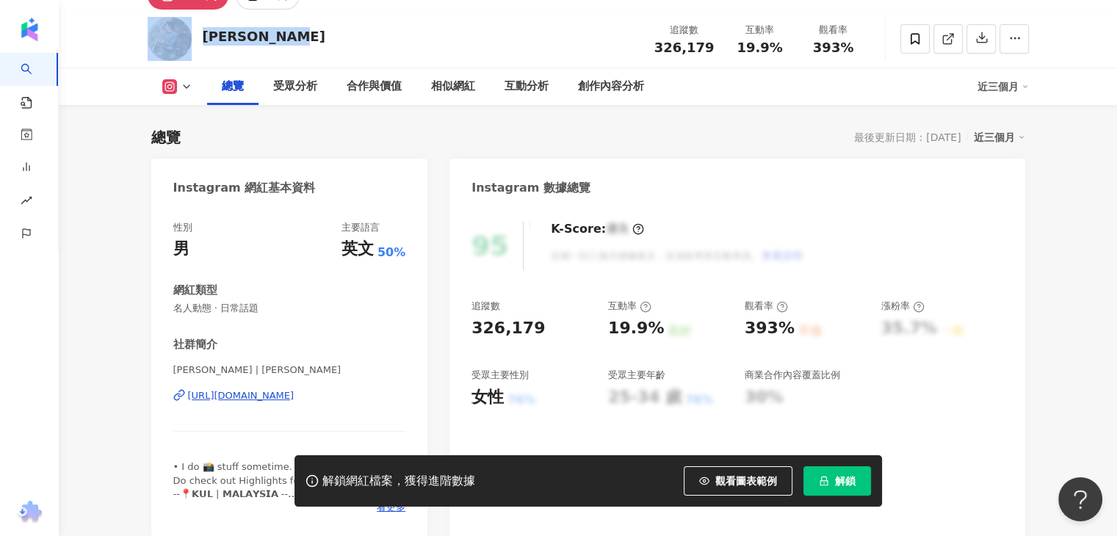
click at [245, 391] on div "https://www.instagram.com/anskhalid/" at bounding box center [241, 395] width 107 height 13
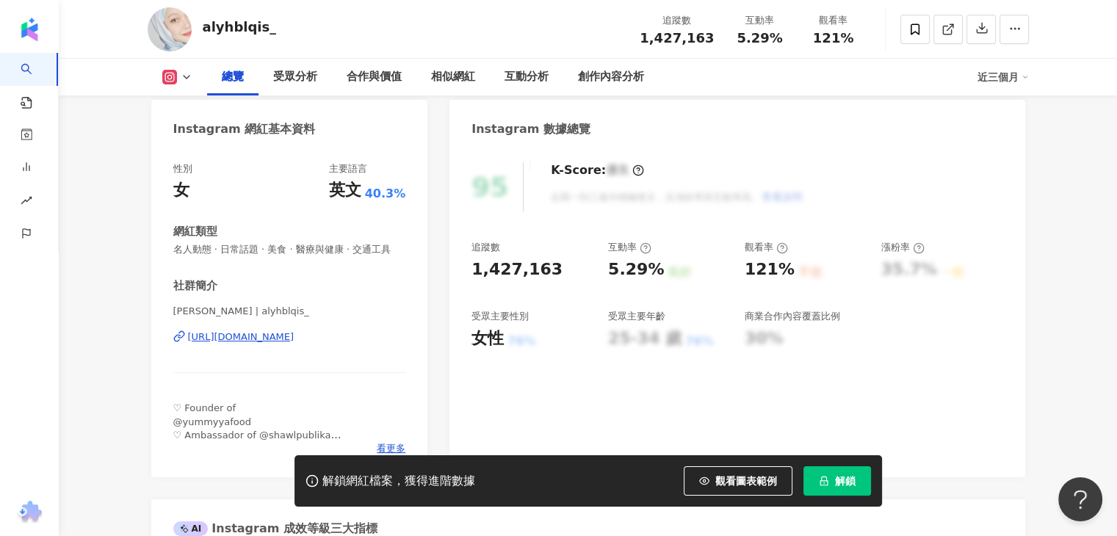
scroll to position [147, 0]
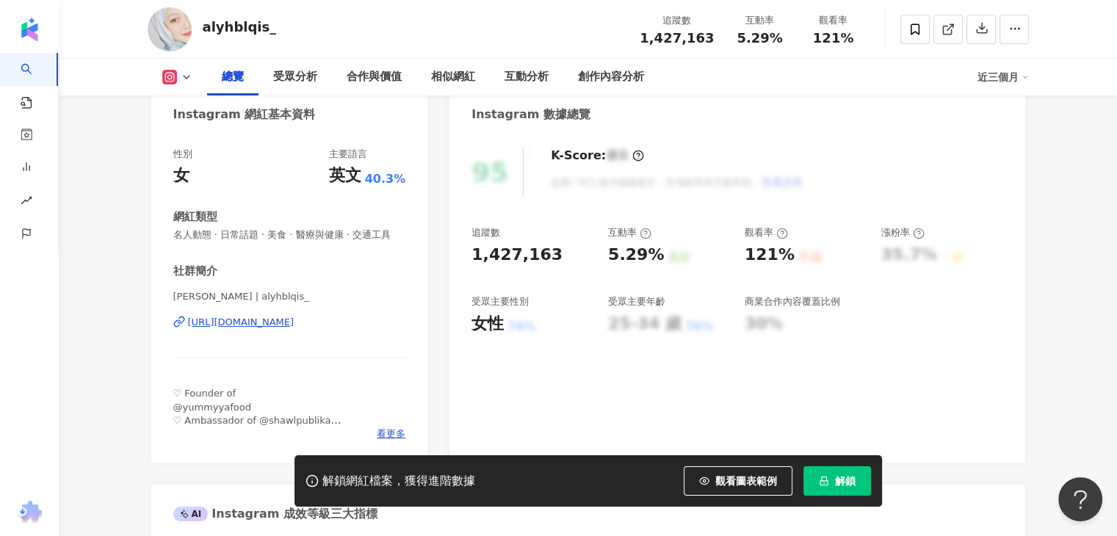
click at [240, 329] on div "[URL][DOMAIN_NAME]" at bounding box center [241, 322] width 107 height 13
click at [291, 329] on div "[URL][DOMAIN_NAME]" at bounding box center [241, 322] width 107 height 13
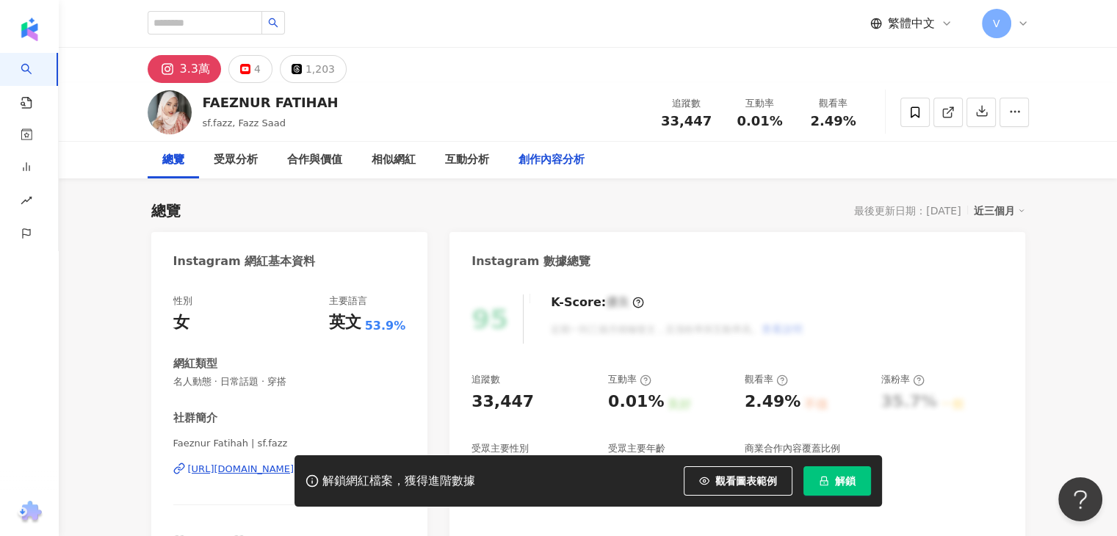
scroll to position [73, 0]
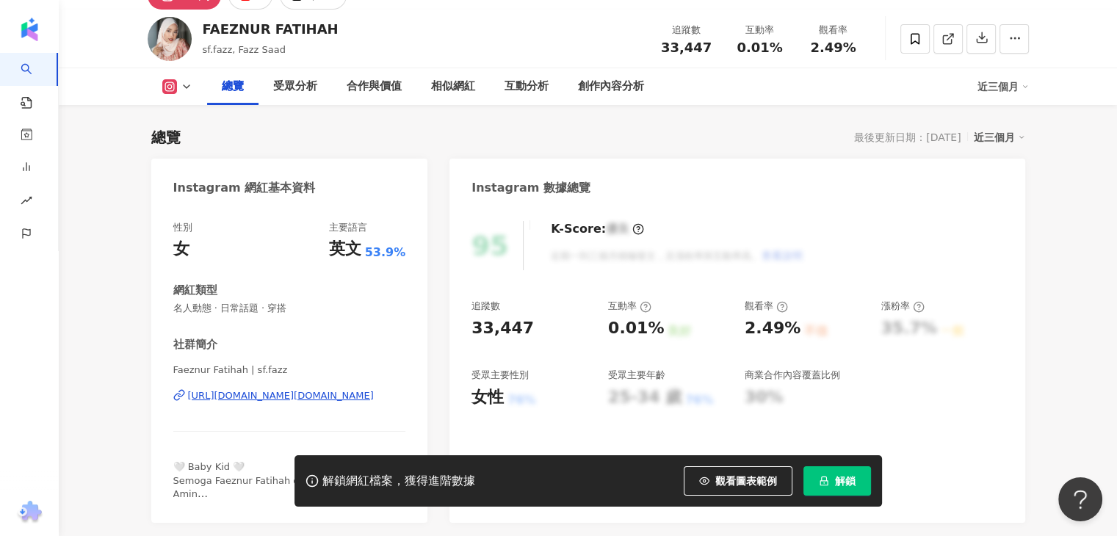
click at [276, 394] on div "[URL][DOMAIN_NAME][DOMAIN_NAME]" at bounding box center [281, 395] width 186 height 13
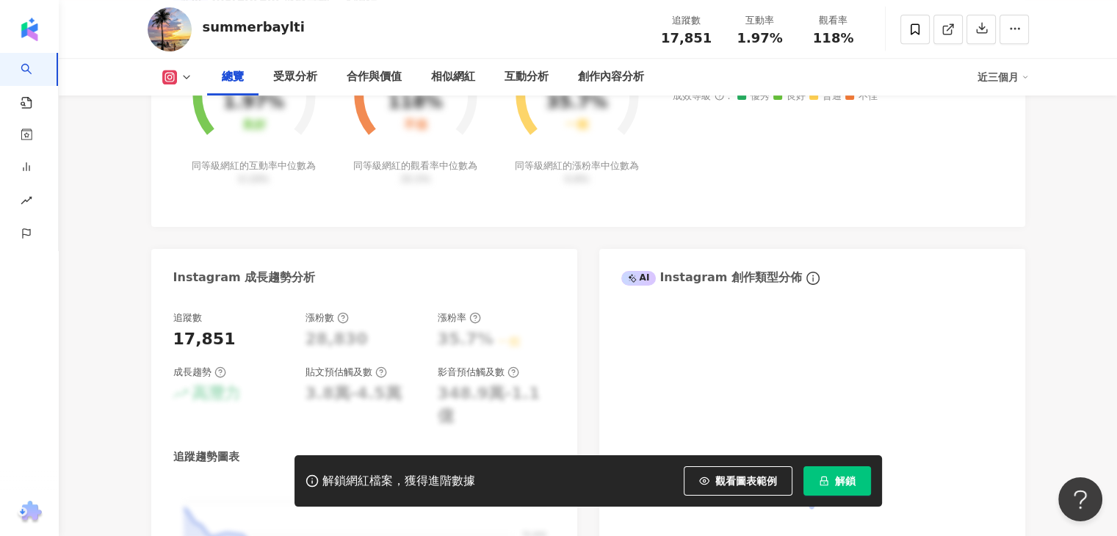
scroll to position [147, 0]
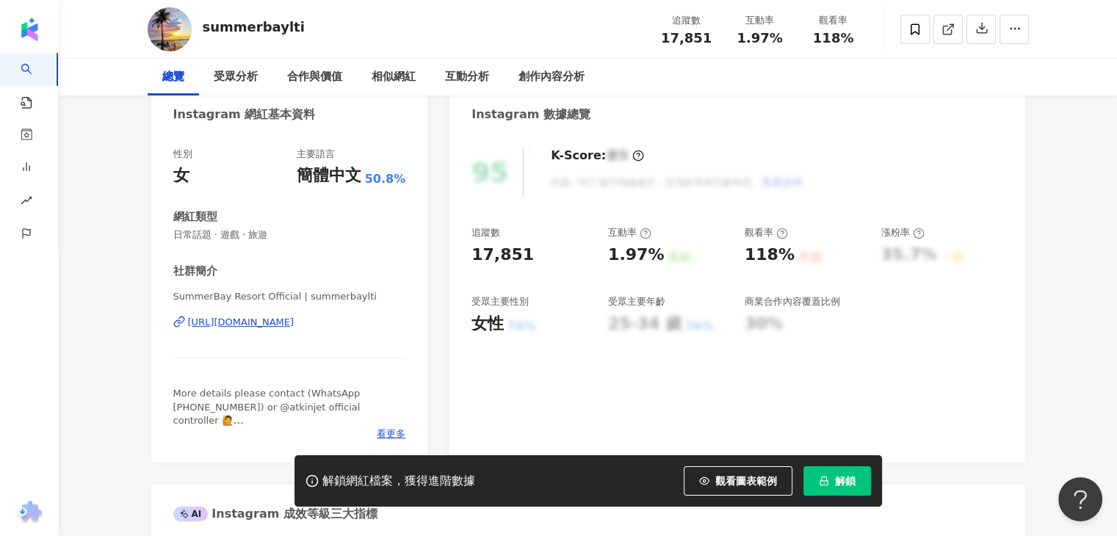
click at [295, 321] on div "[URL][DOMAIN_NAME]" at bounding box center [241, 322] width 107 height 13
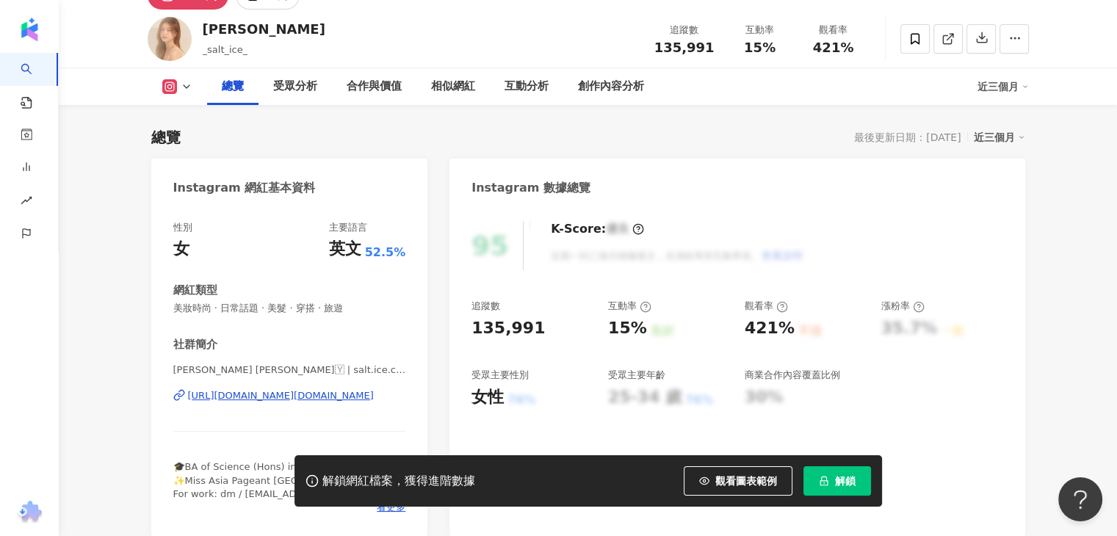
click at [279, 397] on div "https://www.instagram.com/salt.ice.chu/" at bounding box center [281, 395] width 186 height 13
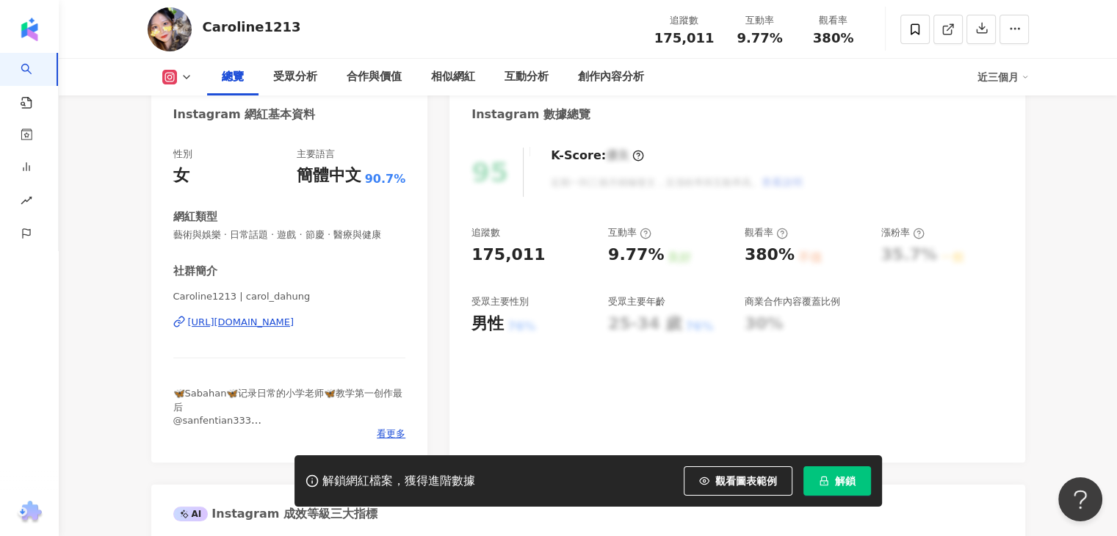
click at [295, 321] on div "[URL][DOMAIN_NAME]" at bounding box center [241, 322] width 107 height 13
